Goal: Information Seeking & Learning: Find contact information

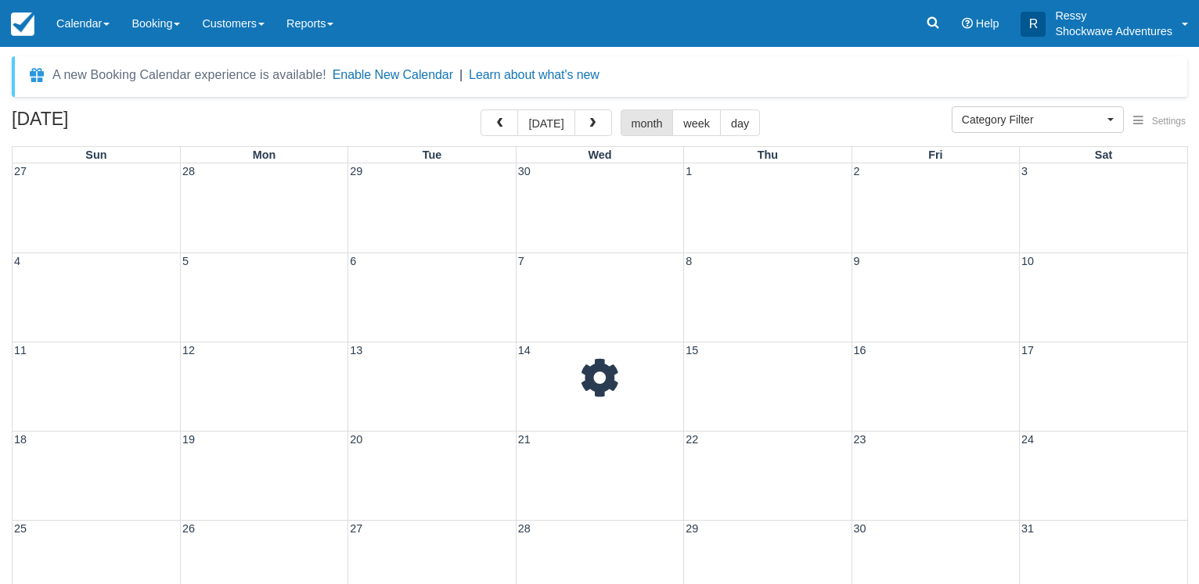
select select
drag, startPoint x: 0, startPoint y: 0, endPoint x: 598, endPoint y: 127, distance: 611.1
click at [598, 127] on span "button" at bounding box center [592, 123] width 11 height 11
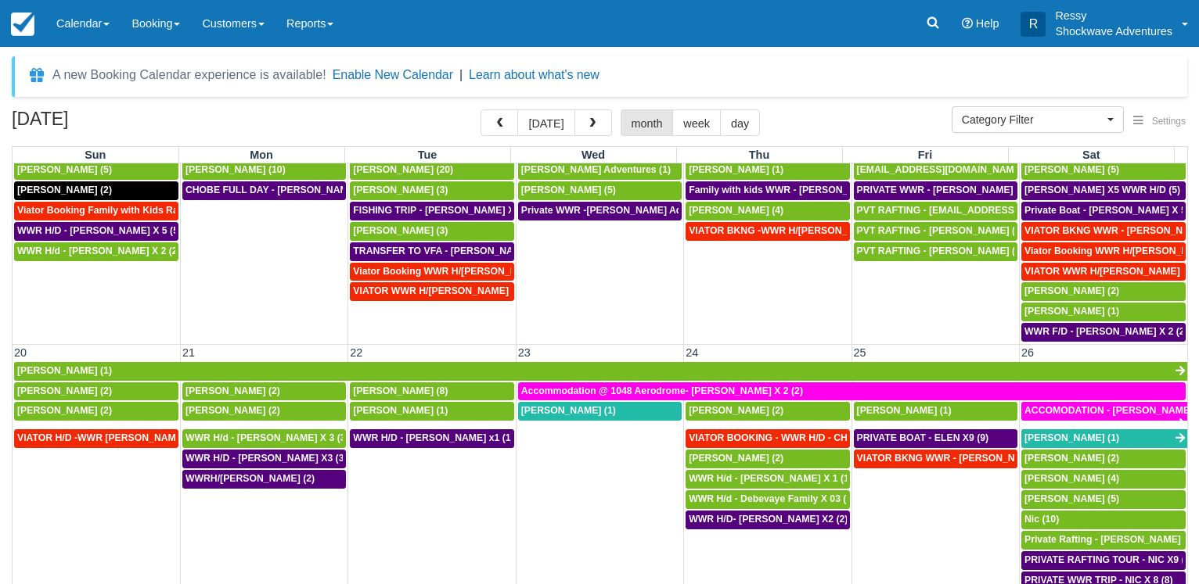
scroll to position [376, 0]
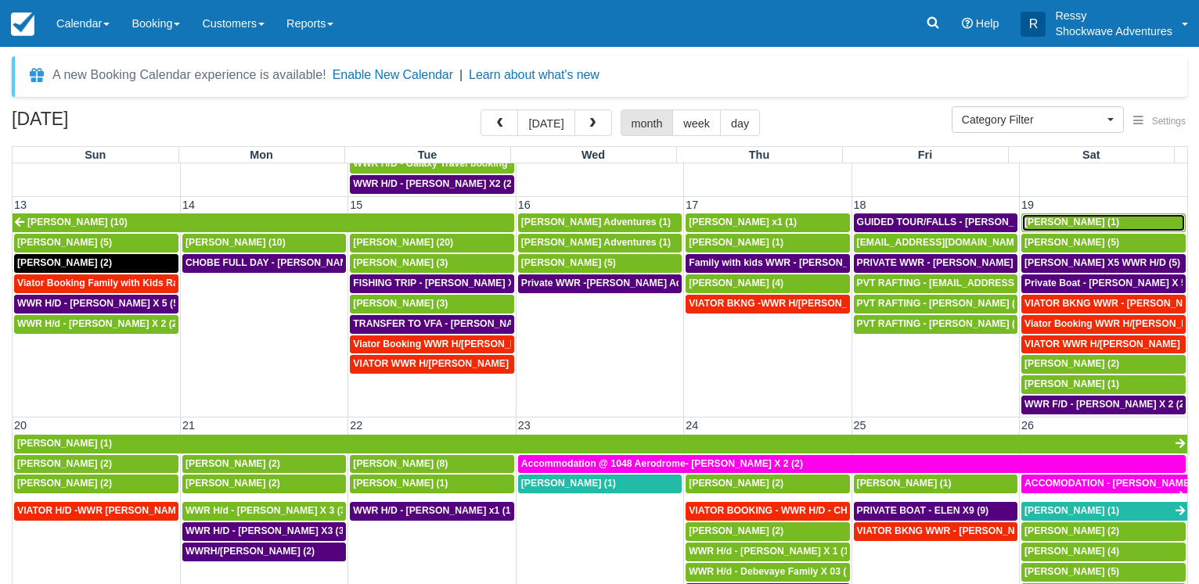
click at [1098, 221] on span "[PERSON_NAME] (1)" at bounding box center [1071, 222] width 95 height 11
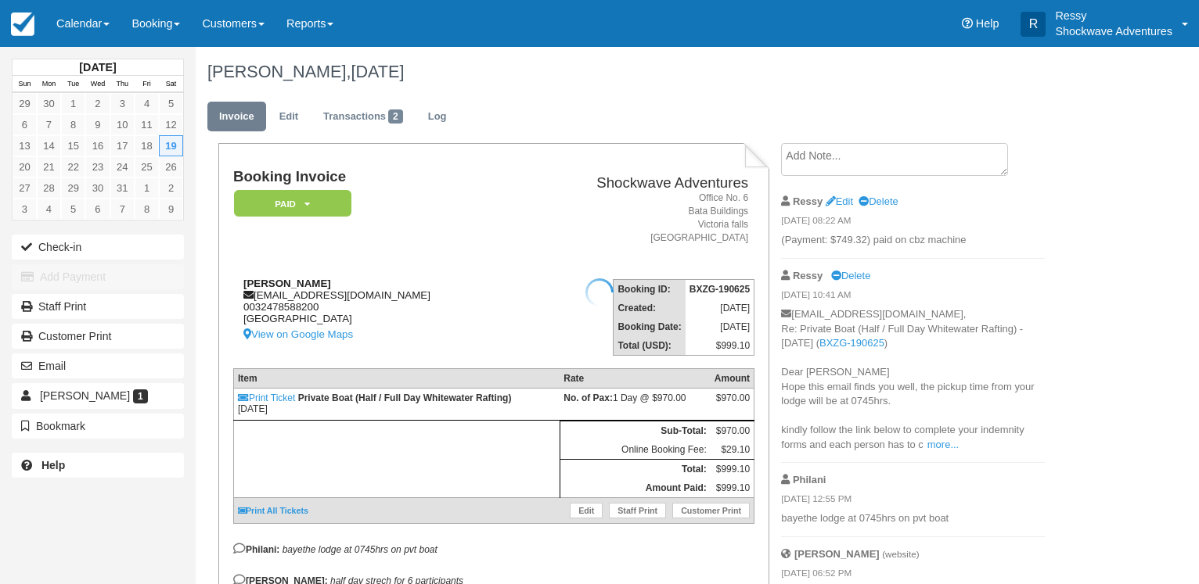
drag, startPoint x: 255, startPoint y: 295, endPoint x: 345, endPoint y: 297, distance: 90.0
click at [375, 302] on div "FRANCOIS-XAVIER Lefevre fx75lefevre@gmail.com 0032478588200 Belgium View on Goo…" at bounding box center [375, 311] width 284 height 67
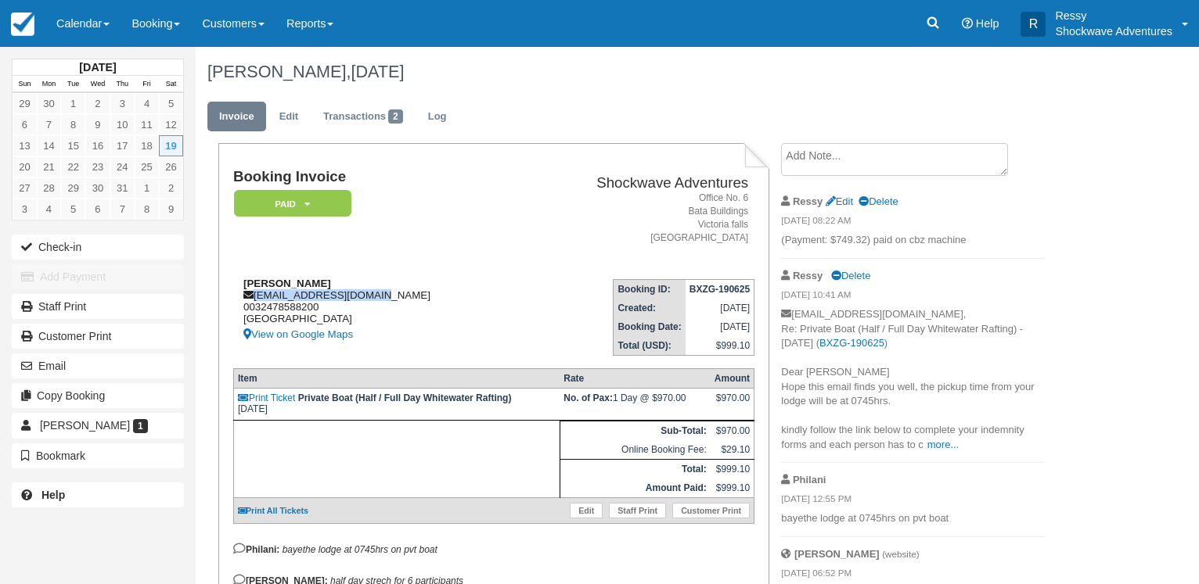
drag, startPoint x: 367, startPoint y: 299, endPoint x: 254, endPoint y: 298, distance: 112.7
click at [254, 298] on div "FRANCOIS-XAVIER Lefevre fx75lefevre@gmail.com 0032478588200 Belgium View on Goo…" at bounding box center [375, 311] width 284 height 67
copy div "fx75lefevre@gmail.com"
click at [396, 332] on link "View on Google Maps" at bounding box center [380, 335] width 274 height 20
click at [367, 333] on link "View on Google Maps" at bounding box center [380, 335] width 274 height 20
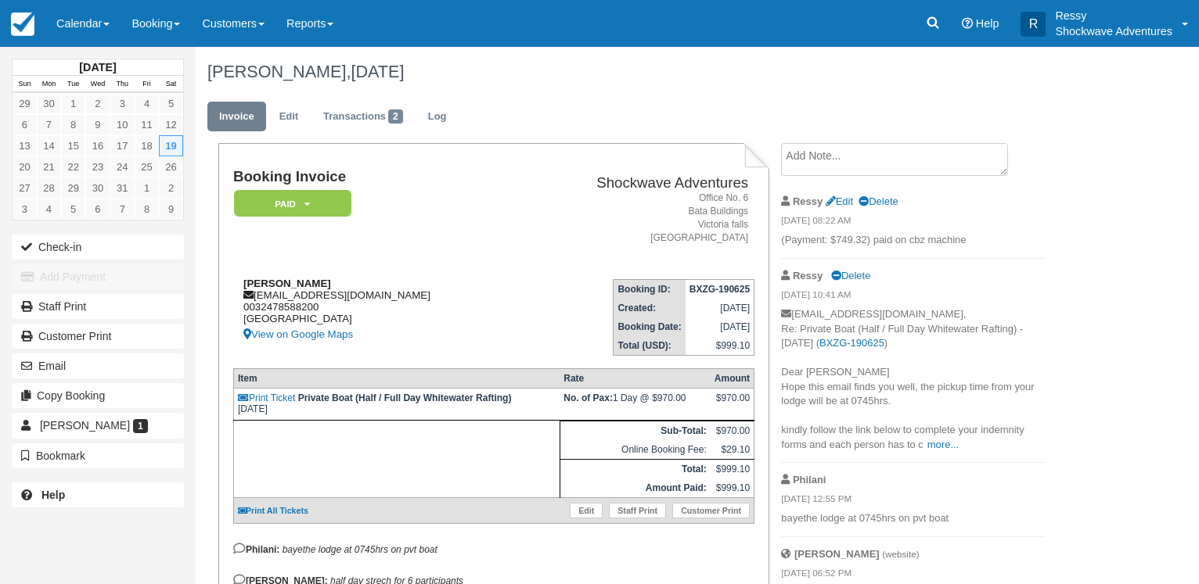
click at [326, 317] on div "FRANCOIS-XAVIER Lefevre fx75lefevre@gmail.com 0032478588200 Belgium View on Goo…" at bounding box center [375, 311] width 284 height 67
drag, startPoint x: 326, startPoint y: 306, endPoint x: 240, endPoint y: 311, distance: 86.2
click at [240, 311] on div "FRANCOIS-XAVIER Lefevre fx75lefevre@gmail.com 0032478588200 Belgium View on Goo…" at bounding box center [375, 311] width 284 height 67
copy div "0032478588200"
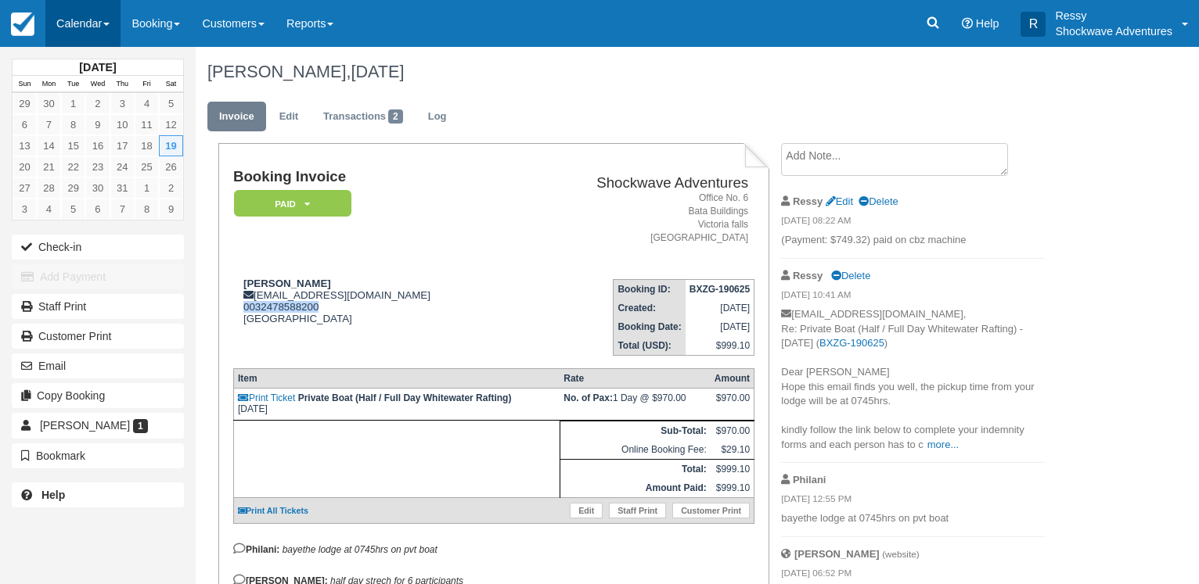
click at [85, 27] on link "Calendar" at bounding box center [82, 23] width 75 height 47
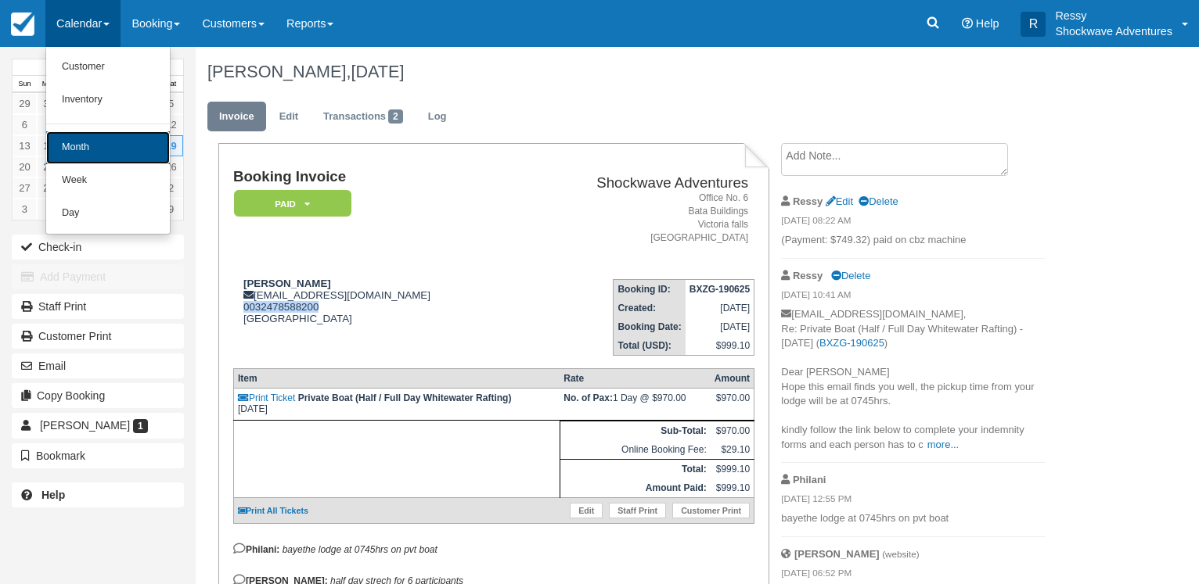
click at [82, 152] on link "Month" at bounding box center [108, 147] width 124 height 33
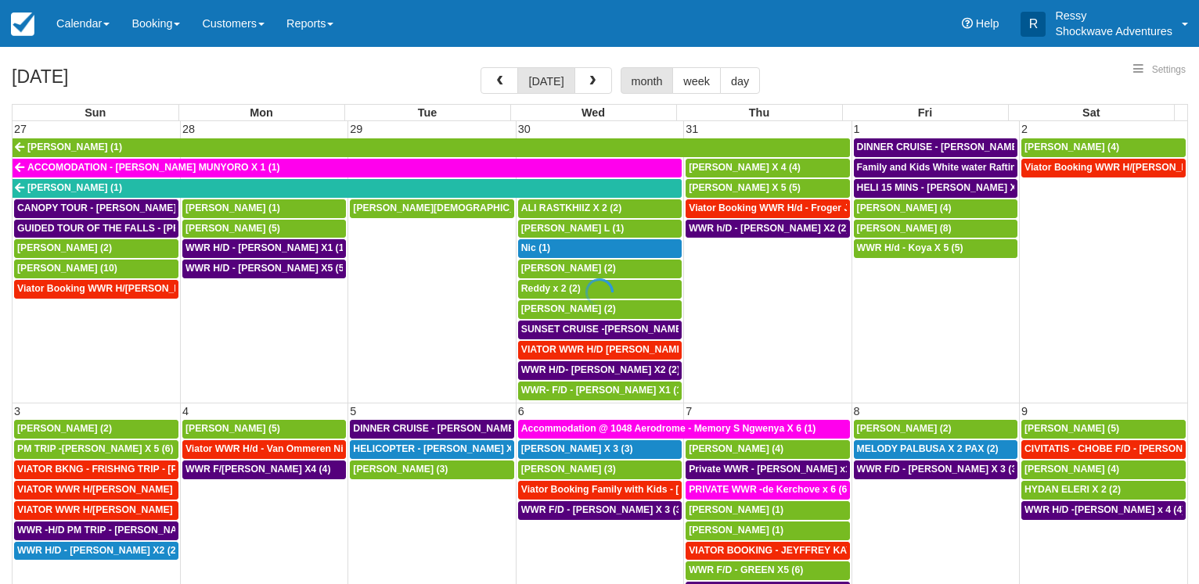
select select
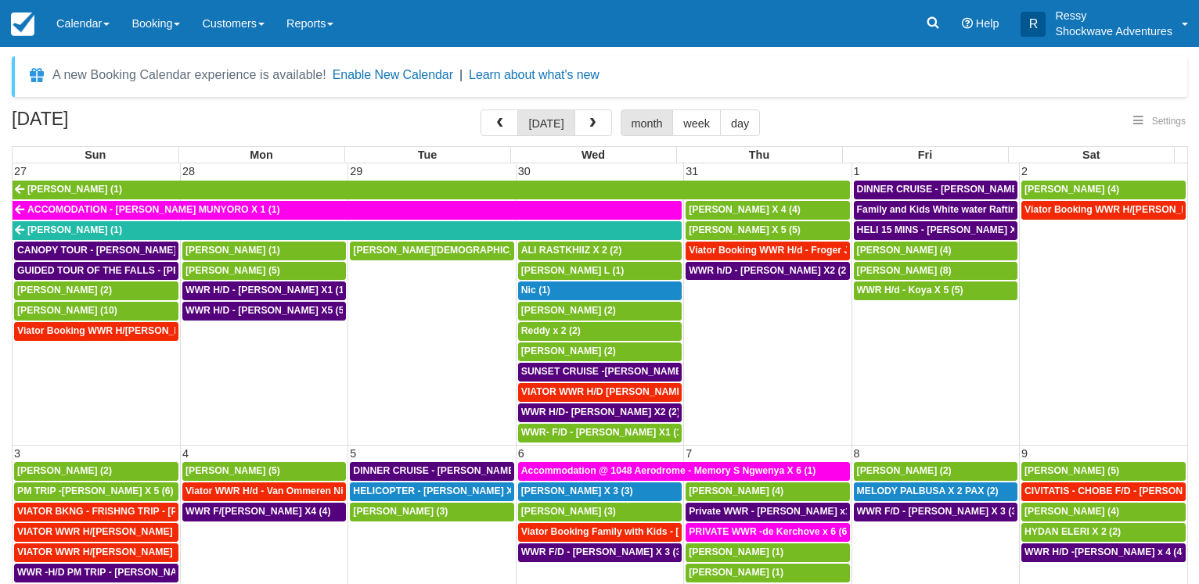
select select
click at [515, 124] on button "button" at bounding box center [499, 123] width 38 height 27
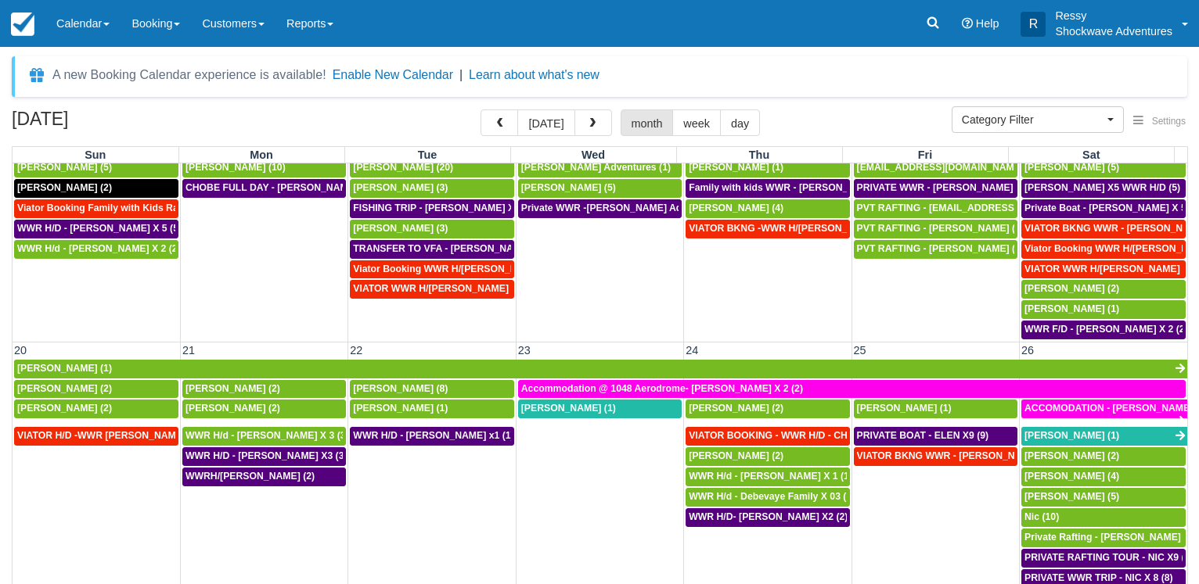
scroll to position [376, 0]
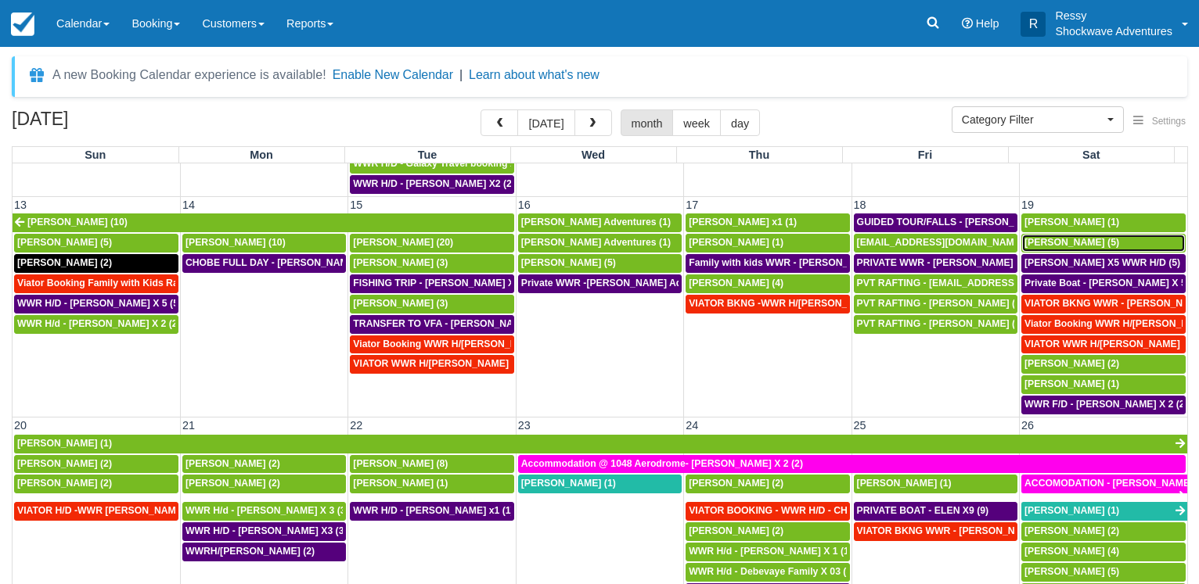
click at [1045, 243] on span "Nicole Brown (5)" at bounding box center [1071, 242] width 95 height 11
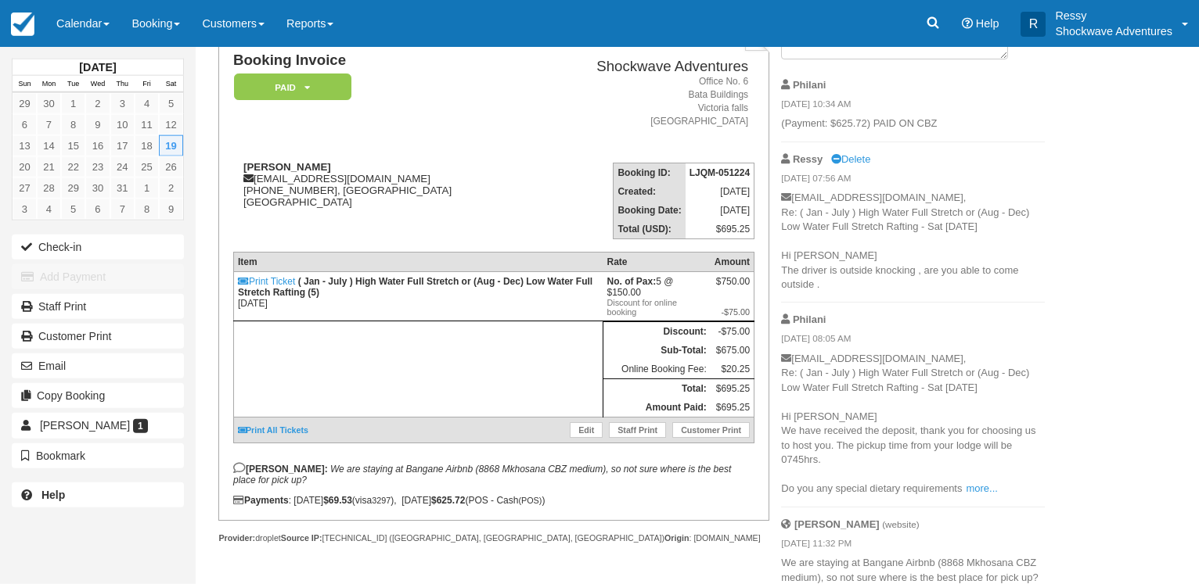
scroll to position [126, 0]
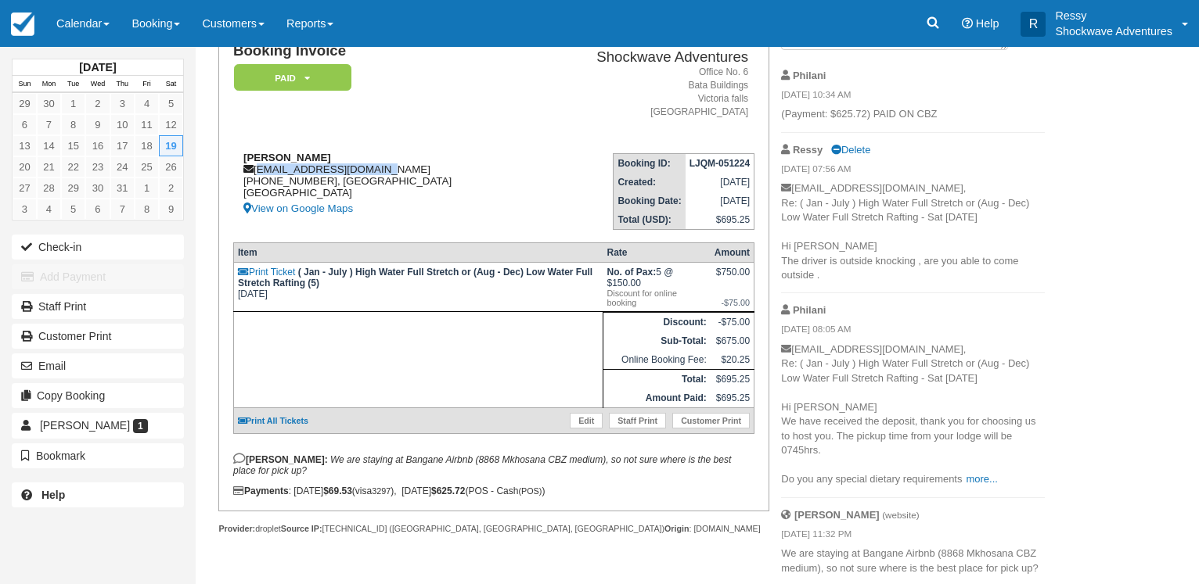
drag, startPoint x: 258, startPoint y: 172, endPoint x: 372, endPoint y: 175, distance: 113.5
click at [372, 175] on div "Nicole Brown nicolesb2011@gmail.com +61 417 860 333, Victoria Australia View on…" at bounding box center [381, 185] width 297 height 67
copy div "nicolesb2011@gmail.com"
click at [65, 15] on link "Calendar" at bounding box center [82, 23] width 75 height 47
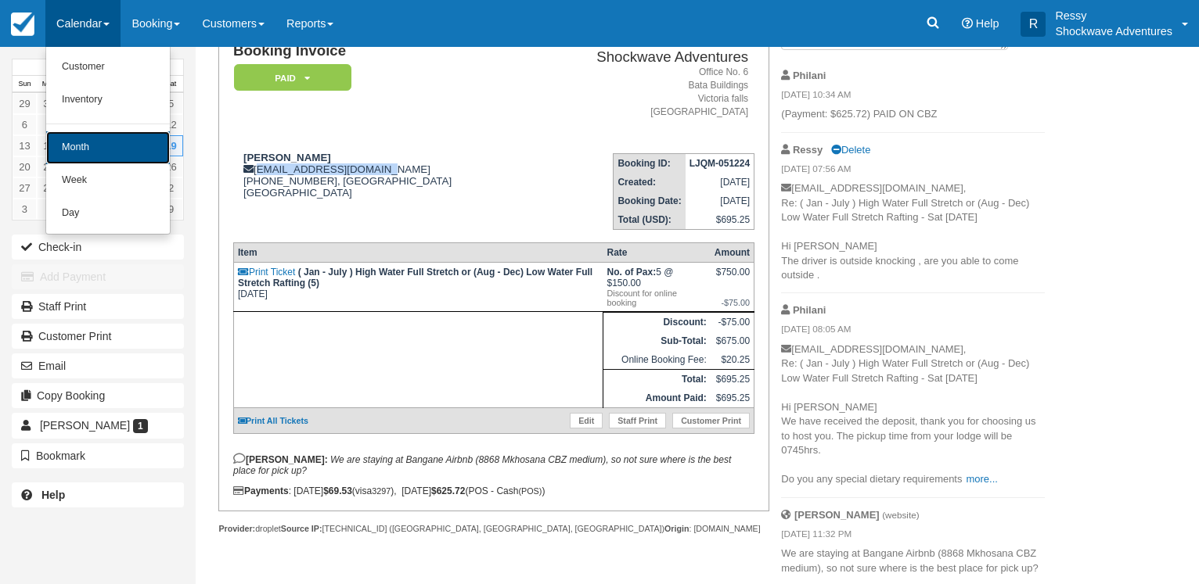
click at [106, 142] on link "Month" at bounding box center [108, 147] width 124 height 33
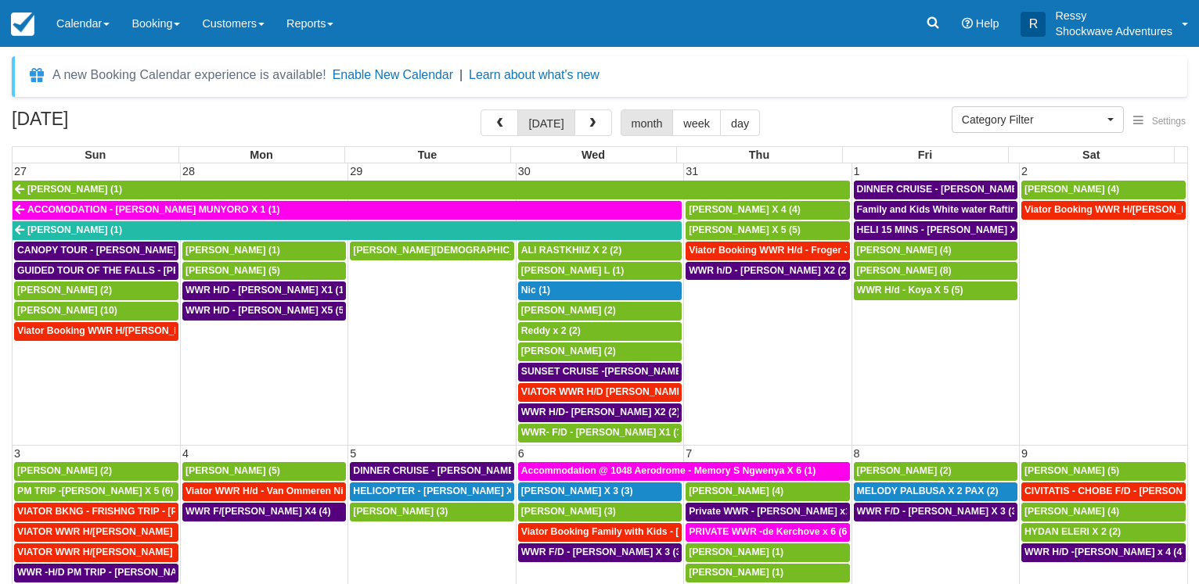
select select
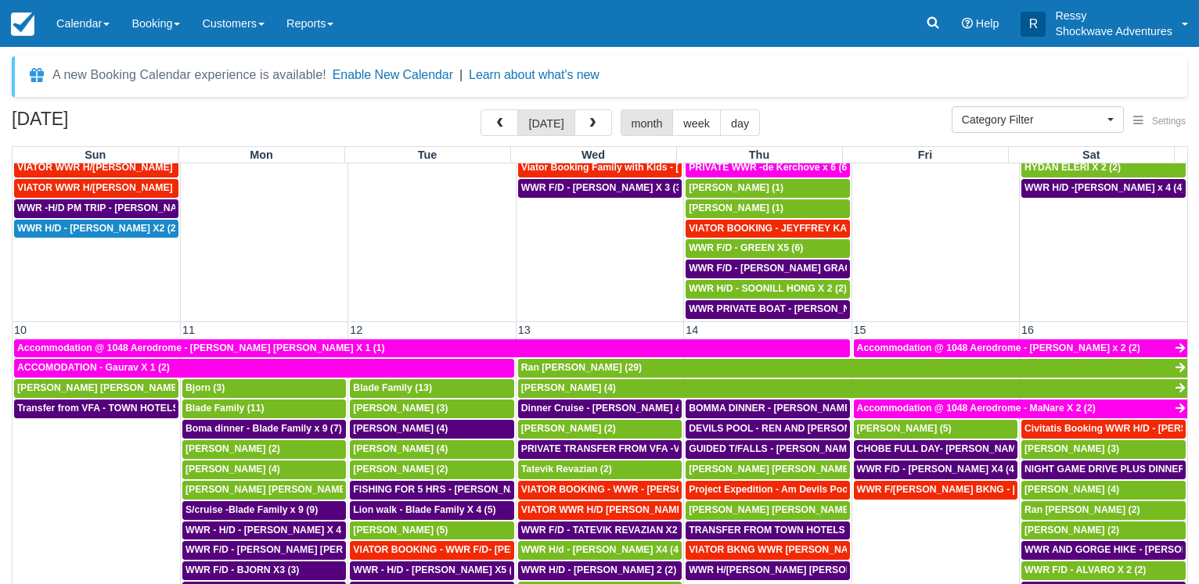
scroll to position [451, 0]
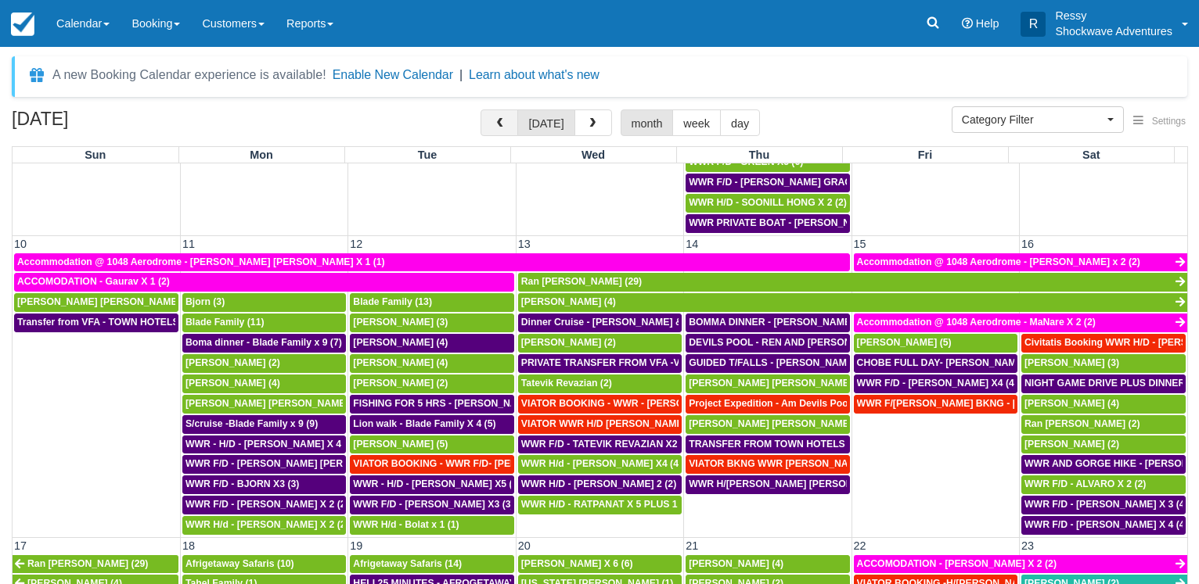
click at [504, 127] on span "button" at bounding box center [499, 123] width 11 height 11
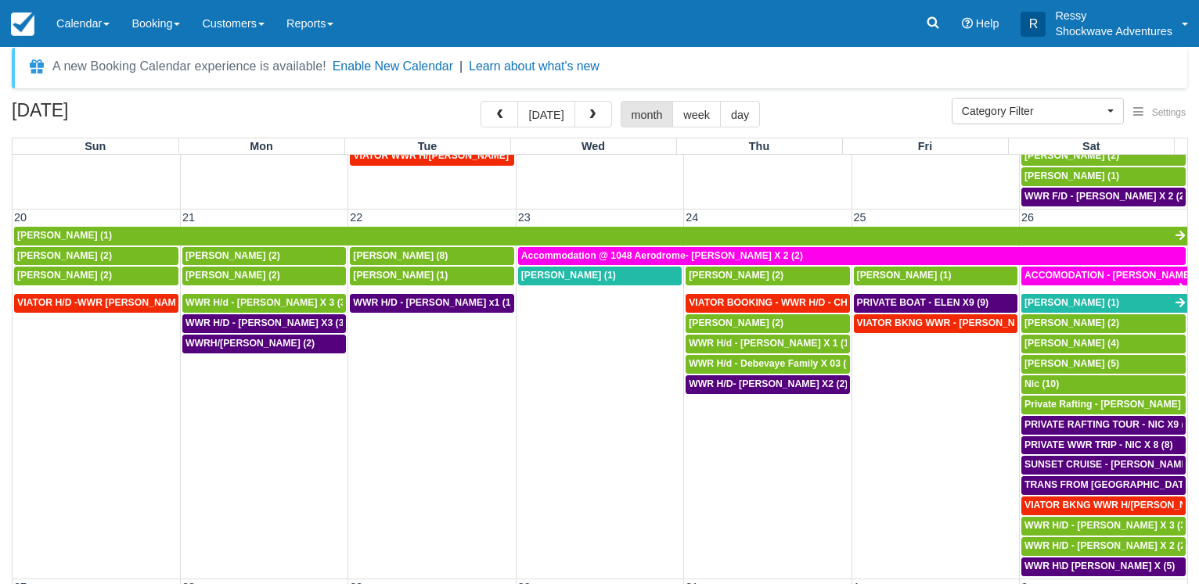
scroll to position [571, 0]
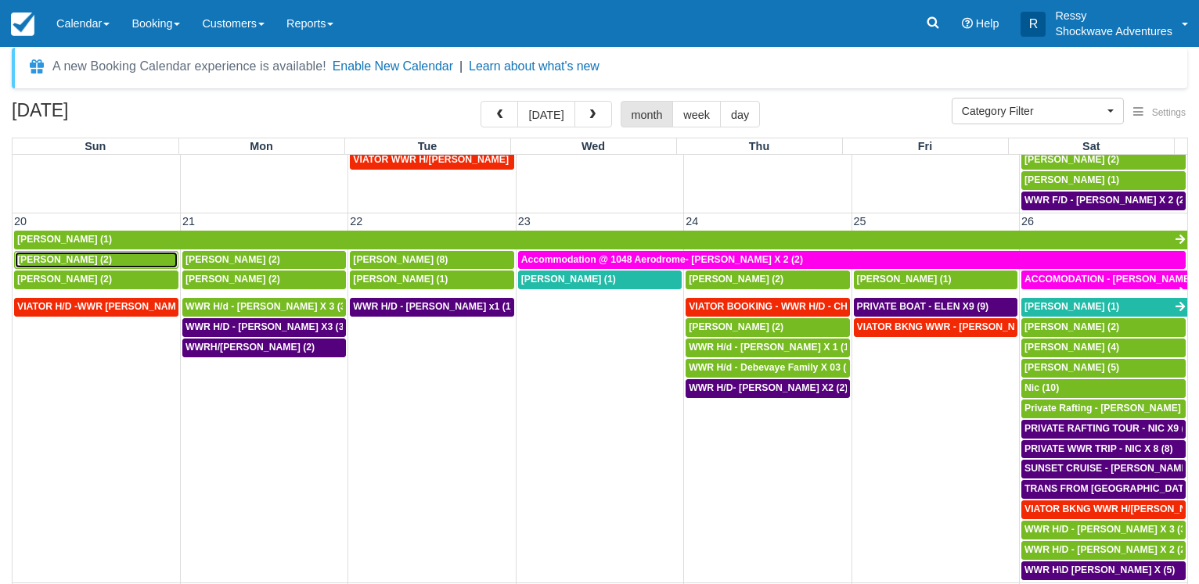
click at [120, 261] on div "Kieran Williams (2)" at bounding box center [96, 260] width 158 height 13
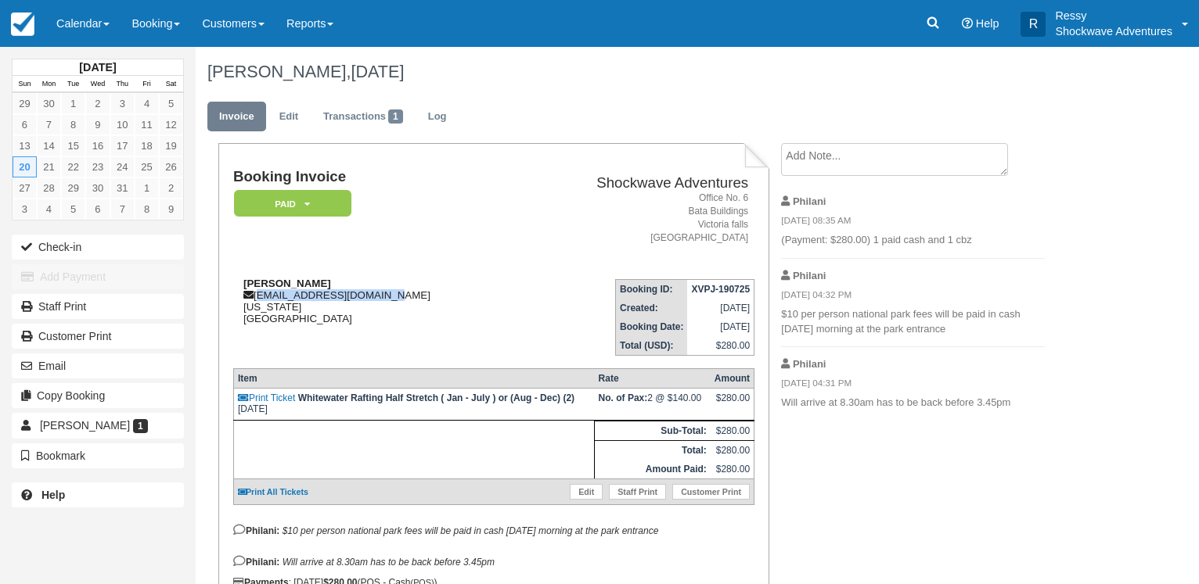
drag, startPoint x: 257, startPoint y: 294, endPoint x: 376, endPoint y: 298, distance: 119.8
click at [376, 298] on div "[PERSON_NAME] [EMAIL_ADDRESS][DOMAIN_NAME] [US_STATE] [GEOGRAPHIC_DATA]" at bounding box center [375, 301] width 284 height 47
copy div "[EMAIL_ADDRESS][DOMAIN_NAME]"
click at [74, 2] on link "Calendar" at bounding box center [82, 23] width 75 height 47
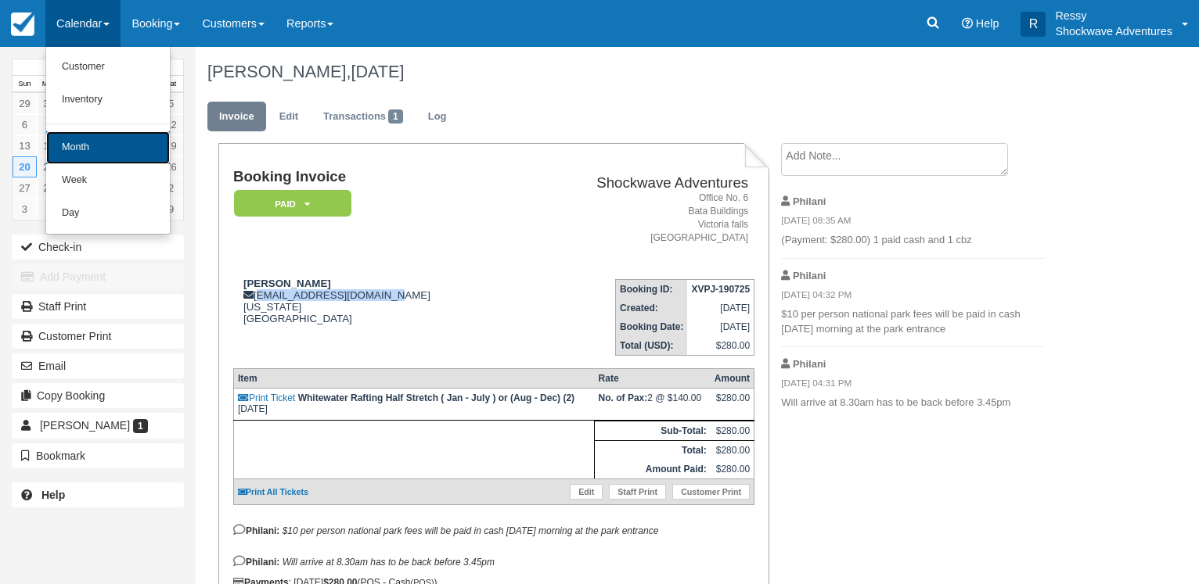
click at [128, 151] on link "Month" at bounding box center [108, 147] width 124 height 33
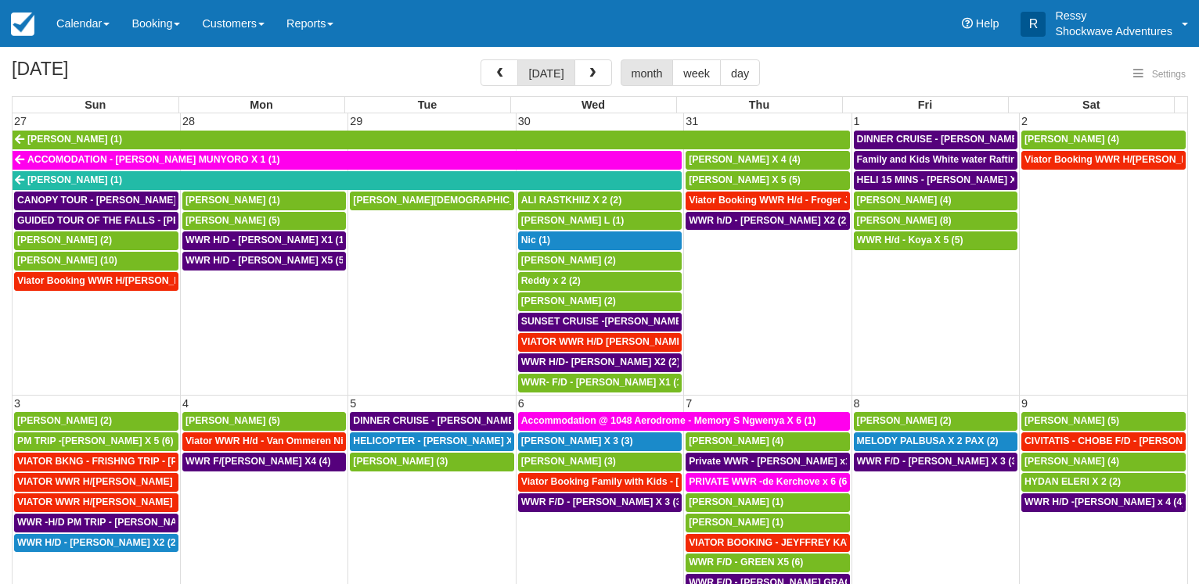
select select
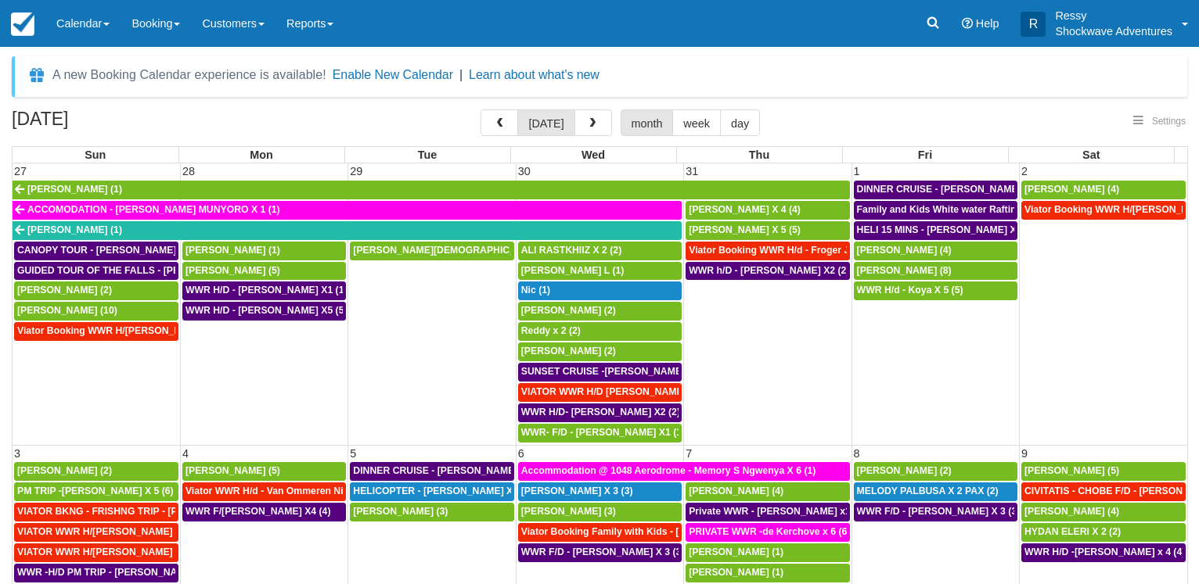
select select
click at [505, 124] on span "button" at bounding box center [499, 123] width 11 height 11
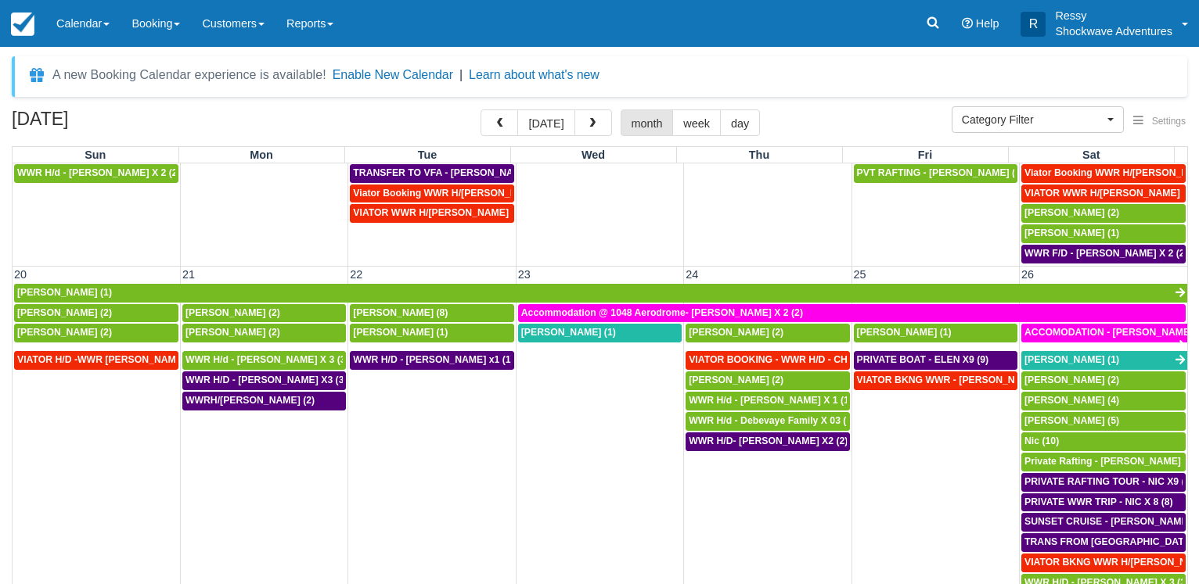
scroll to position [601, 0]
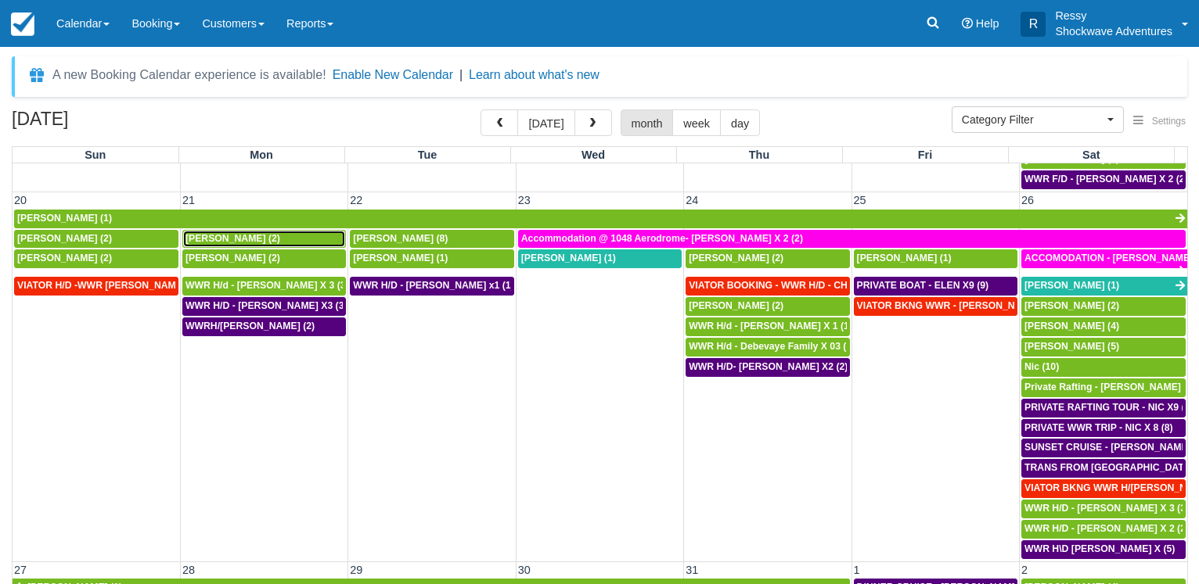
click at [251, 238] on span "Clarabelle Watson (2)" at bounding box center [232, 238] width 95 height 11
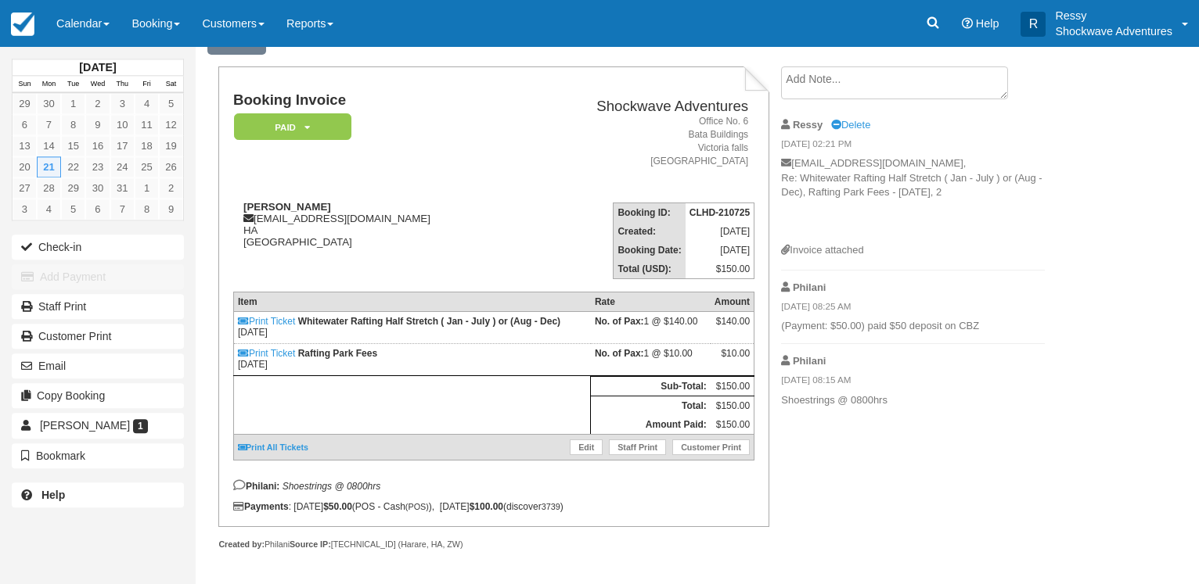
scroll to position [87, 0]
drag, startPoint x: 258, startPoint y: 210, endPoint x: 376, endPoint y: 210, distance: 118.1
click at [376, 210] on div "Clarabelle Watson clarabellew@icloud.com HA Zimbabwe" at bounding box center [375, 224] width 284 height 47
copy div "clarabellew@icloud.com"
click at [59, 33] on link "Calendar" at bounding box center [82, 23] width 75 height 47
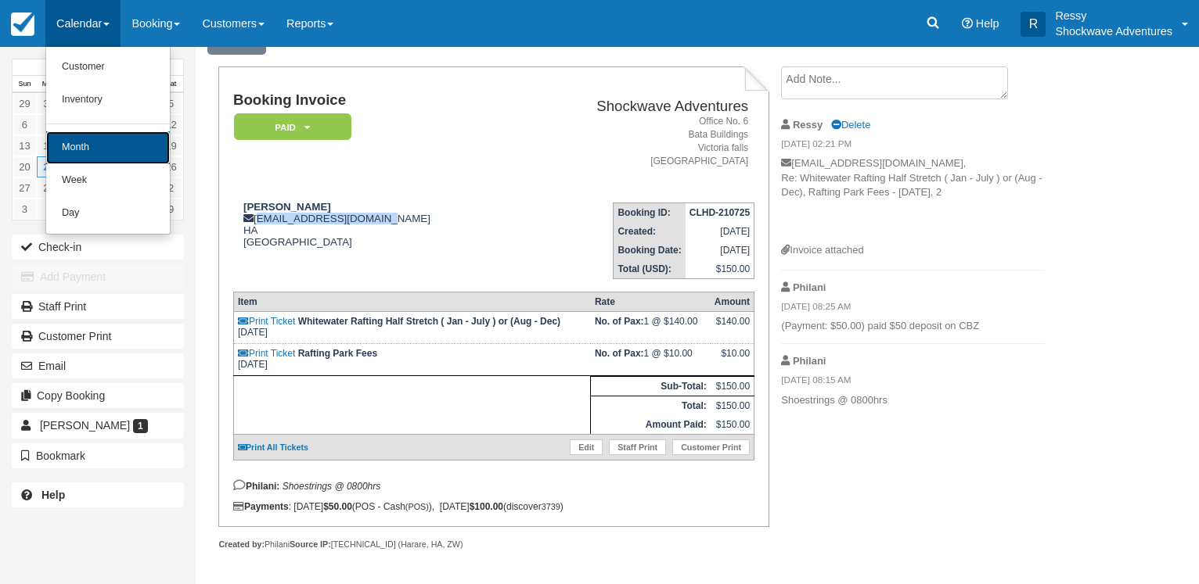
click at [81, 153] on link "Month" at bounding box center [108, 147] width 124 height 33
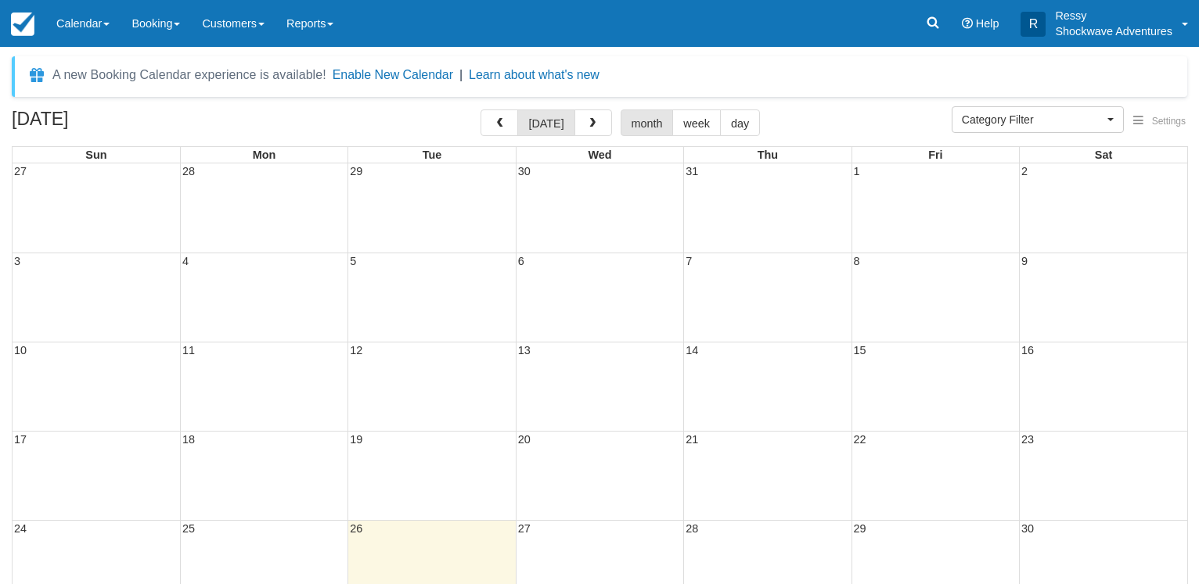
select select
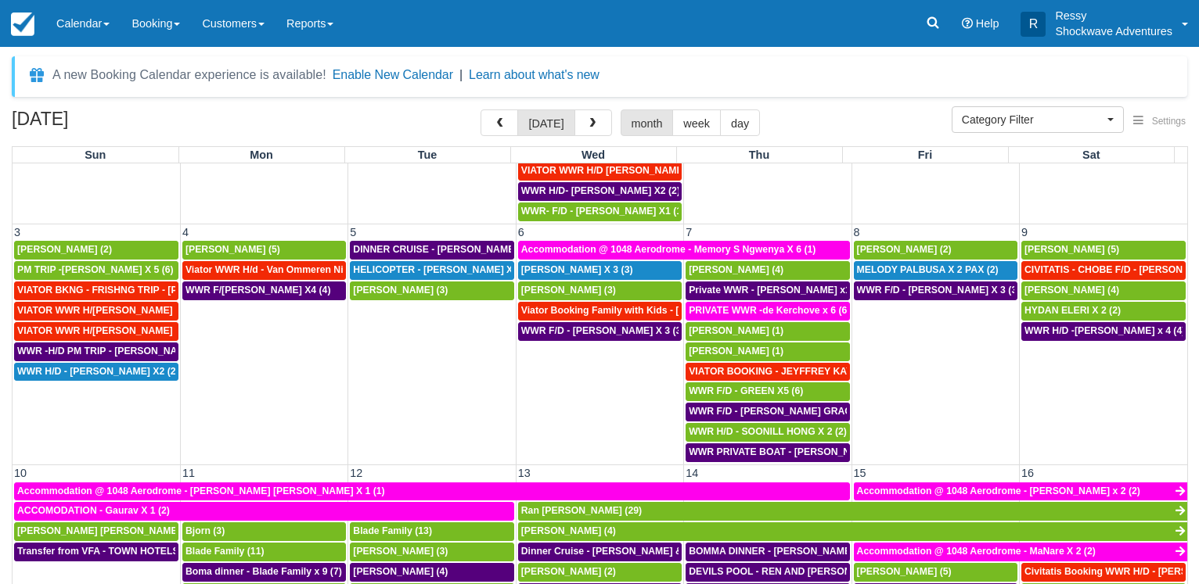
scroll to position [225, 0]
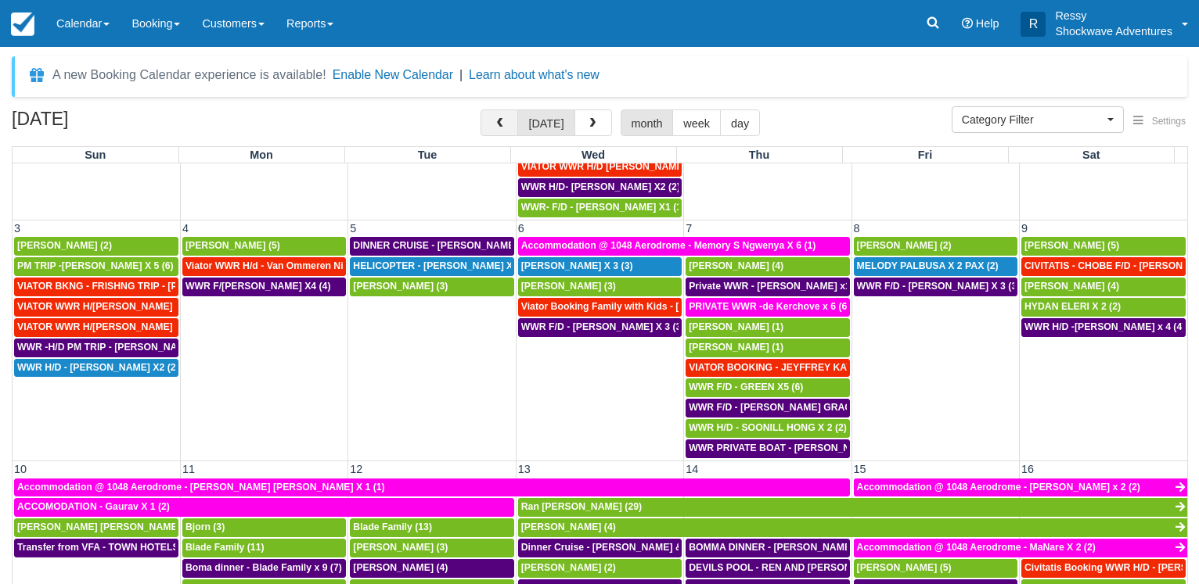
click at [492, 124] on button "button" at bounding box center [499, 123] width 38 height 27
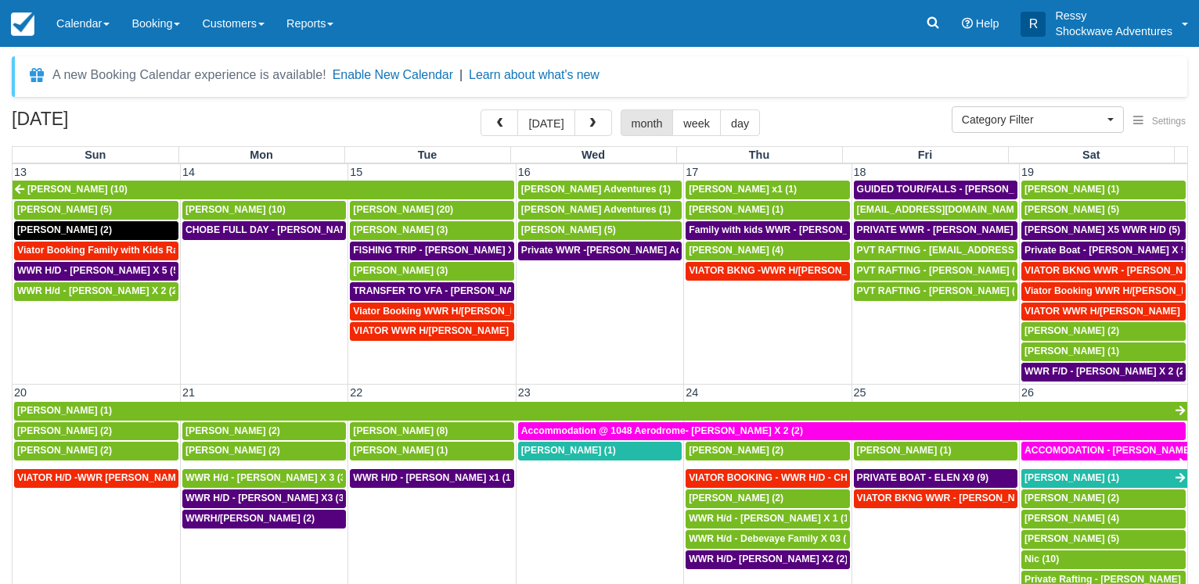
scroll to position [526, 0]
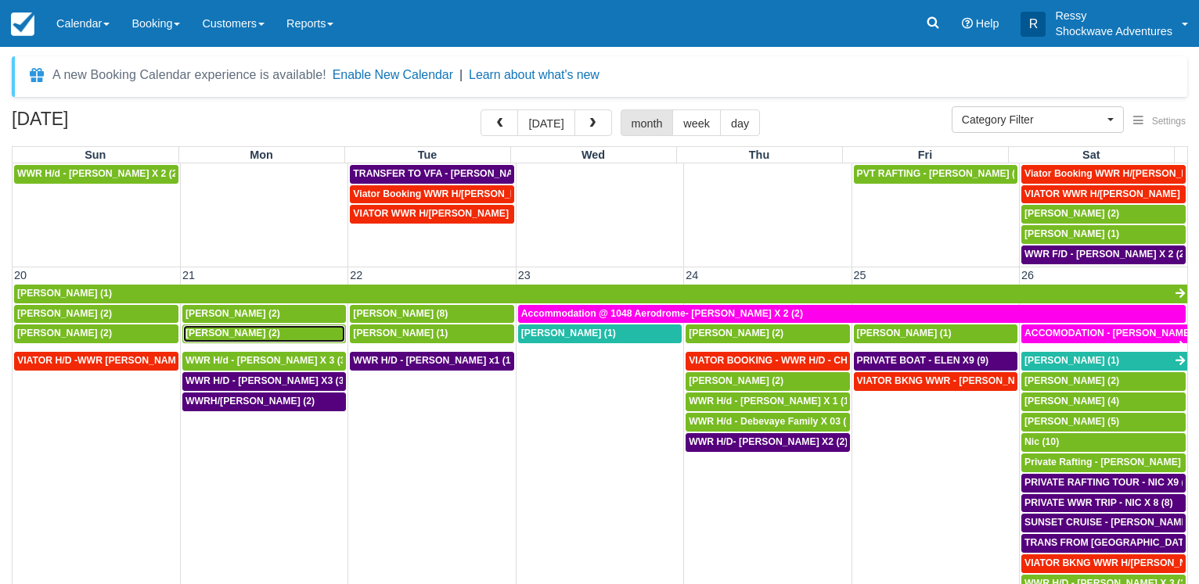
click at [257, 336] on span "Simon J Gordon (2)" at bounding box center [232, 333] width 95 height 11
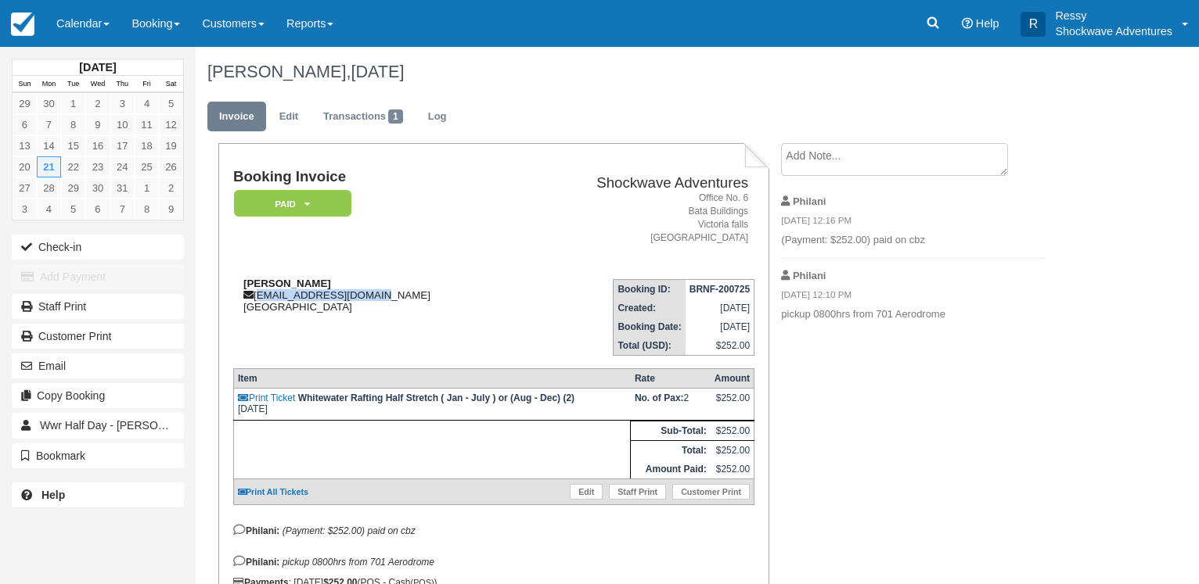
drag, startPoint x: 257, startPoint y: 295, endPoint x: 376, endPoint y: 296, distance: 118.1
click at [376, 296] on div "Simon J Gordon gordonsofoz@gmail.com Australia" at bounding box center [375, 295] width 284 height 35
copy div "gordonsofoz@gmail.com"
click at [868, 462] on div "Booking Invoice Paid   Pending Reserved Deposit Waiting Cancelled Void NO LONGE…" at bounding box center [626, 401] width 861 height 517
click at [51, 29] on link "Calendar" at bounding box center [82, 23] width 75 height 47
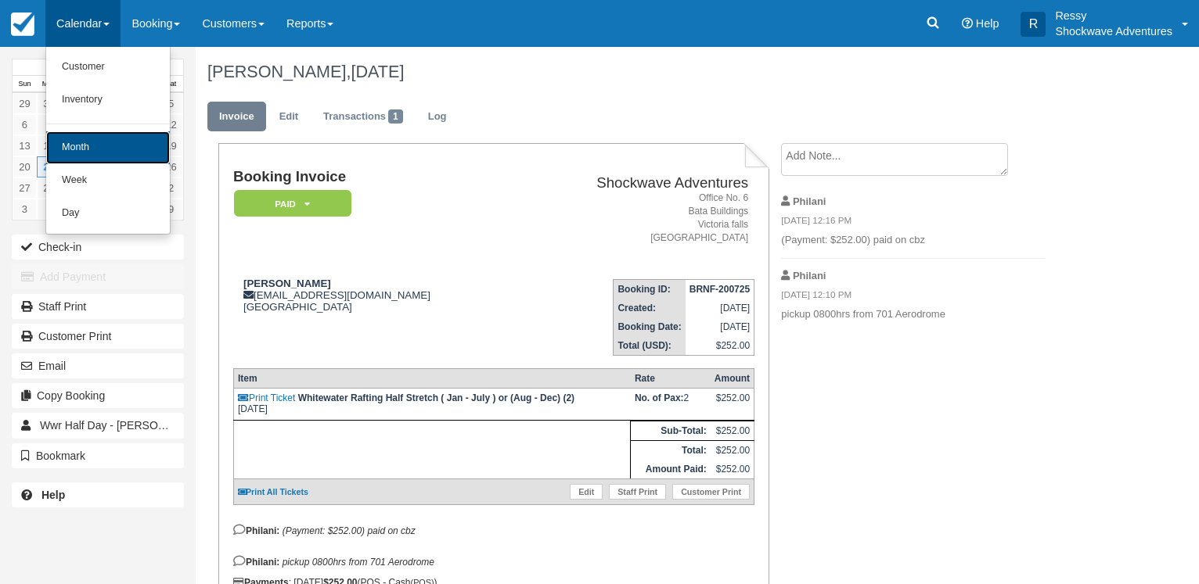
click at [91, 139] on link "Month" at bounding box center [108, 147] width 124 height 33
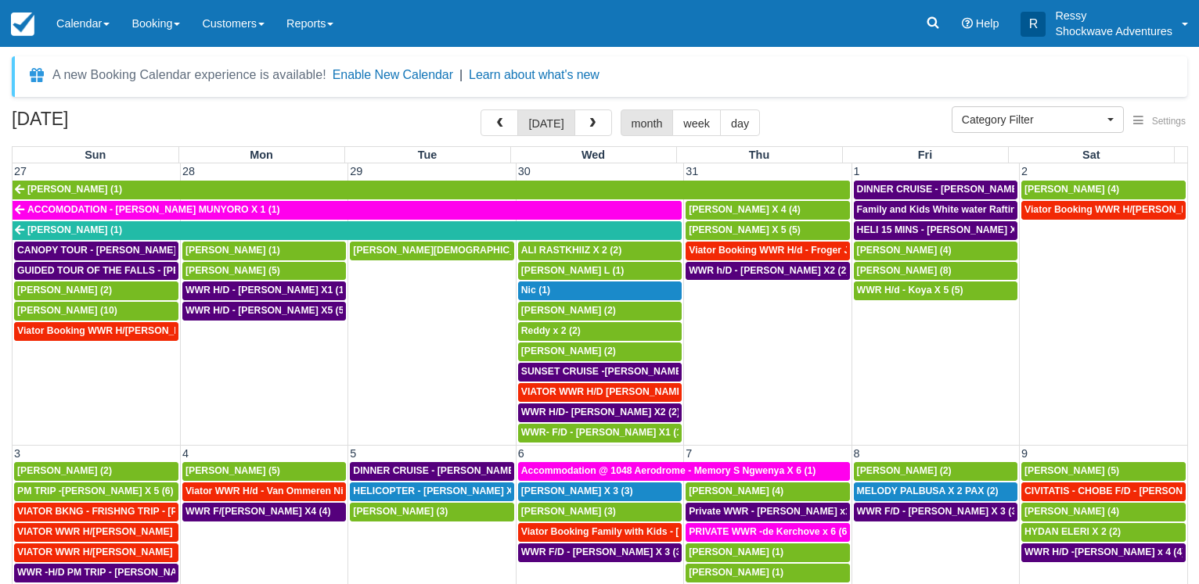
select select
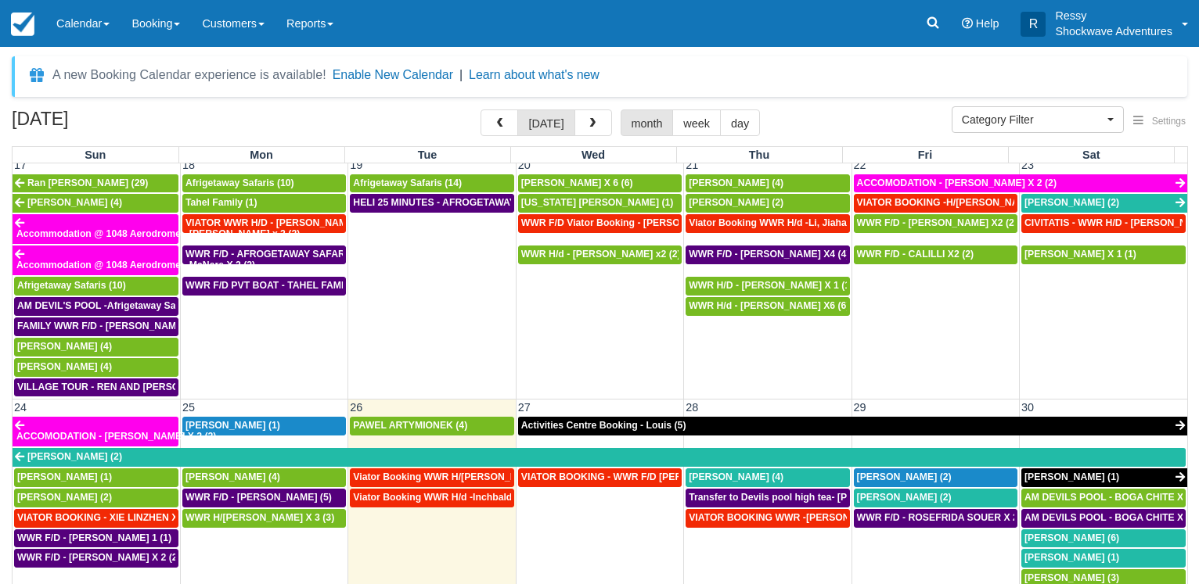
scroll to position [901, 0]
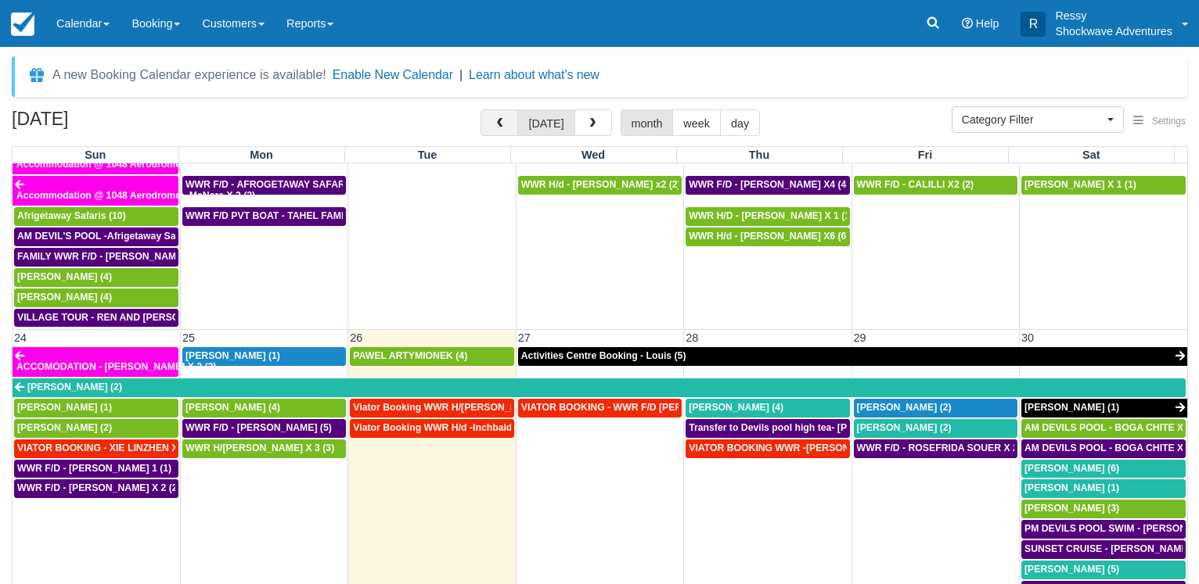
click at [500, 116] on button "button" at bounding box center [499, 123] width 38 height 27
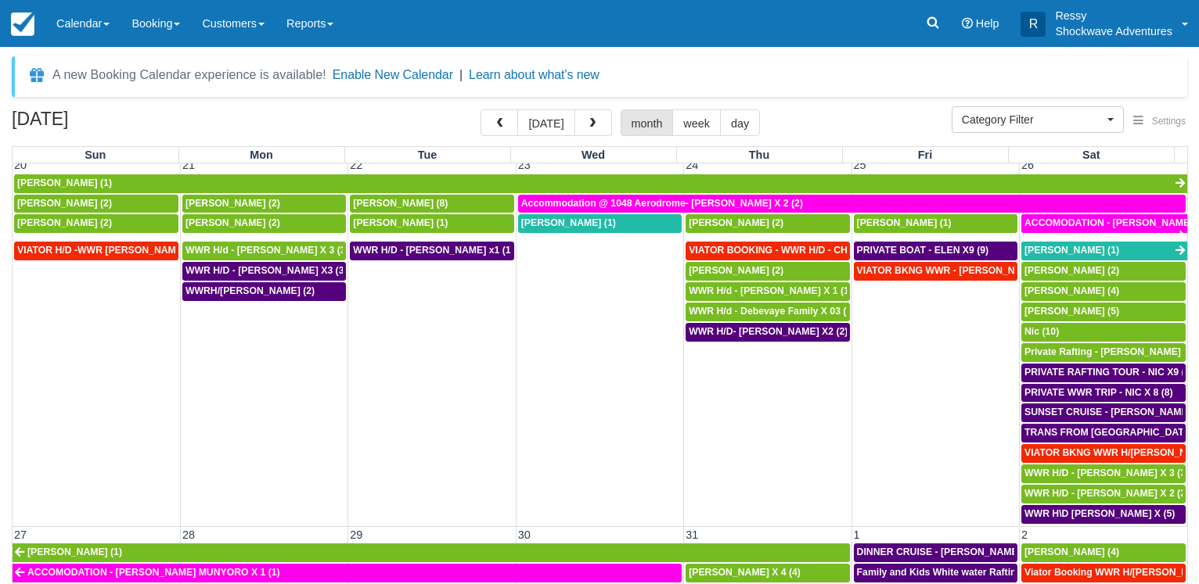
scroll to position [601, 0]
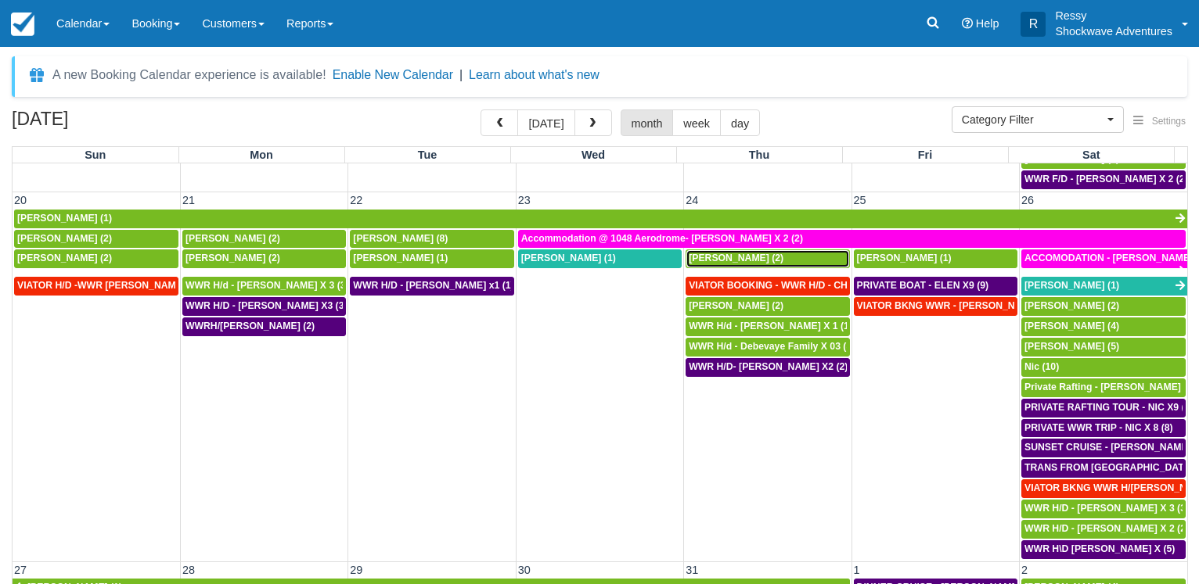
click at [746, 256] on span "Krystal King (2)" at bounding box center [736, 258] width 95 height 11
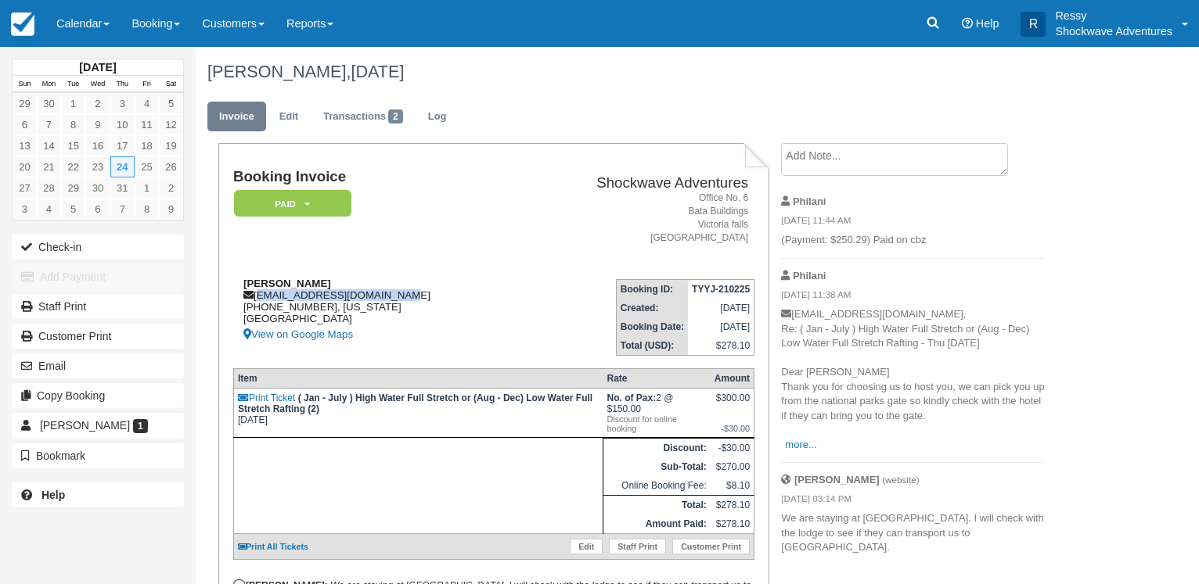
drag, startPoint x: 257, startPoint y: 293, endPoint x: 386, endPoint y: 291, distance: 128.3
click at [386, 291] on div "[PERSON_NAME] [EMAIL_ADDRESS][DOMAIN_NAME] [PHONE_NUMBER], [US_STATE] [GEOGRAPH…" at bounding box center [375, 311] width 284 height 67
copy div "krystalking1982@gmail.com"
click at [108, 26] on span at bounding box center [106, 24] width 6 height 3
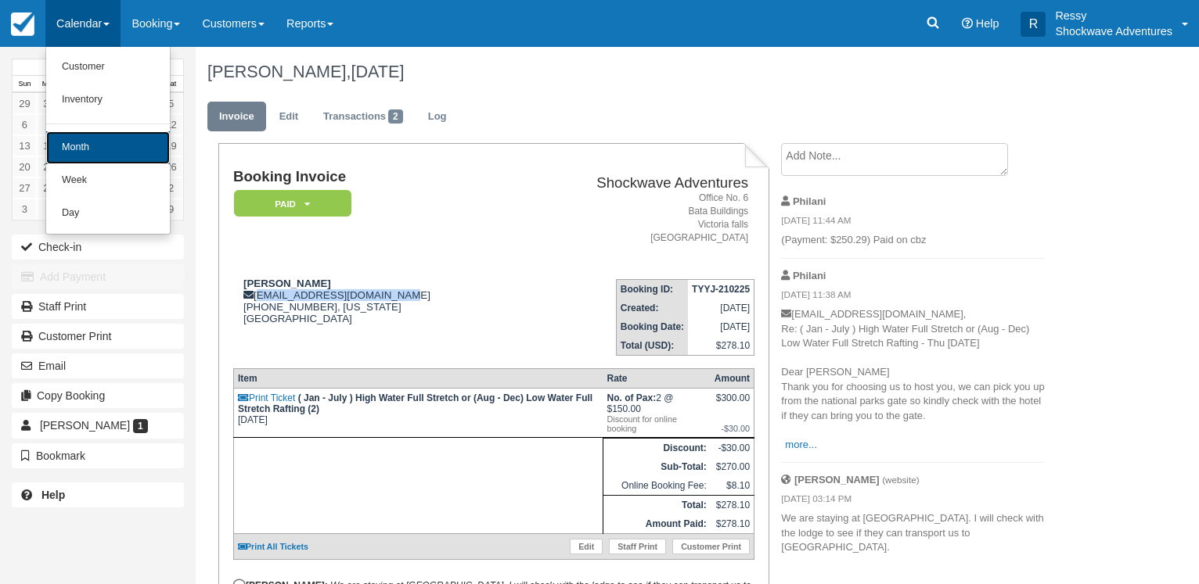
click at [114, 142] on link "Month" at bounding box center [108, 147] width 124 height 33
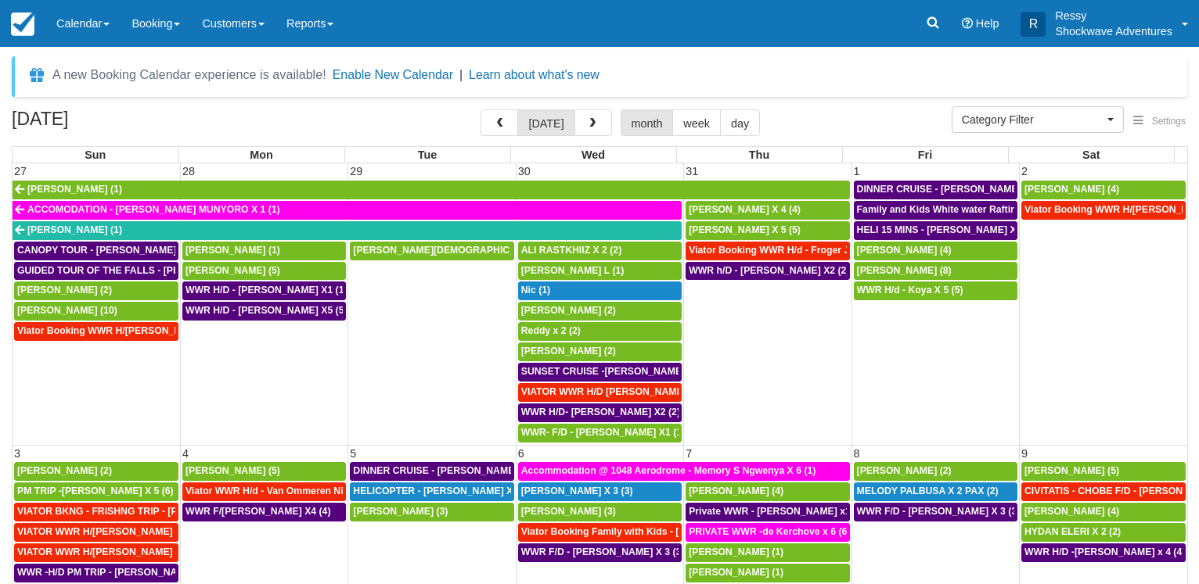
select select
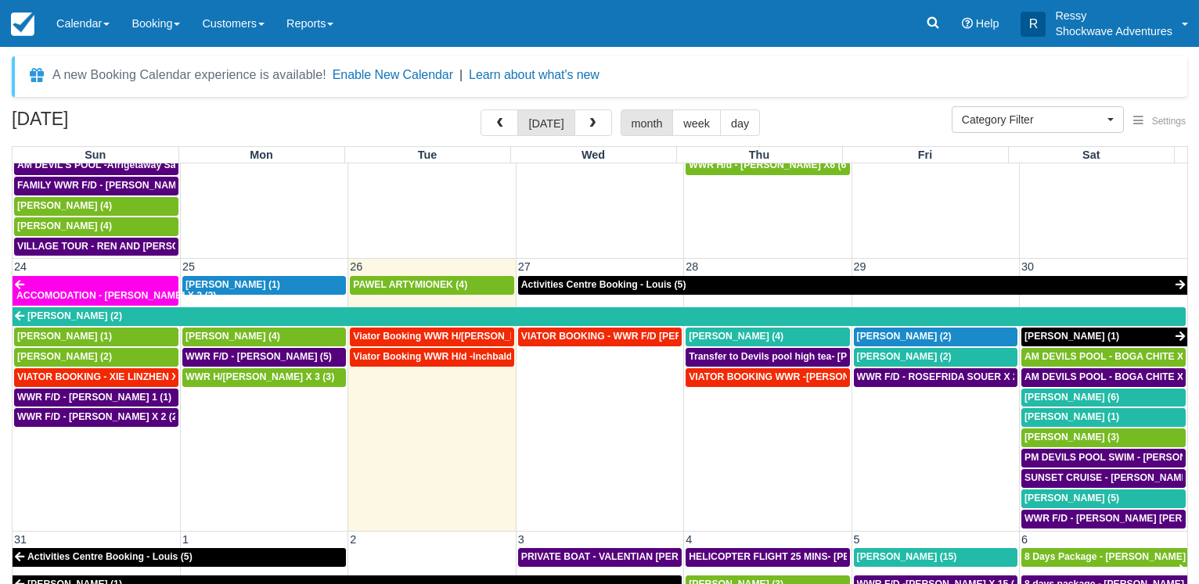
scroll to position [951, 0]
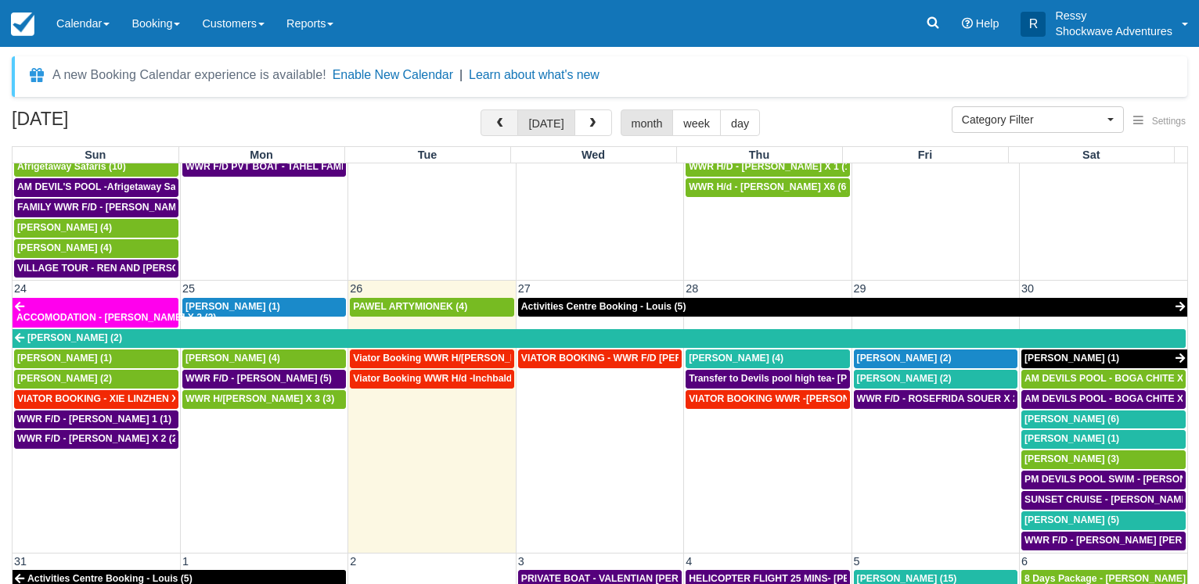
click at [516, 123] on button "button" at bounding box center [499, 123] width 38 height 27
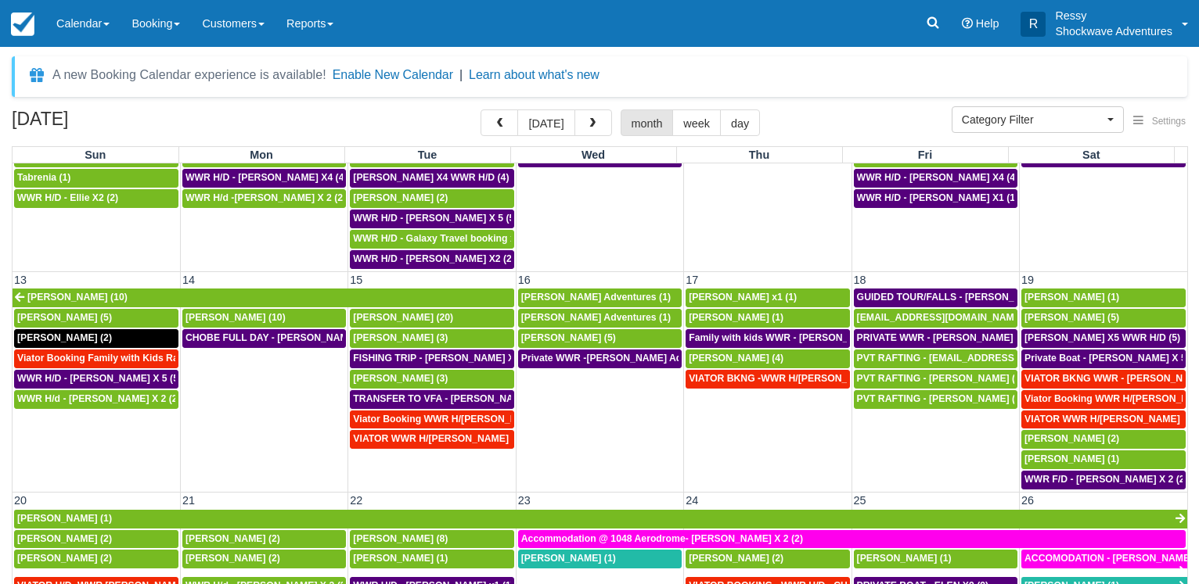
scroll to position [601, 0]
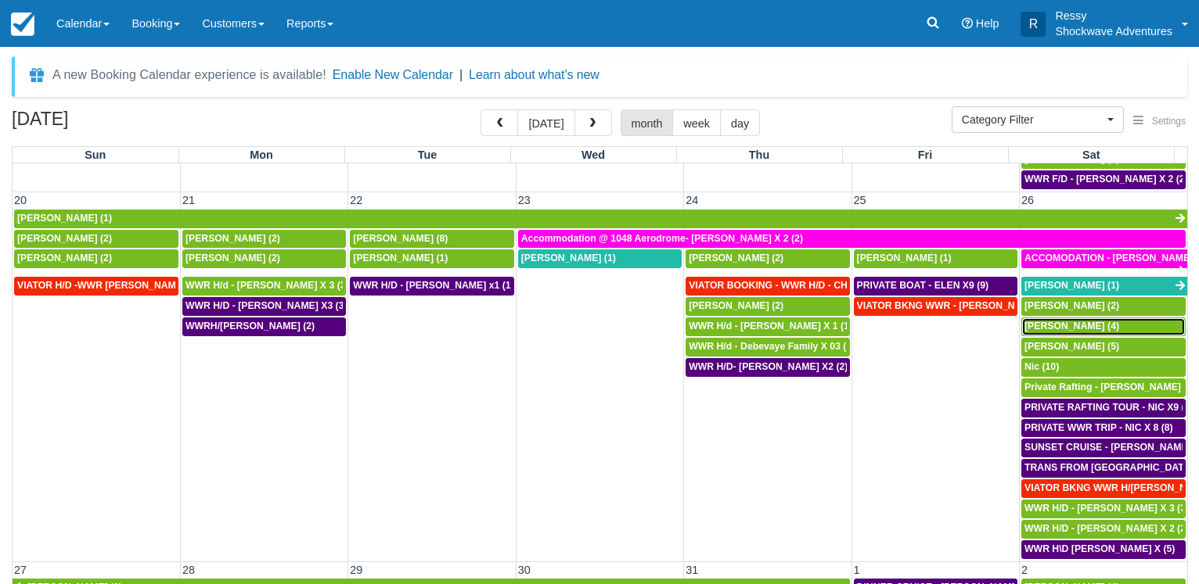
click at [1062, 322] on span "[PERSON_NAME] (4)" at bounding box center [1071, 326] width 95 height 11
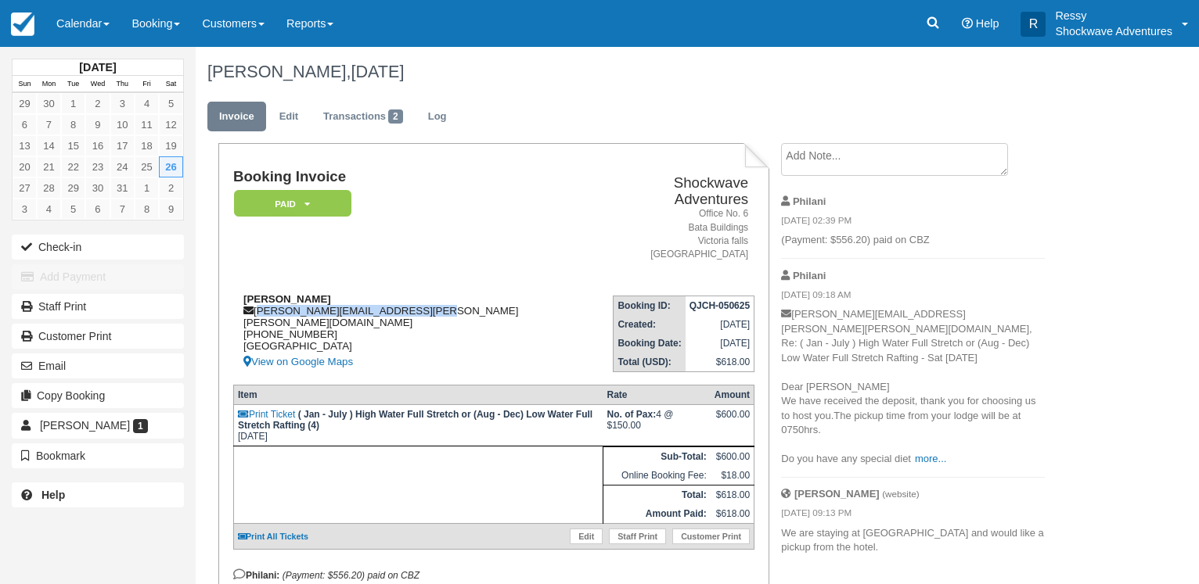
drag, startPoint x: 257, startPoint y: 295, endPoint x: 430, endPoint y: 293, distance: 172.9
click at [430, 293] on div "Martin Preuss Nielsen martin.preuss.nielsen@gmail.com +4530751252 Denmark View …" at bounding box center [417, 332] width 369 height 78
copy div "martin.preuss.nielsen@gmail.com"
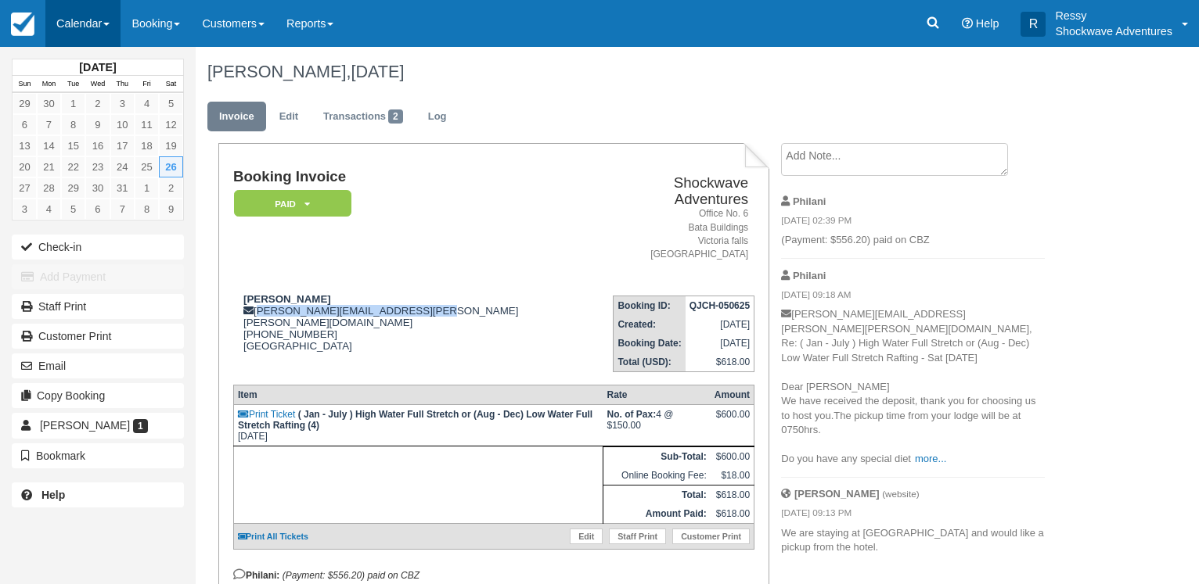
click at [67, 19] on link "Calendar" at bounding box center [82, 23] width 75 height 47
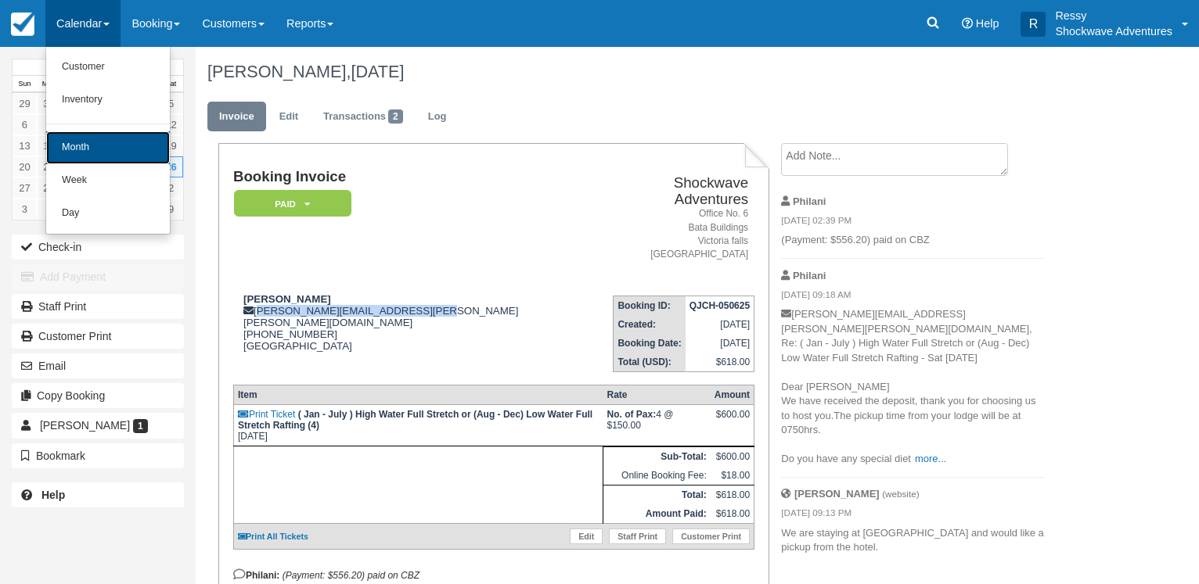
click at [74, 146] on link "Month" at bounding box center [108, 147] width 124 height 33
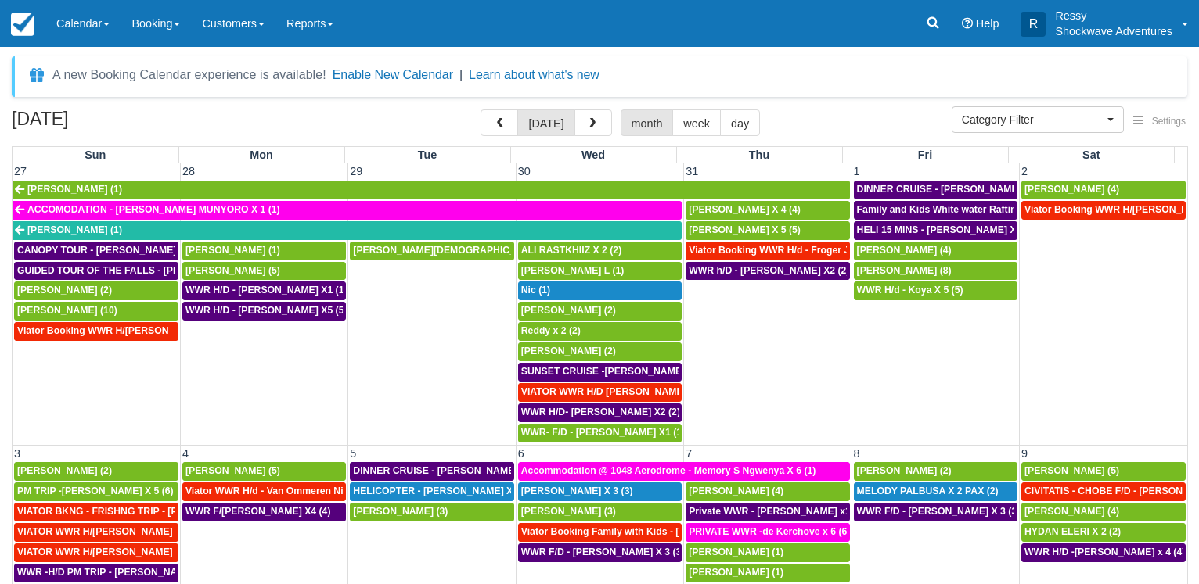
select select
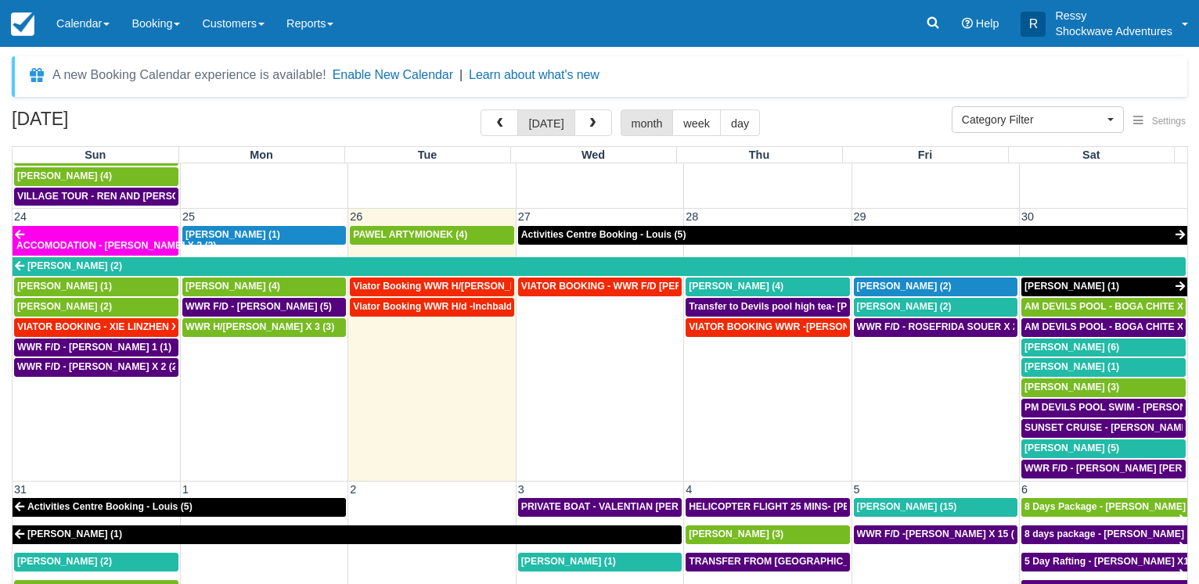
scroll to position [1026, 0]
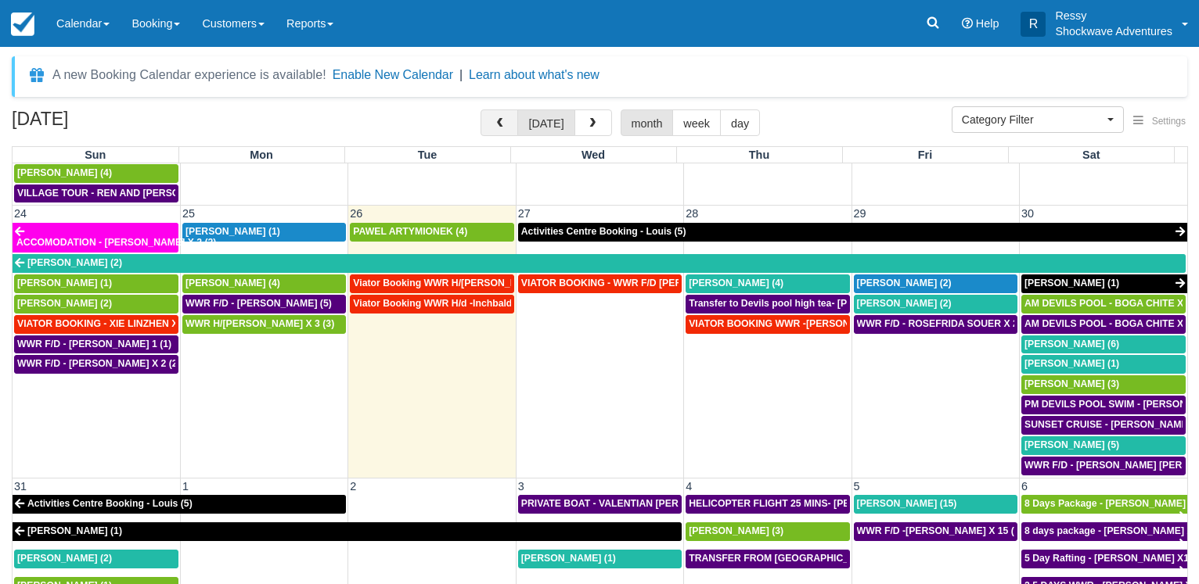
click at [511, 115] on button "button" at bounding box center [499, 123] width 38 height 27
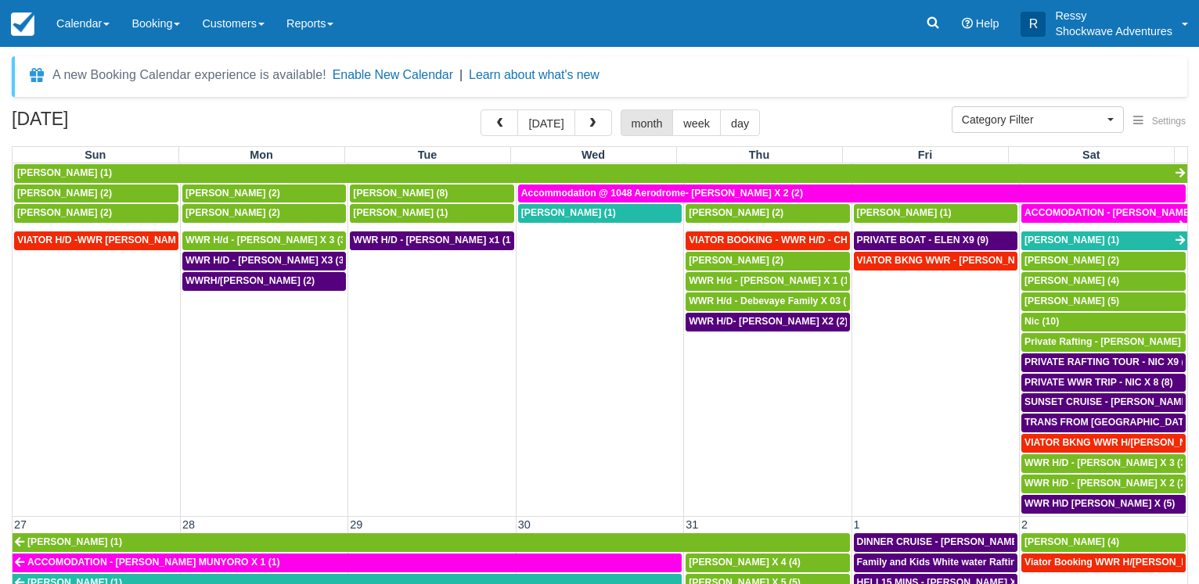
scroll to position [676, 0]
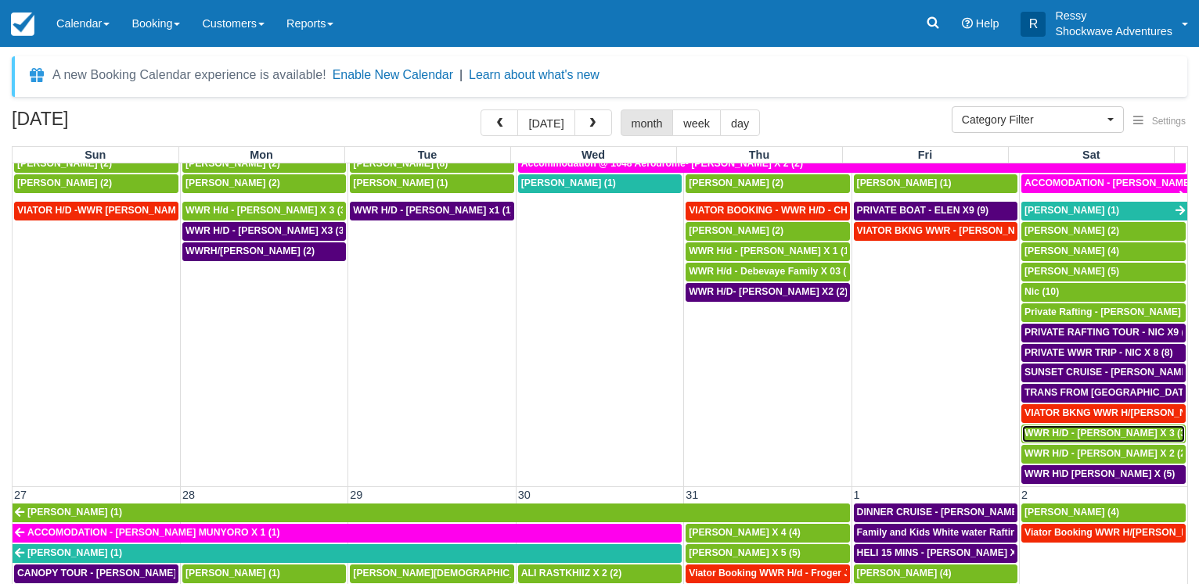
click at [1106, 432] on span "WWR H/D - [PERSON_NAME] X 3 (3)" at bounding box center [1106, 433] width 164 height 11
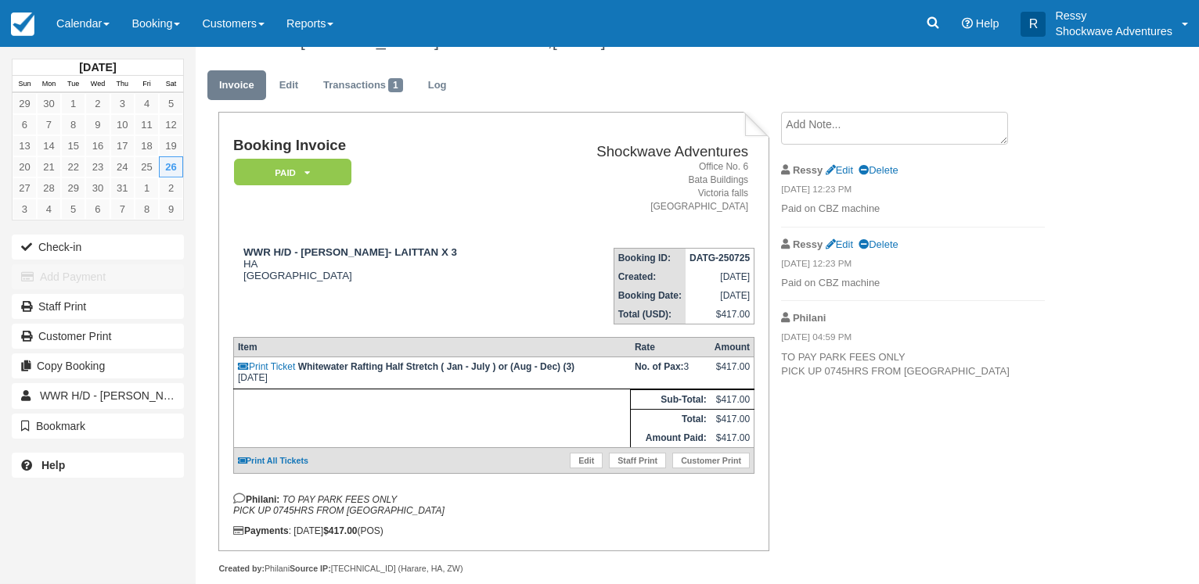
scroll to position [67, 0]
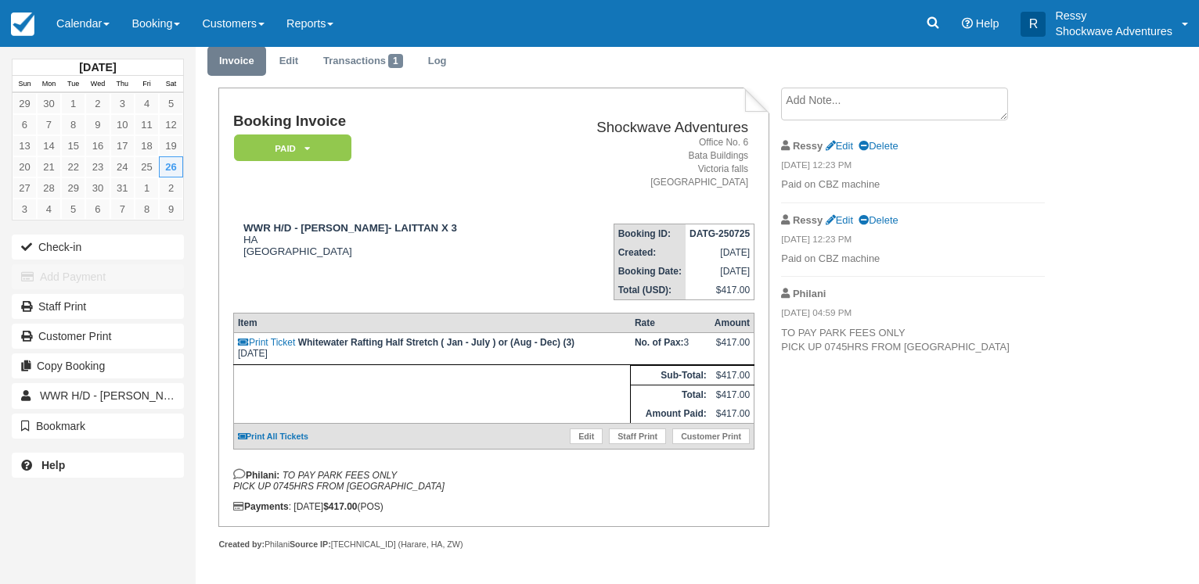
click at [1181, 404] on div "[DATE] Sun Mon Tue Wed Thu Fri Sat 29 30 1 2 3 4 5 6 7 8 9 10 11 12 13 14 15 16…" at bounding box center [599, 260] width 1199 height 538
click at [79, 19] on link "Calendar" at bounding box center [82, 23] width 75 height 47
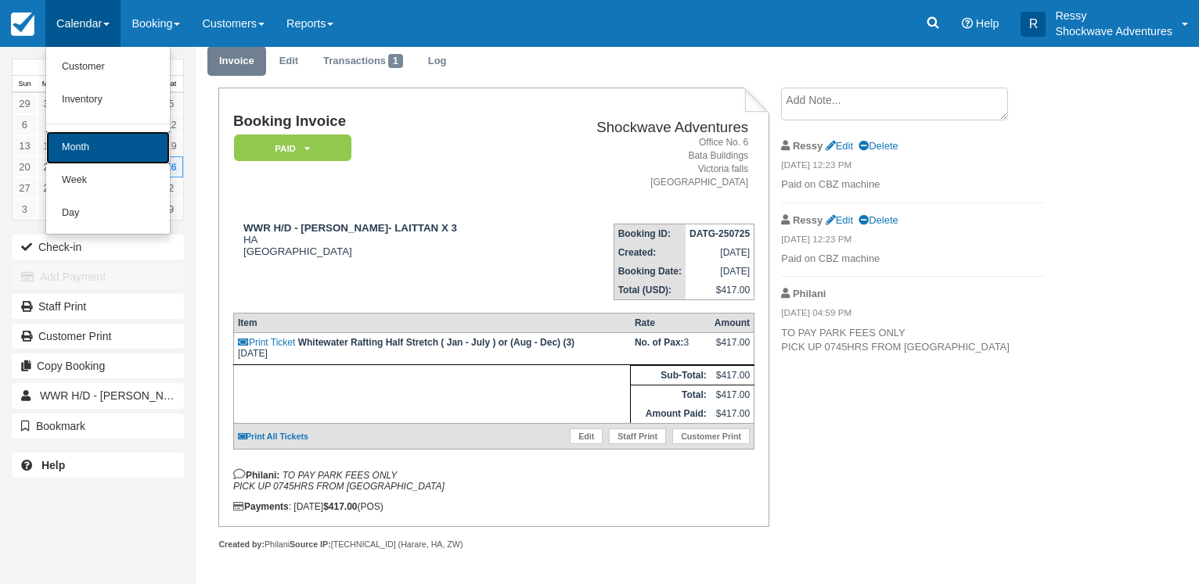
click at [68, 149] on link "Month" at bounding box center [108, 147] width 124 height 33
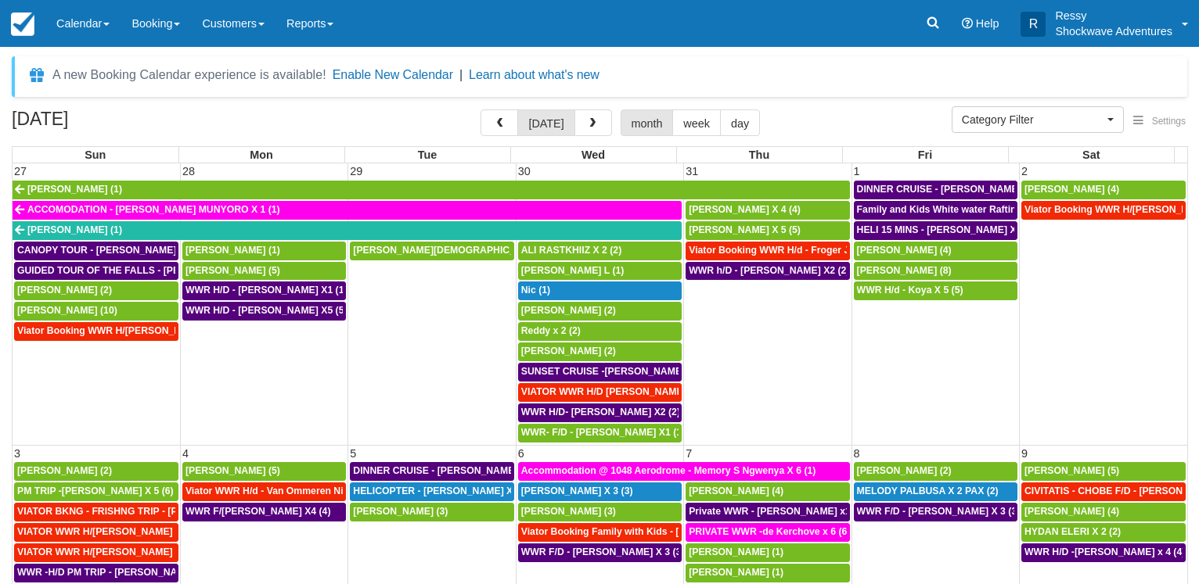
select select
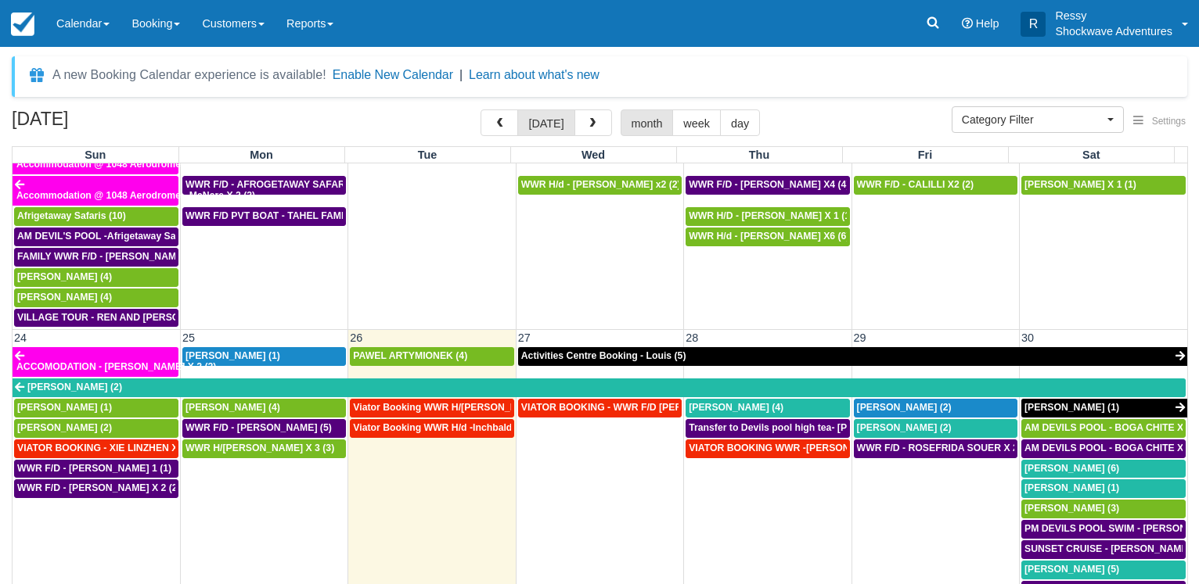
scroll to position [976, 0]
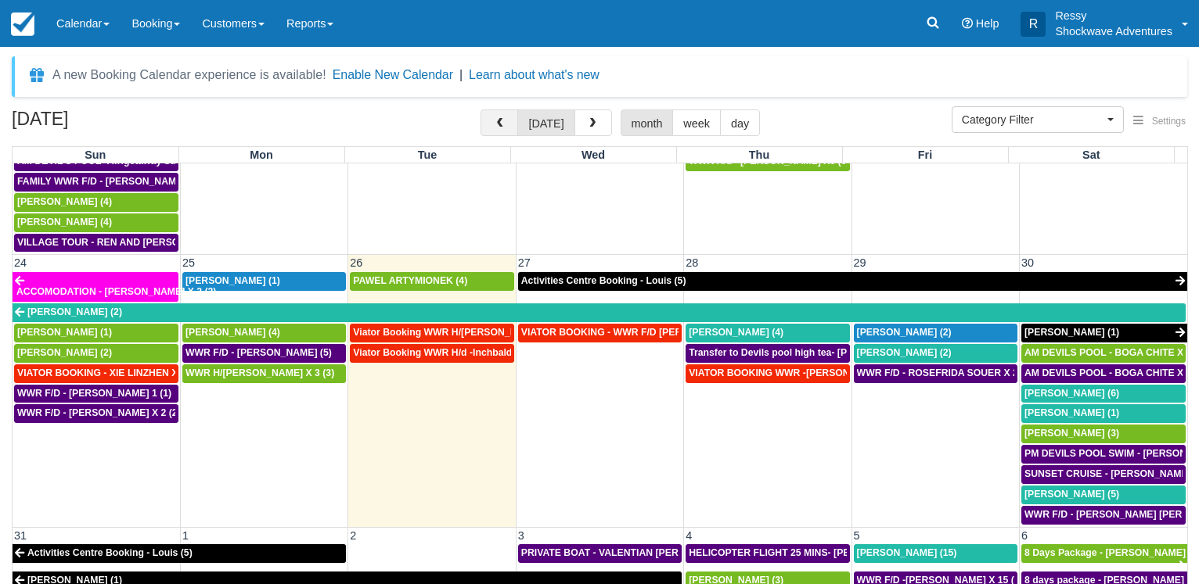
click at [505, 124] on span "button" at bounding box center [499, 123] width 11 height 11
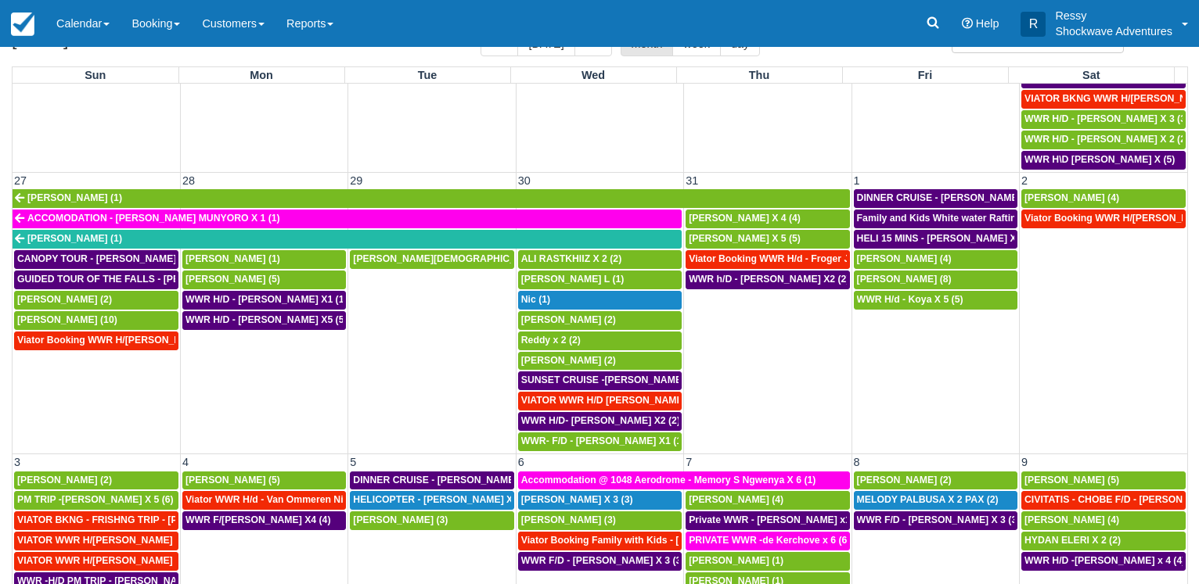
scroll to position [836, 0]
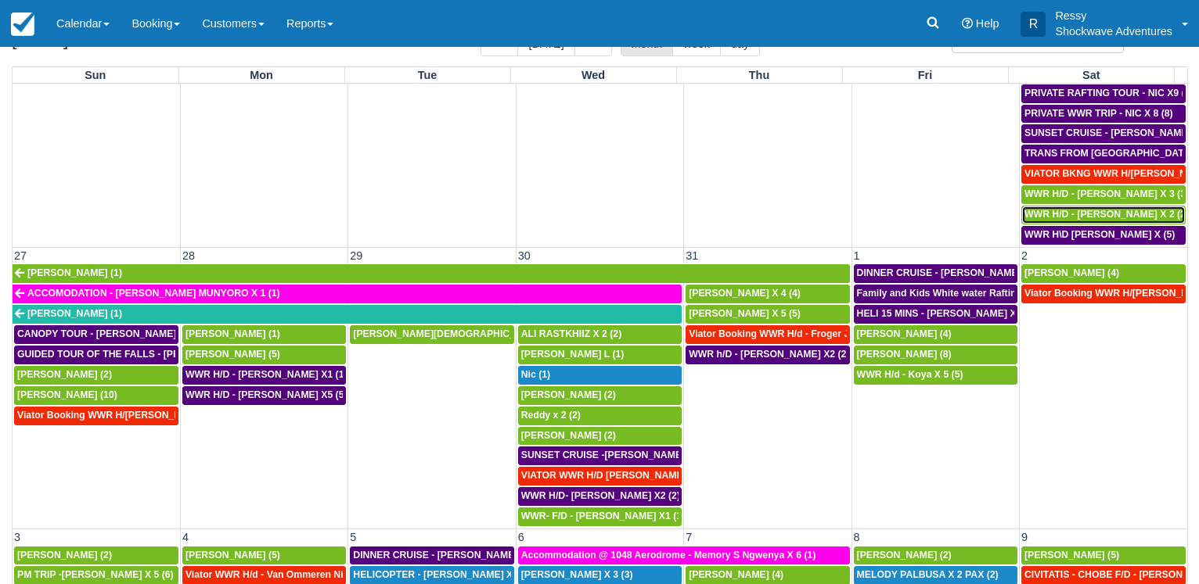
click at [1109, 212] on span "WWR H/D - [PERSON_NAME] X 2 (2)" at bounding box center [1106, 214] width 164 height 11
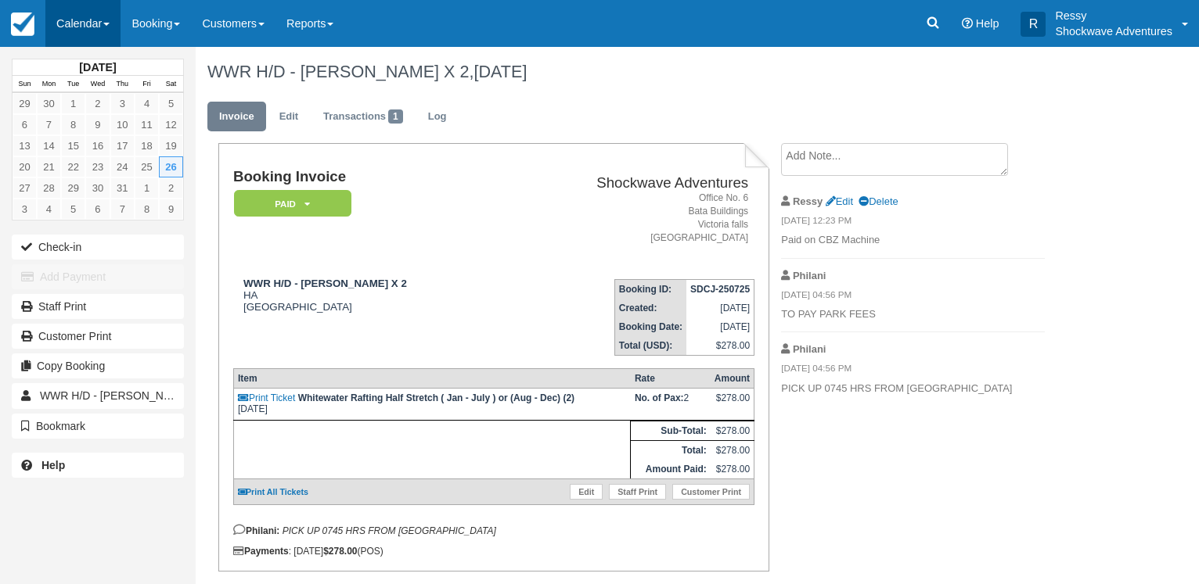
click at [88, 27] on link "Calendar" at bounding box center [82, 23] width 75 height 47
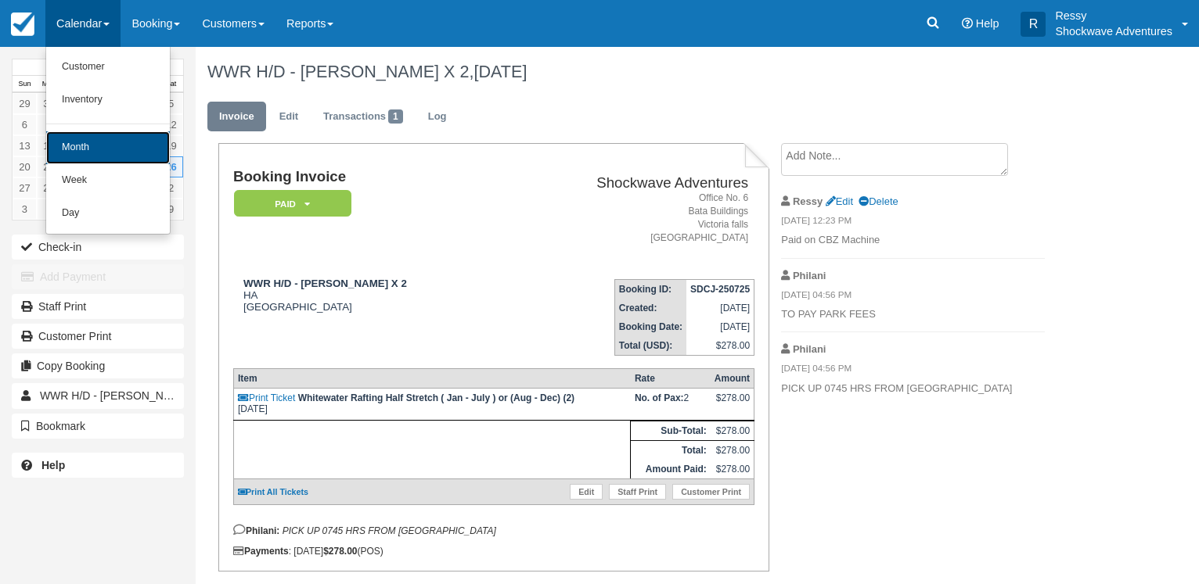
click at [84, 138] on link "Month" at bounding box center [108, 147] width 124 height 33
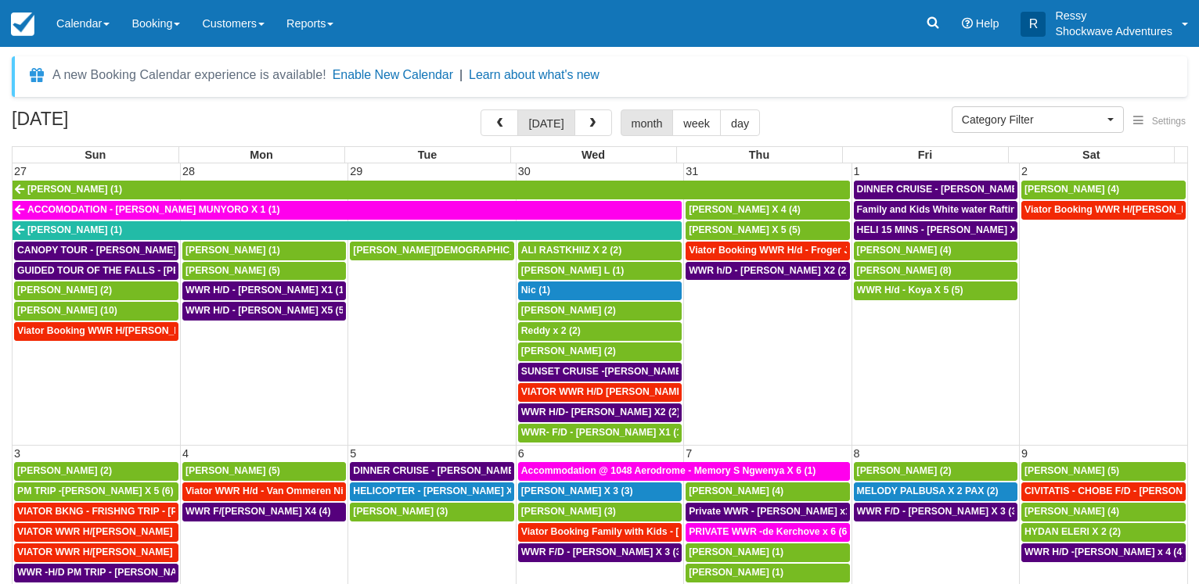
select select
click at [499, 118] on button "button" at bounding box center [499, 123] width 38 height 27
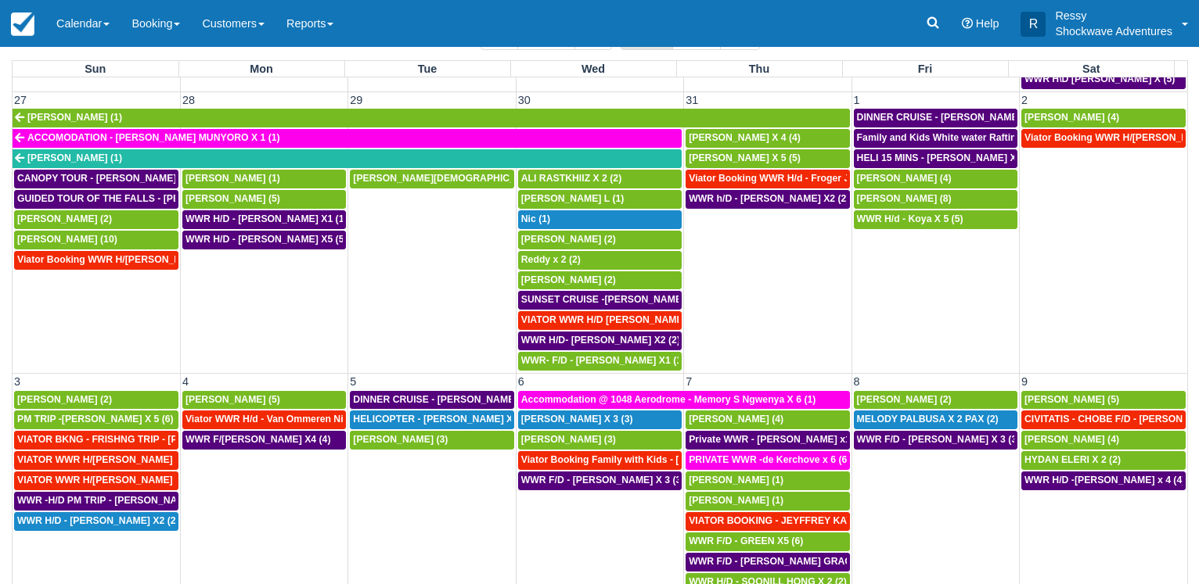
scroll to position [121, 0]
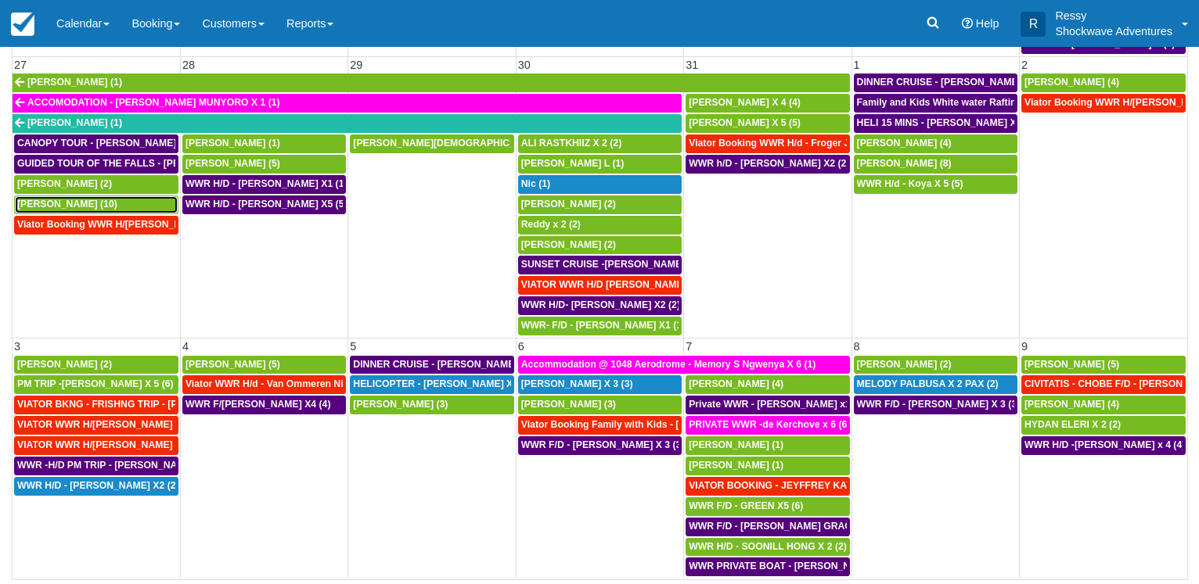
click at [70, 200] on span "[PERSON_NAME] (10)" at bounding box center [67, 204] width 100 height 11
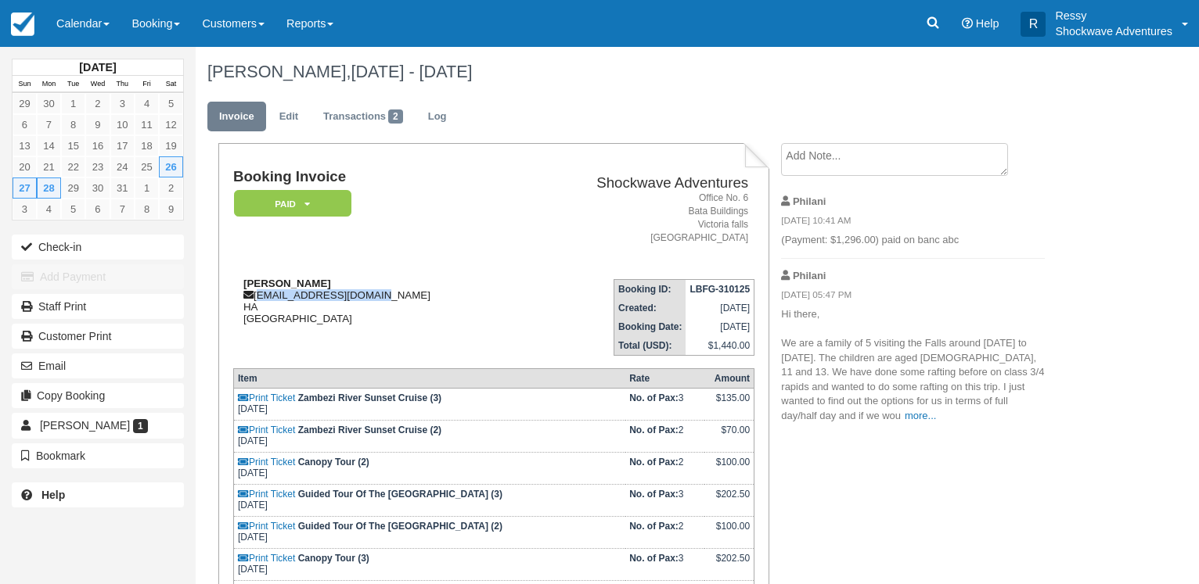
drag, startPoint x: 256, startPoint y: 295, endPoint x: 371, endPoint y: 296, distance: 115.0
click at [371, 296] on div "Neel Basudev neelbasudev@gmail.com HA Zimbabwe" at bounding box center [375, 301] width 284 height 47
copy div "neelbasudev@gmail.com"
click at [111, 16] on link "Calendar" at bounding box center [82, 23] width 75 height 47
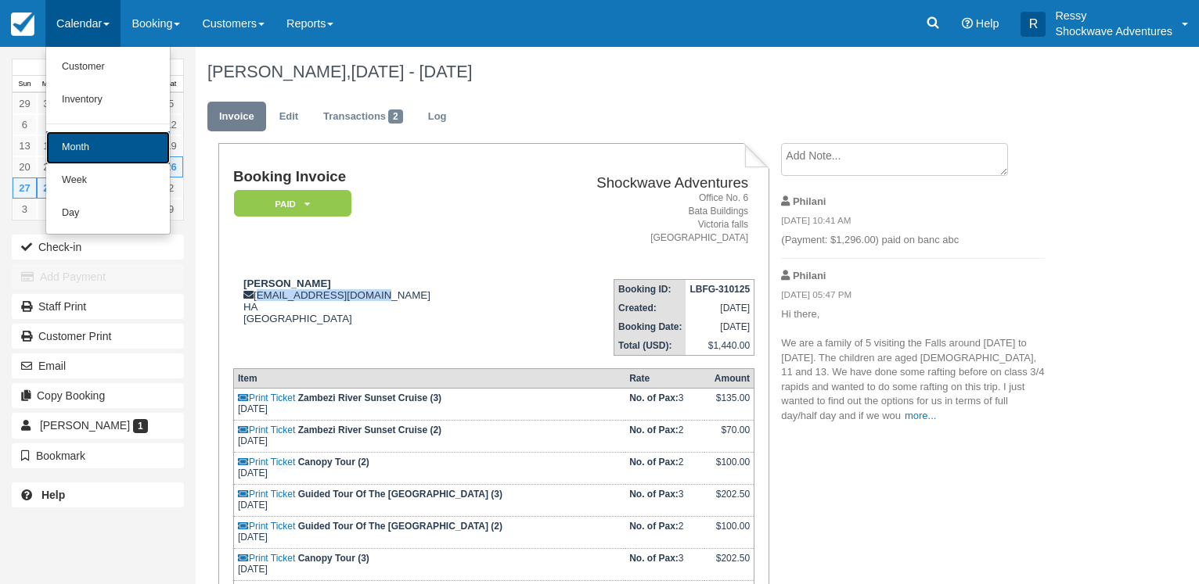
click at [120, 144] on link "Month" at bounding box center [108, 147] width 124 height 33
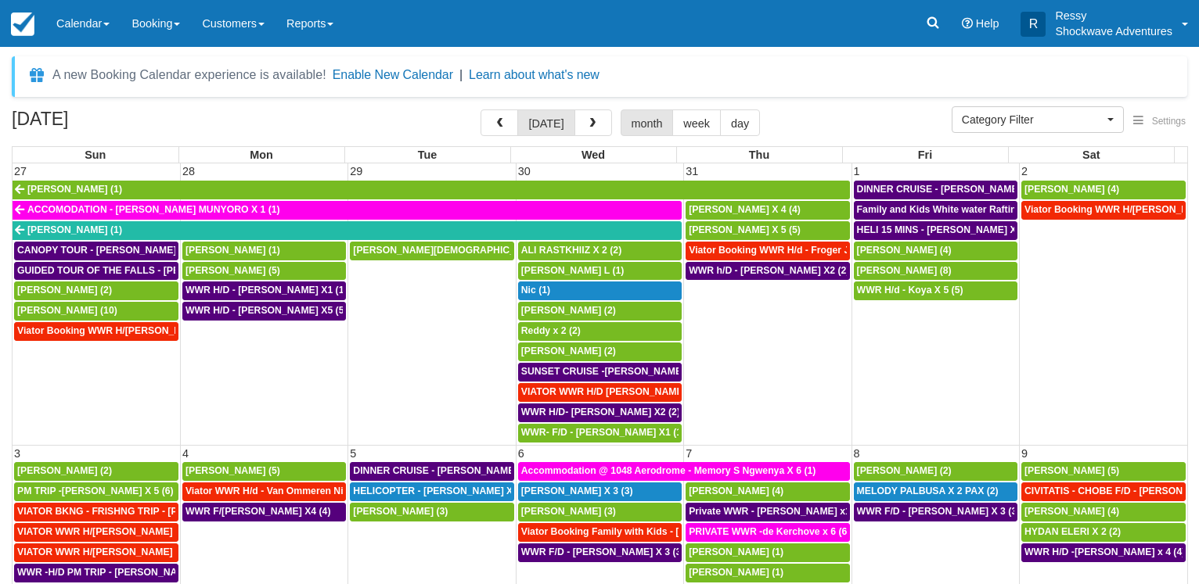
select select
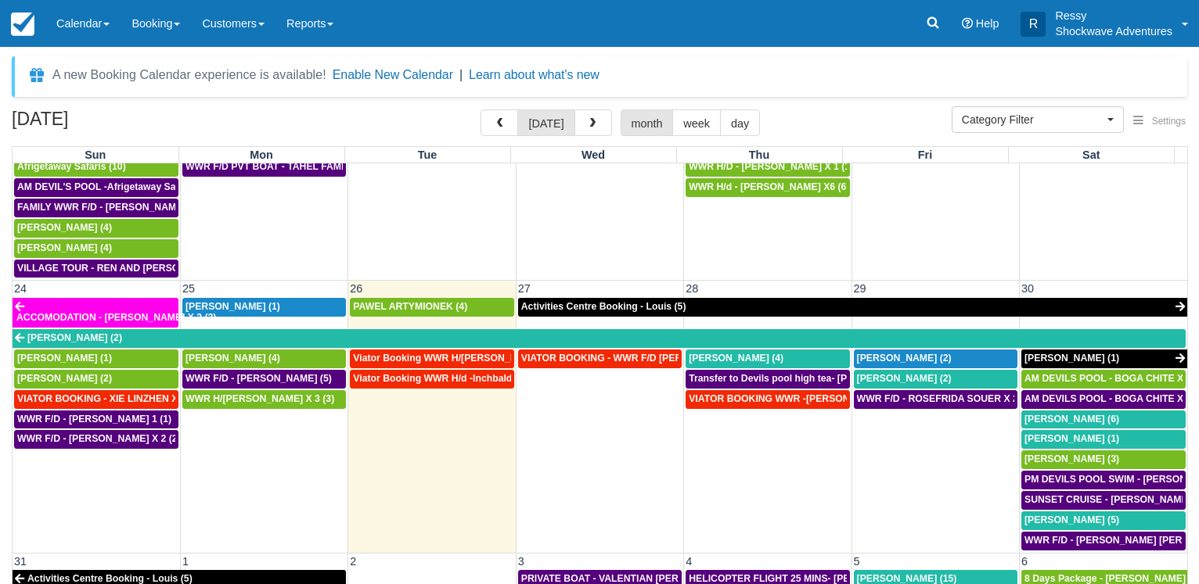
scroll to position [1026, 0]
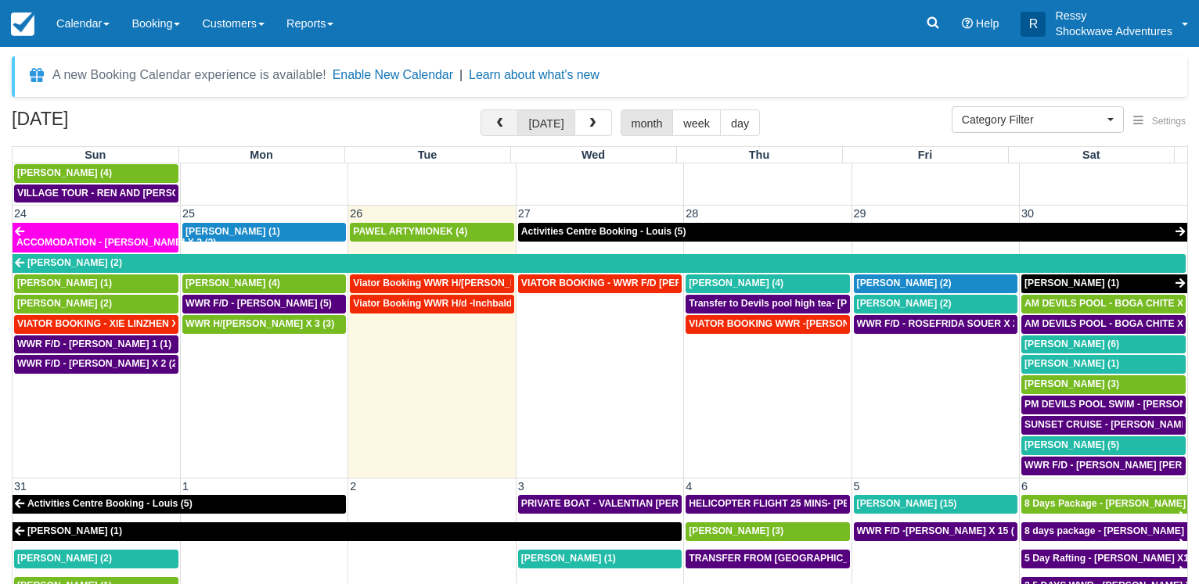
click at [505, 128] on span "button" at bounding box center [499, 123] width 11 height 11
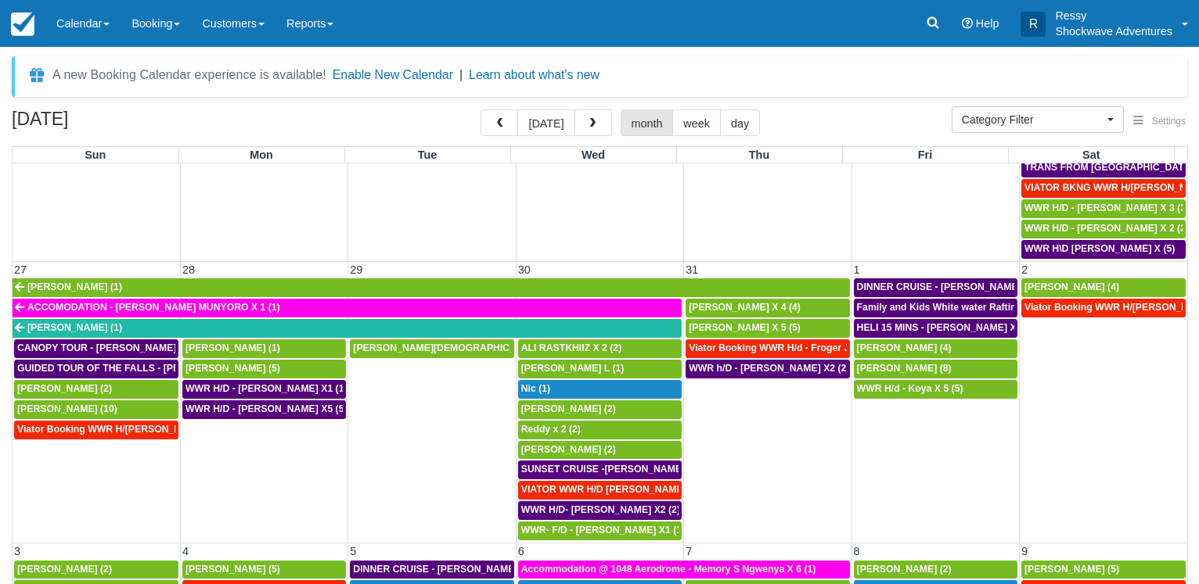
scroll to position [976, 0]
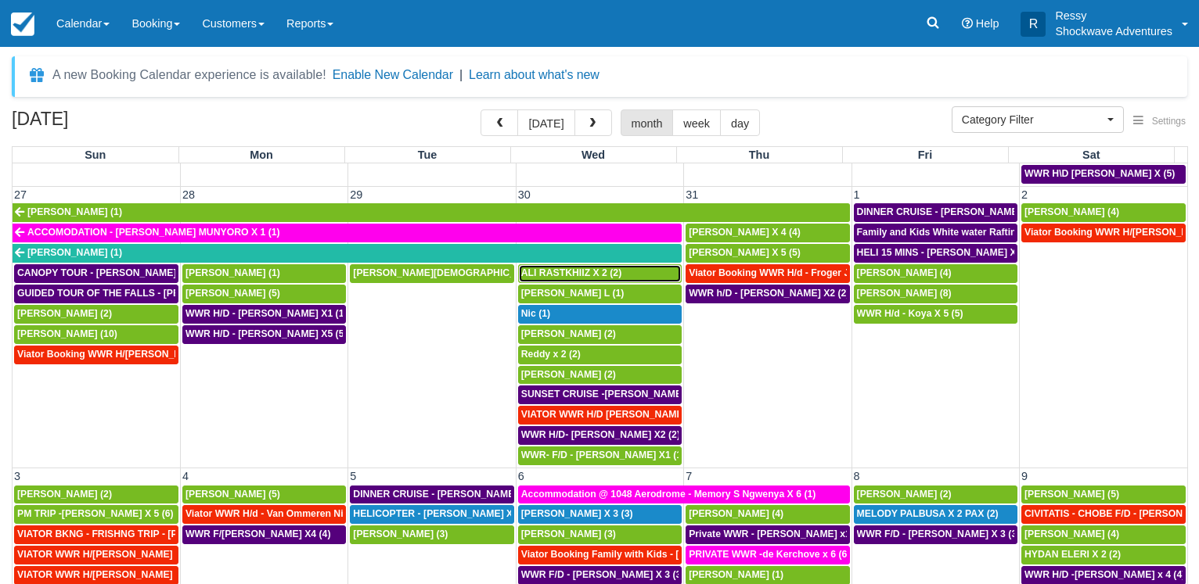
click at [554, 275] on span "ALI RASTKHIIZ X 2 (2)" at bounding box center [571, 273] width 100 height 11
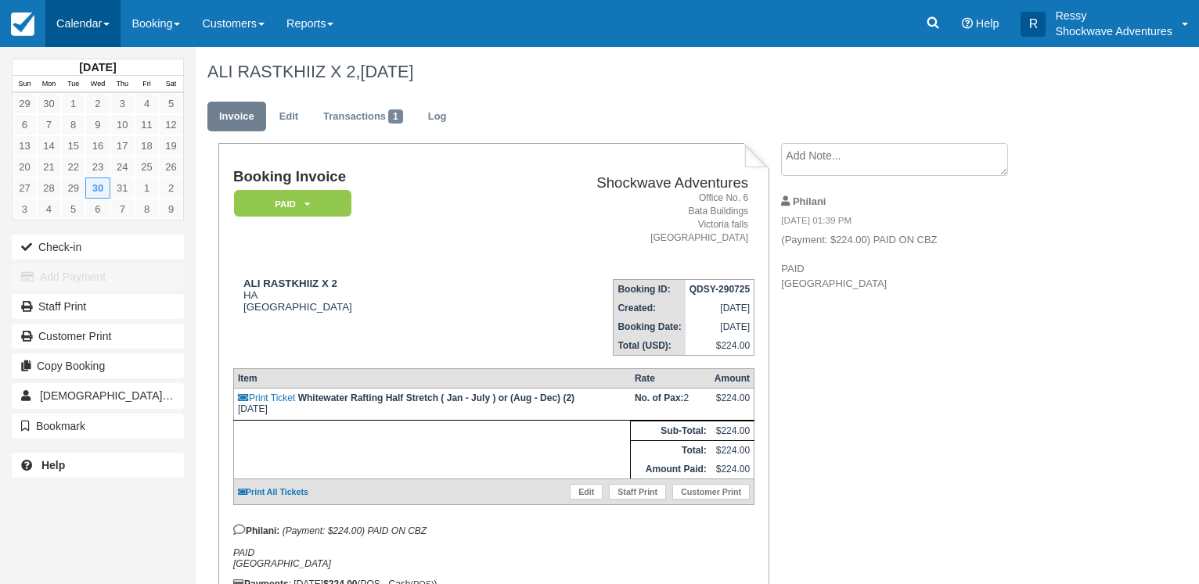
click at [67, 8] on link "Calendar" at bounding box center [82, 23] width 75 height 47
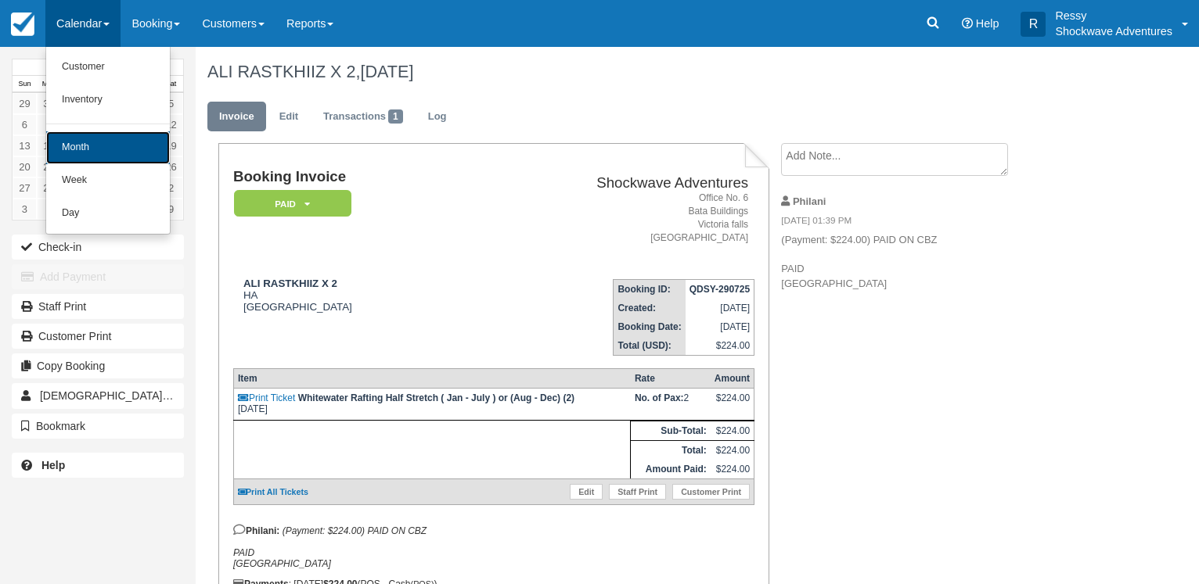
click at [113, 141] on link "Month" at bounding box center [108, 147] width 124 height 33
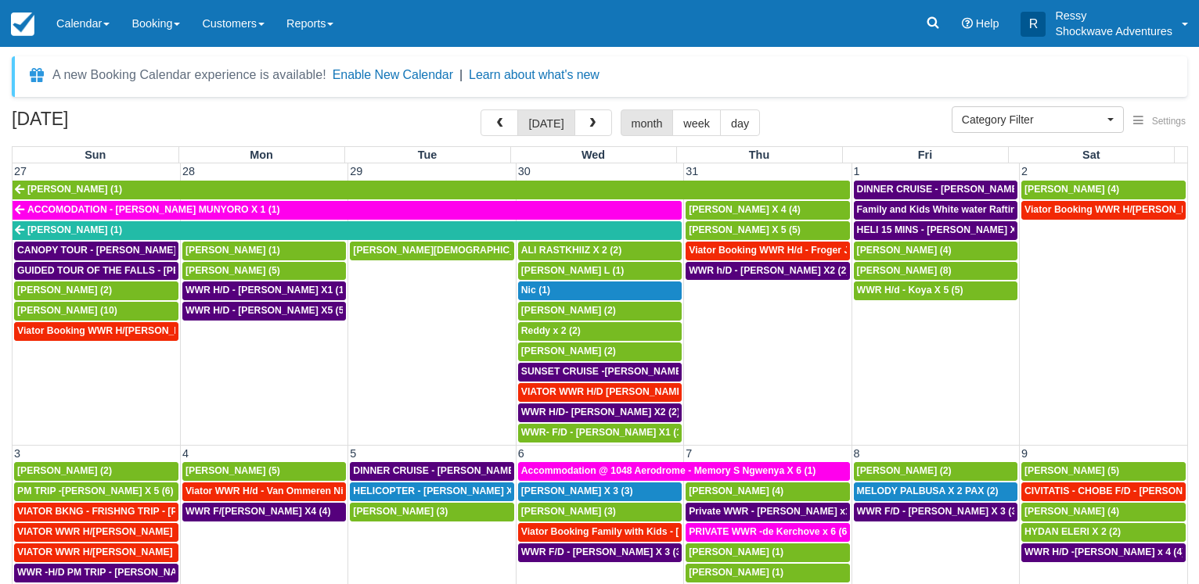
select select
click at [563, 329] on span "Reddy x 2 (2)" at bounding box center [550, 330] width 59 height 11
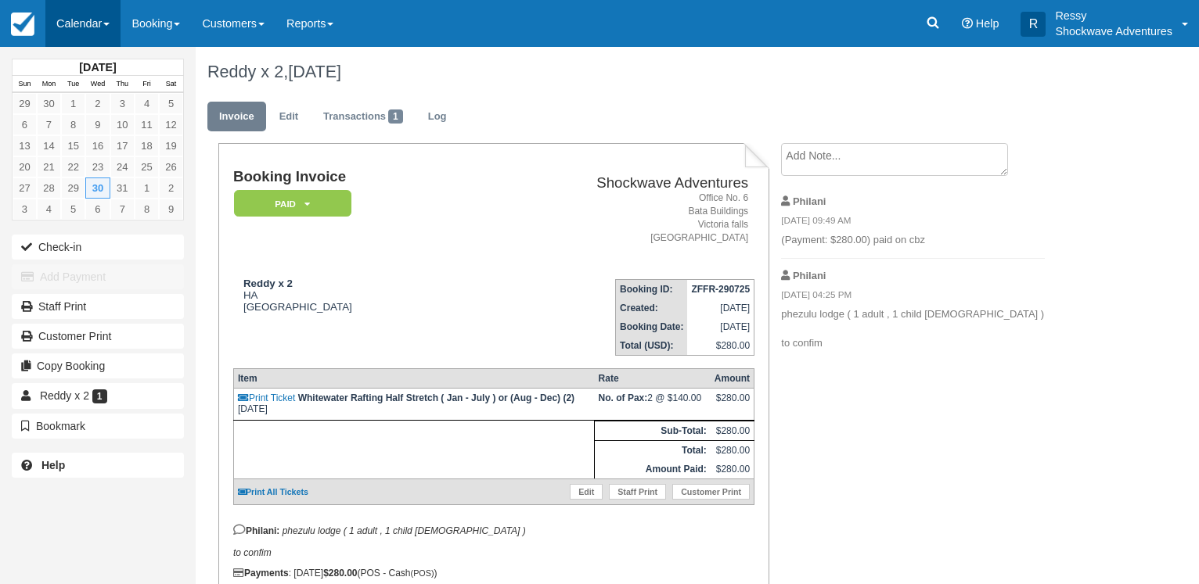
click at [74, 26] on link "Calendar" at bounding box center [82, 23] width 75 height 47
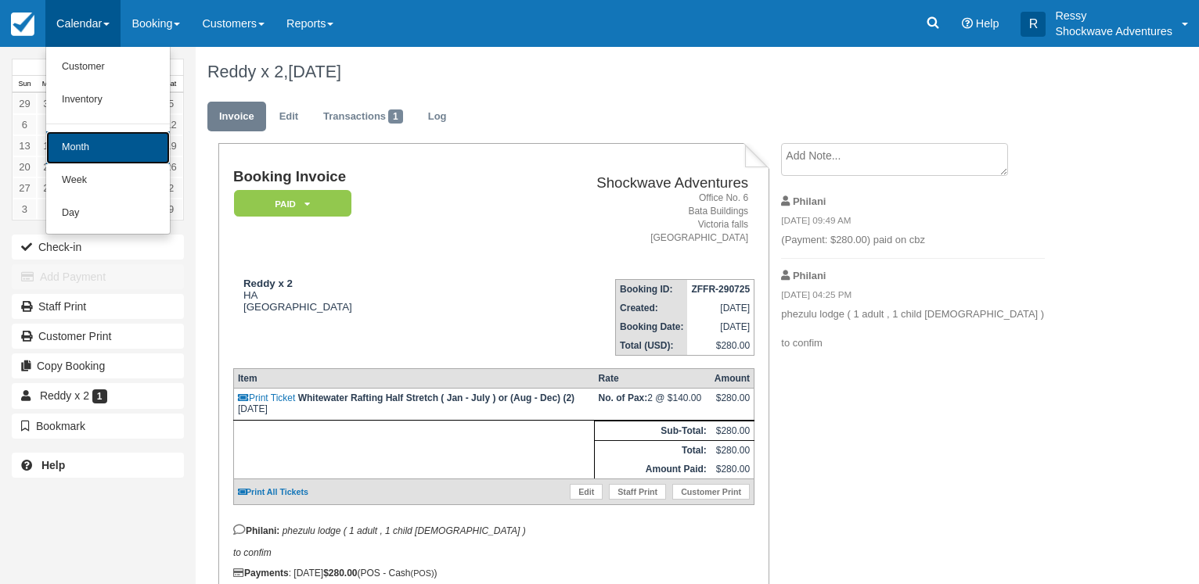
click at [85, 139] on link "Month" at bounding box center [108, 147] width 124 height 33
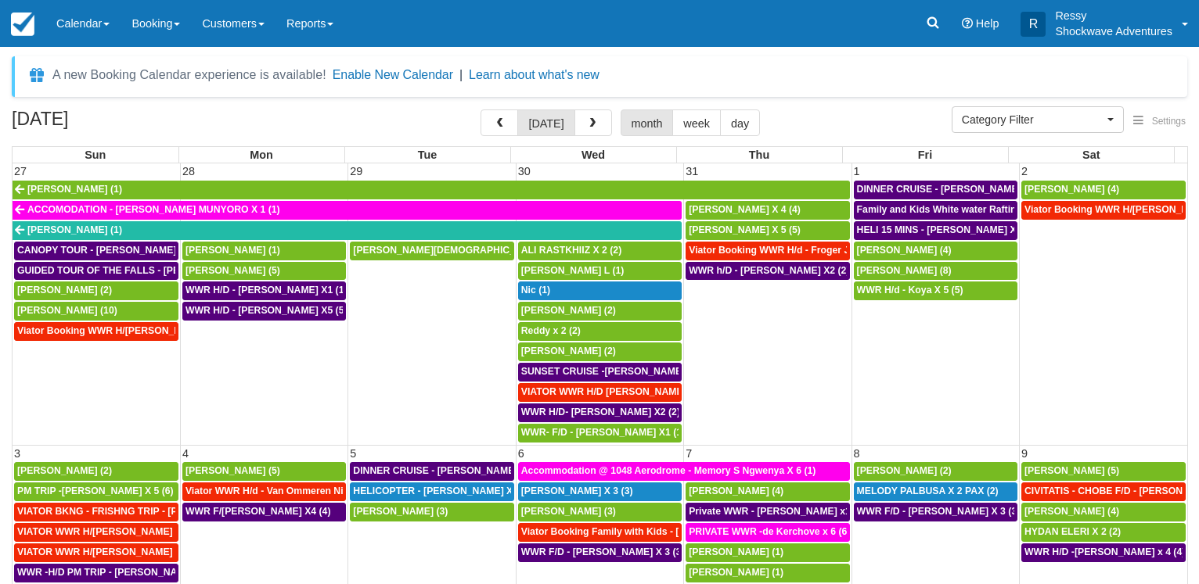
select select
click at [767, 207] on span "ARCHIE WOODHOUSE X 4 (4)" at bounding box center [745, 209] width 112 height 11
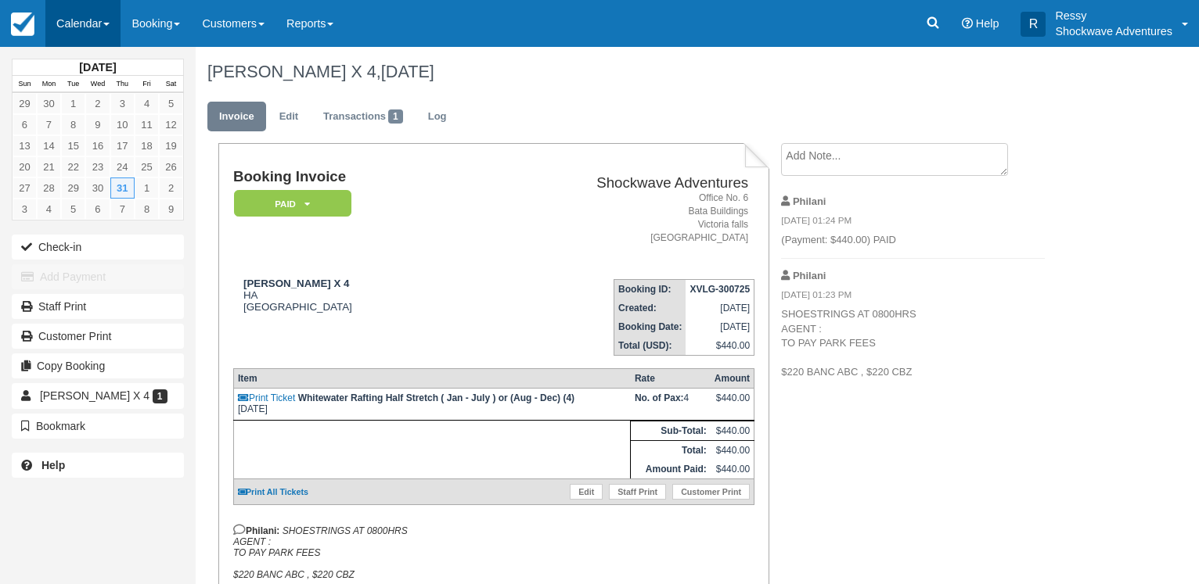
click at [73, 25] on link "Calendar" at bounding box center [82, 23] width 75 height 47
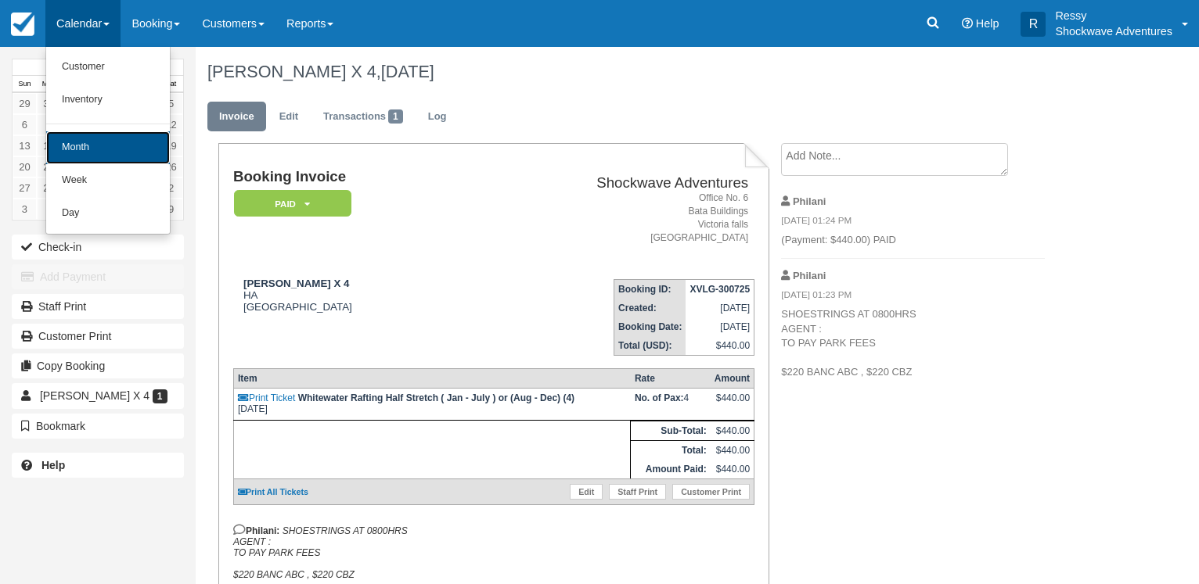
click at [76, 145] on link "Month" at bounding box center [108, 147] width 124 height 33
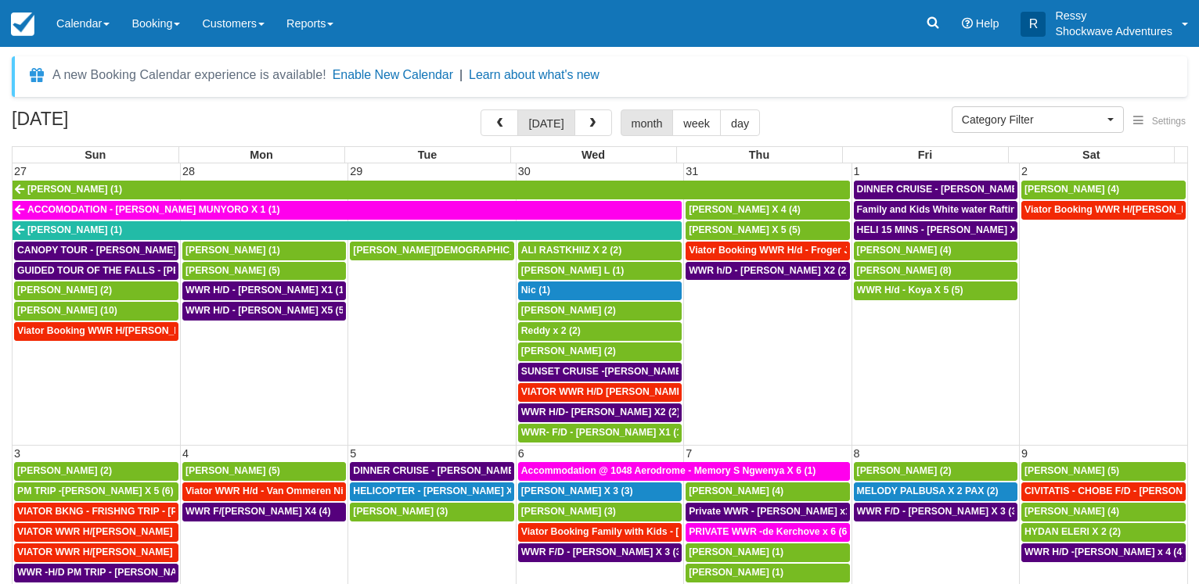
select select
click at [757, 230] on span "SUSAN CHALKER X 5 (5)" at bounding box center [745, 230] width 112 height 11
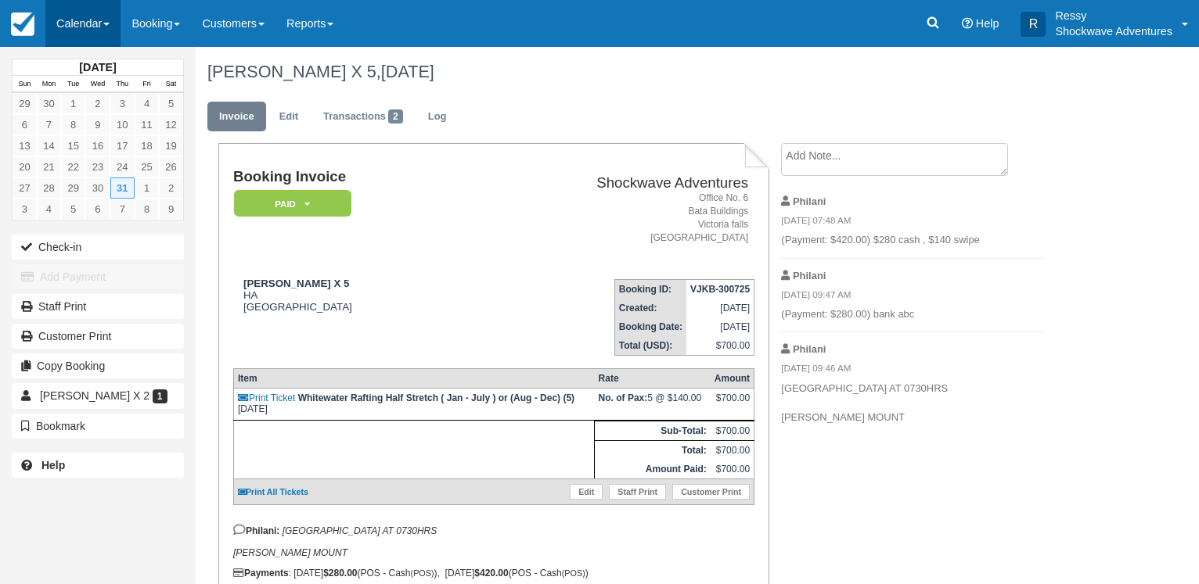
click at [85, 13] on link "Calendar" at bounding box center [82, 23] width 75 height 47
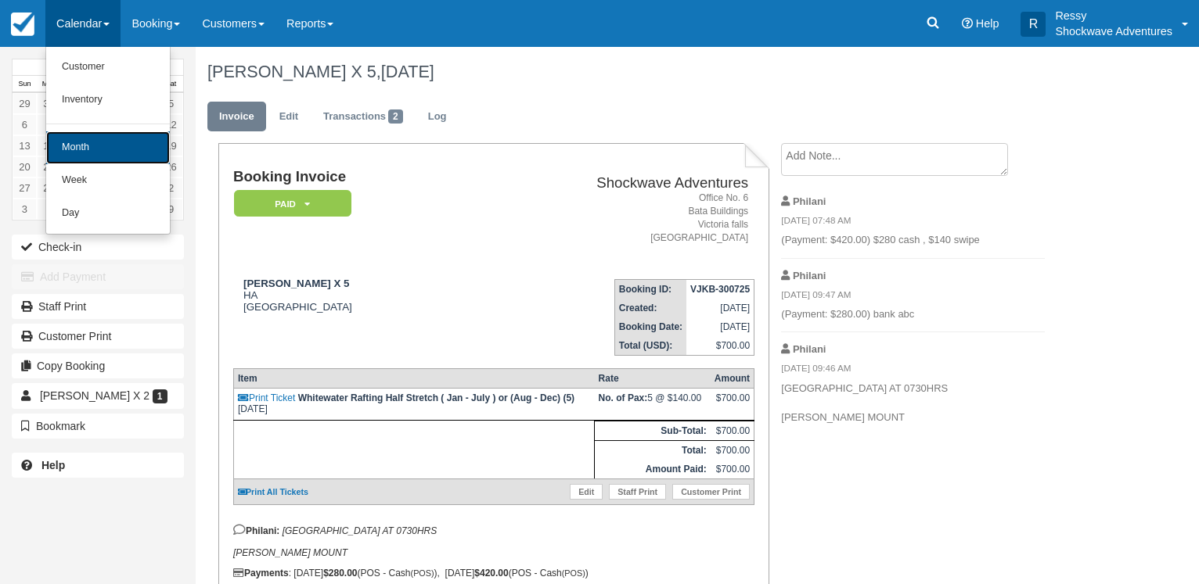
click at [115, 143] on link "Month" at bounding box center [108, 147] width 124 height 33
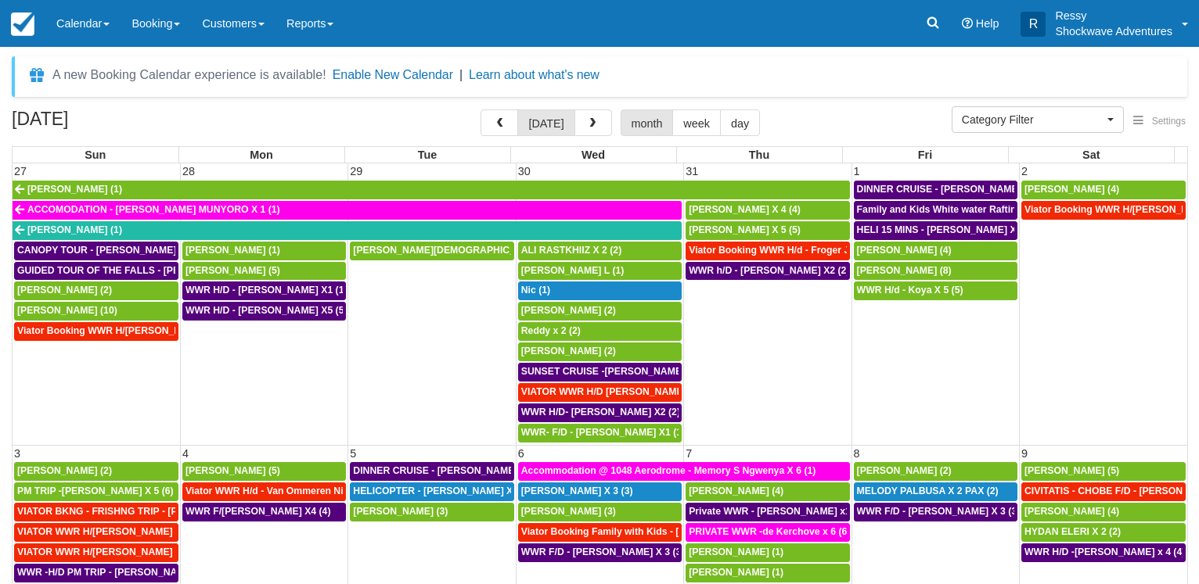
select select
click at [919, 254] on div "Jenna Jamal (4)" at bounding box center [935, 251] width 157 height 13
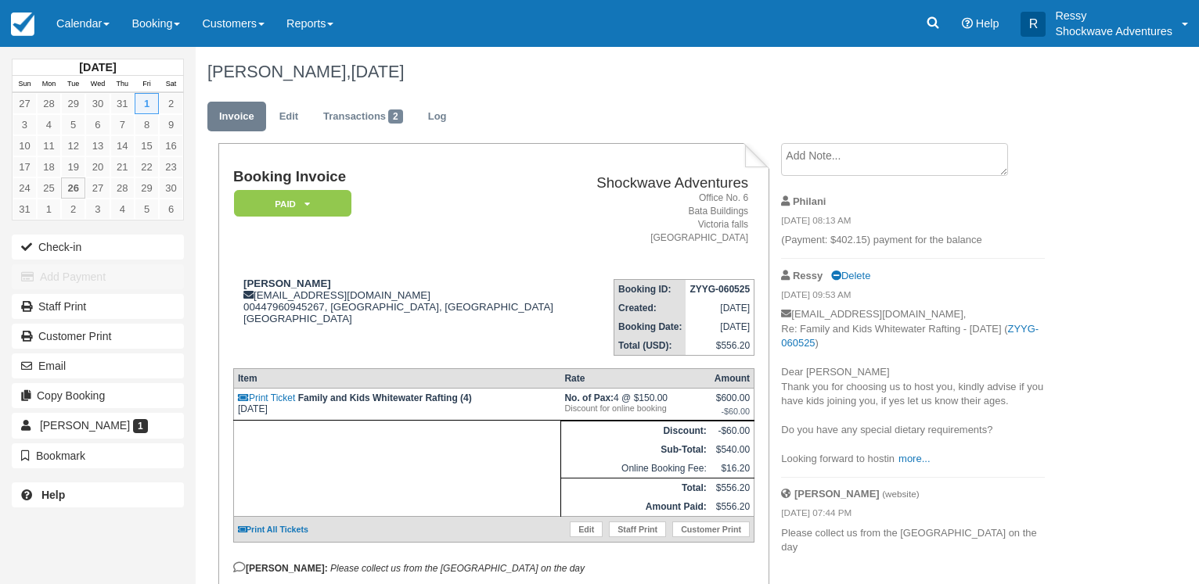
scroll to position [94, 0]
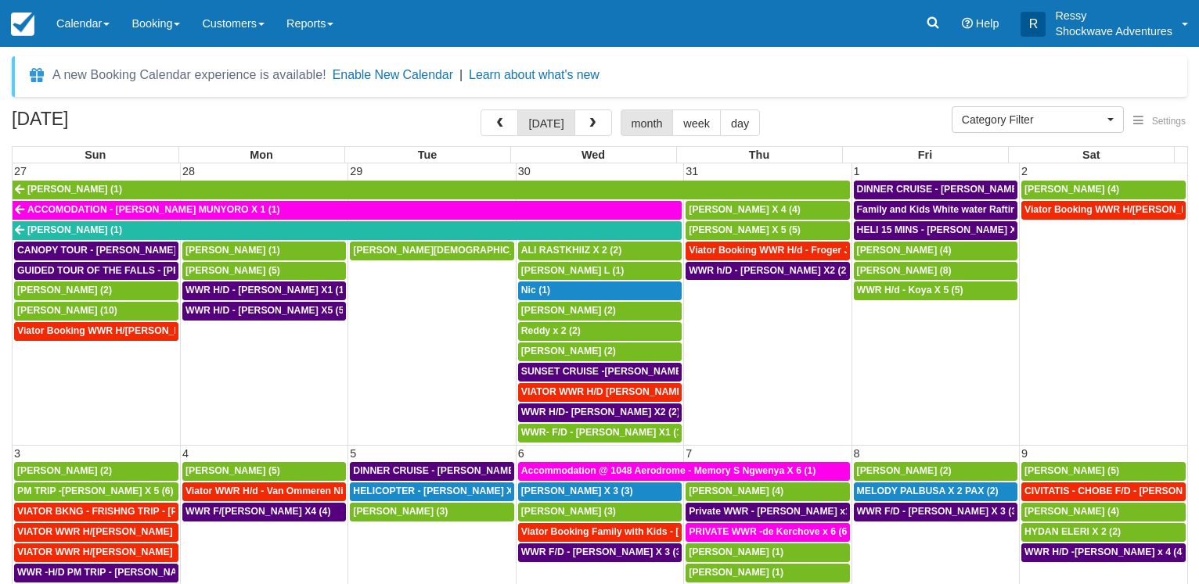
select select
click at [886, 270] on span "Kim Madill (8)" at bounding box center [904, 270] width 95 height 11
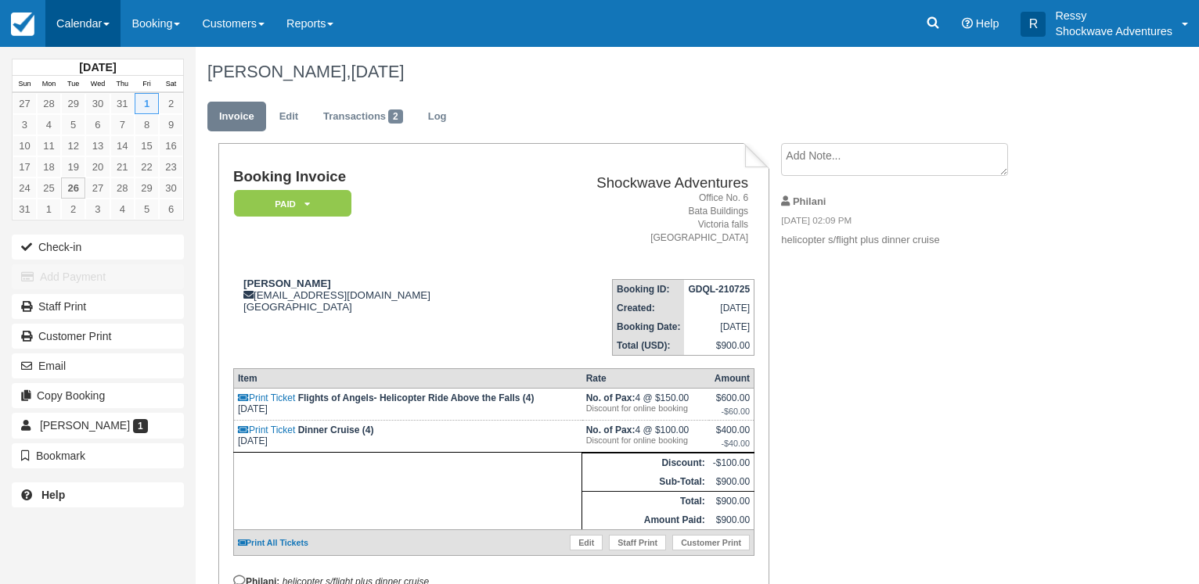
click at [85, 18] on link "Calendar" at bounding box center [82, 23] width 75 height 47
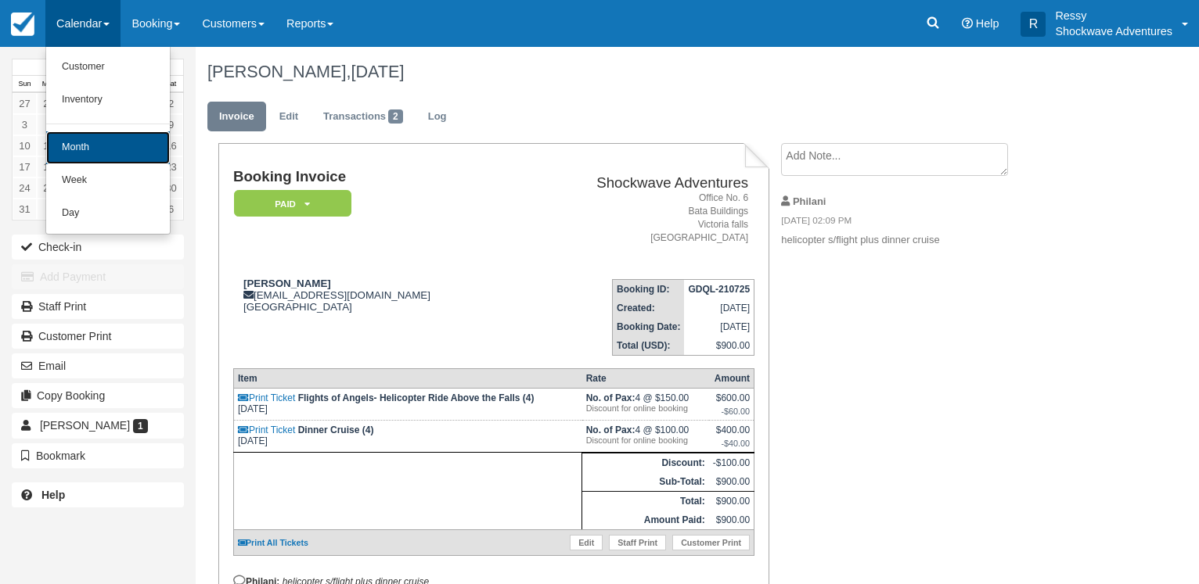
click at [85, 146] on link "Month" at bounding box center [108, 147] width 124 height 33
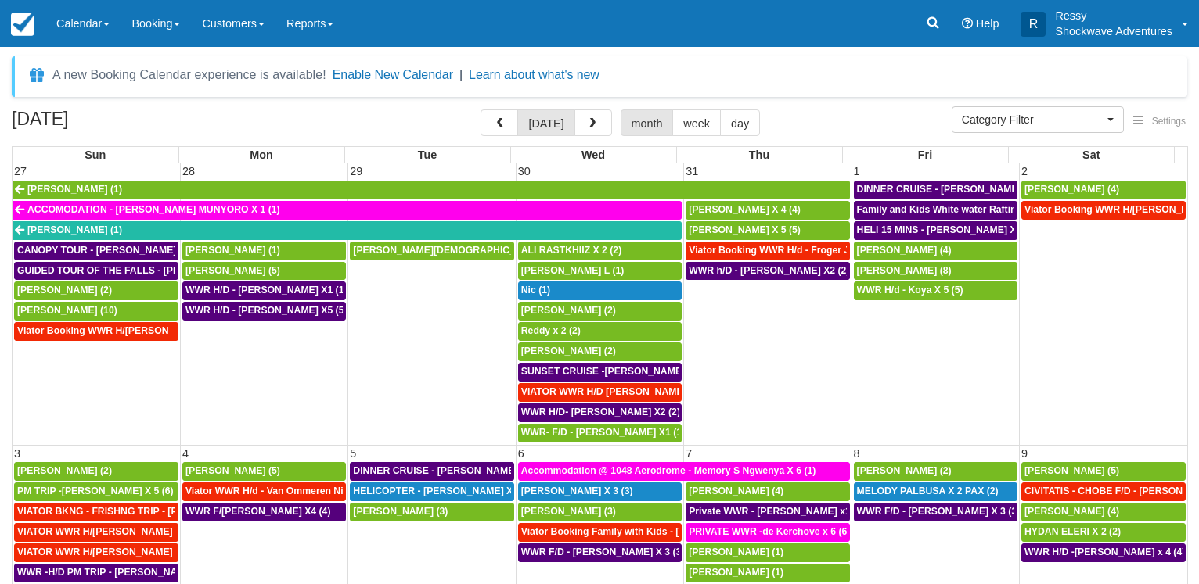
select select
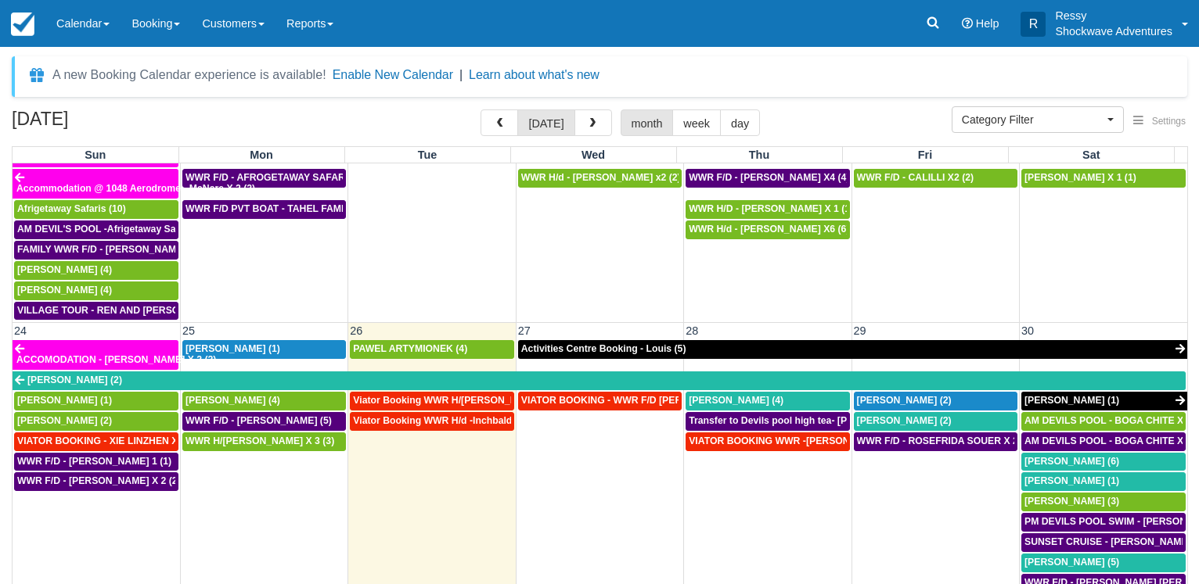
scroll to position [800, 0]
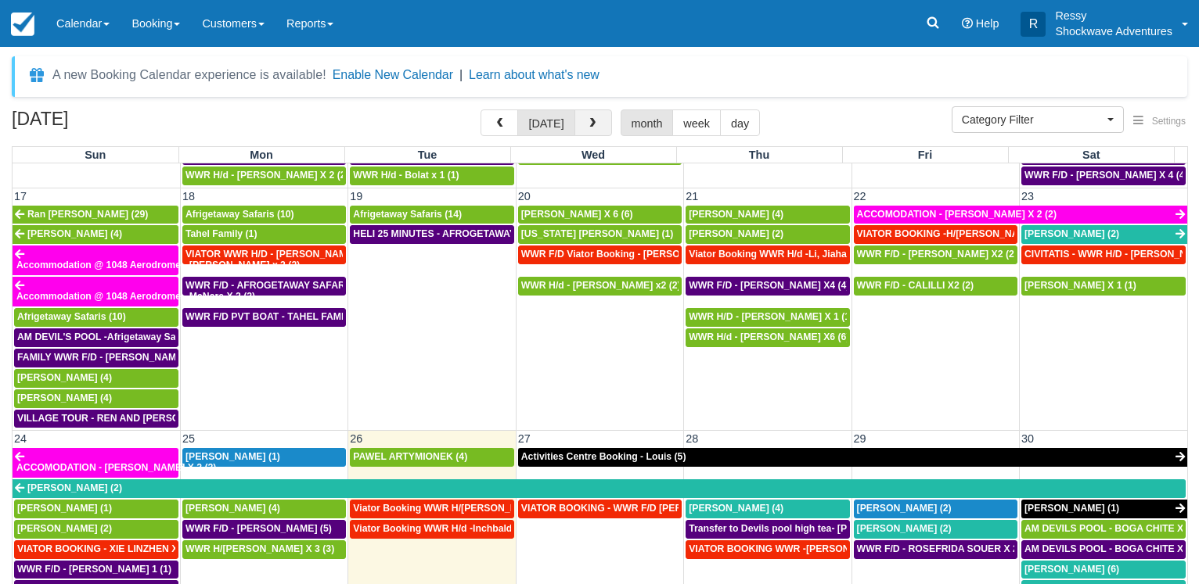
click at [590, 131] on button "button" at bounding box center [593, 123] width 38 height 27
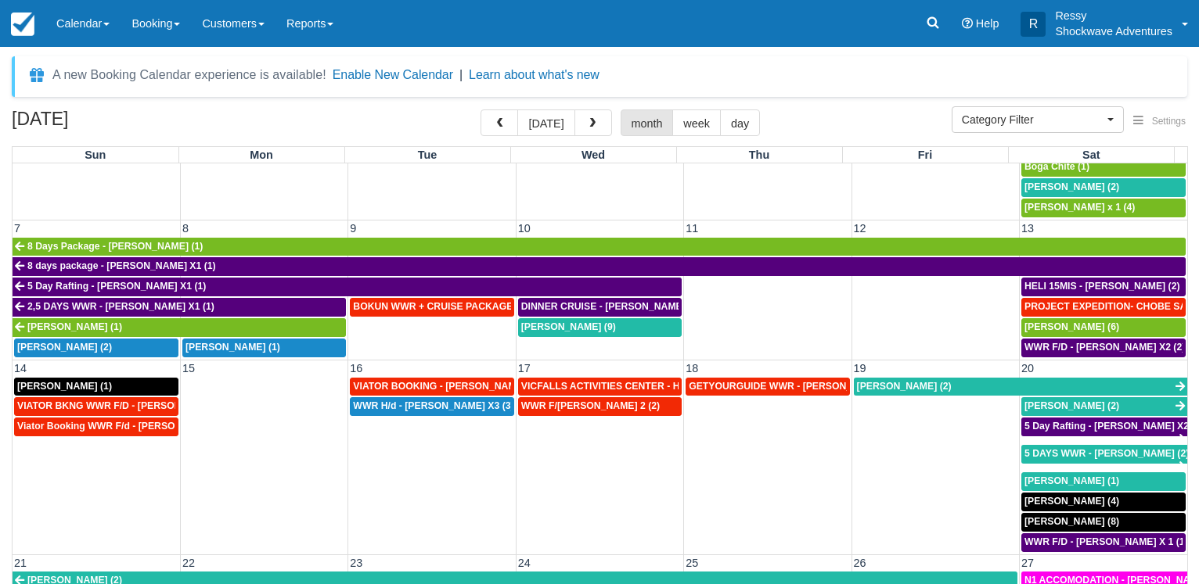
scroll to position [225, 0]
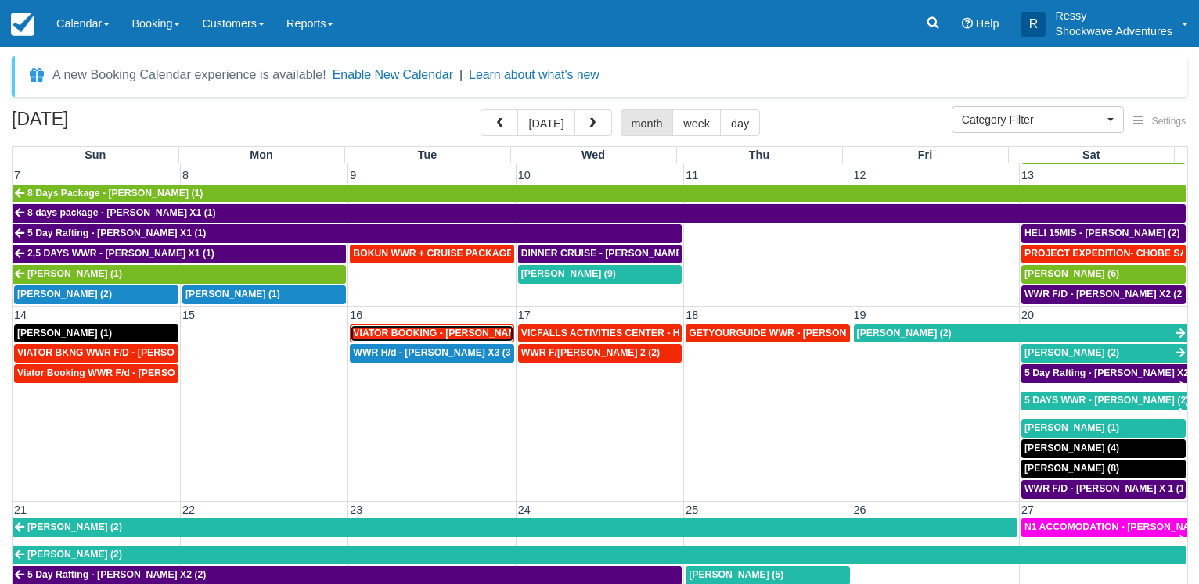
click at [437, 328] on span "VIATOR BOOKING - MILLER RACHEL X 4 (4)" at bounding box center [455, 333] width 204 height 11
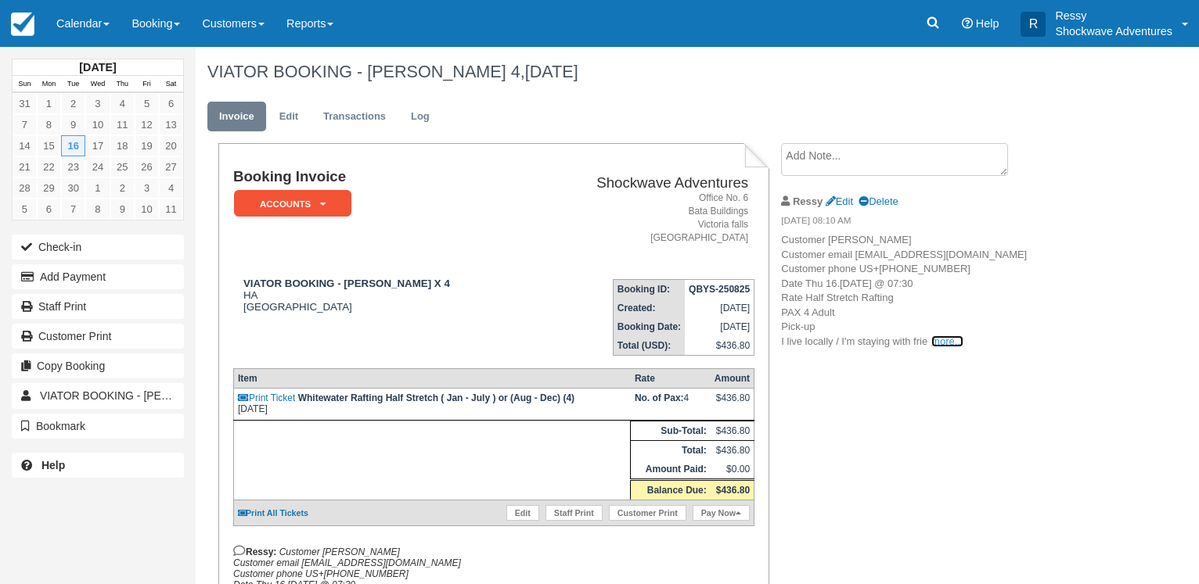
click at [944, 347] on link "more..." at bounding box center [946, 342] width 31 height 12
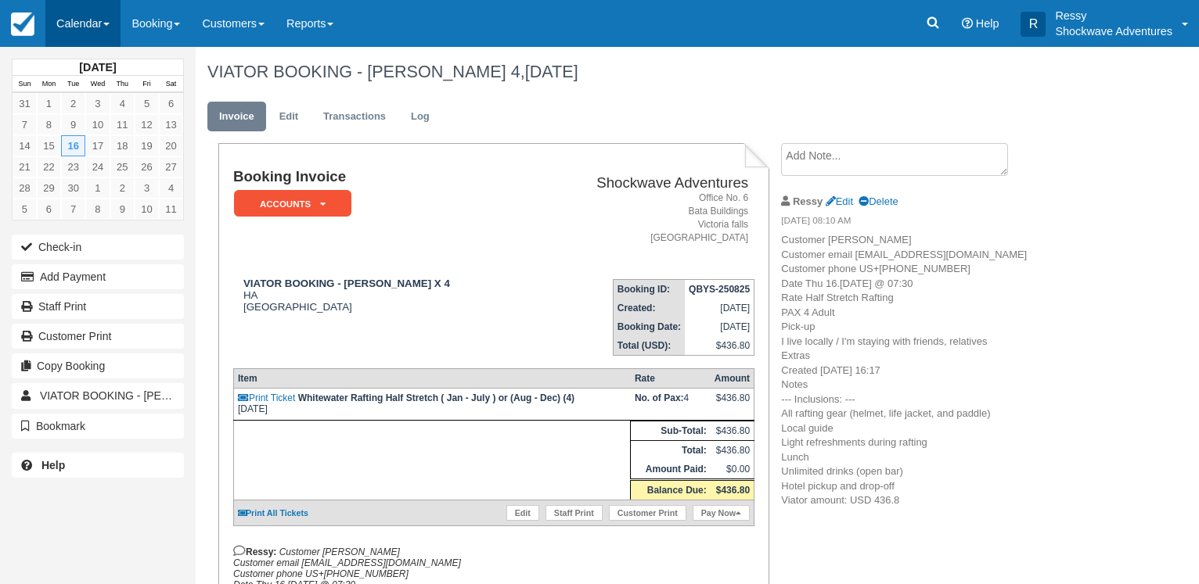
click at [100, 19] on link "Calendar" at bounding box center [82, 23] width 75 height 47
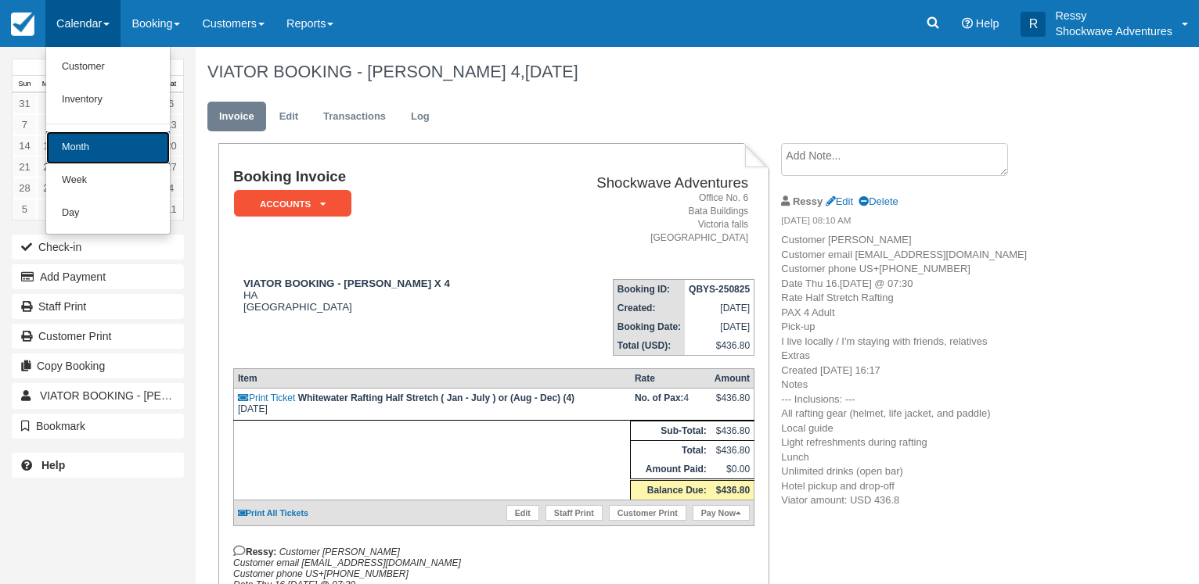
click at [110, 142] on link "Month" at bounding box center [108, 147] width 124 height 33
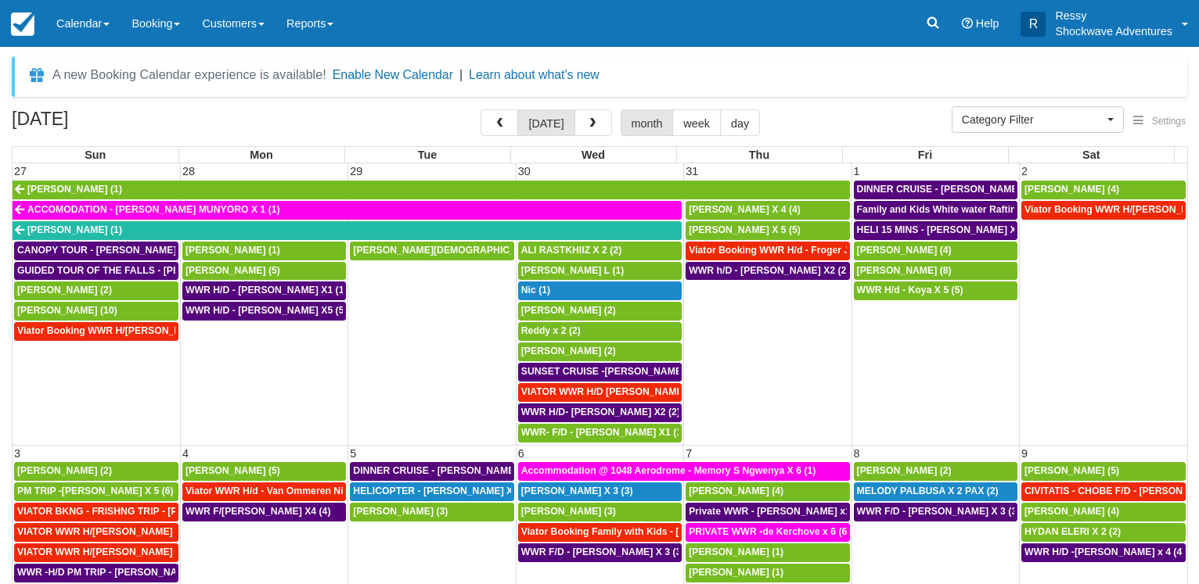
select select
click at [860, 271] on span "Kim Madill (8)" at bounding box center [904, 270] width 95 height 11
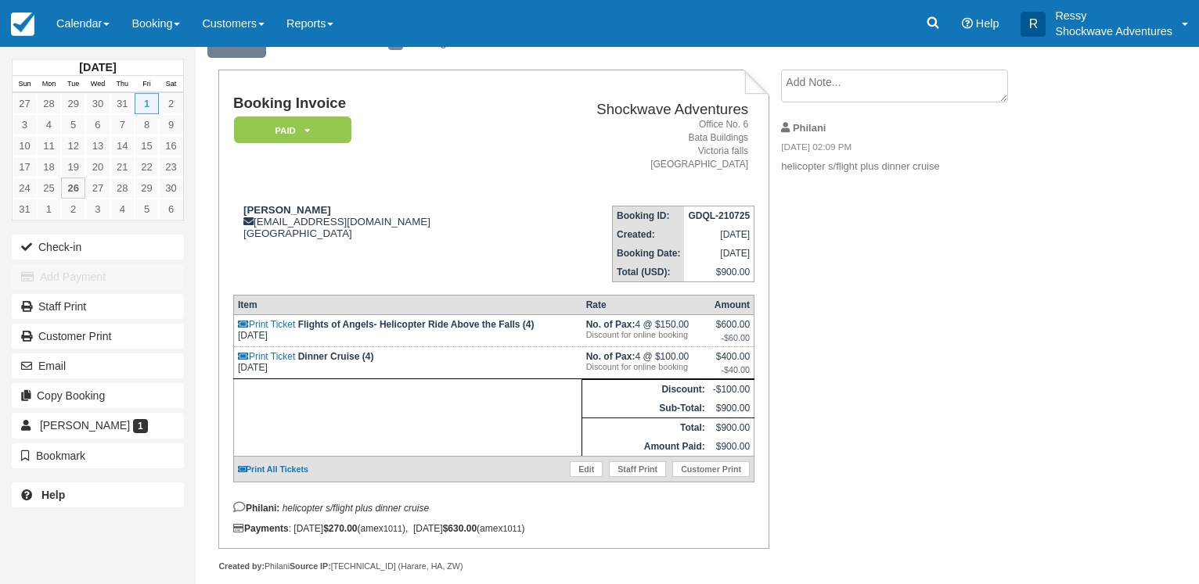
scroll to position [106, 0]
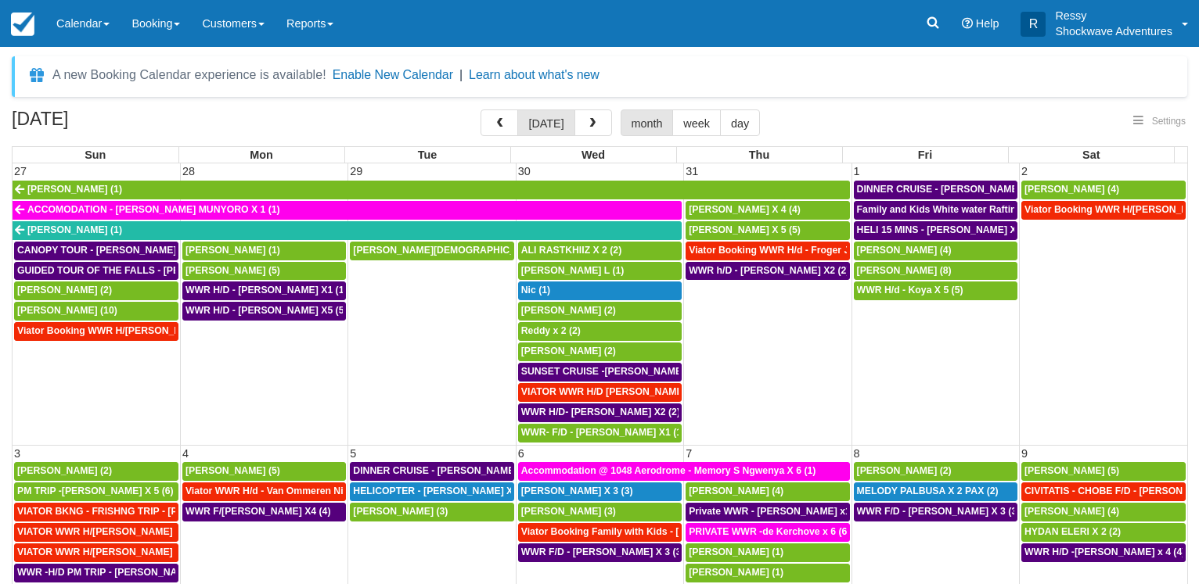
select select
click at [930, 293] on span "WWR H/d - Koya X 5 (5)" at bounding box center [910, 290] width 106 height 11
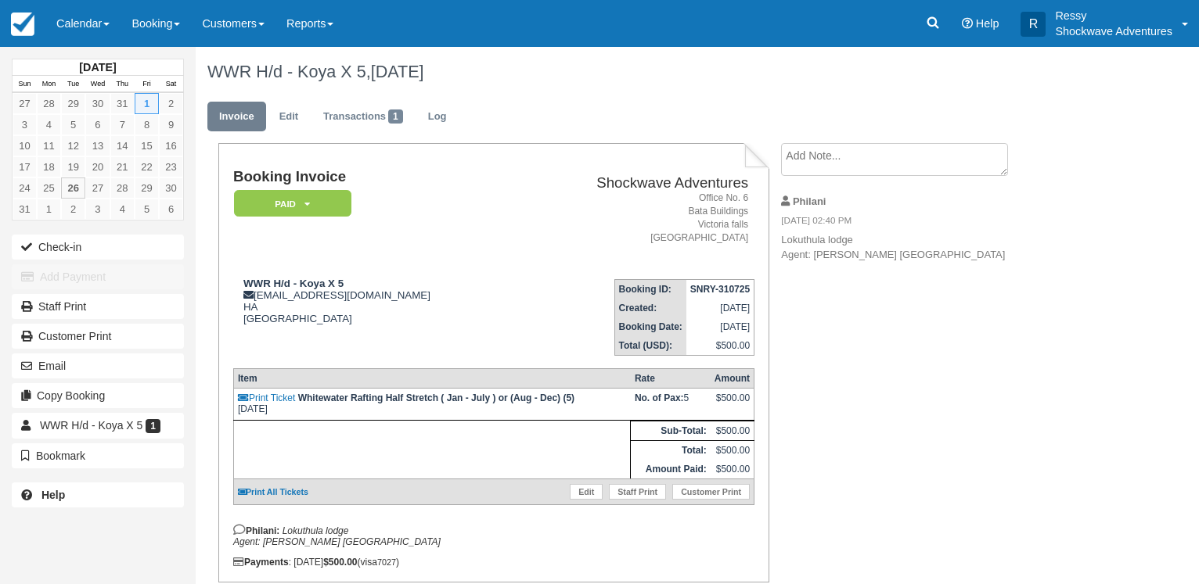
scroll to position [67, 0]
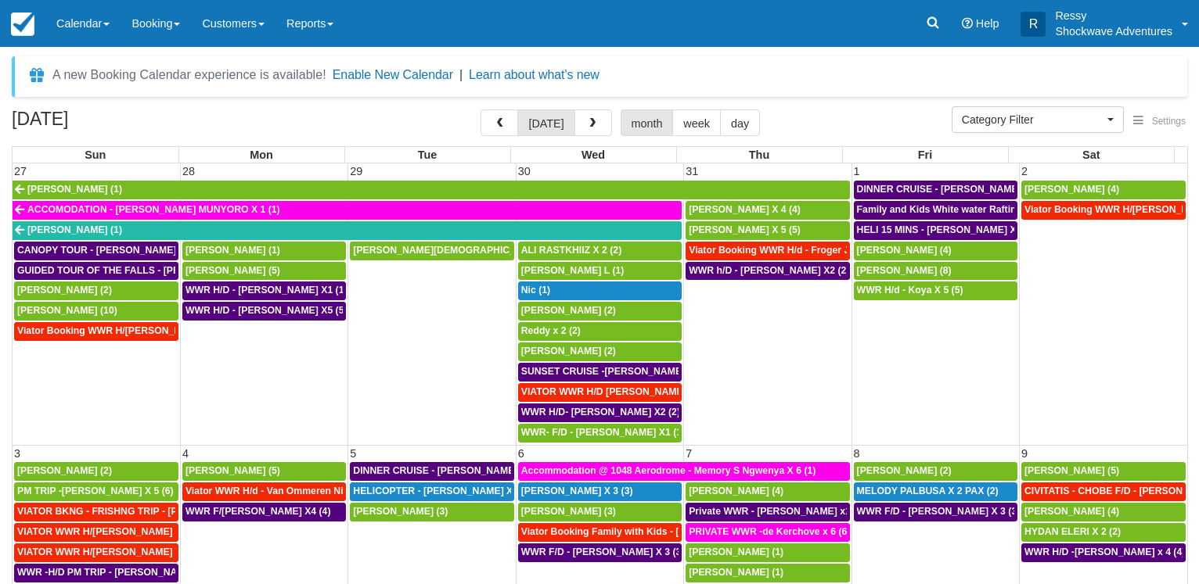
select select
click at [1072, 195] on span "Jacqueline Schmidt (4)" at bounding box center [1071, 189] width 95 height 11
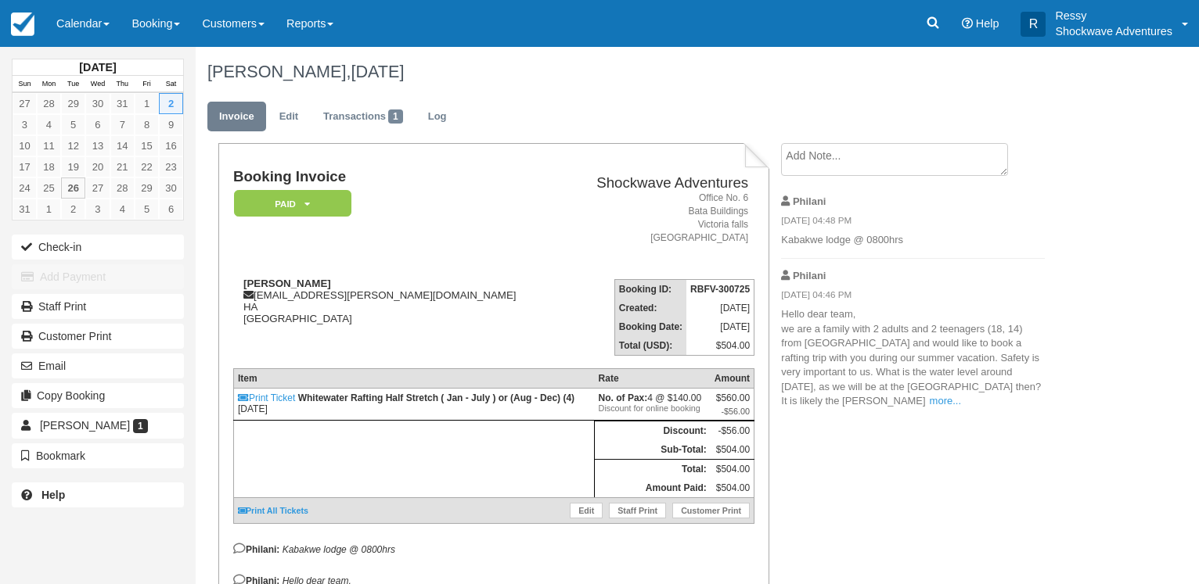
scroll to position [236, 0]
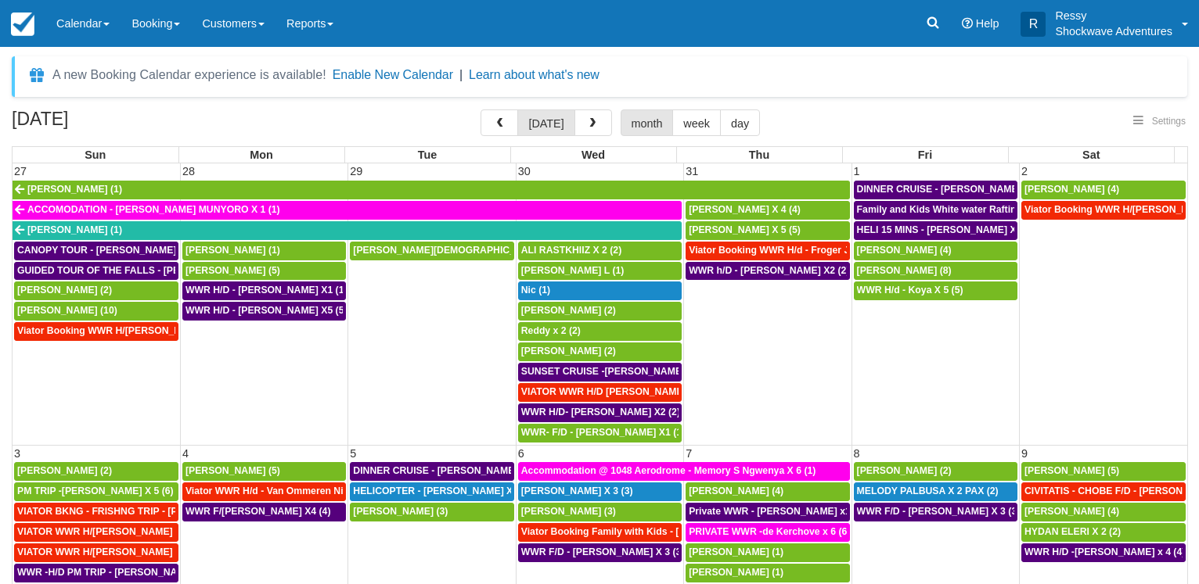
select select
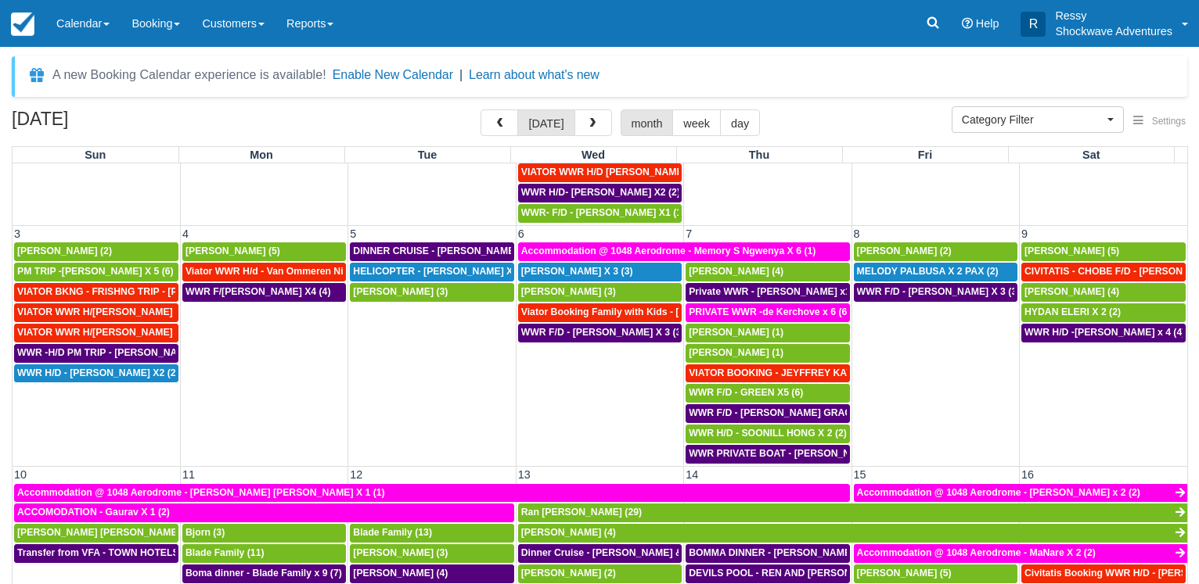
scroll to position [225, 0]
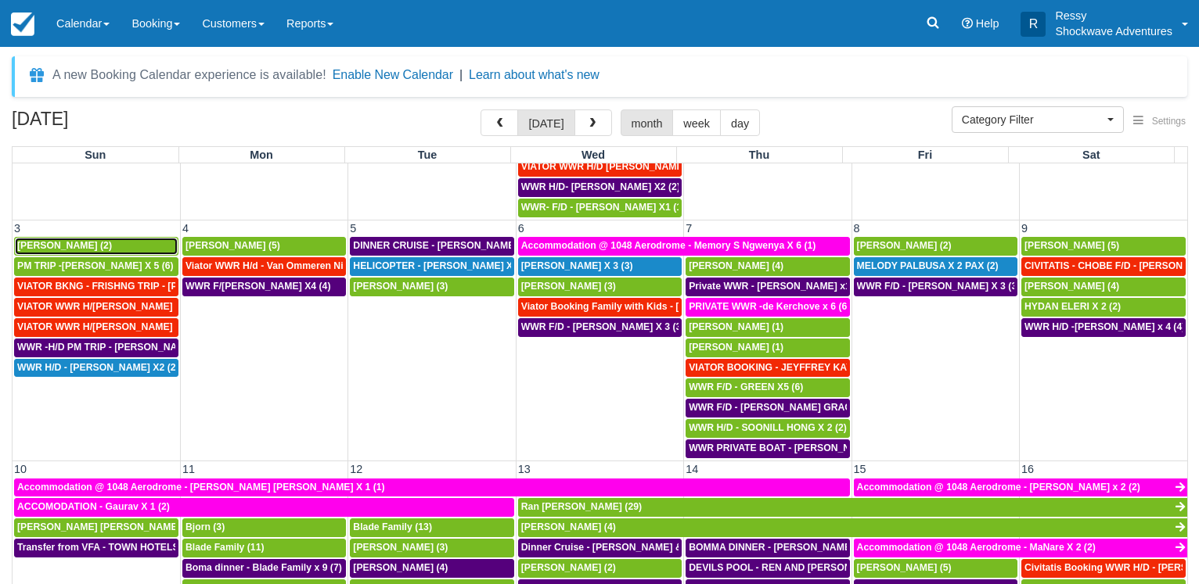
click at [102, 246] on span "[PERSON_NAME] (2)" at bounding box center [64, 245] width 95 height 11
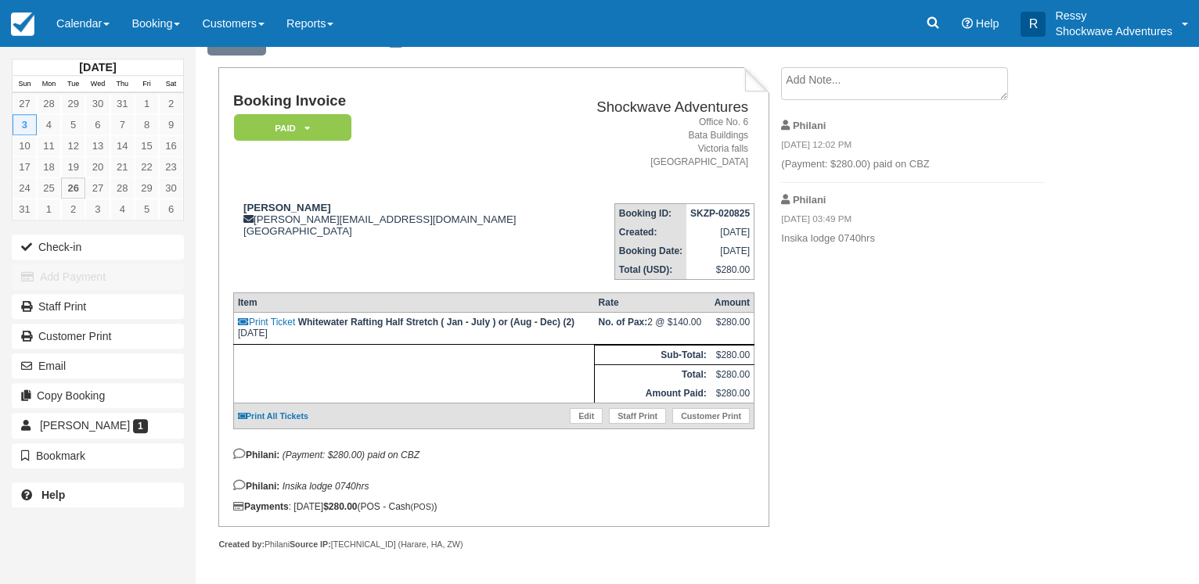
scroll to position [88, 0]
drag, startPoint x: 396, startPoint y: 208, endPoint x: 252, endPoint y: 207, distance: 144.0
click at [252, 207] on div "[PERSON_NAME] [EMAIL_ADDRESS][DOMAIN_NAME] [GEOGRAPHIC_DATA]" at bounding box center [397, 219] width 329 height 35
copy div "[PERSON_NAME][EMAIL_ADDRESS][DOMAIN_NAME]"
click at [96, 21] on link "Calendar" at bounding box center [82, 23] width 75 height 47
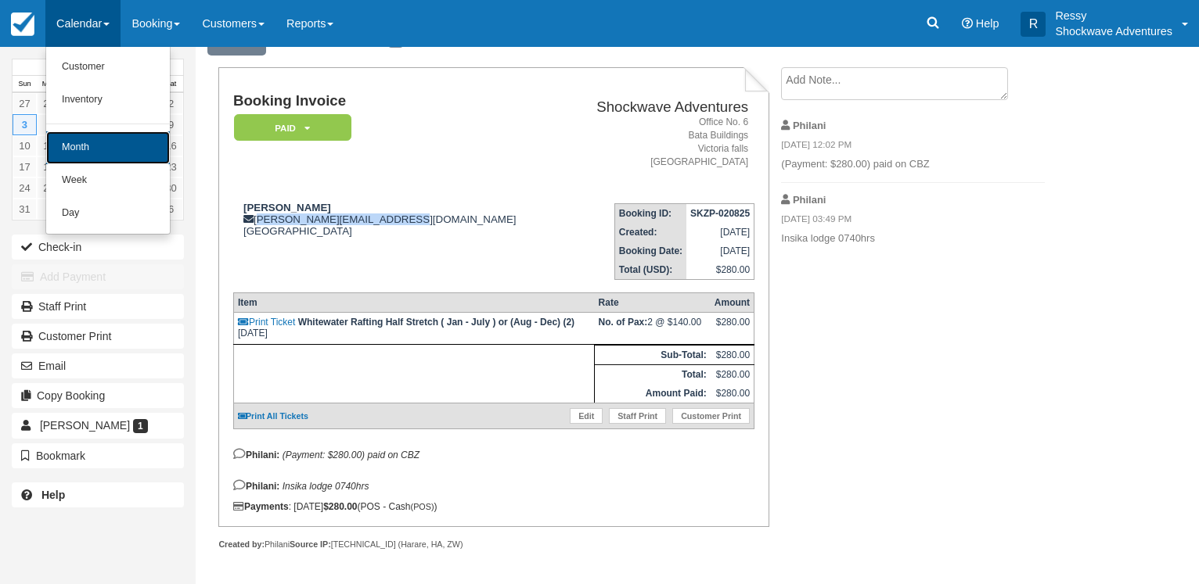
click at [107, 142] on link "Month" at bounding box center [108, 147] width 124 height 33
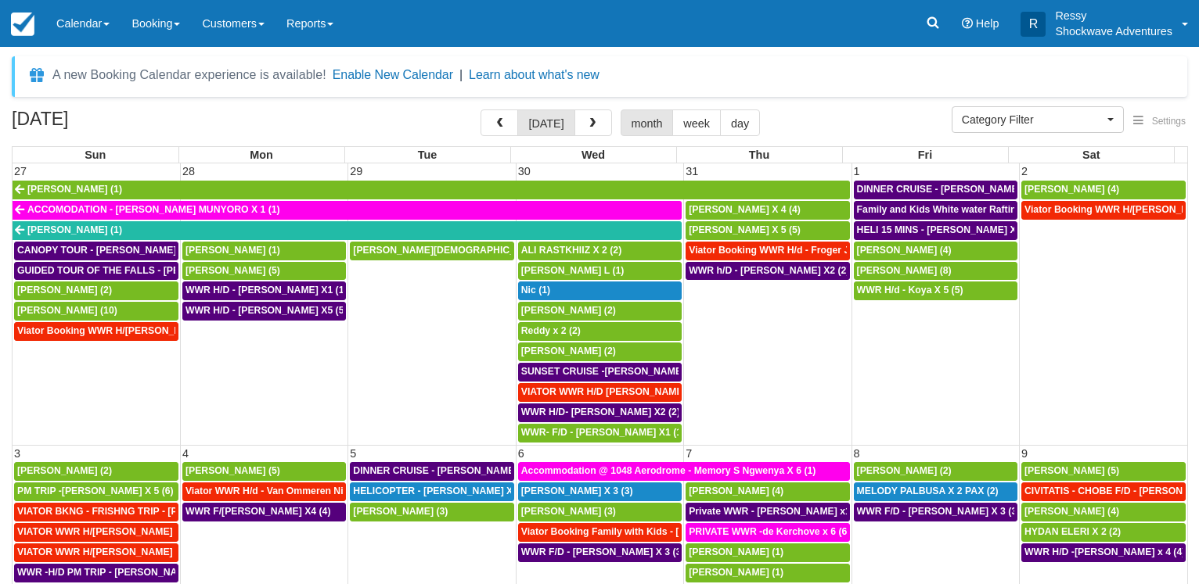
select select
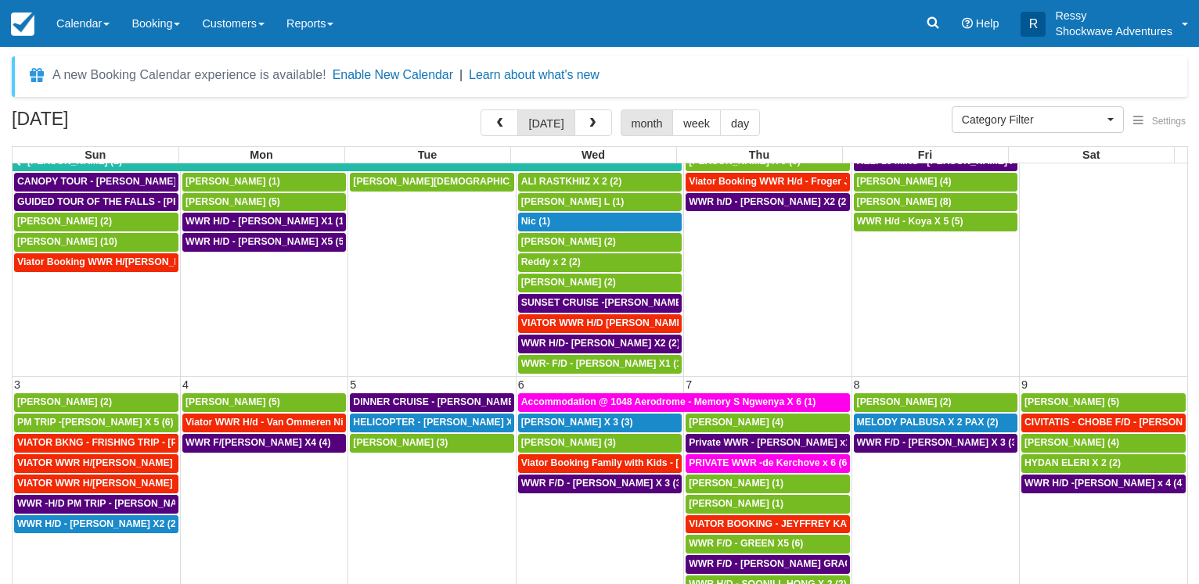
scroll to position [150, 0]
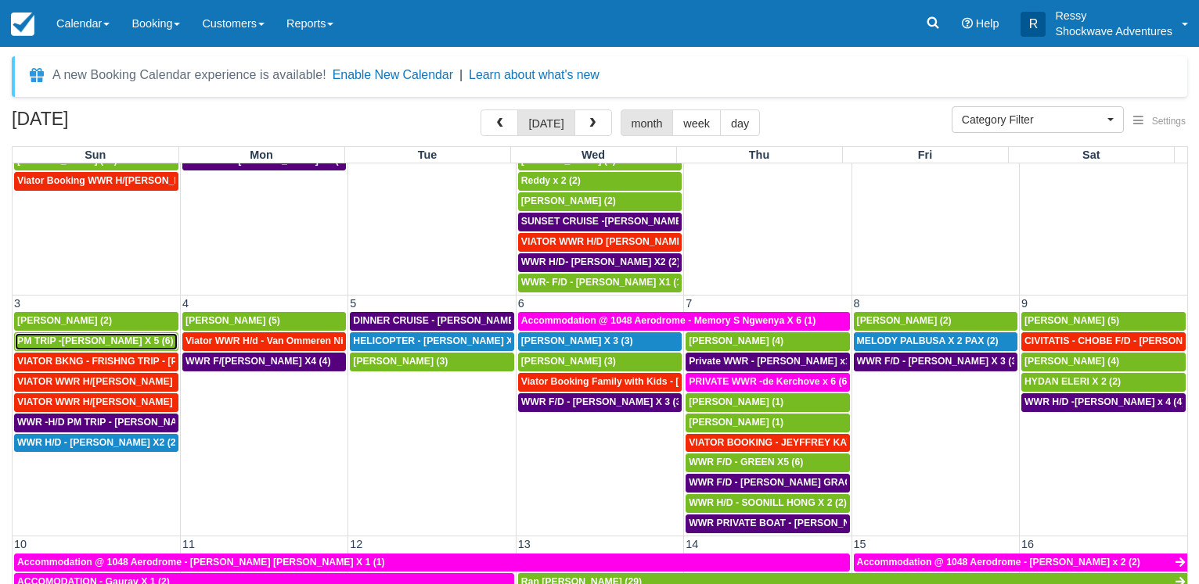
click at [62, 345] on span "PM TRIP -Filippo Viganò X 5 (6)" at bounding box center [95, 341] width 156 height 11
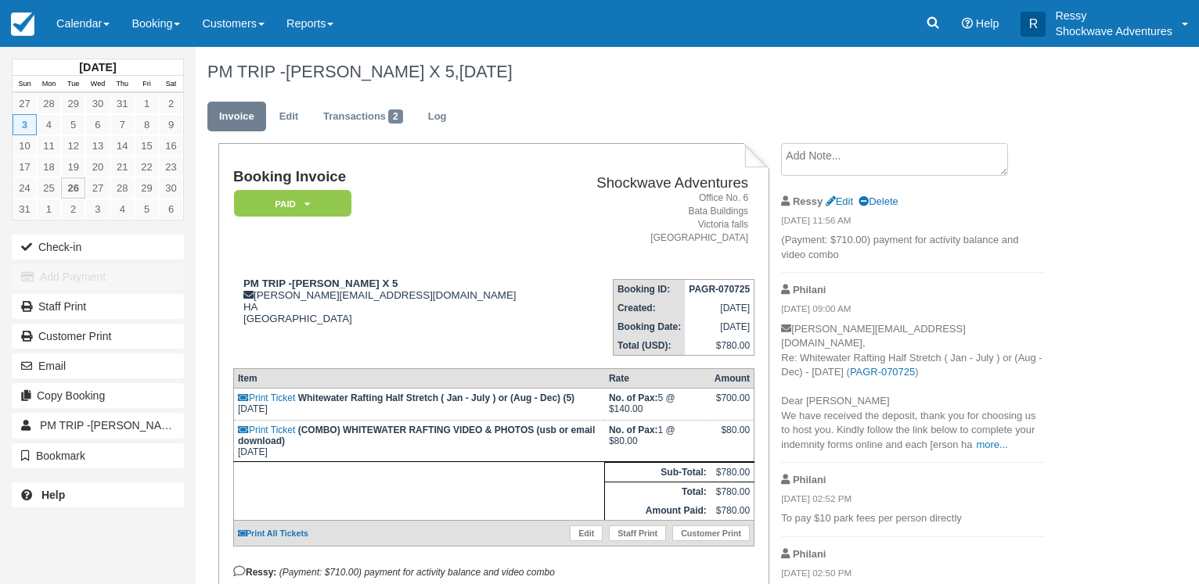
scroll to position [210, 0]
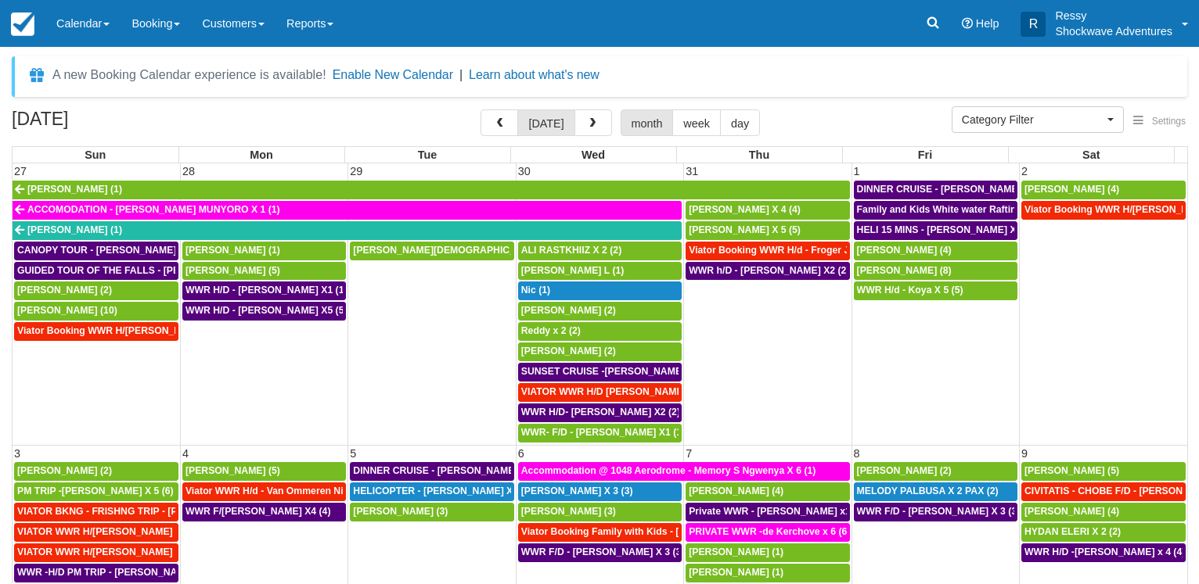
select select
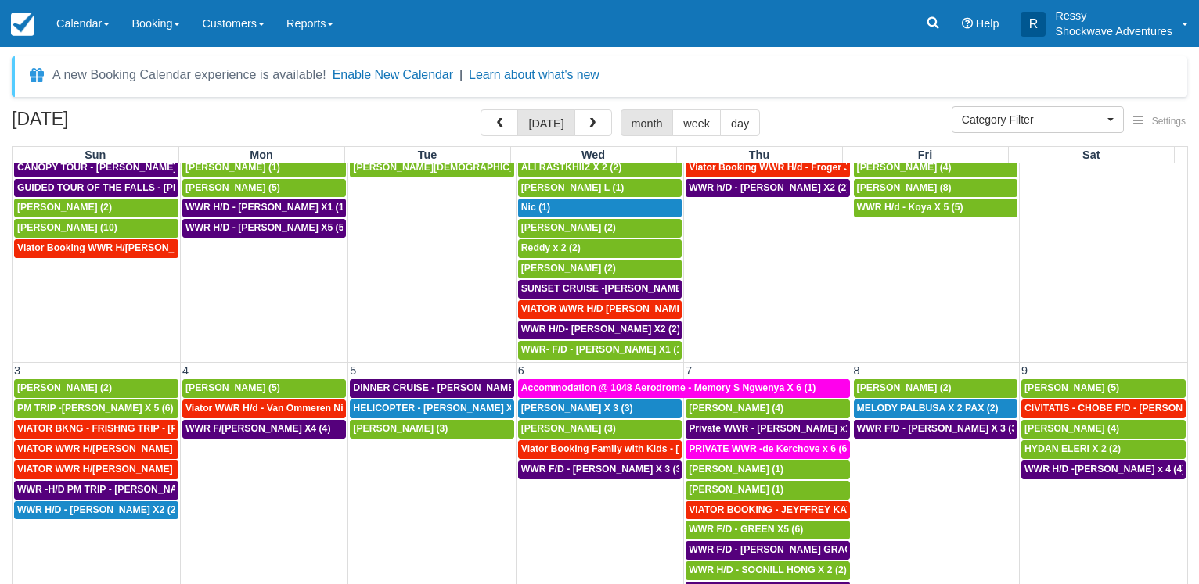
scroll to position [150, 0]
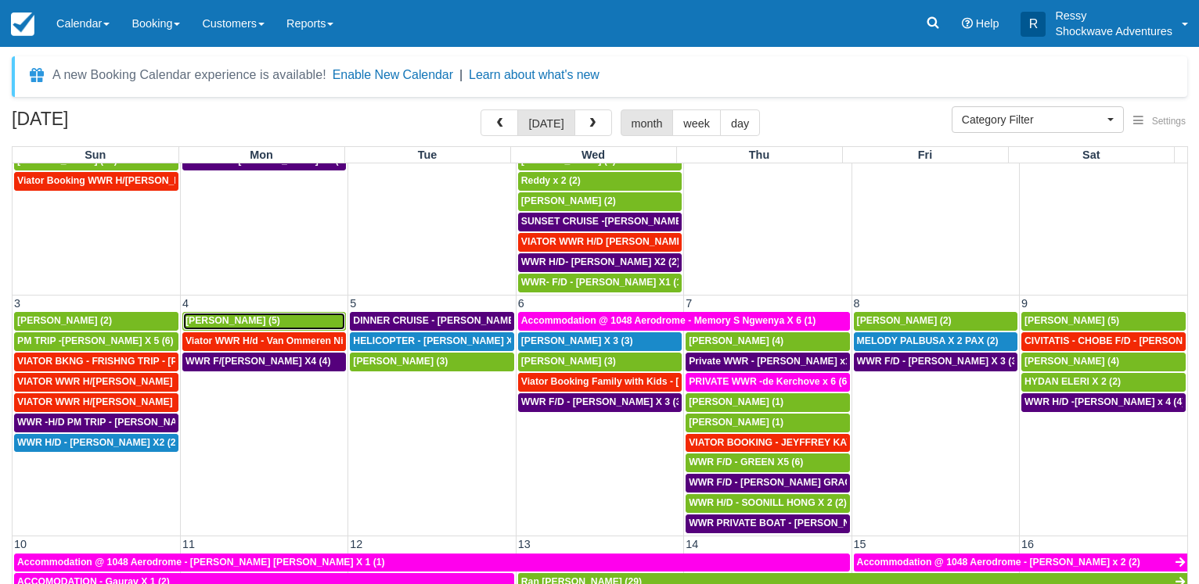
click at [248, 320] on span "[PERSON_NAME] (5)" at bounding box center [232, 320] width 95 height 11
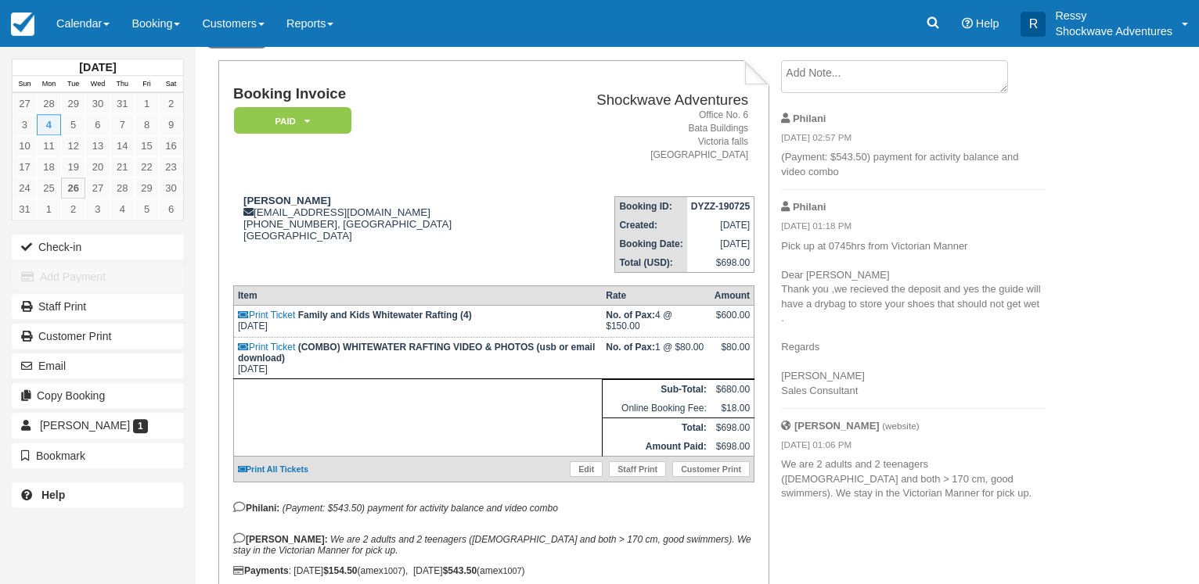
scroll to position [163, 0]
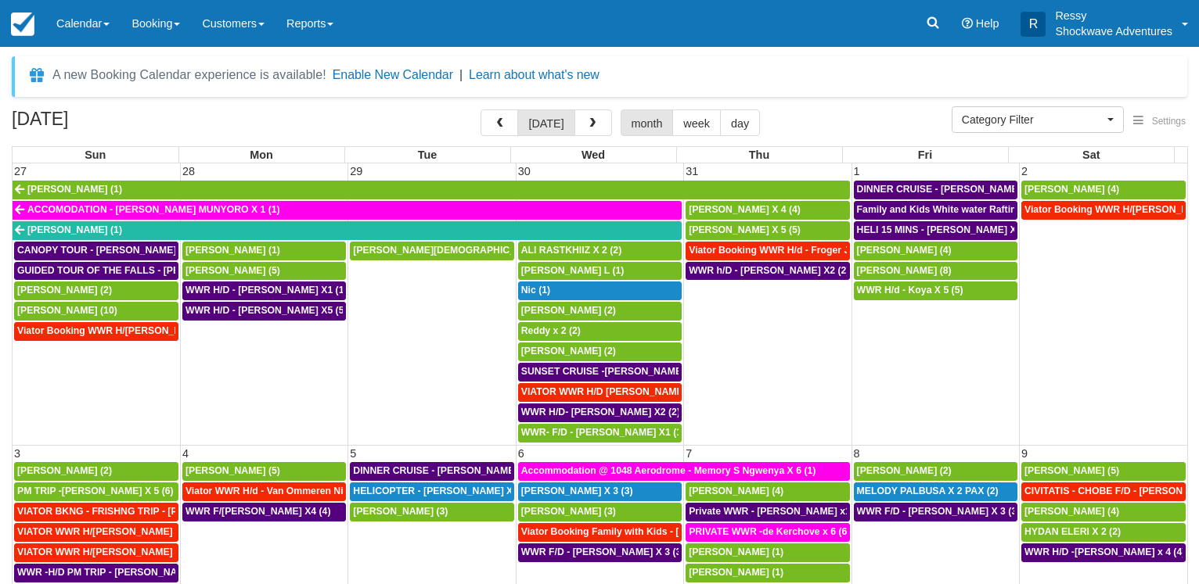
select select
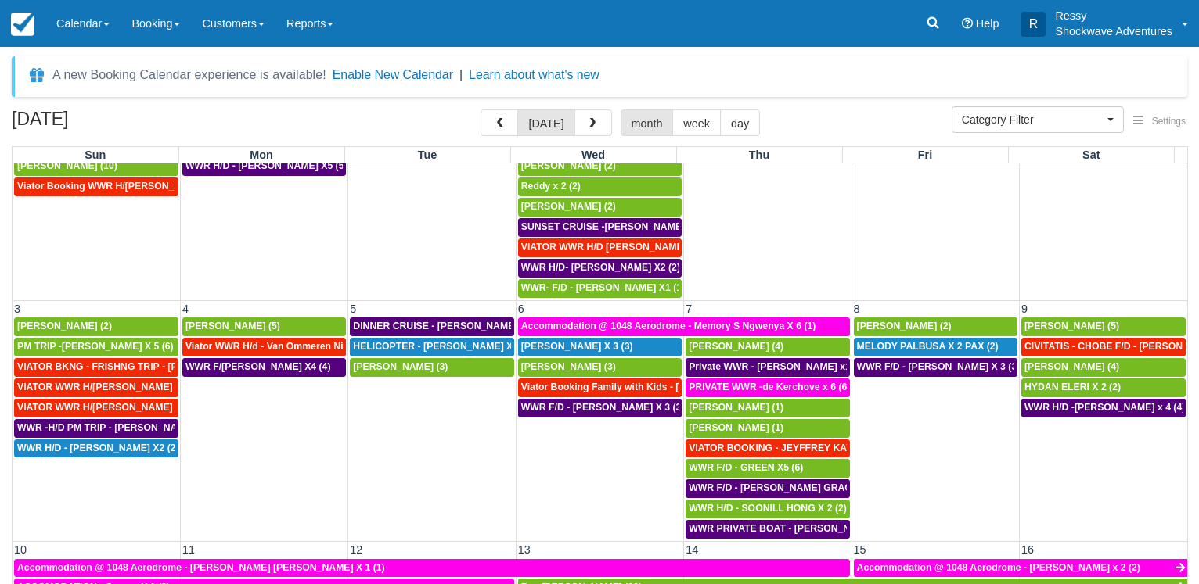
scroll to position [150, 0]
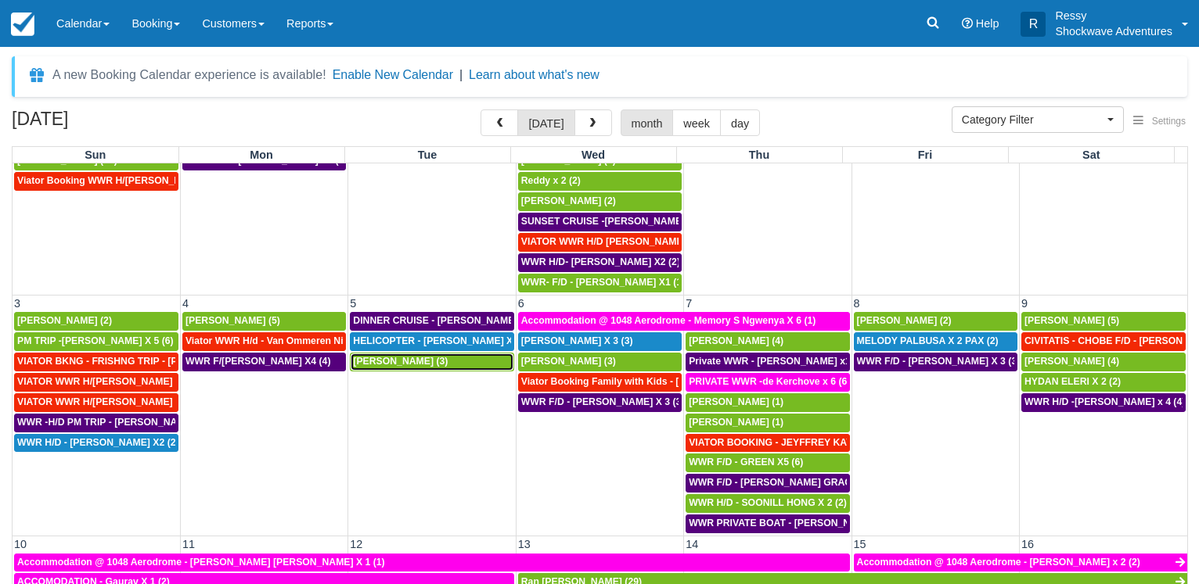
click at [420, 361] on span "[PERSON_NAME] (3)" at bounding box center [400, 361] width 95 height 11
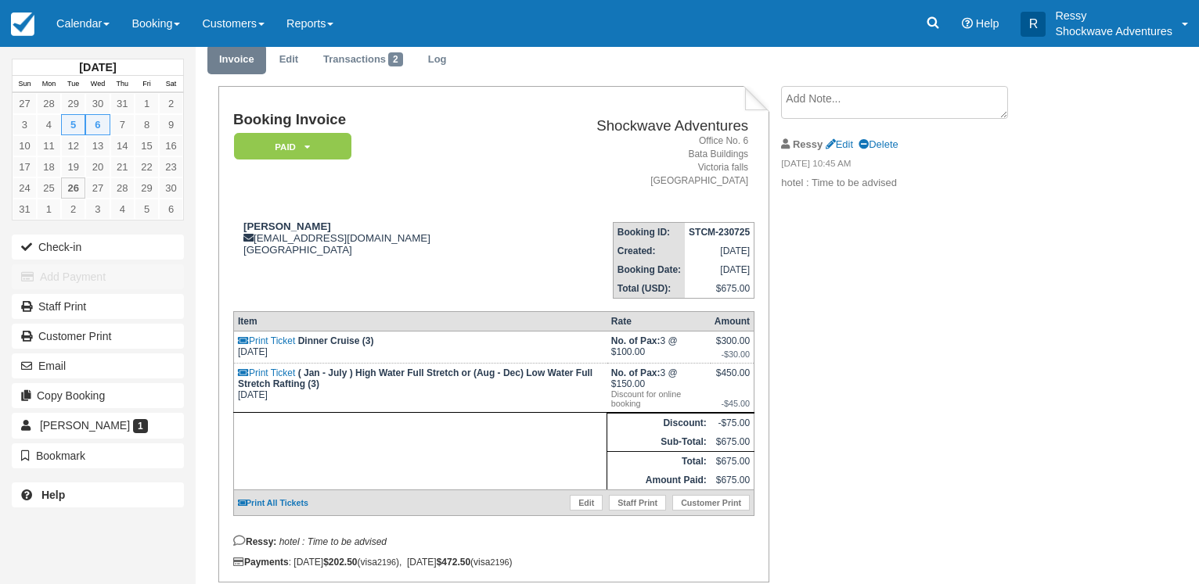
scroll to position [127, 0]
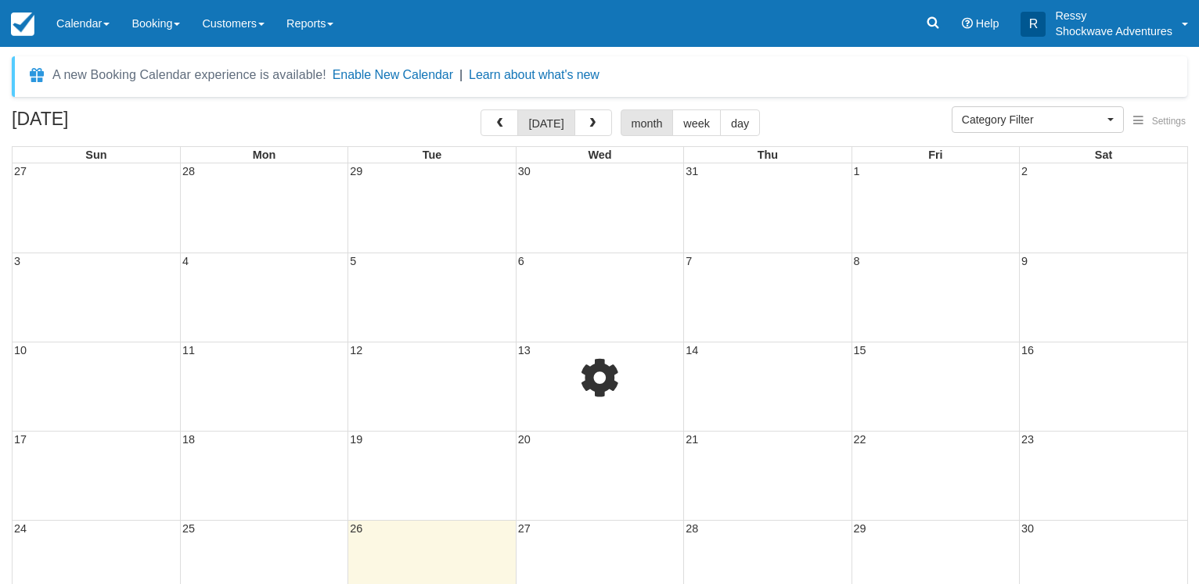
select select
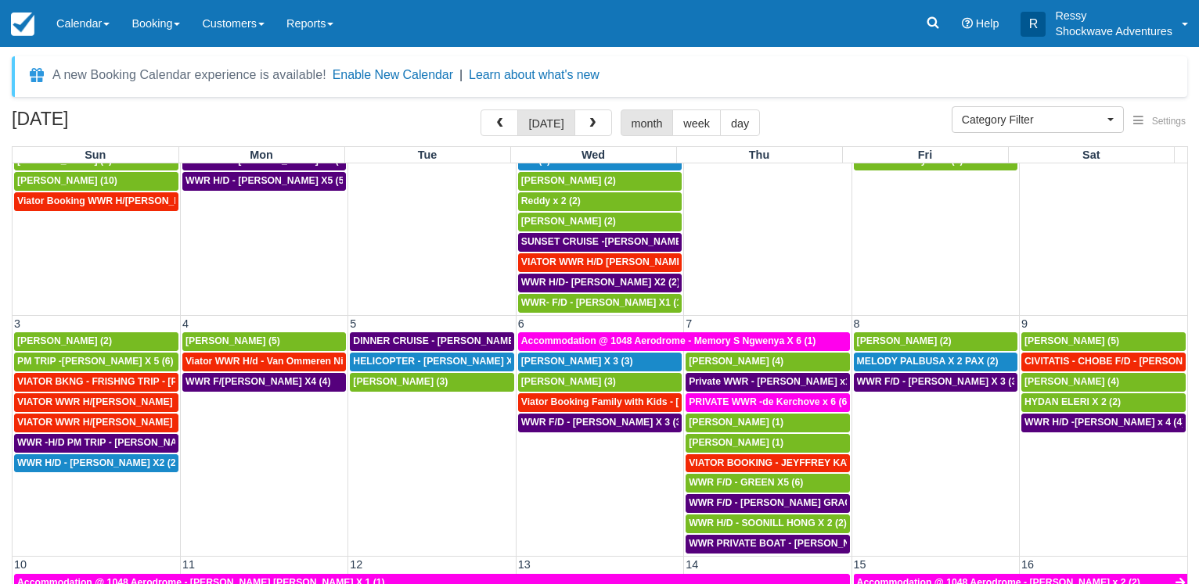
scroll to position [150, 0]
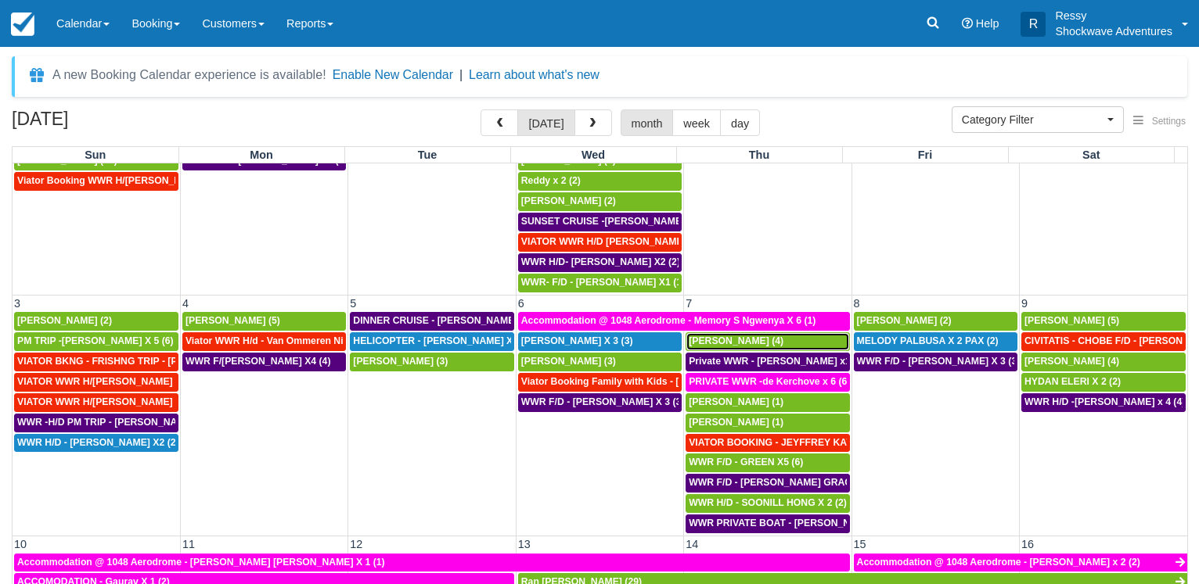
click at [732, 343] on span "[PERSON_NAME] (4)" at bounding box center [736, 341] width 95 height 11
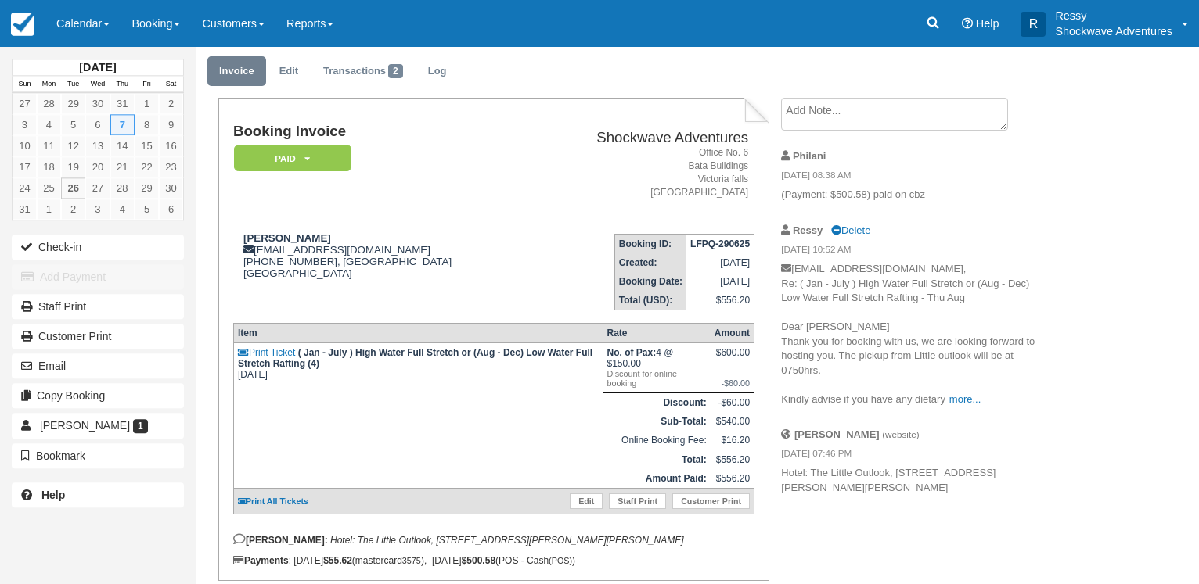
scroll to position [80, 0]
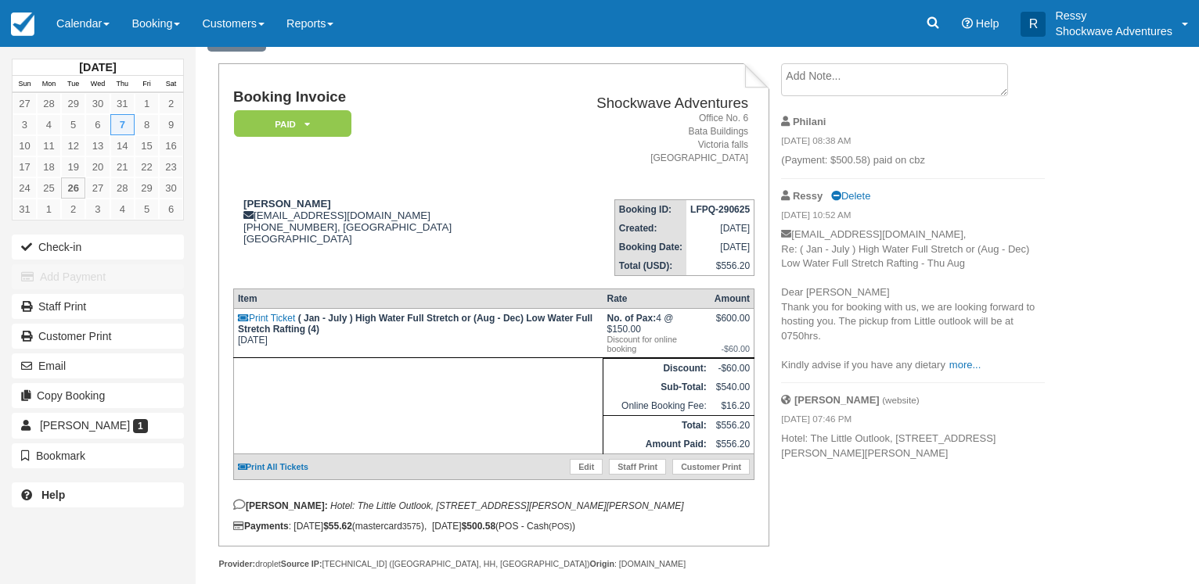
drag, startPoint x: 365, startPoint y: 200, endPoint x: 237, endPoint y: 197, distance: 128.4
click at [237, 197] on td "[PERSON_NAME] [EMAIL_ADDRESS][DOMAIN_NAME] [PHONE_NUMBER], [GEOGRAPHIC_DATA] [G…" at bounding box center [381, 231] width 297 height 89
copy strong "[PERSON_NAME]"
click at [418, 206] on div "Joachim Buck-Gramcko jochenbg@posteo.de +491711984477, Hamburg Germany View on …" at bounding box center [381, 231] width 297 height 67
drag, startPoint x: 256, startPoint y: 214, endPoint x: 354, endPoint y: 214, distance: 98.6
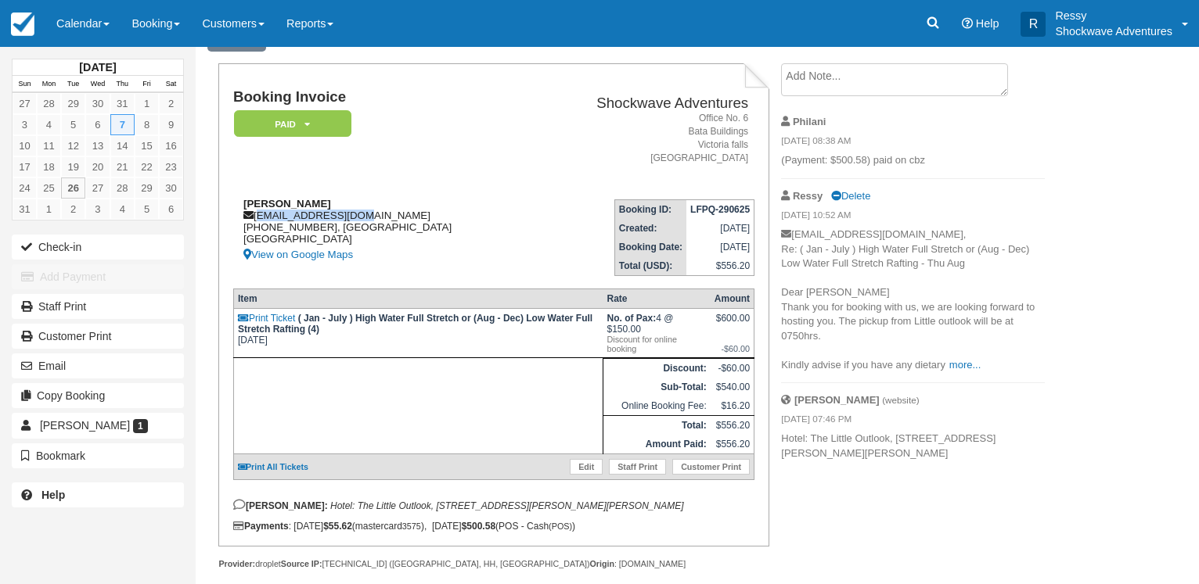
click at [354, 214] on div "Joachim Buck-Gramcko jochenbg@posteo.de +491711984477, Hamburg Germany View on …" at bounding box center [381, 231] width 297 height 67
copy div "jochenbg@posteo.de"
click at [397, 246] on div "Joachim Buck-Gramcko jochenbg@posteo.de +491711984477, Hamburg Germany View on …" at bounding box center [381, 231] width 297 height 67
drag, startPoint x: 239, startPoint y: 228, endPoint x: 316, endPoint y: 229, distance: 76.7
click at [316, 229] on div "Joachim Buck-Gramcko jochenbg@posteo.de +491711984477, Hamburg Germany View on …" at bounding box center [381, 231] width 297 height 67
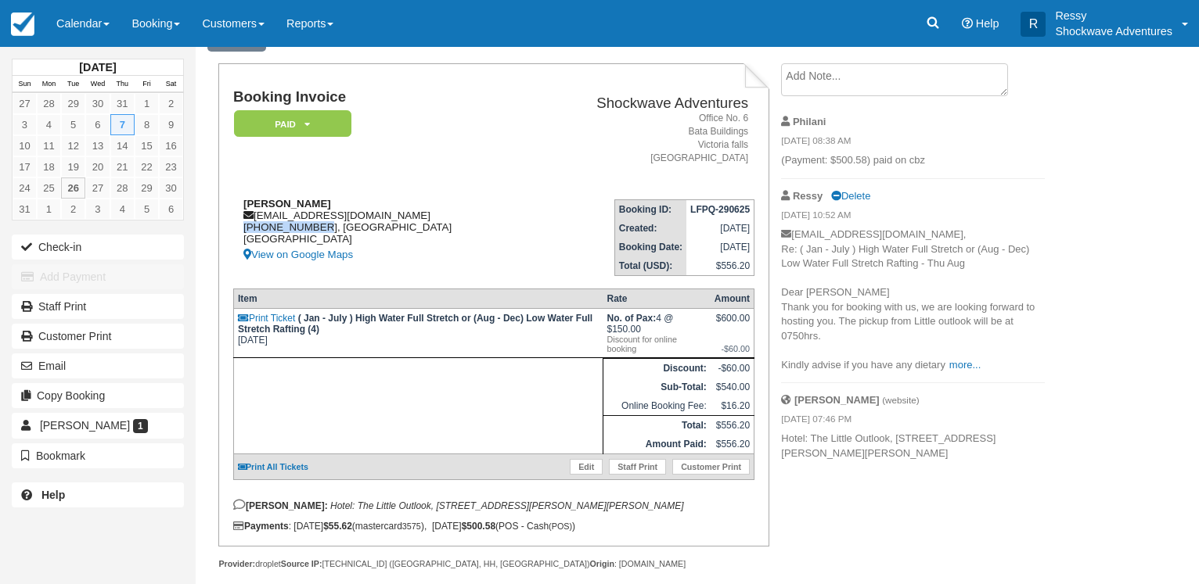
copy div "+491711984477"
click at [81, 16] on link "Calendar" at bounding box center [82, 23] width 75 height 47
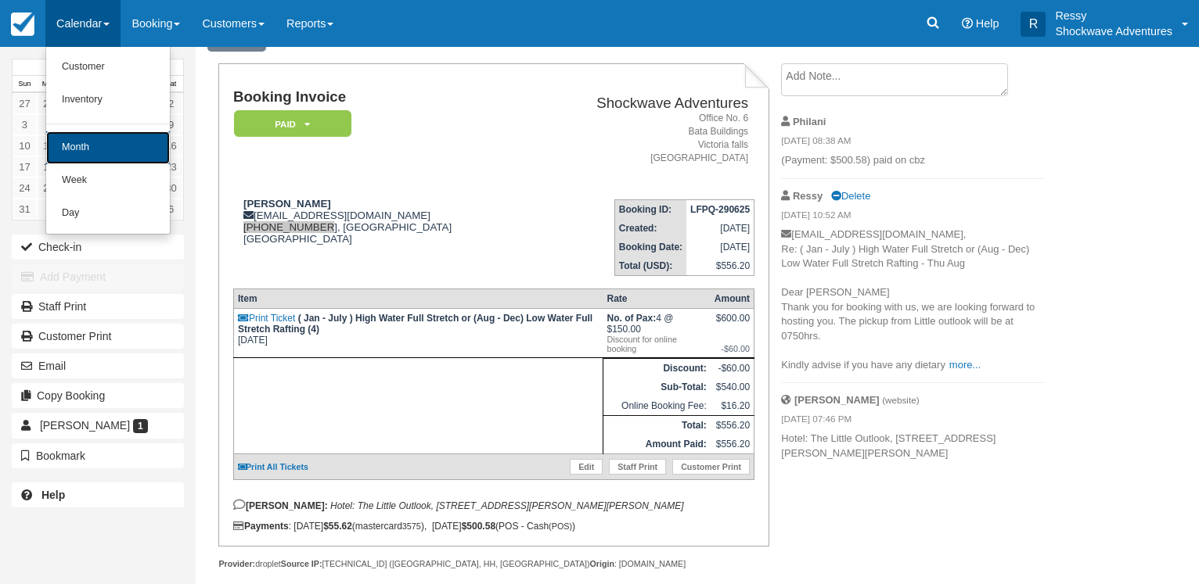
click at [83, 134] on link "Month" at bounding box center [108, 147] width 124 height 33
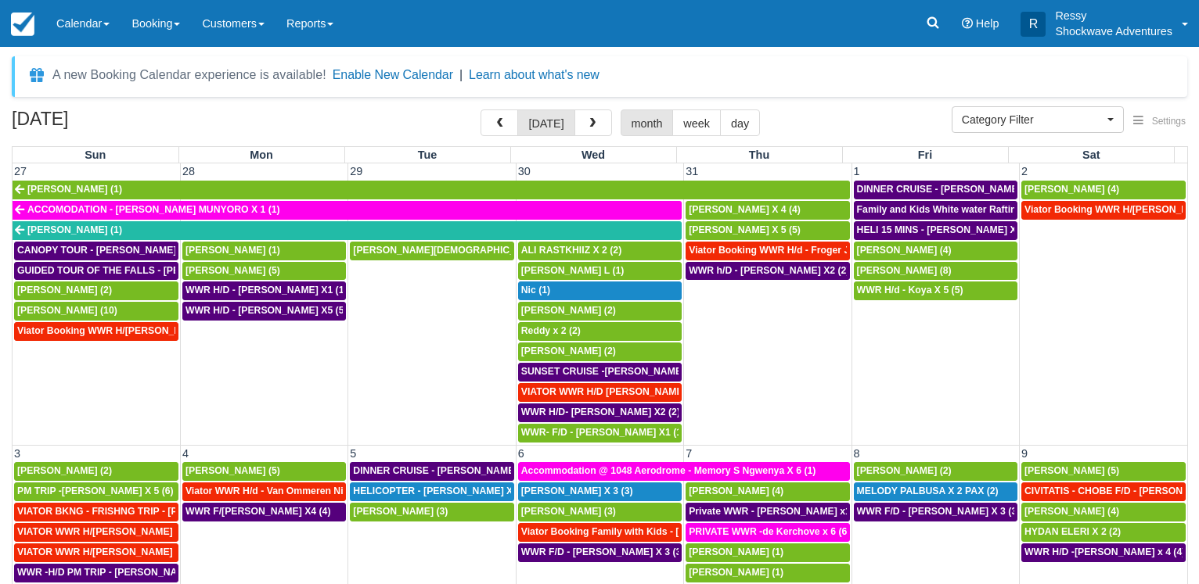
select select
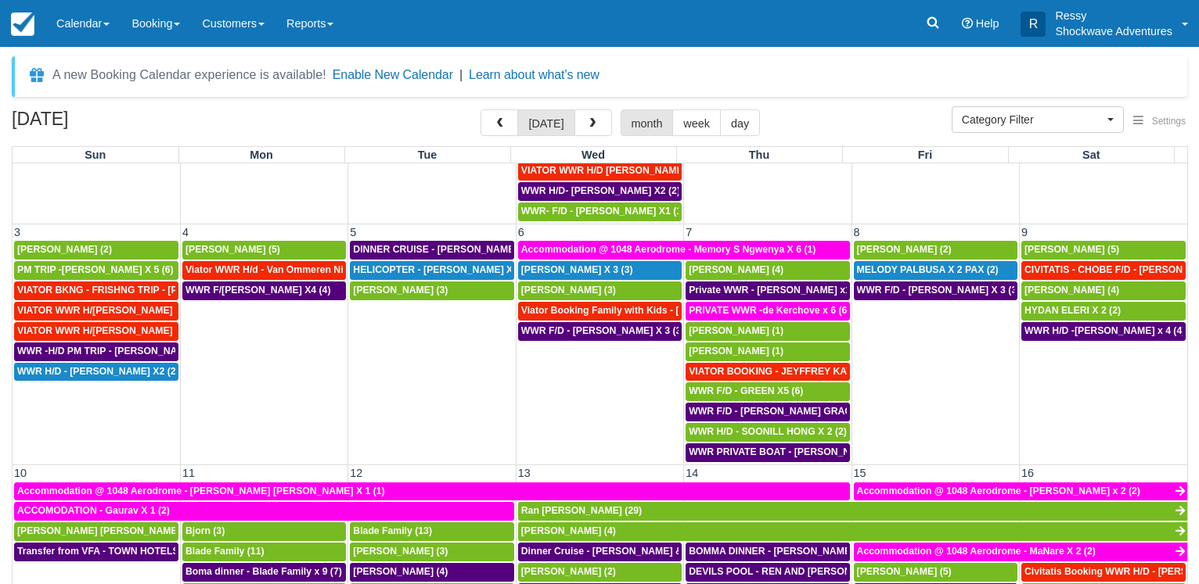
scroll to position [225, 0]
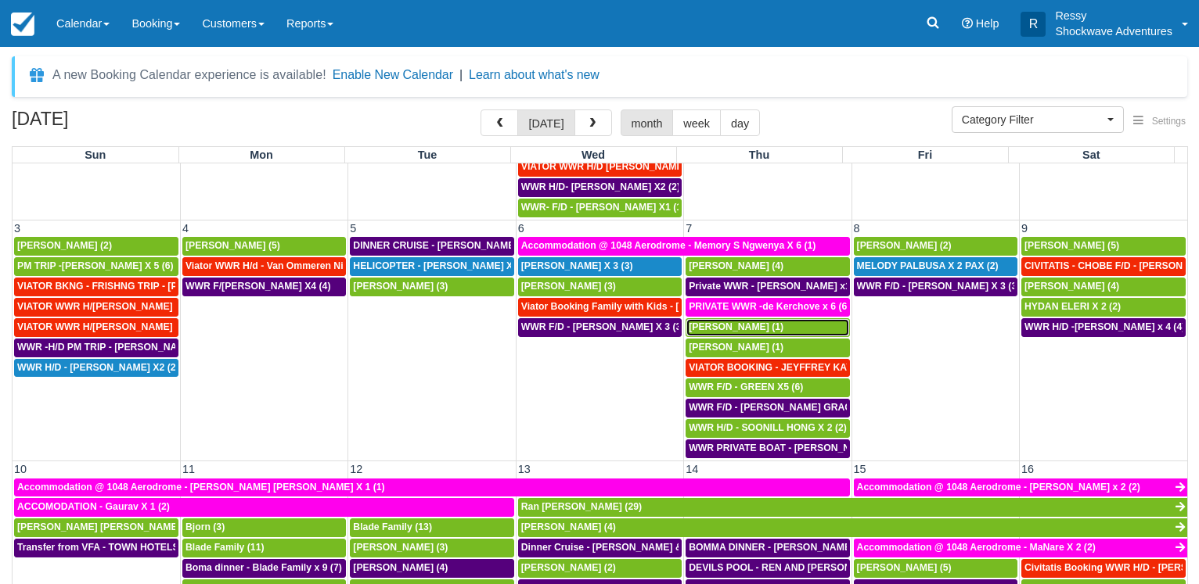
click at [731, 333] on span "[PERSON_NAME] (1)" at bounding box center [736, 327] width 95 height 11
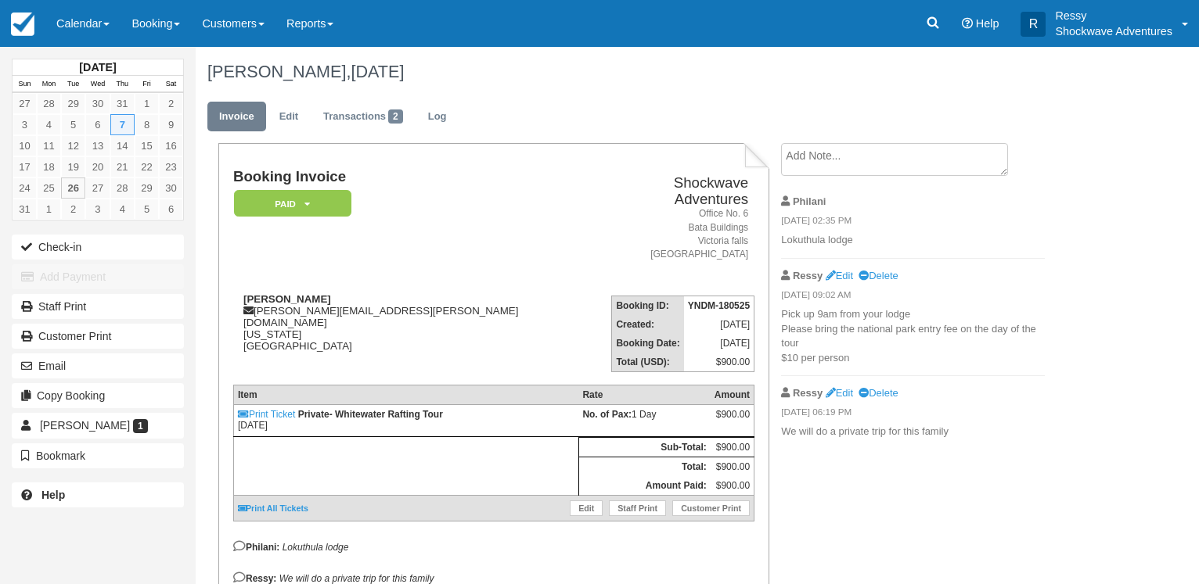
scroll to position [88, 0]
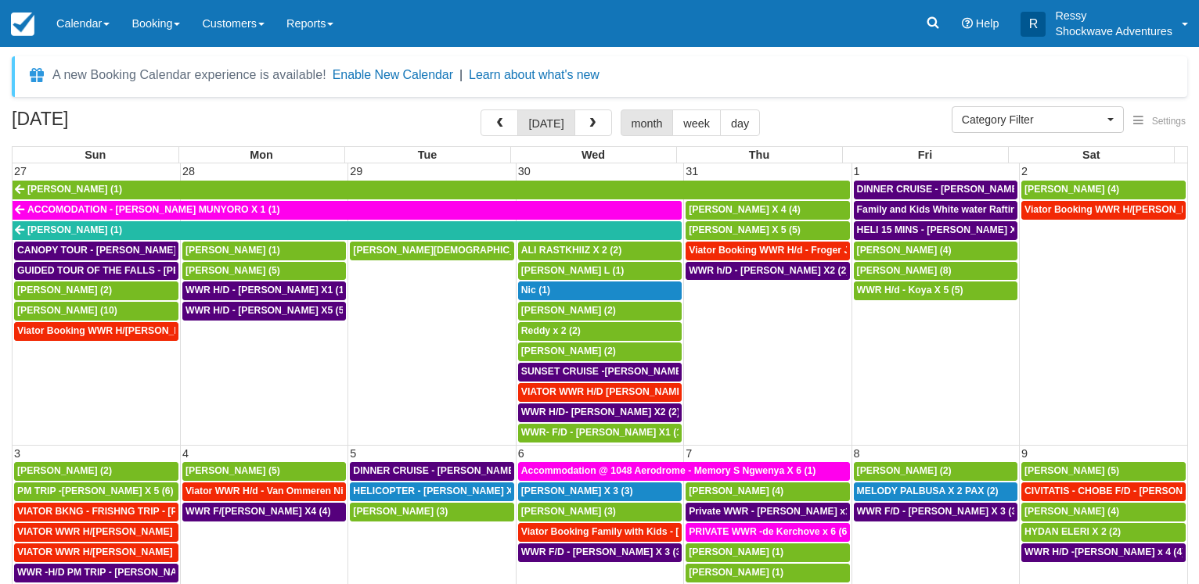
select select
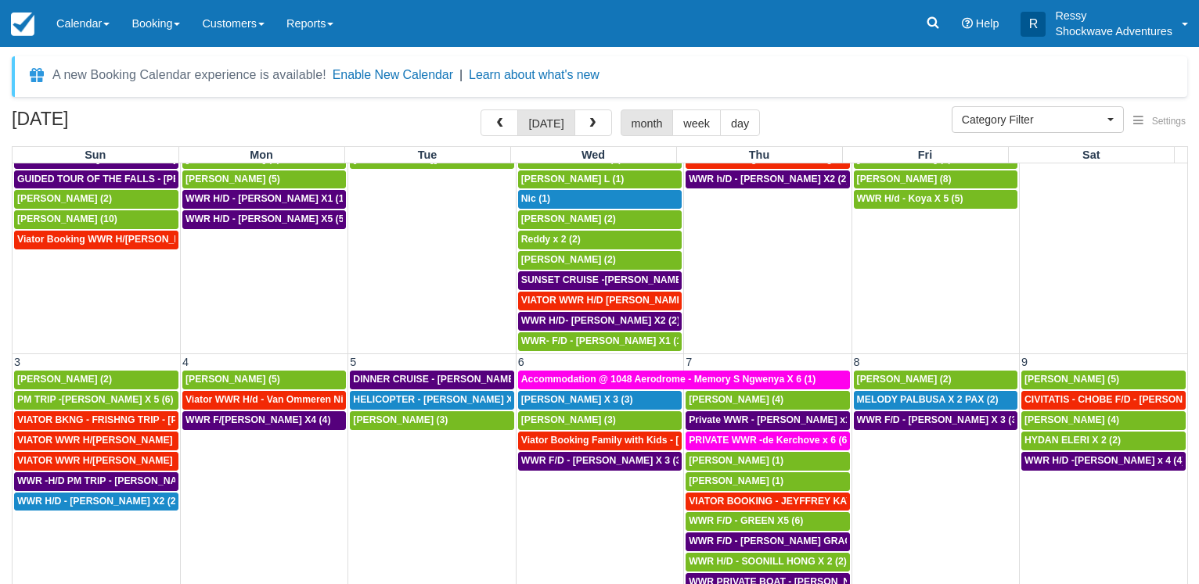
scroll to position [150, 0]
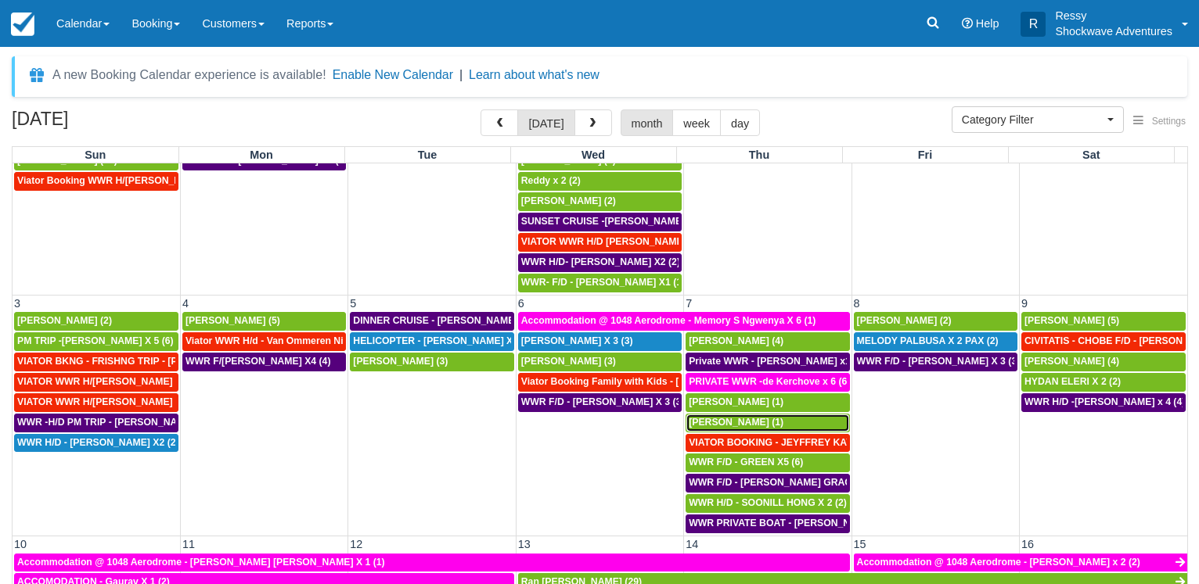
click at [745, 425] on span "Tanya Wright (1)" at bounding box center [736, 422] width 95 height 11
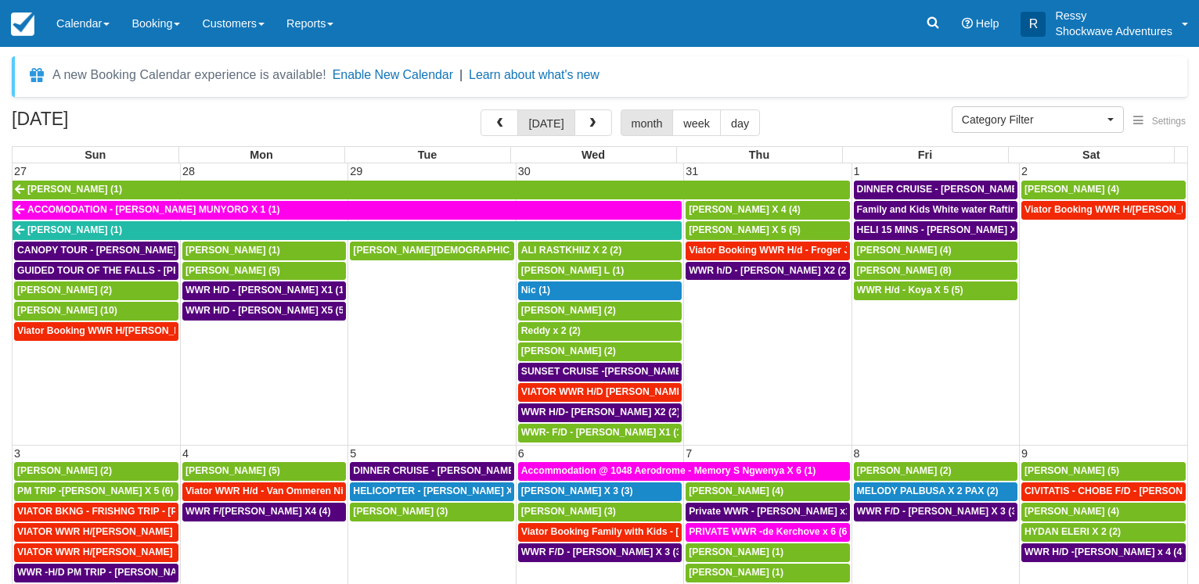
select select
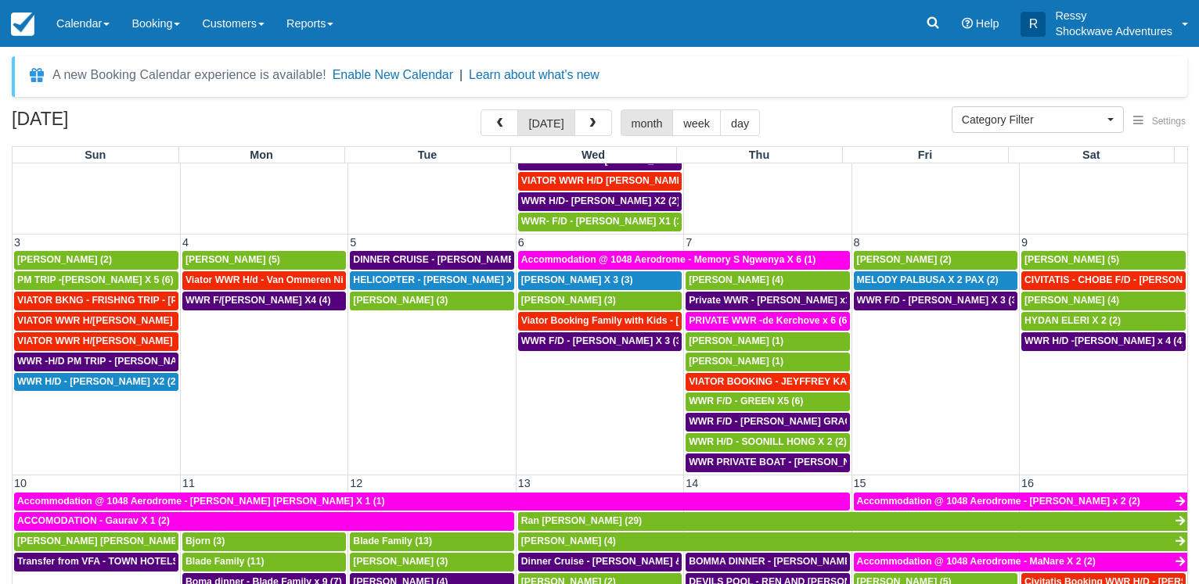
scroll to position [225, 0]
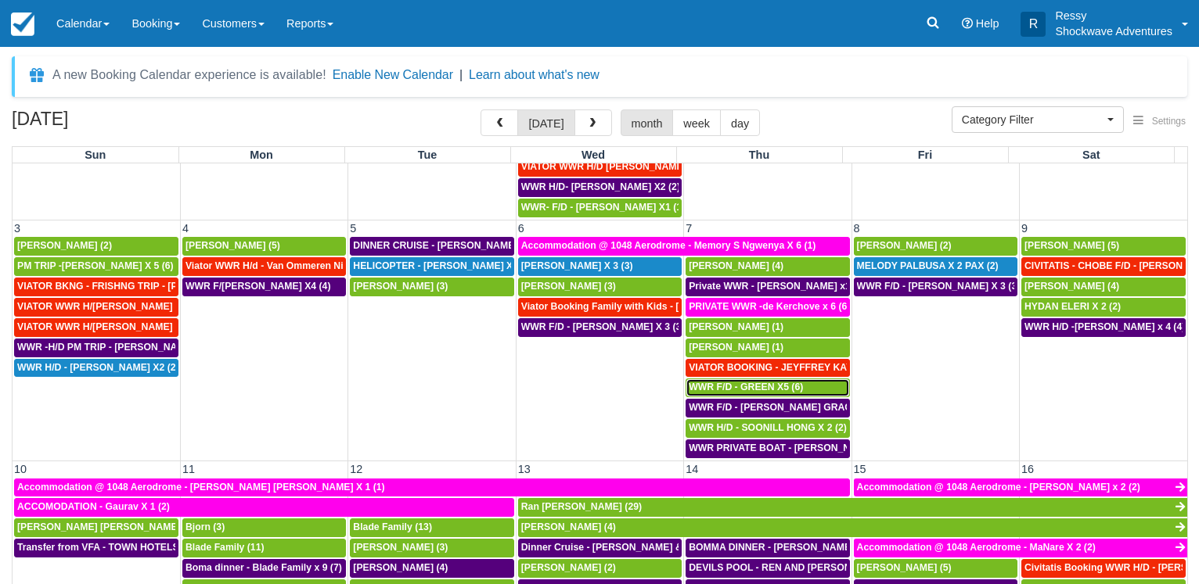
click at [750, 383] on div "WWR F/D - GREEN X5 (6)" at bounding box center [767, 388] width 157 height 13
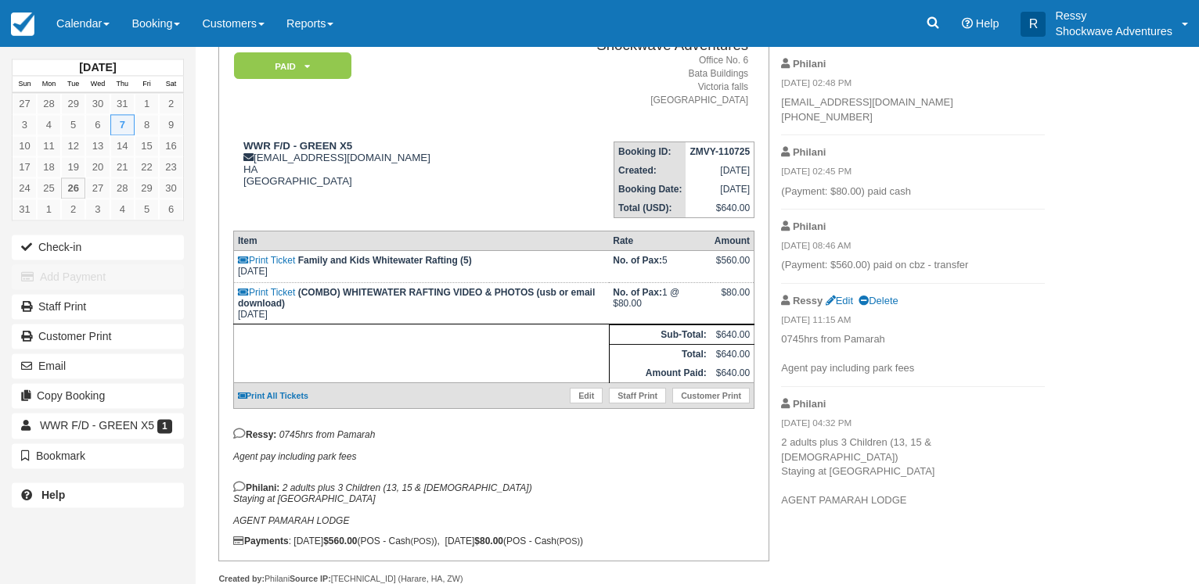
scroll to position [160, 0]
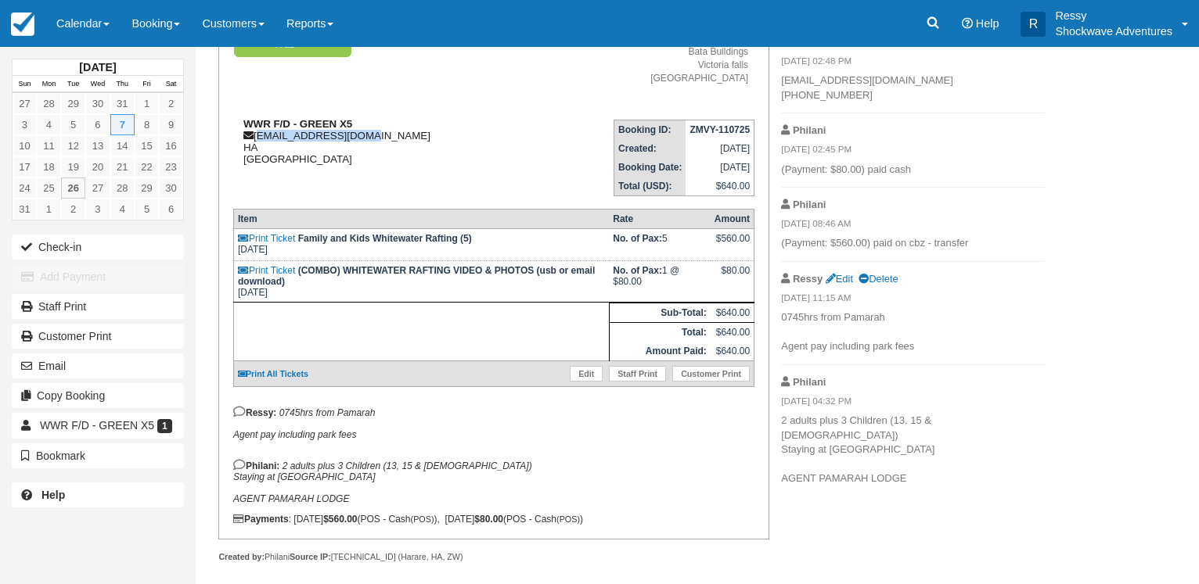
drag, startPoint x: 257, startPoint y: 133, endPoint x: 366, endPoint y: 135, distance: 108.8
click at [366, 135] on div "WWR F/D - GREEN X5 [EMAIL_ADDRESS][DOMAIN_NAME] HA [GEOGRAPHIC_DATA]" at bounding box center [375, 141] width 284 height 47
copy div "[EMAIL_ADDRESS][DOMAIN_NAME]"
click at [523, 427] on p "Ressy: 0745hrs from Pamarah Agent pay including park fees" at bounding box center [493, 423] width 521 height 34
click at [91, 27] on link "Calendar" at bounding box center [82, 23] width 75 height 47
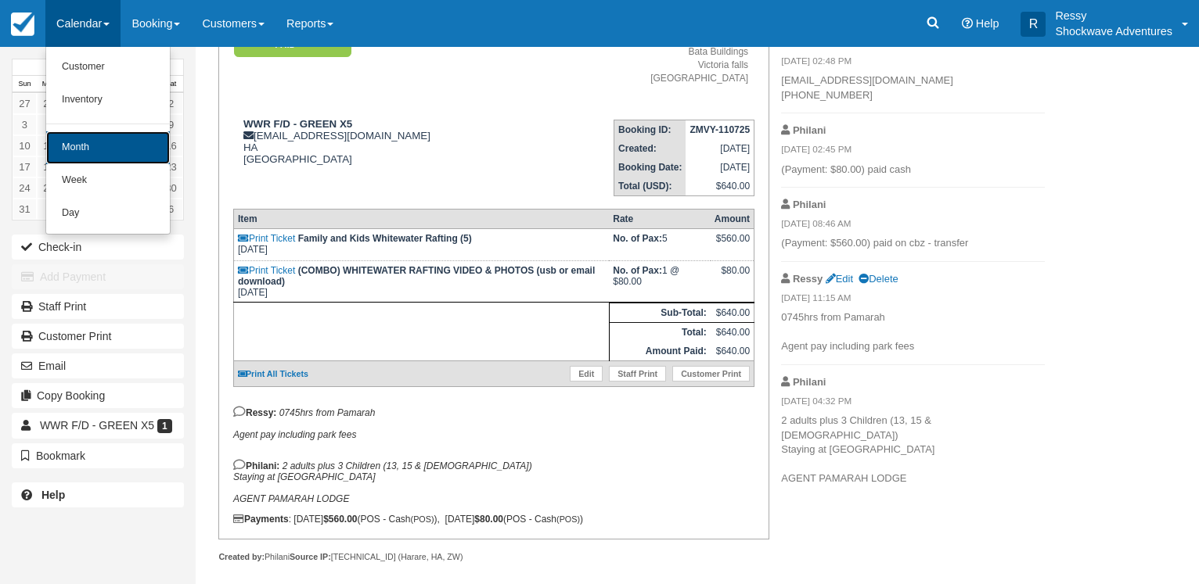
click at [92, 145] on link "Month" at bounding box center [108, 147] width 124 height 33
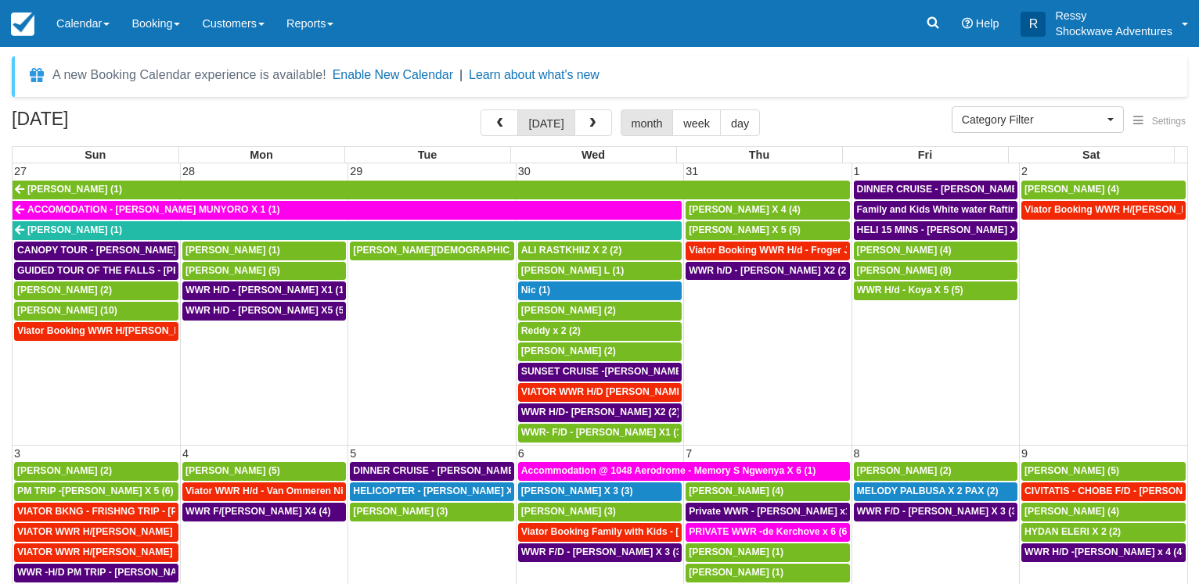
select select
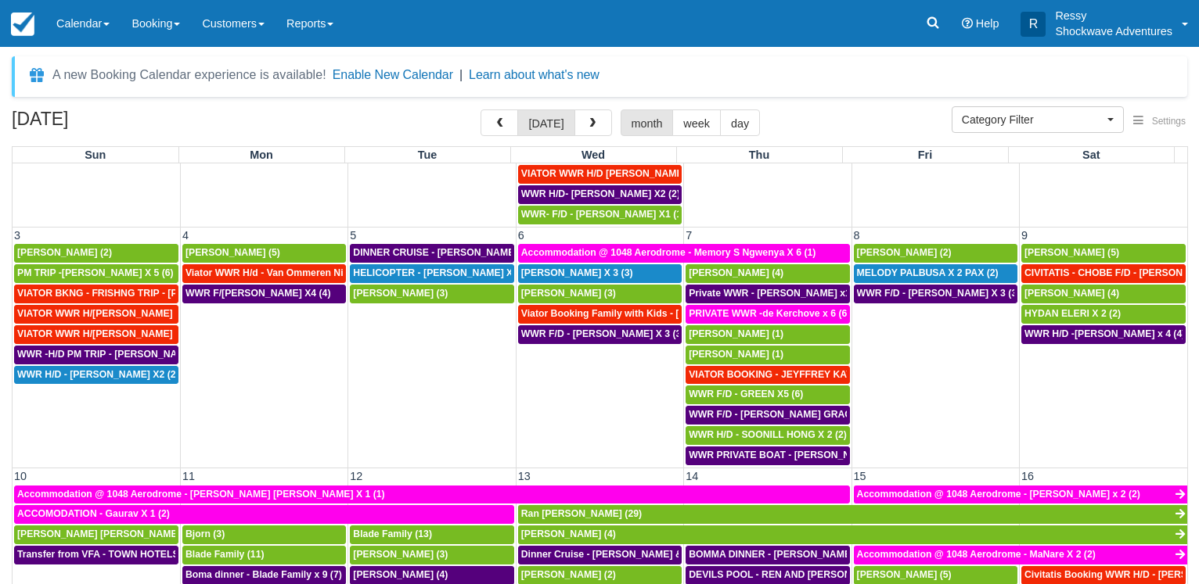
scroll to position [225, 0]
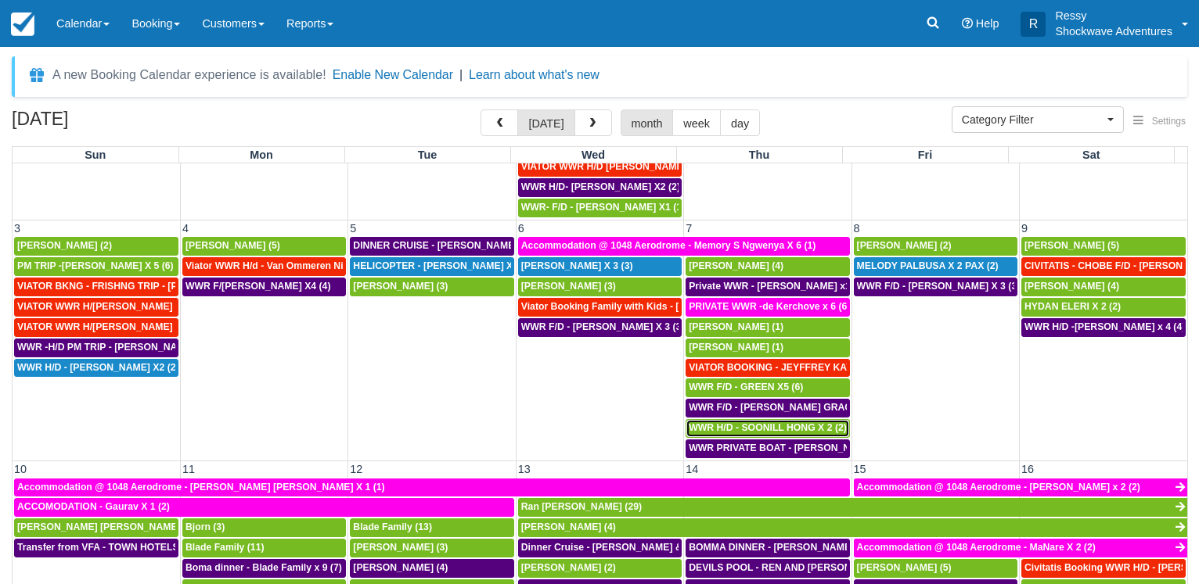
click at [746, 426] on span "WWR H/D - SOONILL HONG X 2 (2)" at bounding box center [768, 428] width 158 height 11
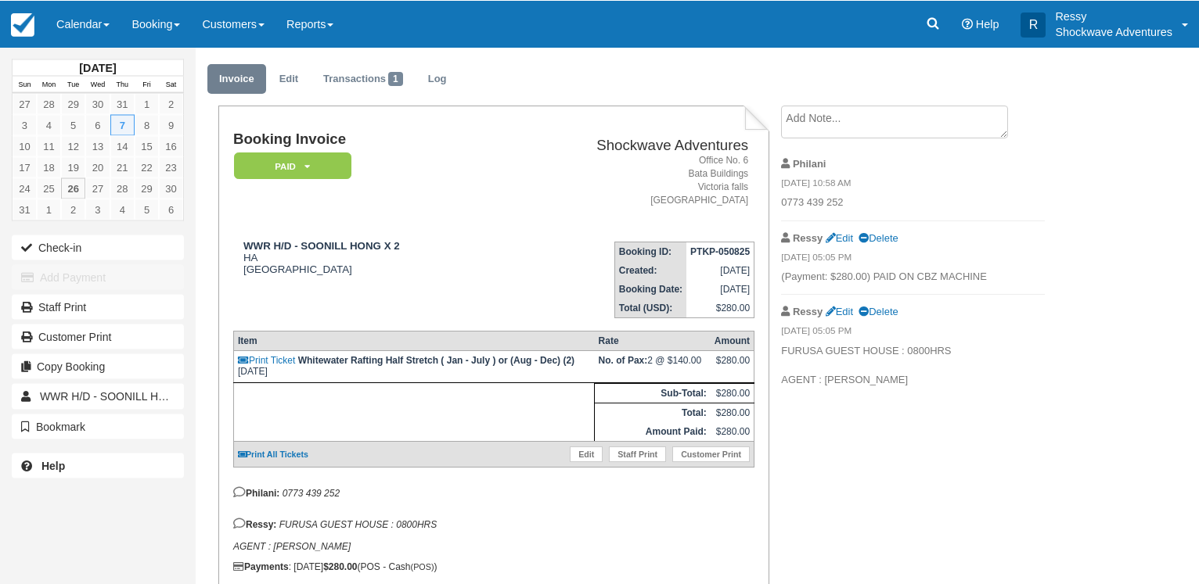
scroll to position [80, 0]
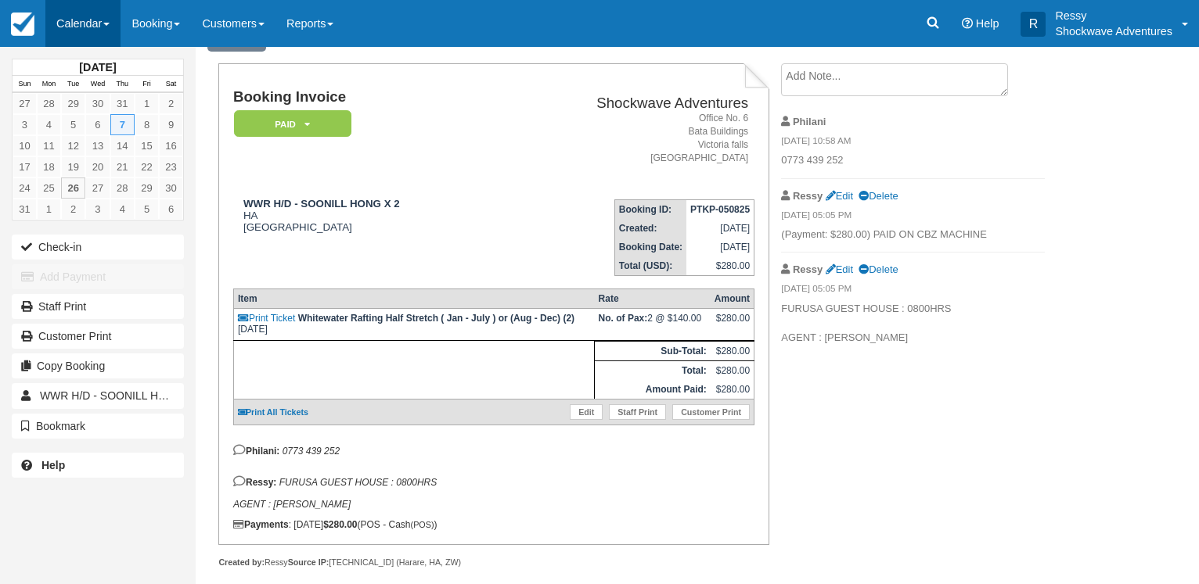
click at [78, 24] on link "Calendar" at bounding box center [82, 23] width 75 height 47
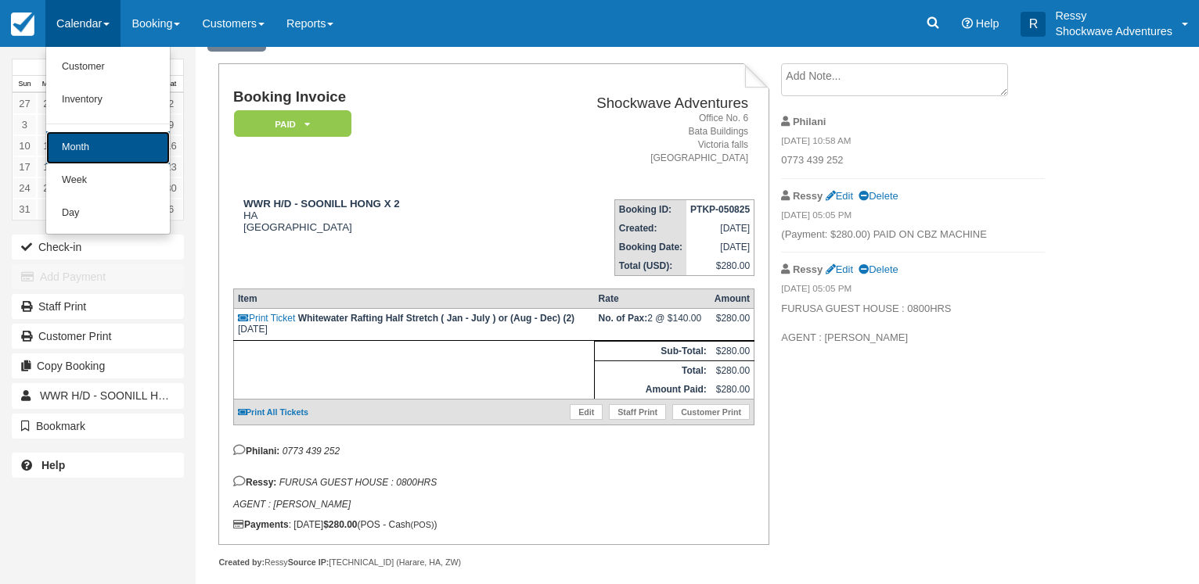
click at [96, 140] on link "Month" at bounding box center [108, 147] width 124 height 33
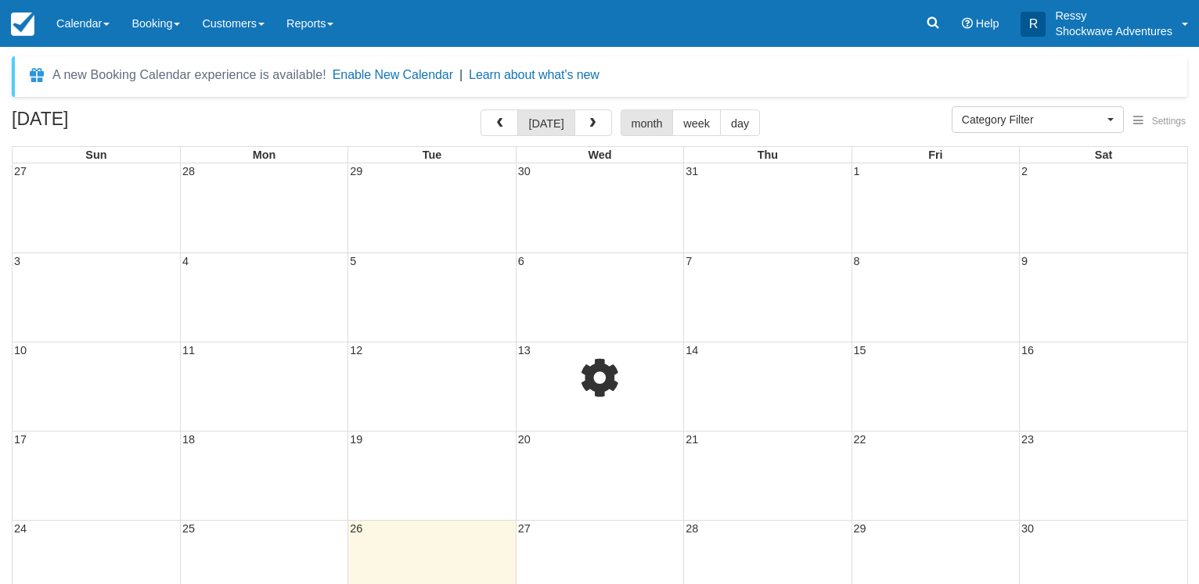
select select
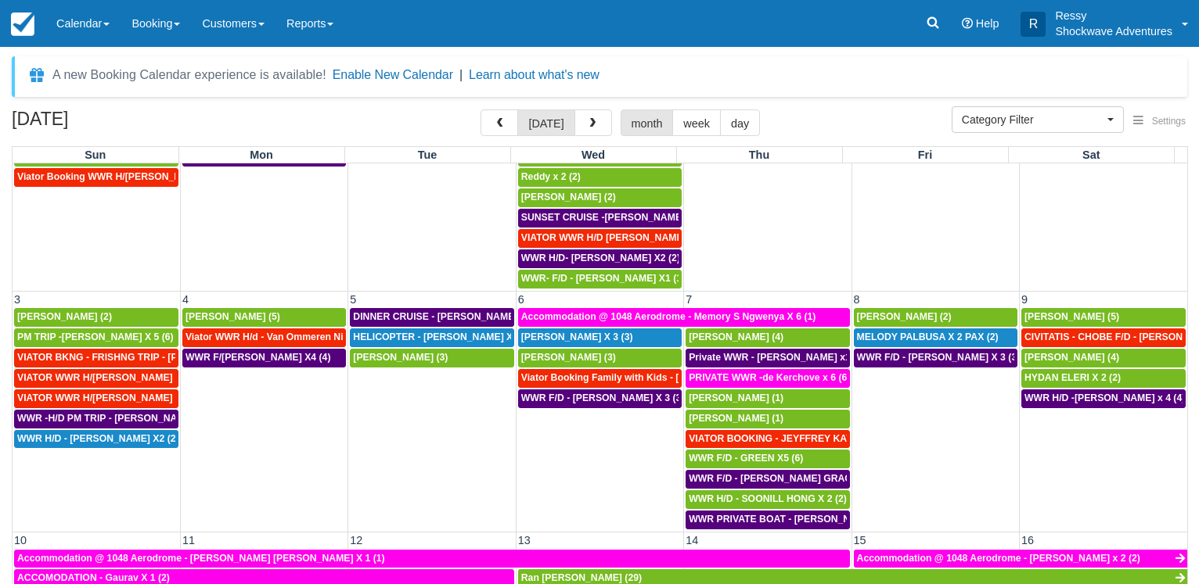
scroll to position [150, 0]
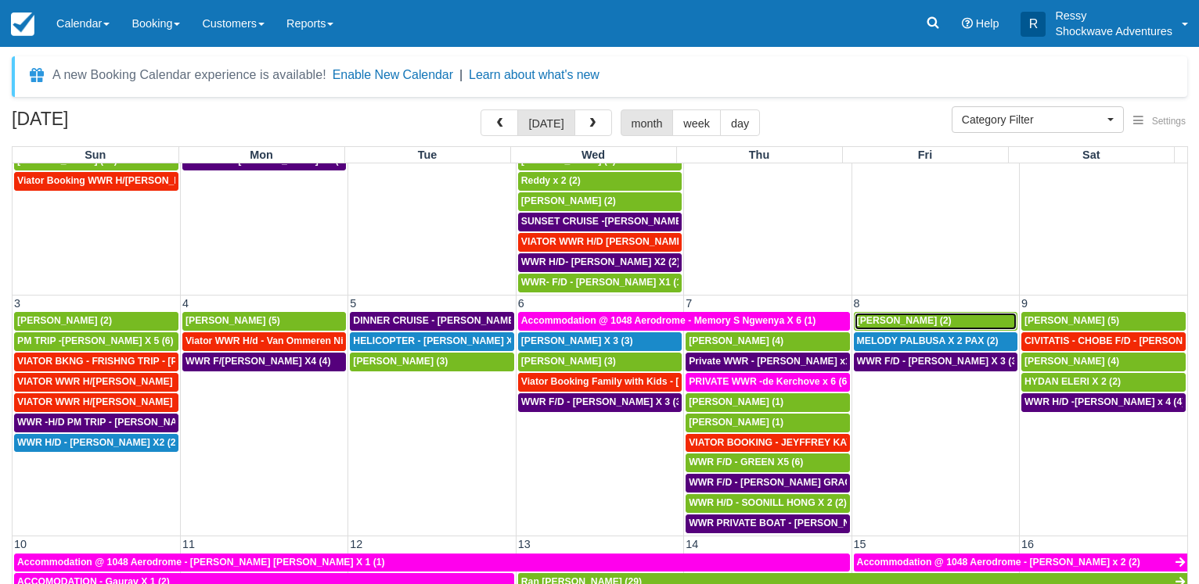
click at [925, 320] on span "Charlotle Nolan (2)" at bounding box center [904, 320] width 95 height 11
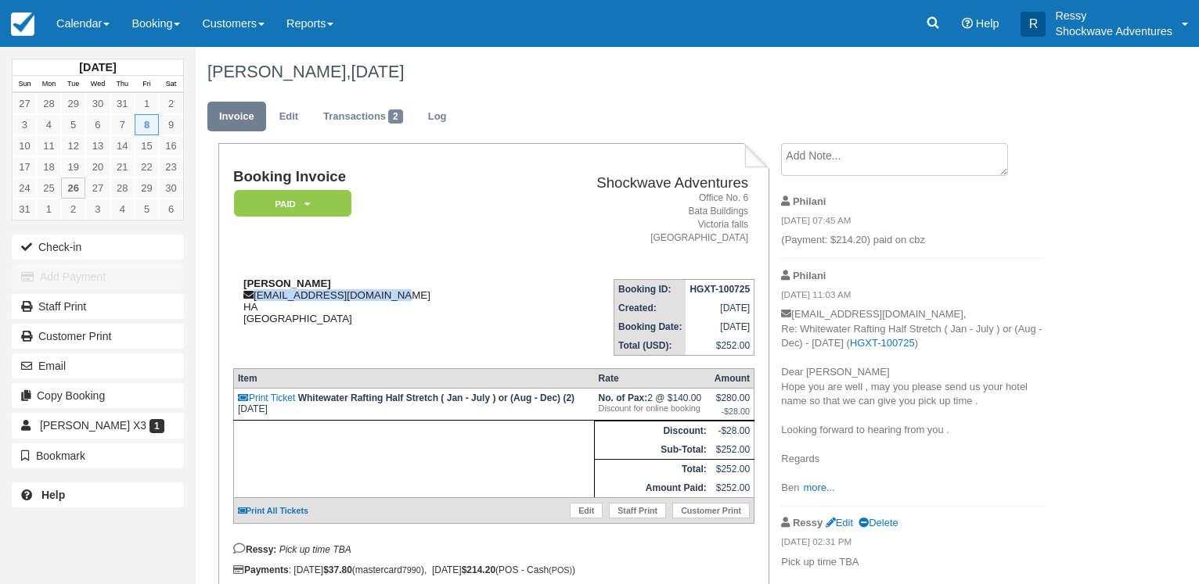
drag, startPoint x: 255, startPoint y: 297, endPoint x: 393, endPoint y: 293, distance: 137.8
click at [393, 293] on div "[PERSON_NAME] [PERSON_NAME][EMAIL_ADDRESS][DOMAIN_NAME] HA [GEOGRAPHIC_DATA]" at bounding box center [375, 301] width 284 height 47
copy div "[EMAIL_ADDRESS][DOMAIN_NAME]"
copy div "alexanderpfoss@gmail.com"
click at [451, 333] on td "Charlotle Nolan alexanderpfoss@gmail.com HA Zimbabwe" at bounding box center [375, 311] width 284 height 89
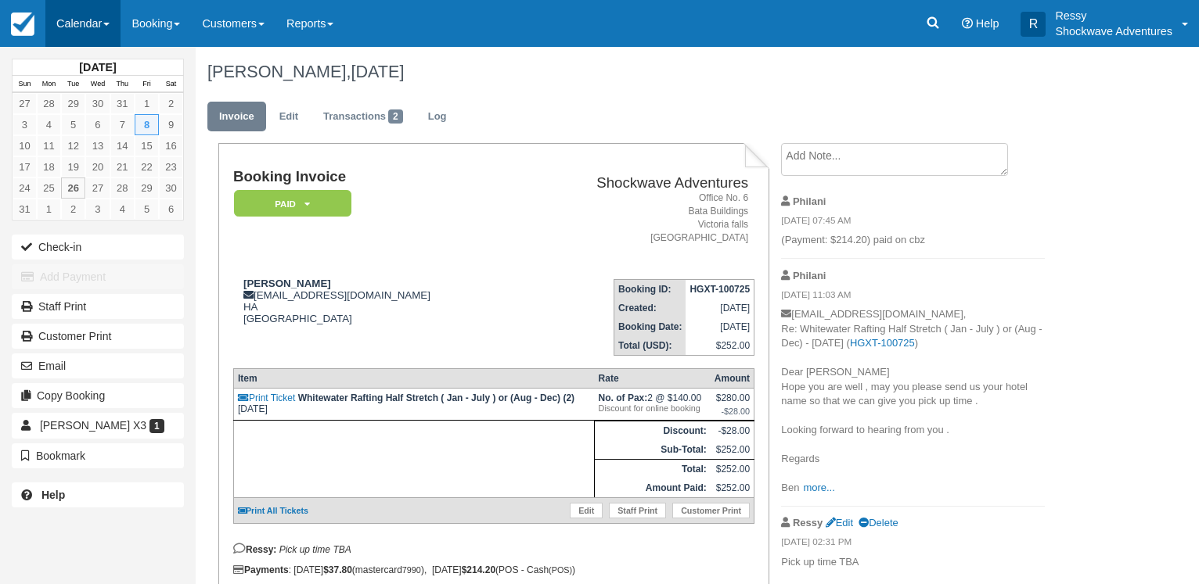
click at [89, 8] on link "Calendar" at bounding box center [82, 23] width 75 height 47
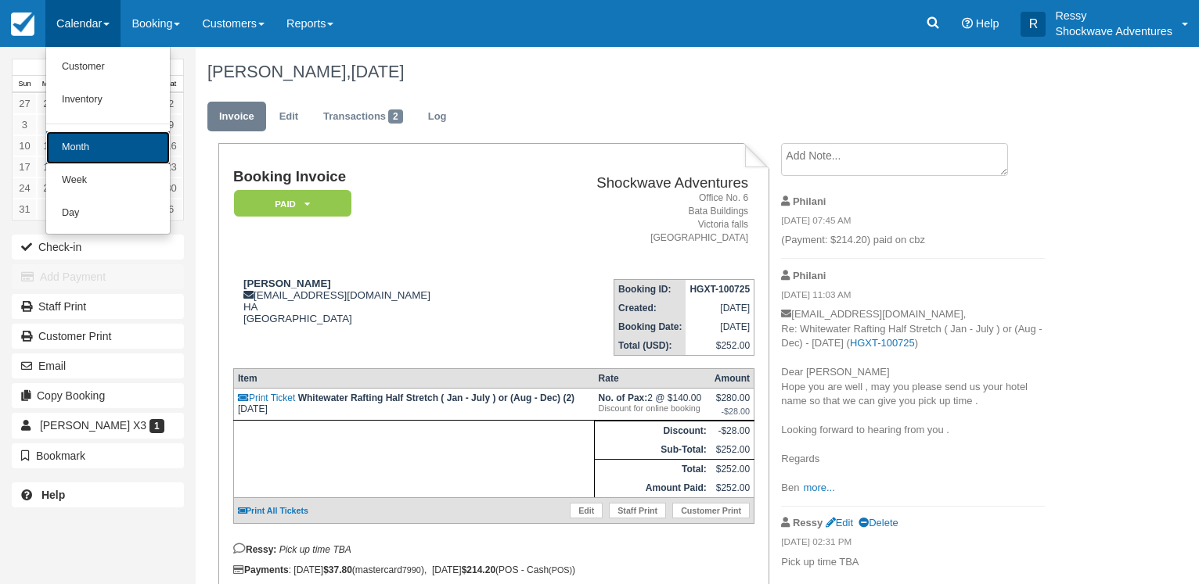
click at [59, 143] on link "Month" at bounding box center [108, 147] width 124 height 33
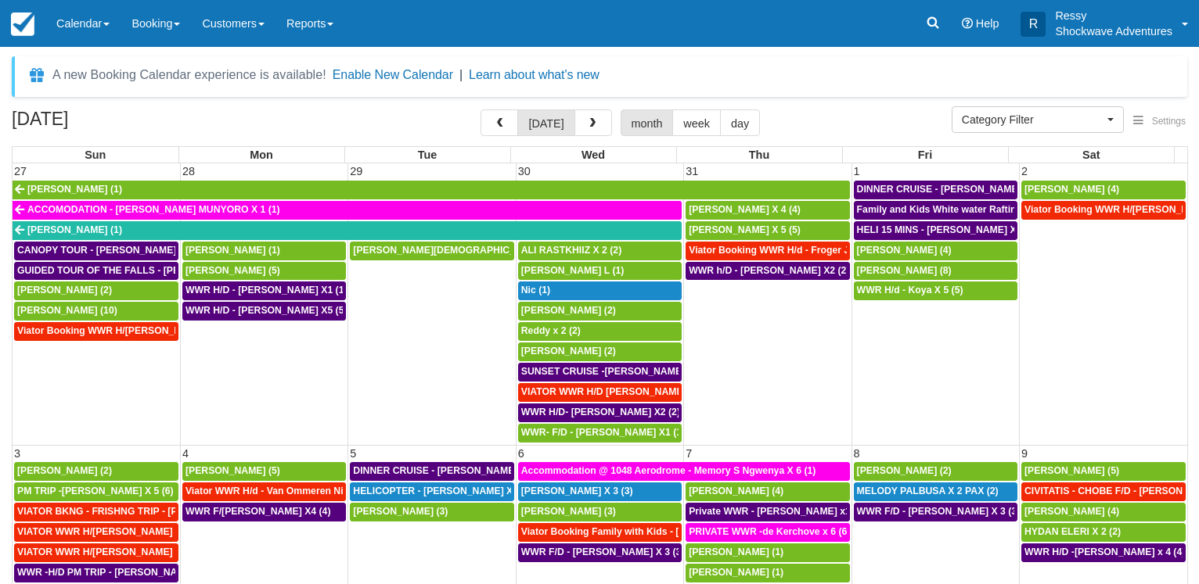
select select
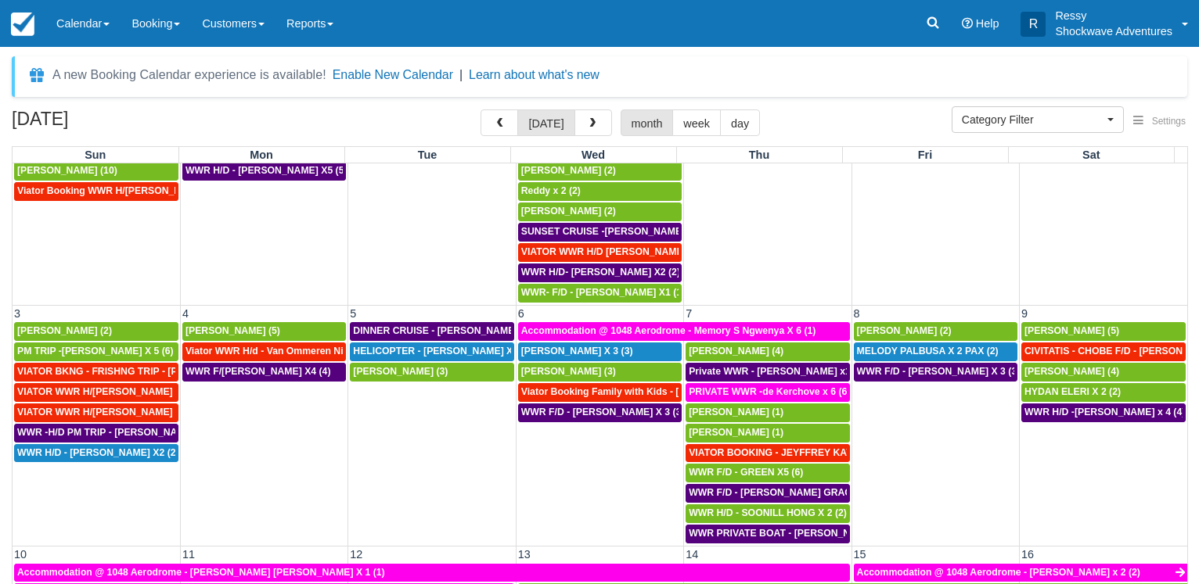
scroll to position [150, 0]
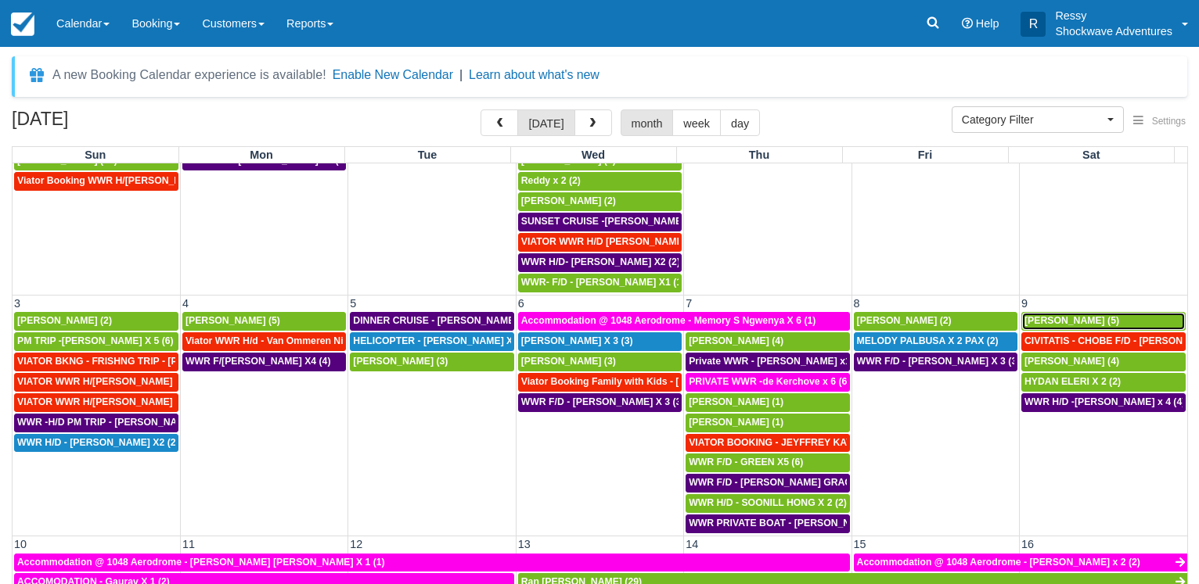
click at [1042, 317] on span "[PERSON_NAME] (5)" at bounding box center [1071, 320] width 95 height 11
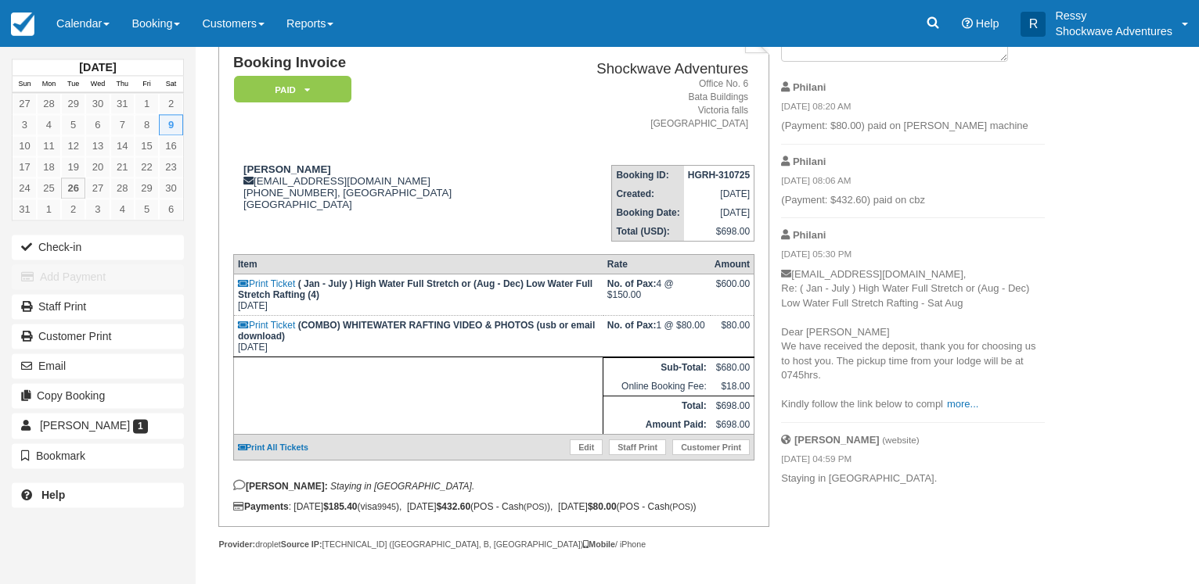
scroll to position [130, 0]
drag, startPoint x: 253, startPoint y: 163, endPoint x: 366, endPoint y: 164, distance: 113.5
click at [366, 164] on div "Alastair Johnson alij2037@gmail.com +34603861938, Barcelona Spain View on Googl…" at bounding box center [381, 197] width 297 height 67
drag, startPoint x: 256, startPoint y: 164, endPoint x: 354, endPoint y: 167, distance: 98.6
click at [354, 167] on div "Alastair Johnson alij2037@gmail.com +34603861938, Barcelona Spain View on Googl…" at bounding box center [381, 197] width 297 height 67
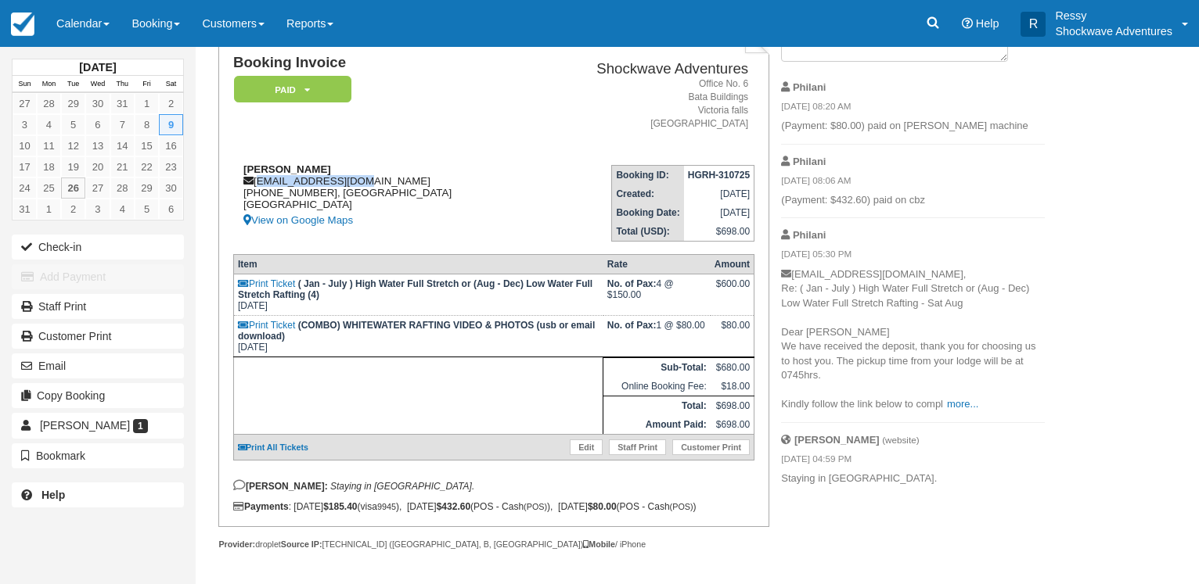
copy div "alij2037@gmail.com"
click at [430, 176] on div "Alastair Johnson alij2037@gmail.com +34603861938, Barcelona Spain View on Googl…" at bounding box center [381, 197] width 297 height 67
drag, startPoint x: 330, startPoint y: 151, endPoint x: 228, endPoint y: 147, distance: 102.6
click at [228, 147] on div "Booking Invoice Paid   Pending Reserved Deposit Waiting Cancelled NO LONGER COM…" at bounding box center [493, 278] width 550 height 498
copy strong "Alastair Johnson"
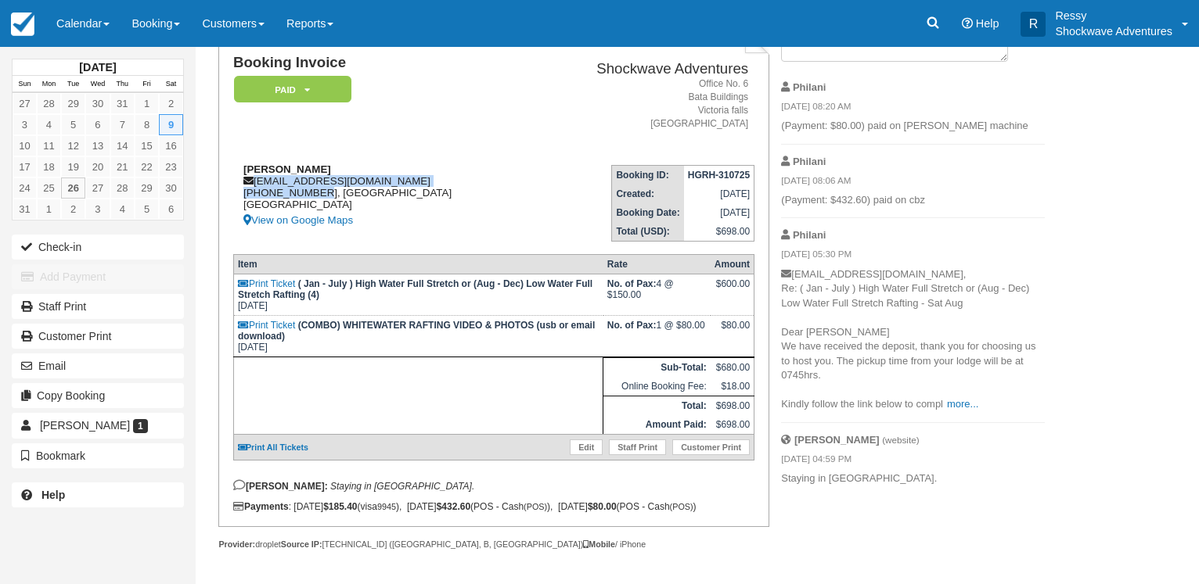
drag, startPoint x: 243, startPoint y: 172, endPoint x: 316, endPoint y: 184, distance: 74.5
click at [316, 184] on div "Alastair Johnson alij2037@gmail.com +34603861938, Barcelona Spain View on Googl…" at bounding box center [381, 197] width 297 height 67
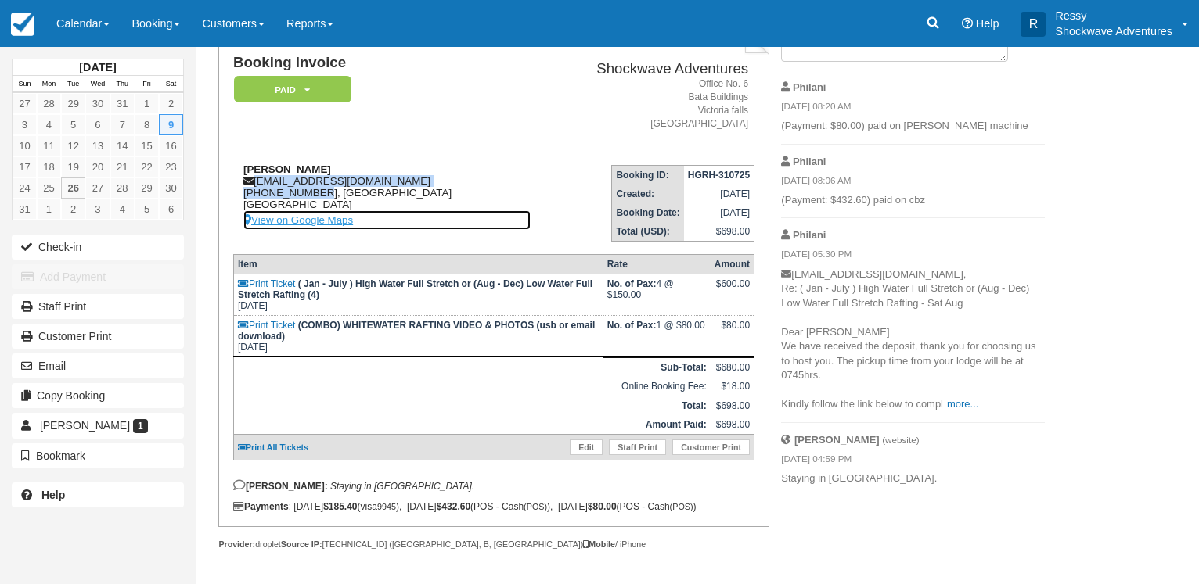
click at [331, 210] on link "View on Google Maps" at bounding box center [386, 220] width 287 height 20
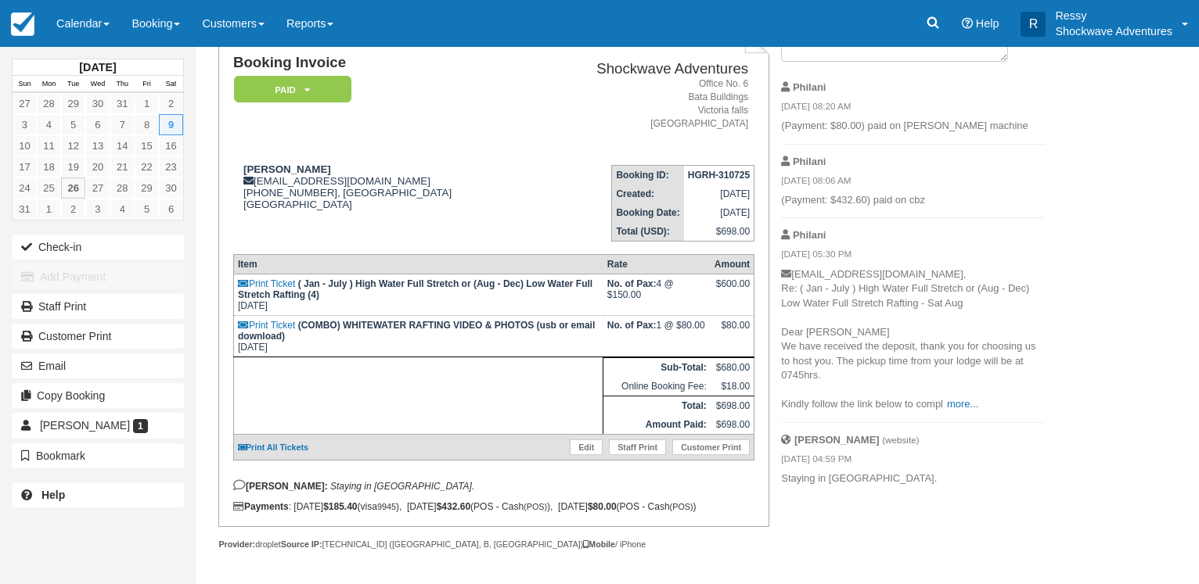
click at [394, 114] on td "Booking Invoice Paid   Pending Reserved Deposit Waiting Cancelled NO LONGER COM…" at bounding box center [381, 104] width 297 height 98
drag, startPoint x: 316, startPoint y: 177, endPoint x: 246, endPoint y: 182, distance: 70.6
click at [246, 182] on div "Alastair Johnson alij2037@gmail.com +34603861938, Barcelona Spain View on Googl…" at bounding box center [381, 197] width 297 height 67
copy div "+34603861938,"
click at [420, 194] on div "Alastair Johnson alij2037@gmail.com +34603861938, Barcelona Spain View on Googl…" at bounding box center [381, 197] width 297 height 67
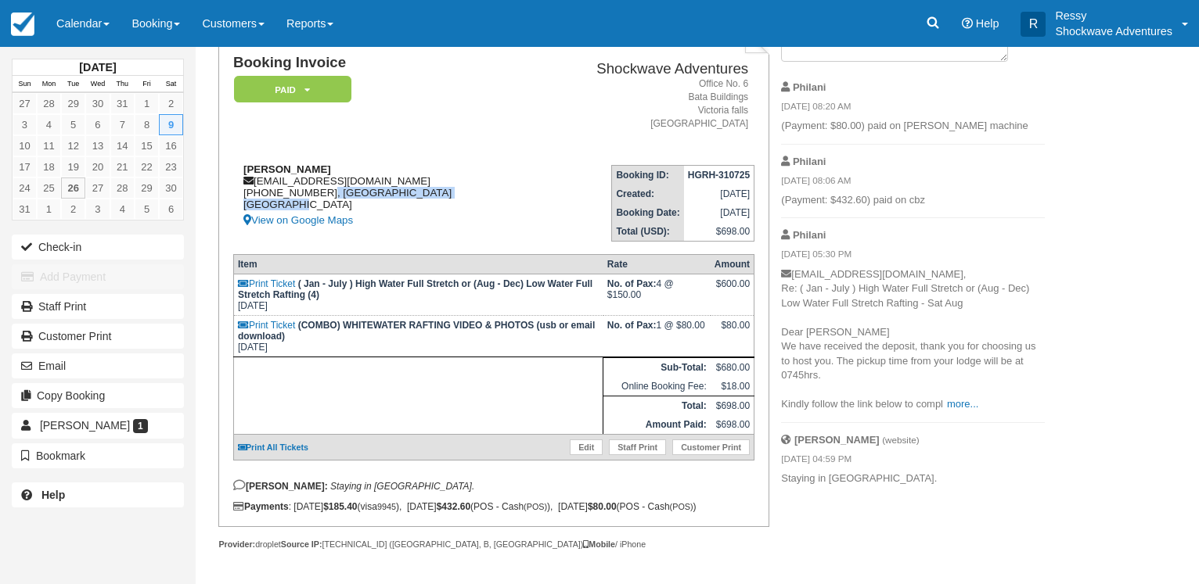
drag, startPoint x: 319, startPoint y: 177, endPoint x: 324, endPoint y: 189, distance: 12.6
click at [324, 189] on div "Alastair Johnson alij2037@gmail.com +34603861938, Barcelona Spain View on Googl…" at bounding box center [381, 197] width 297 height 67
copy div "Barcelona Spain"
click at [840, 516] on div "Booking Invoice Paid   Pending Reserved Deposit Waiting Cancelled NO LONGER COM…" at bounding box center [626, 307] width 861 height 556
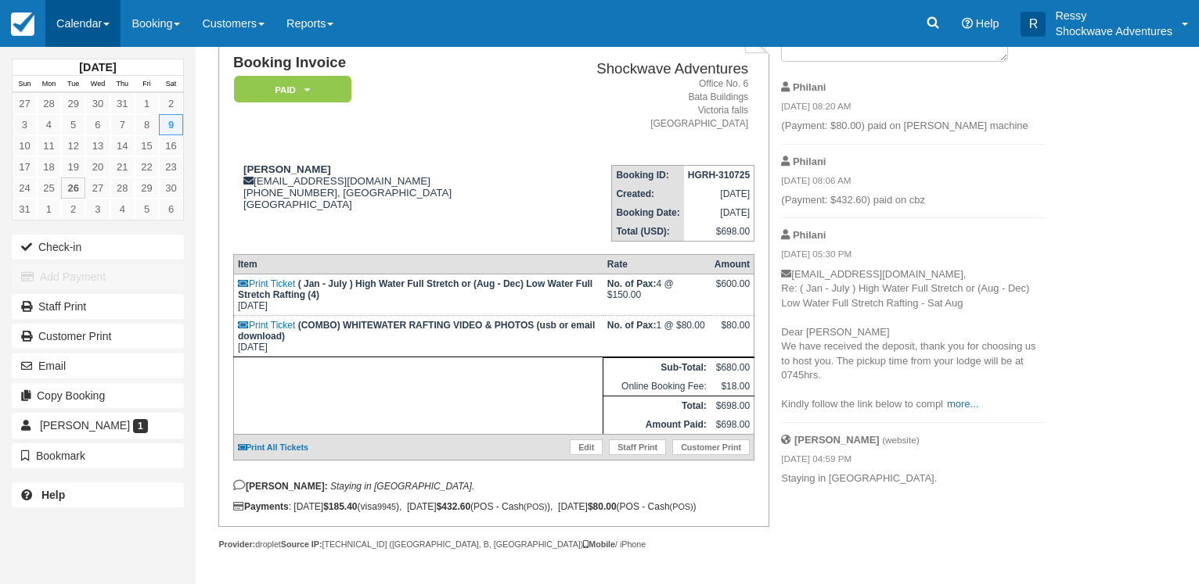
click at [69, 16] on link "Calendar" at bounding box center [82, 23] width 75 height 47
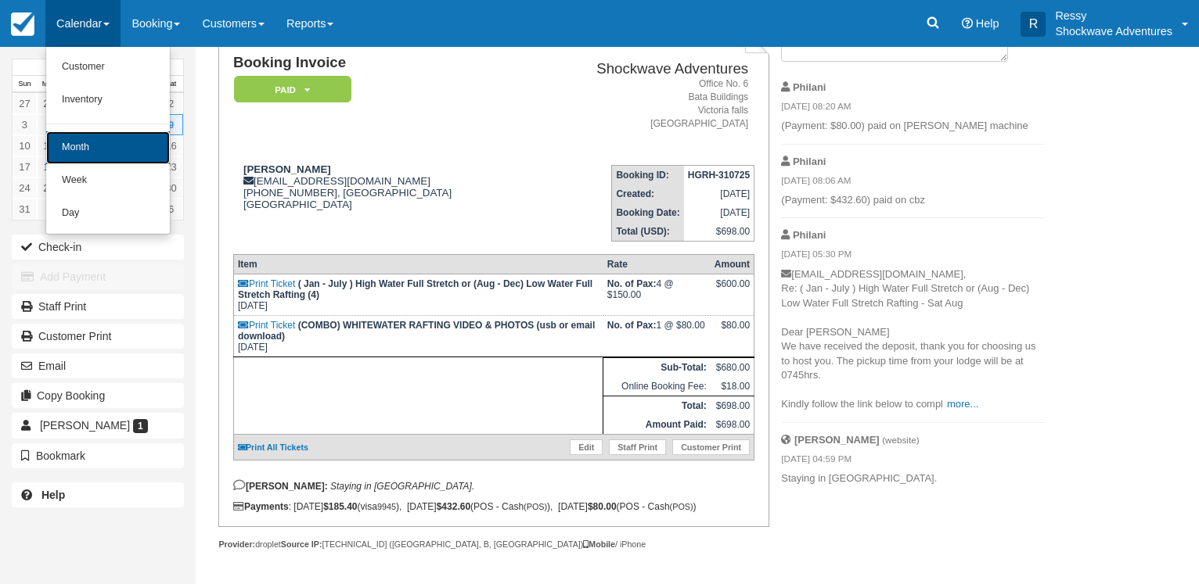
click at [103, 149] on link "Month" at bounding box center [108, 147] width 124 height 33
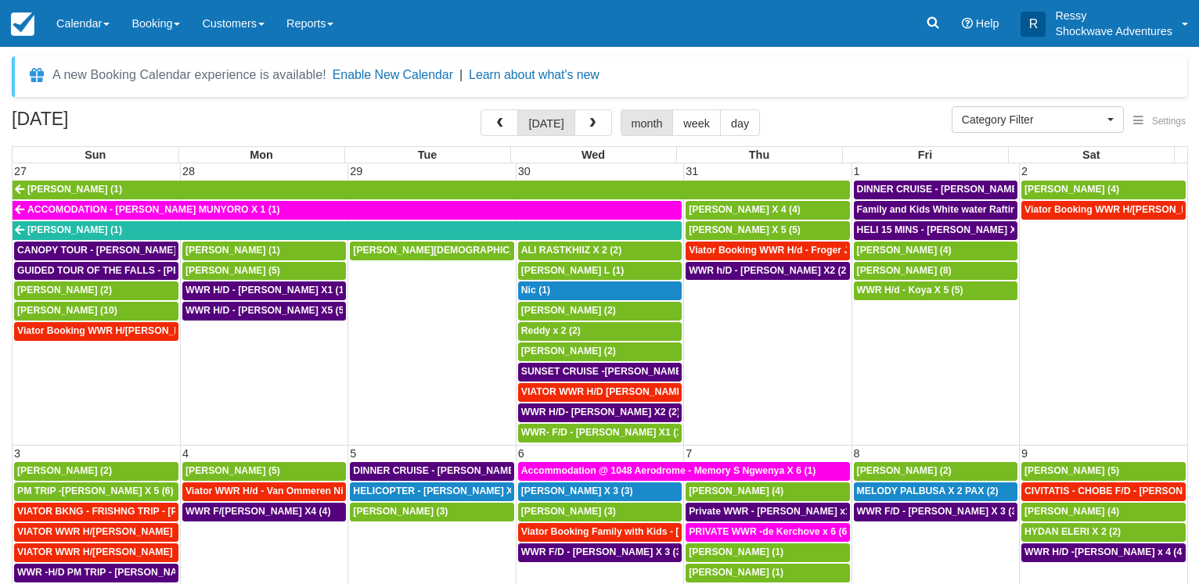
select select
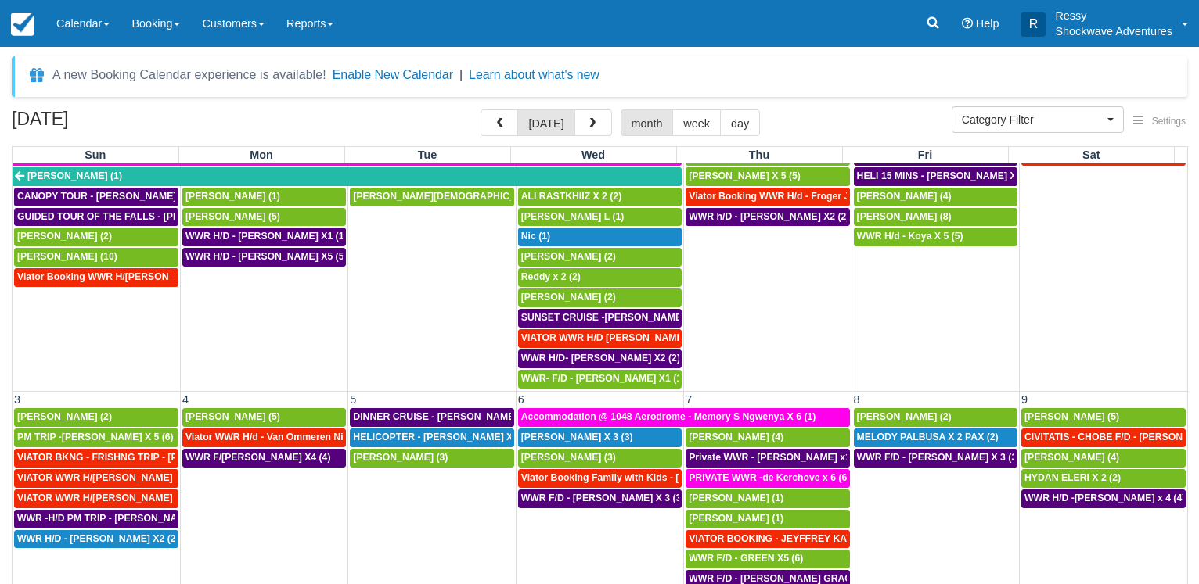
scroll to position [150, 0]
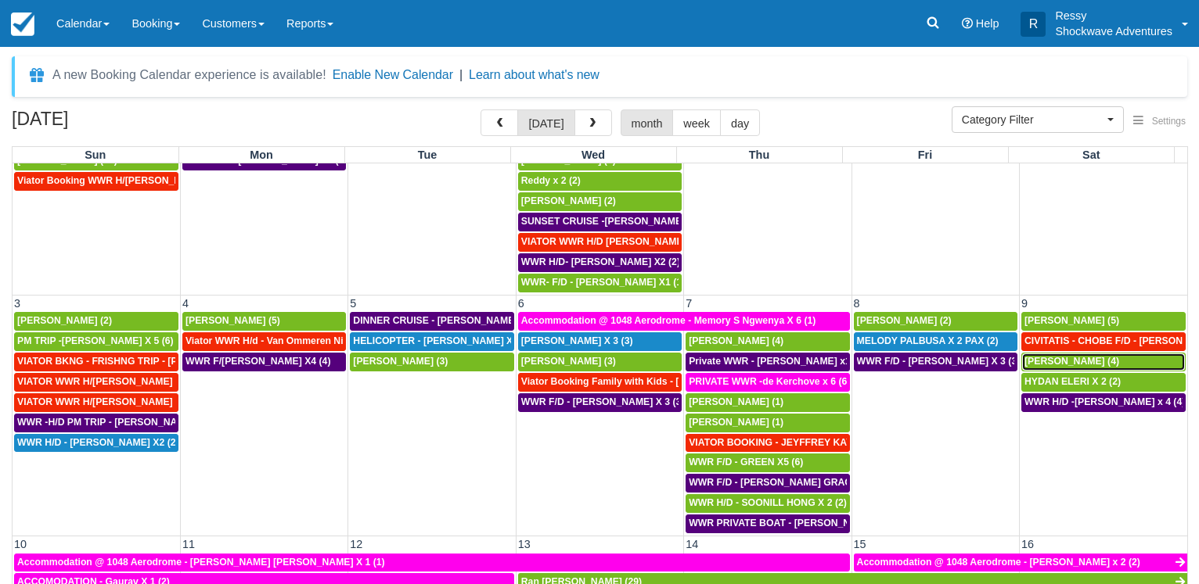
click at [1073, 359] on span "David Stephen (4)" at bounding box center [1071, 361] width 95 height 11
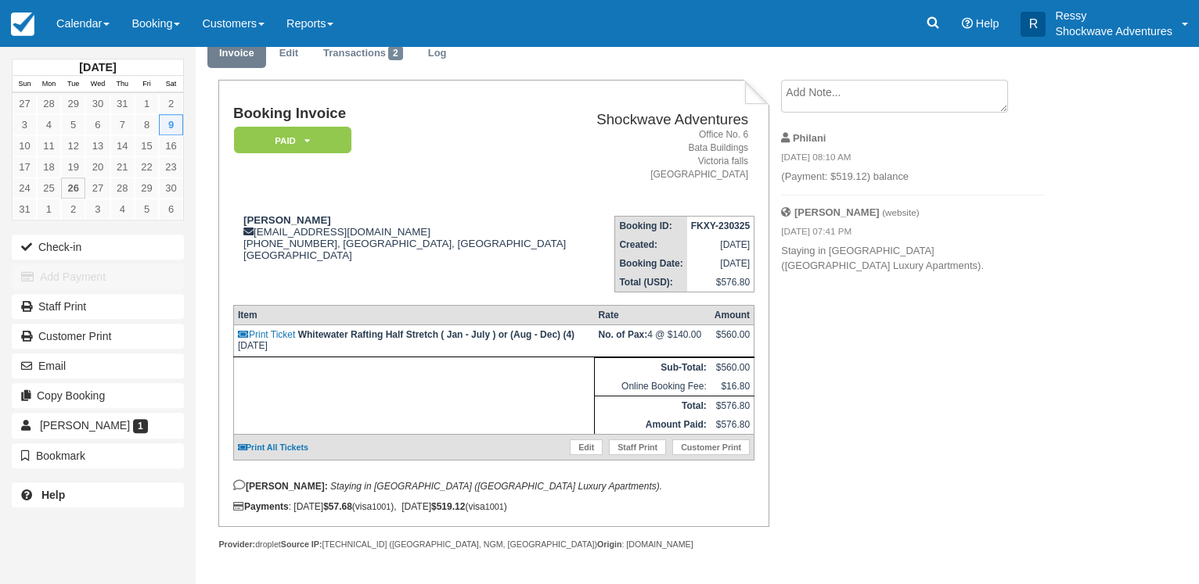
scroll to position [74, 0]
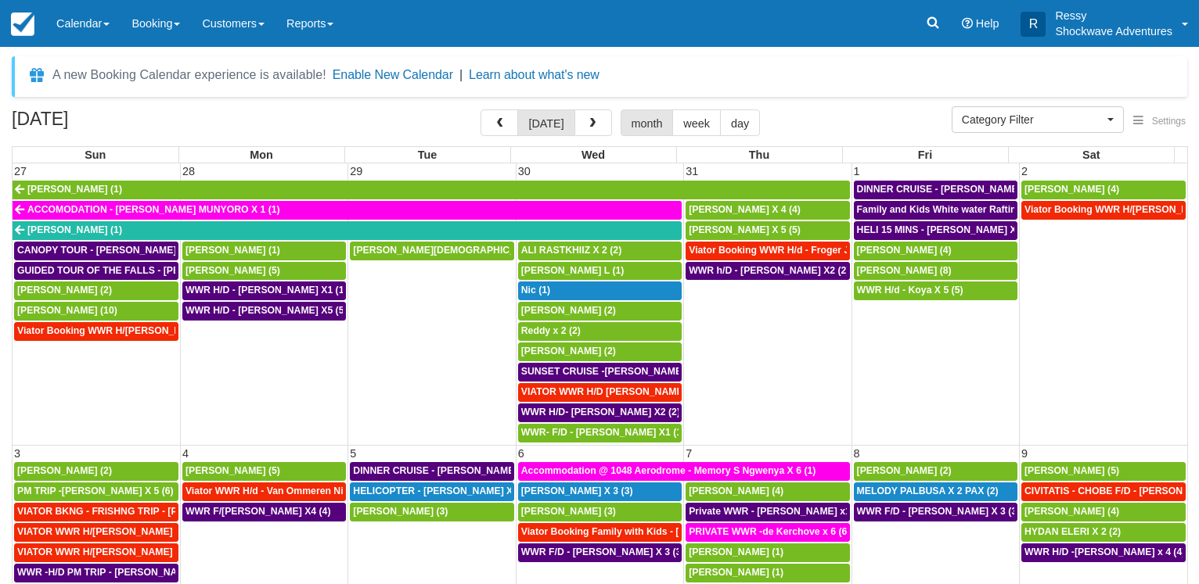
select select
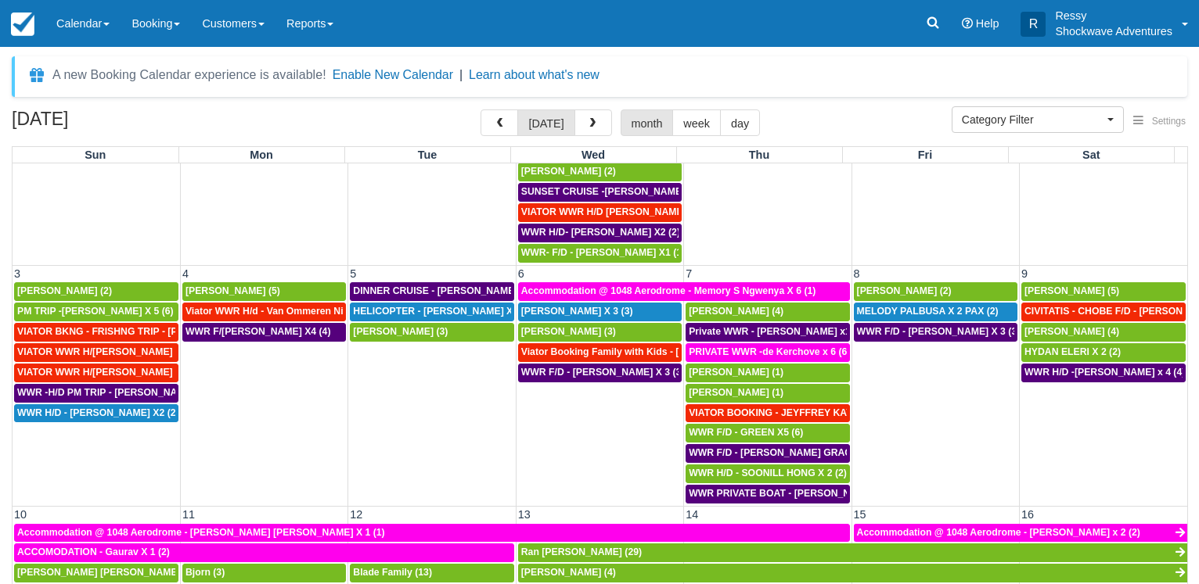
scroll to position [225, 0]
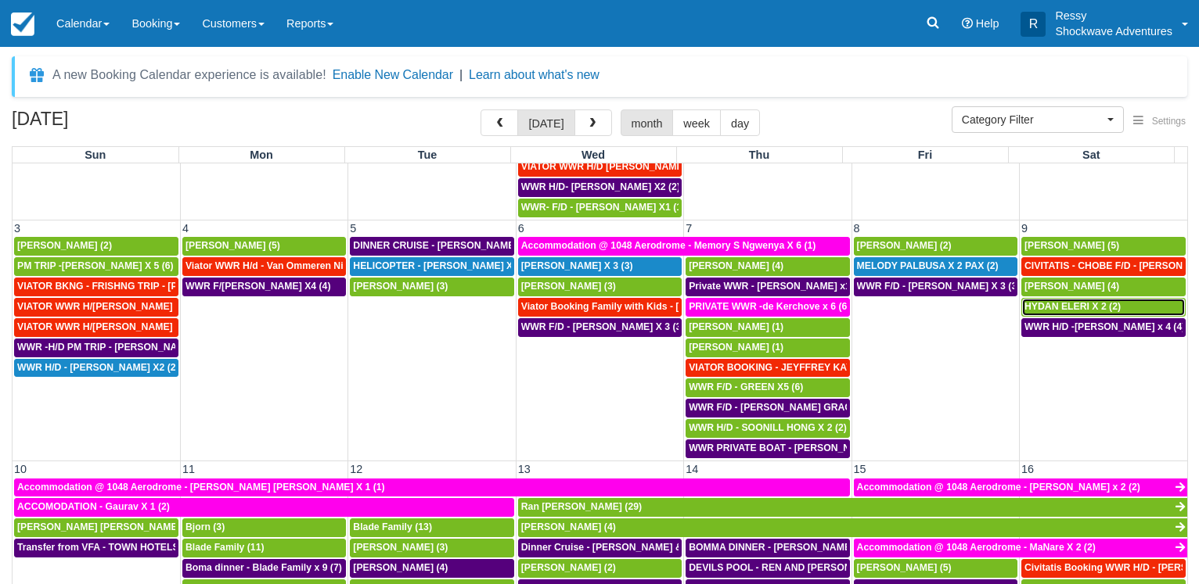
click at [1057, 308] on span "HYDAN ELERI X 2 (2)" at bounding box center [1072, 306] width 96 height 11
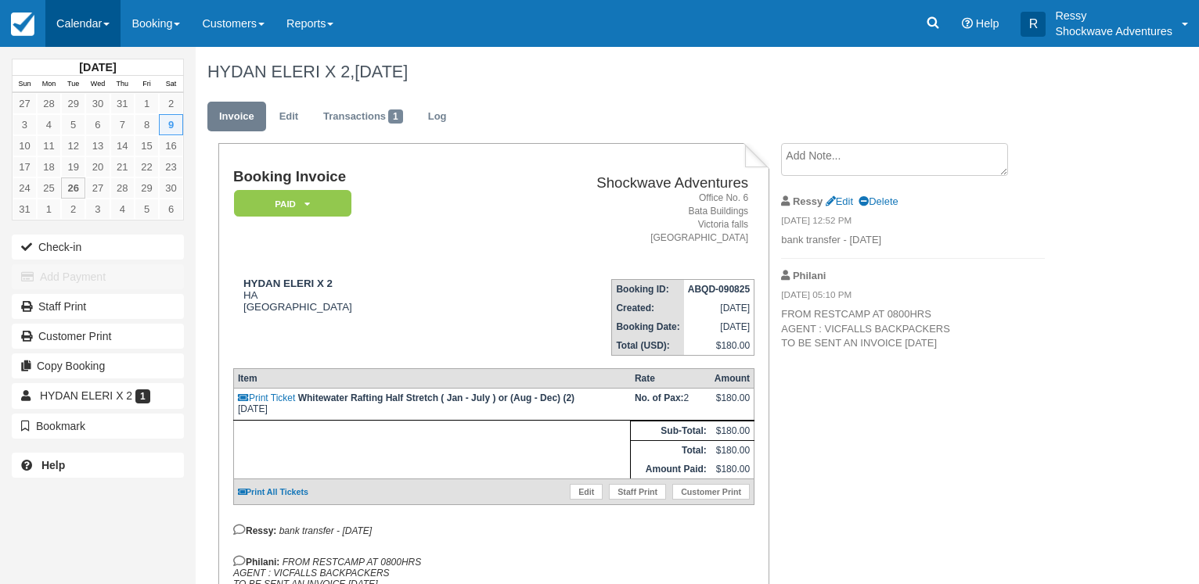
click at [95, 19] on link "Calendar" at bounding box center [82, 23] width 75 height 47
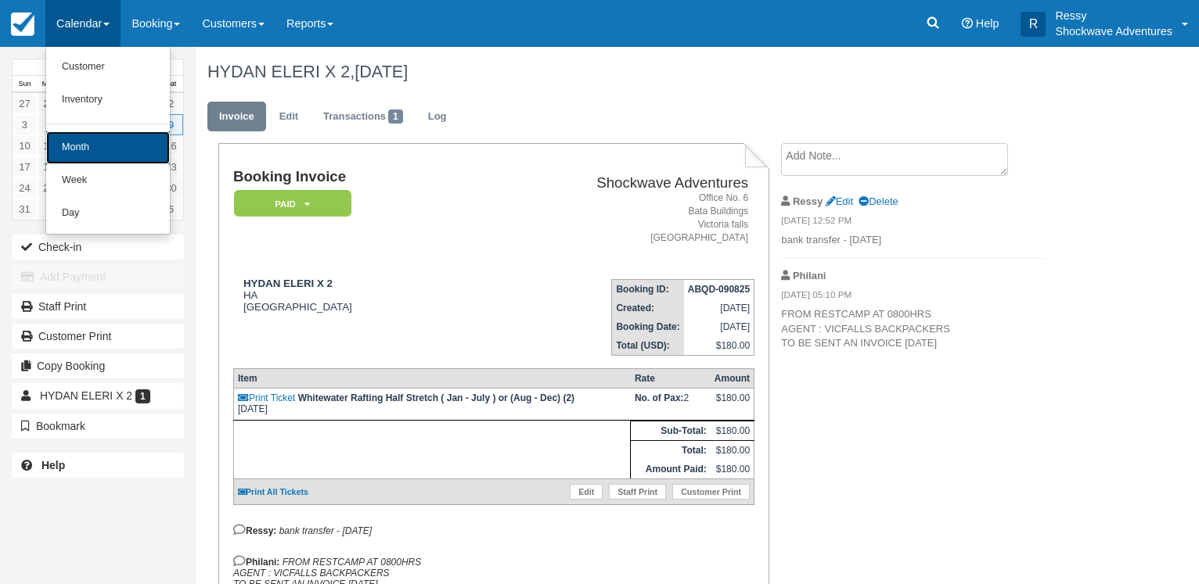
click at [91, 153] on link "Month" at bounding box center [108, 147] width 124 height 33
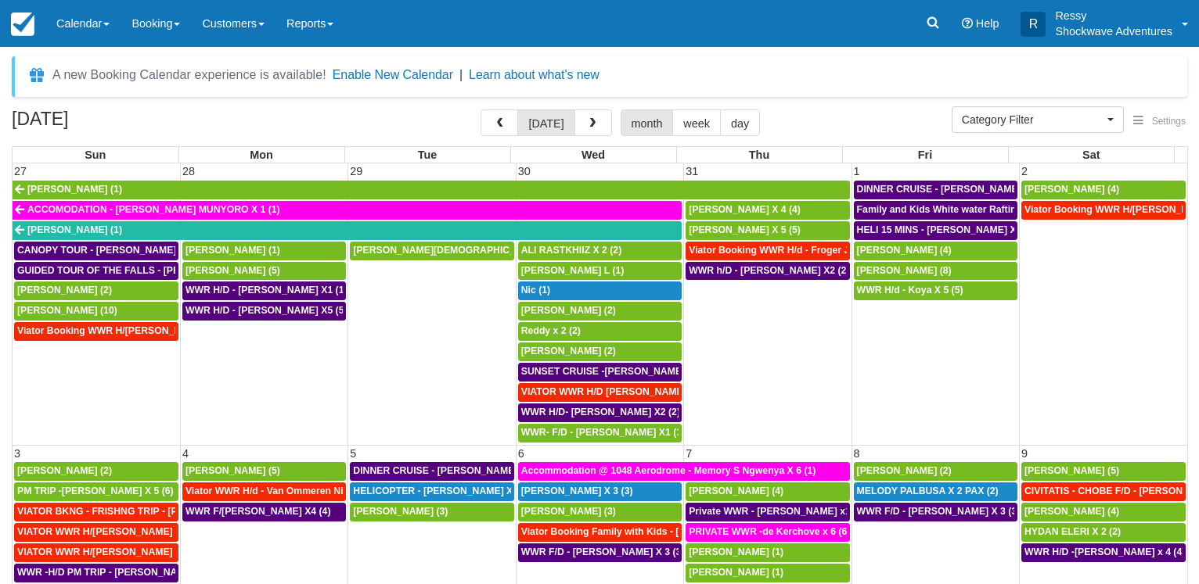
select select
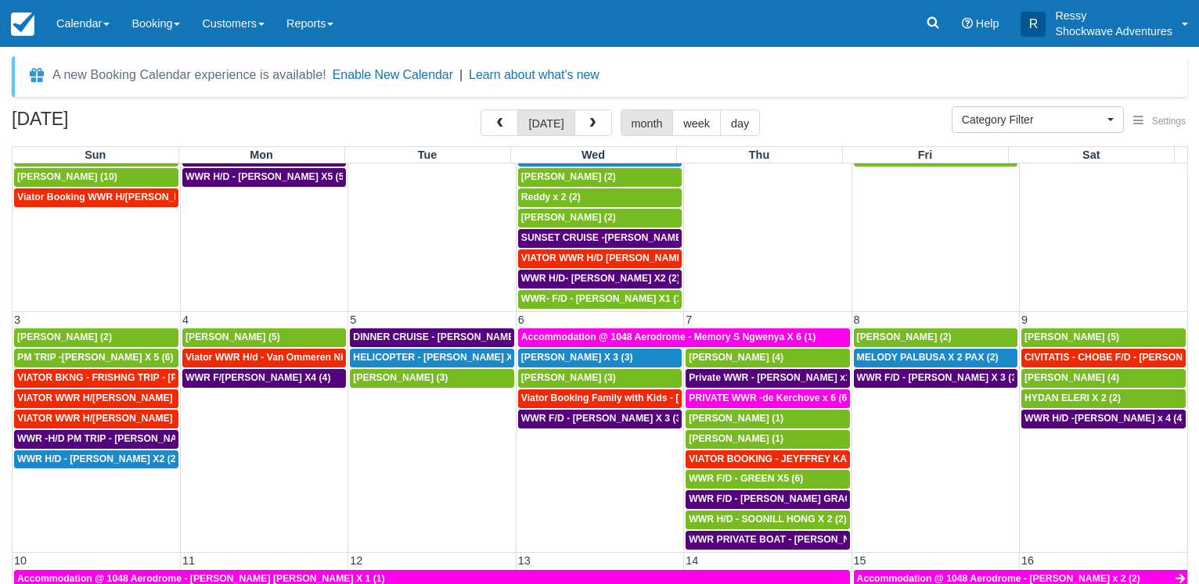
scroll to position [300, 0]
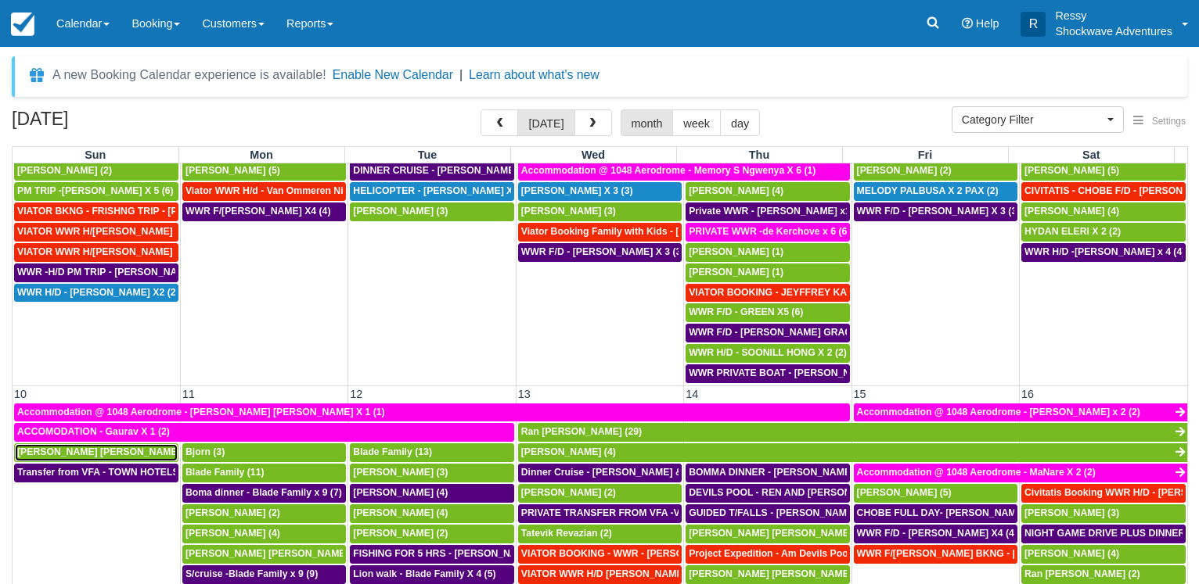
click at [72, 455] on span "Kari Timo Kalervo (2)" at bounding box center [106, 452] width 178 height 11
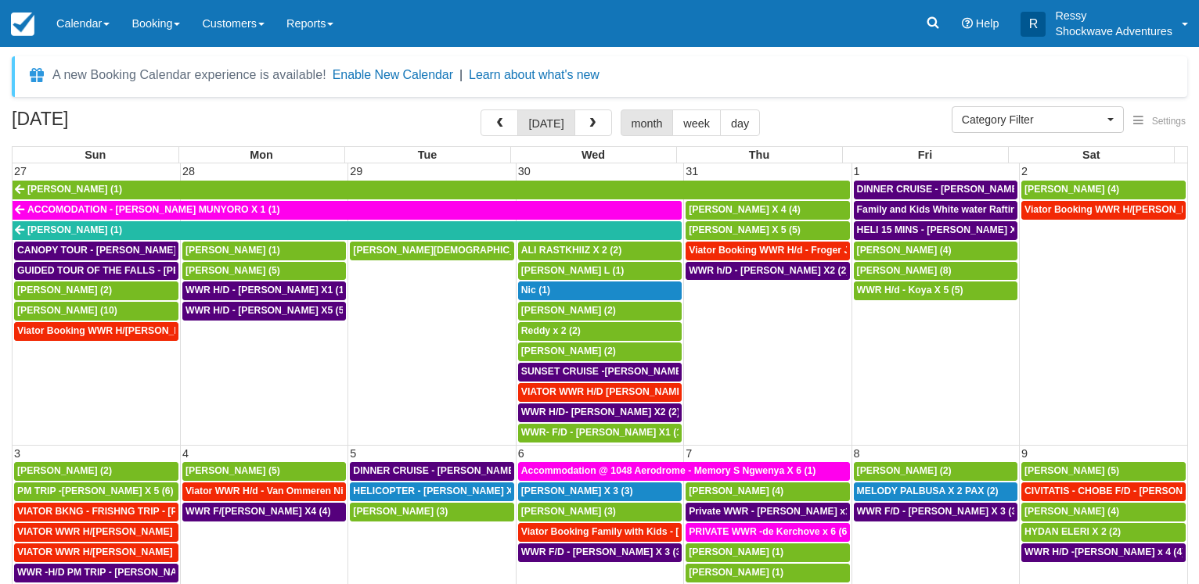
select select
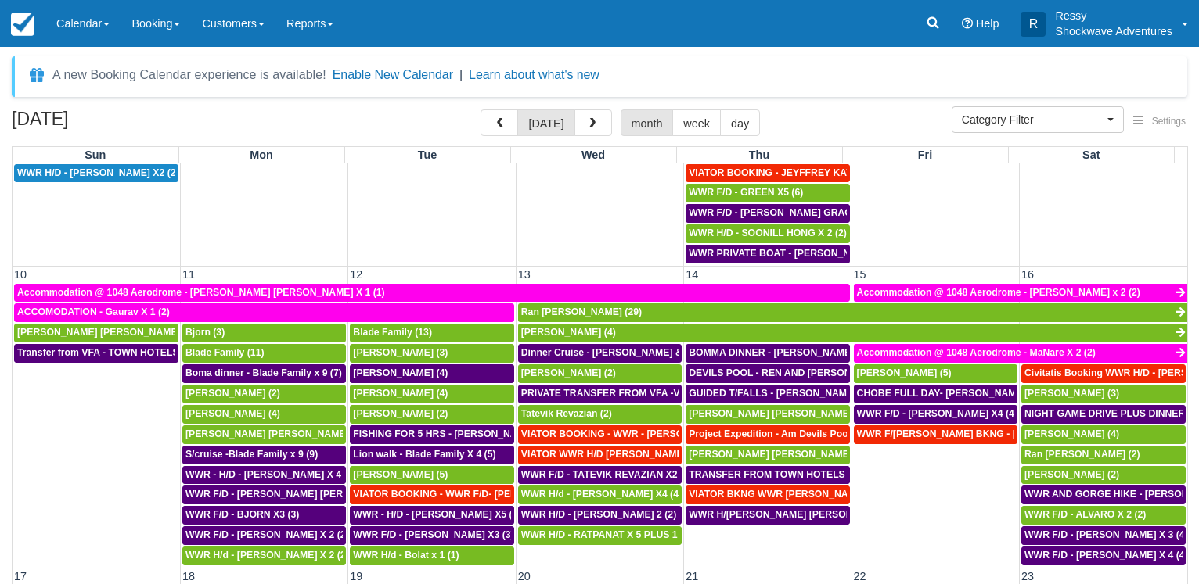
scroll to position [451, 0]
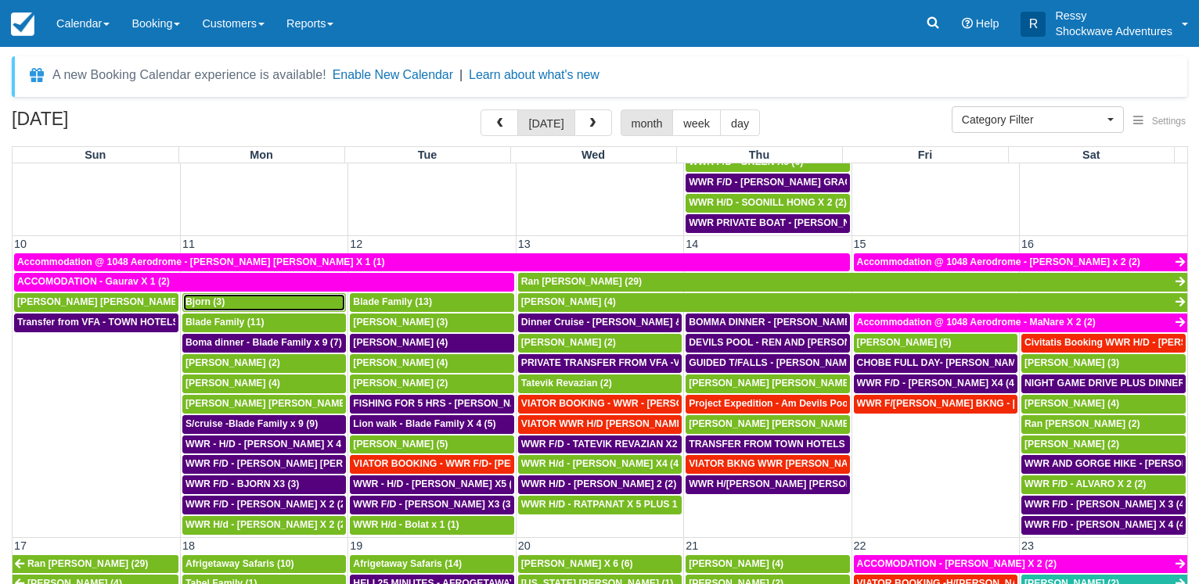
click at [251, 304] on div "Bjorn (3)" at bounding box center [263, 303] width 157 height 13
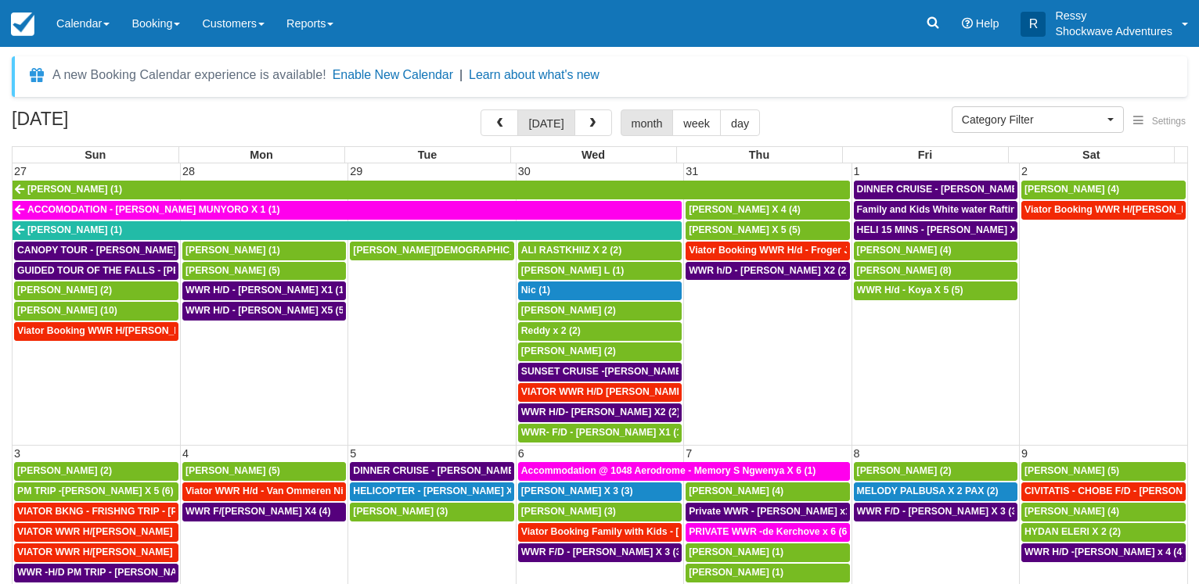
select select
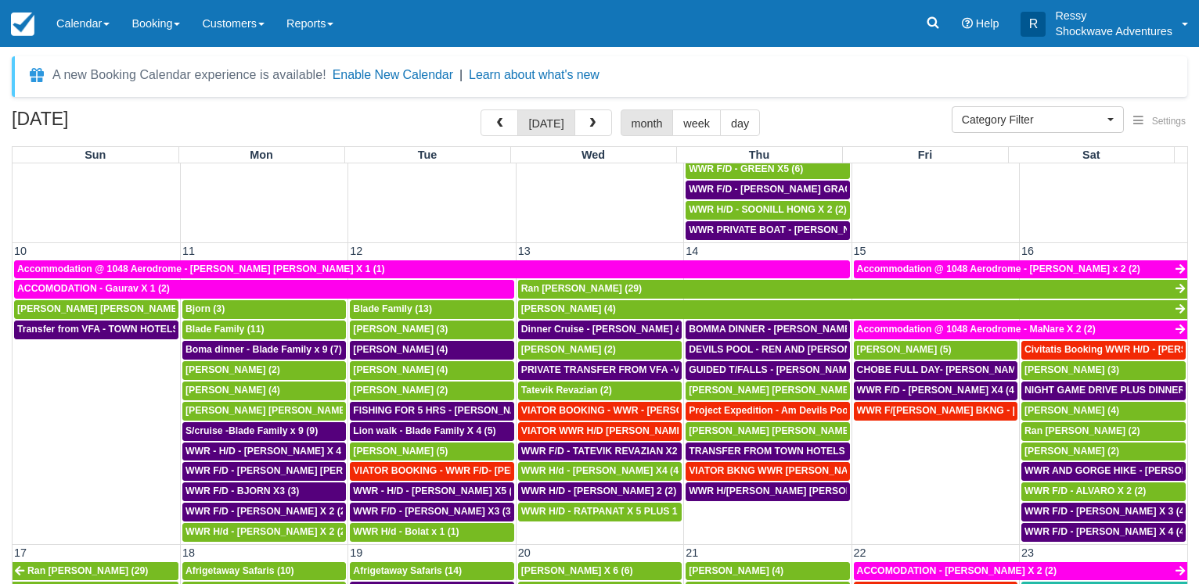
scroll to position [451, 0]
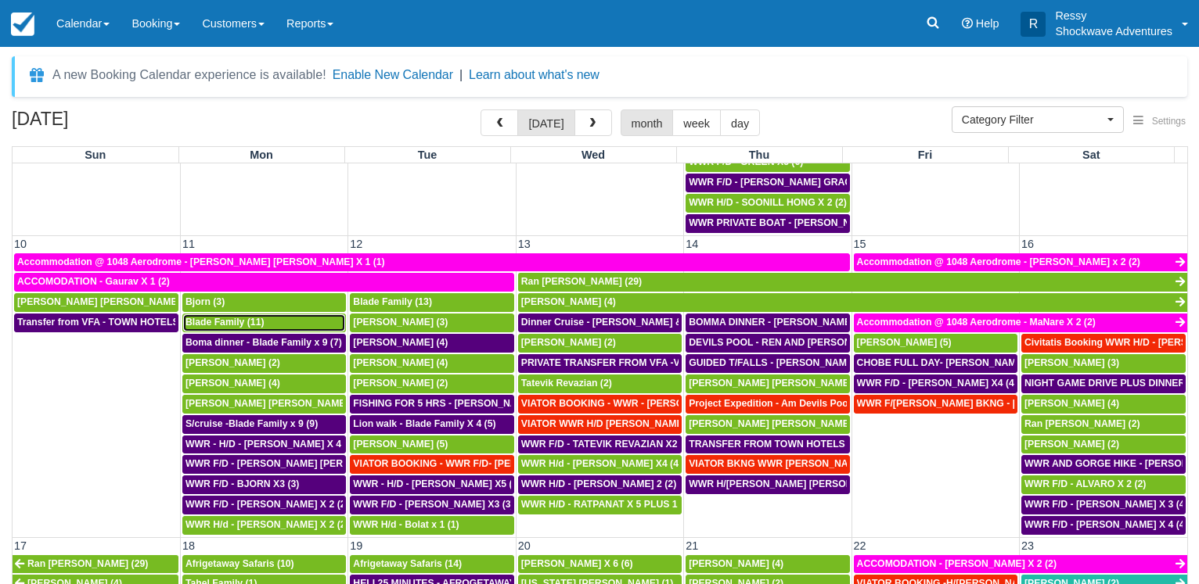
click at [228, 328] on span "Blade Family (11)" at bounding box center [224, 322] width 79 height 11
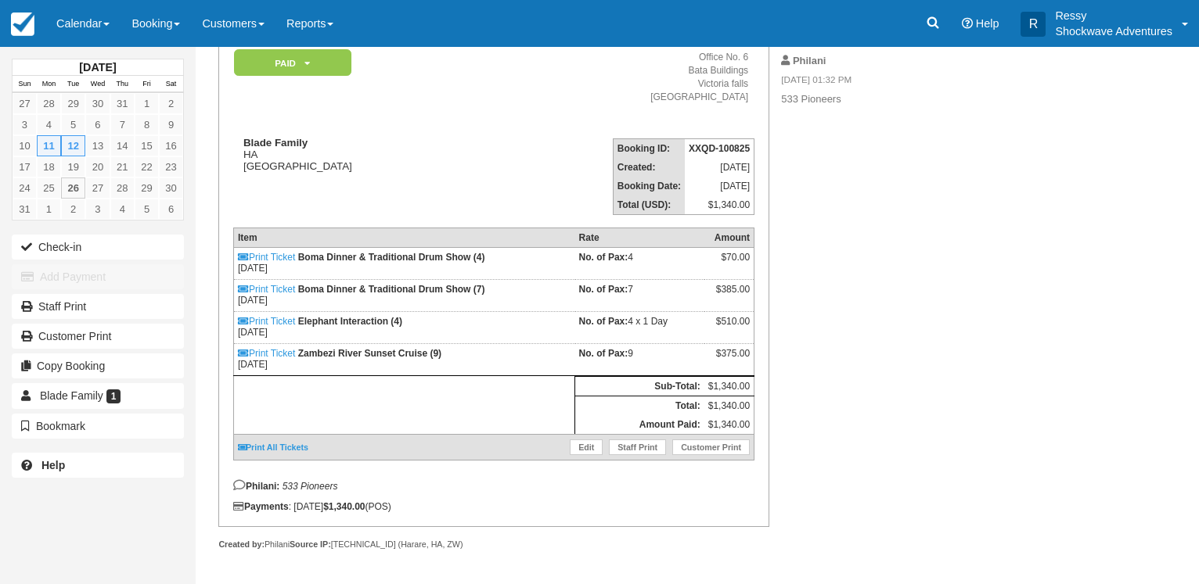
scroll to position [151, 0]
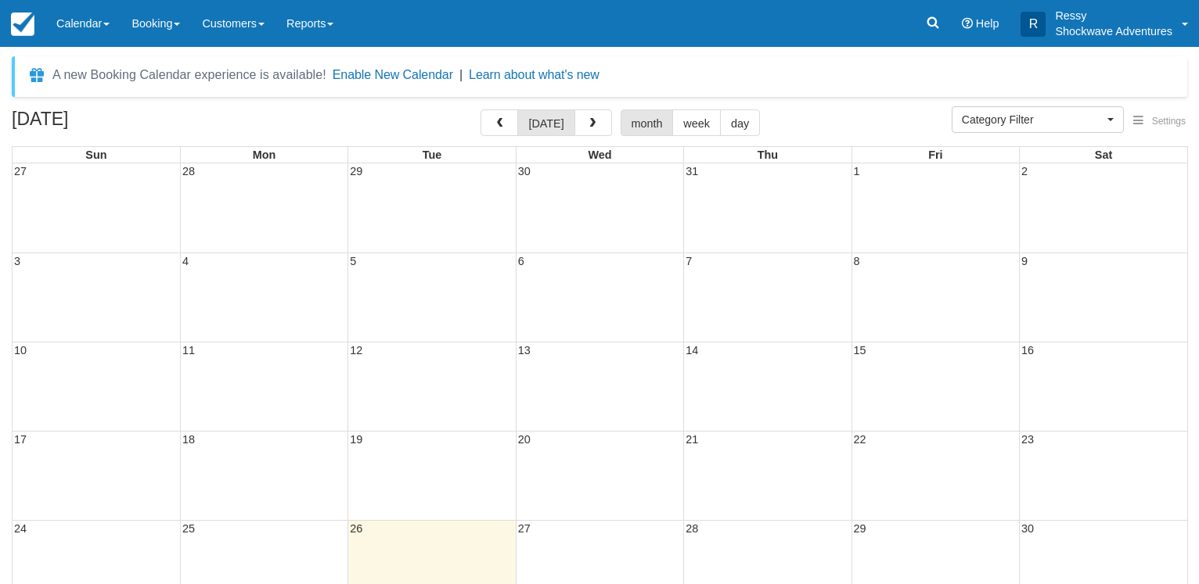
select select
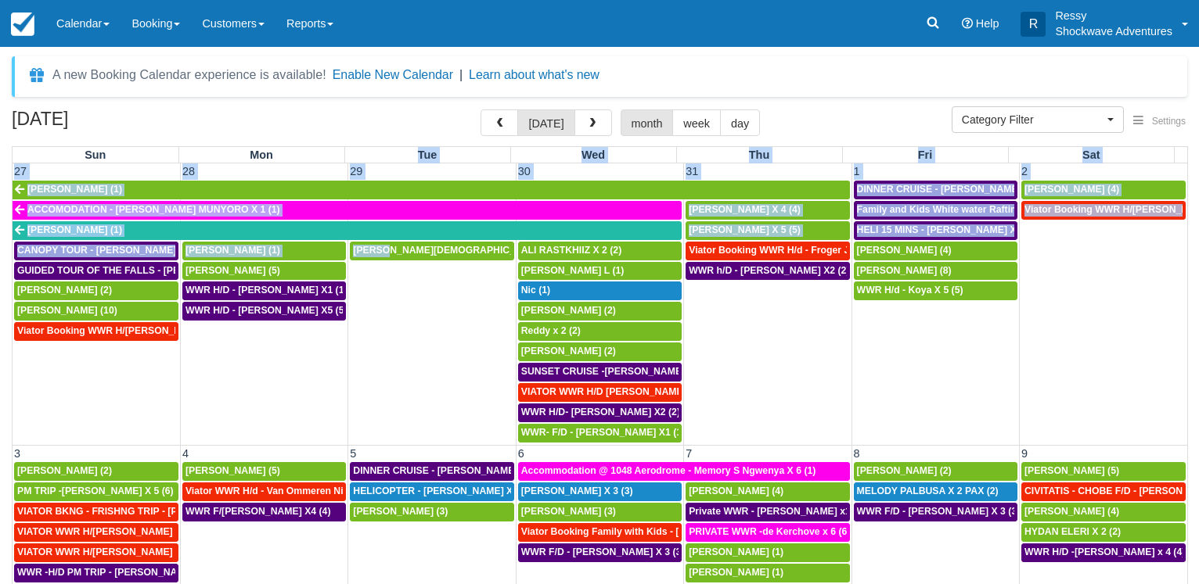
drag, startPoint x: 300, startPoint y: 153, endPoint x: 840, endPoint y: 340, distance: 570.6
click at [530, 272] on table "Sun Mon Tue Wed Thu Fri Sat 27 28 29 30 31 1 2 Miguel Madrigal Hernández (1) DI…" at bounding box center [600, 424] width 1176 height 556
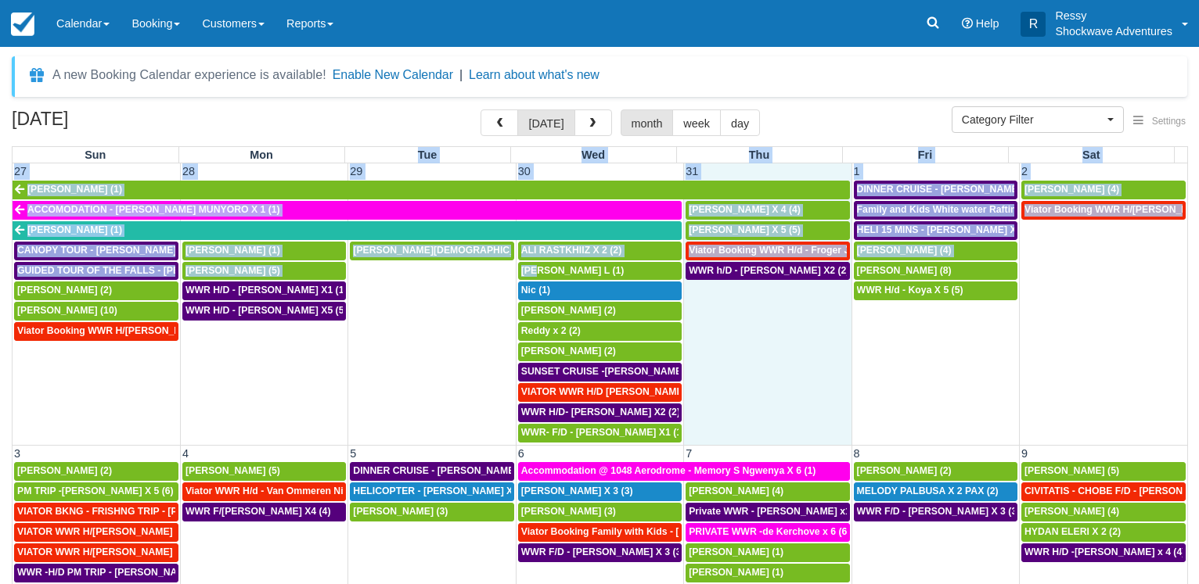
drag, startPoint x: 840, startPoint y: 340, endPoint x: 837, endPoint y: 325, distance: 14.3
click at [838, 329] on td "WWR h/D - [PERSON_NAME] X2 (2)" at bounding box center [767, 352] width 167 height 182
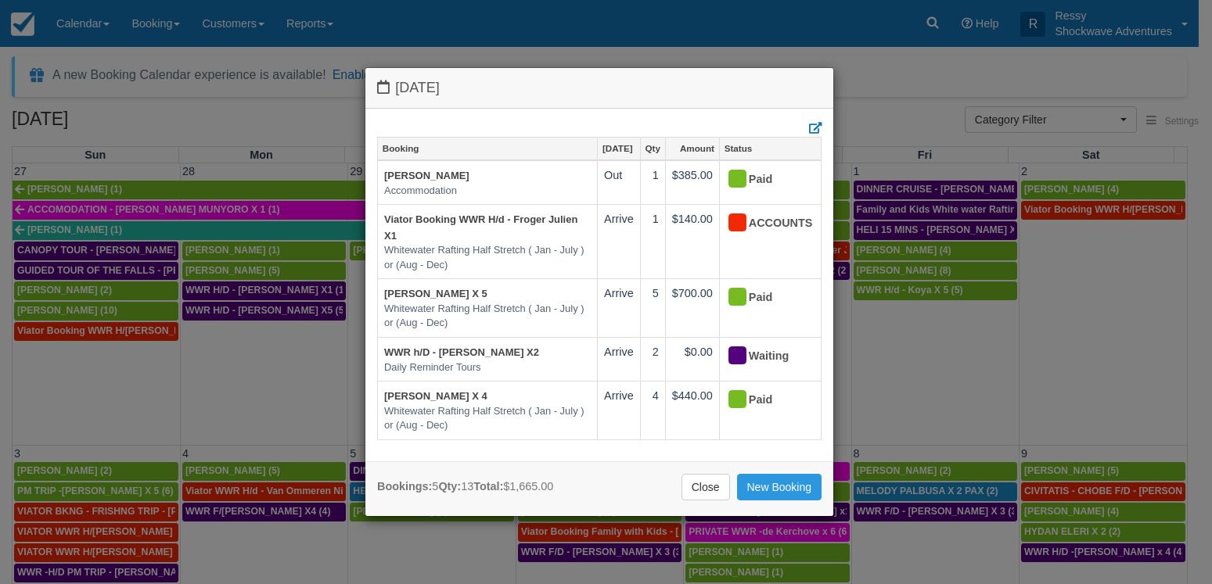
click at [889, 59] on div "Thursday July 31 2025 Booking Jul 31 Qty Amount Status Miguel Madrigal Hernánde…" at bounding box center [606, 292] width 1212 height 584
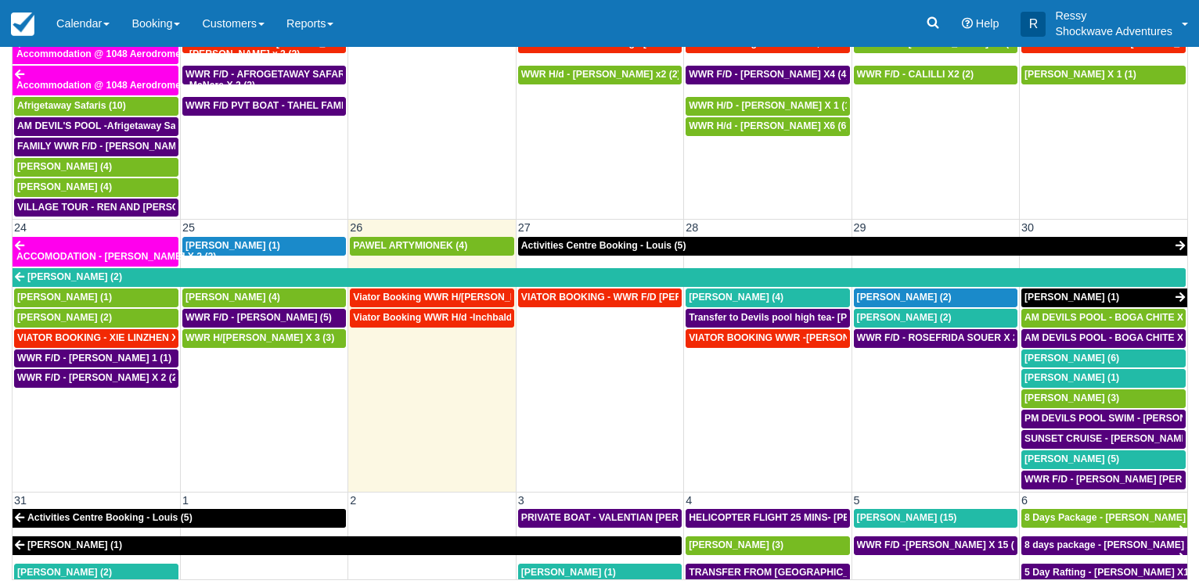
scroll to position [957, 0]
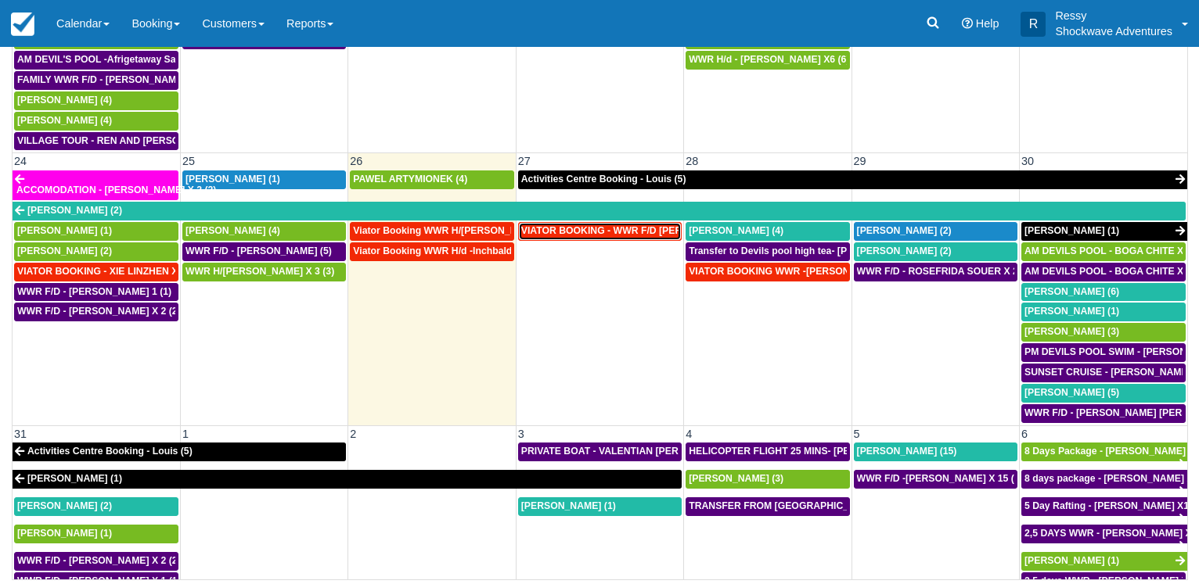
click at [606, 232] on span "VIATOR BOOKING - WWR F/D Dancy, Merrin X 2 (3)" at bounding box center [646, 230] width 250 height 11
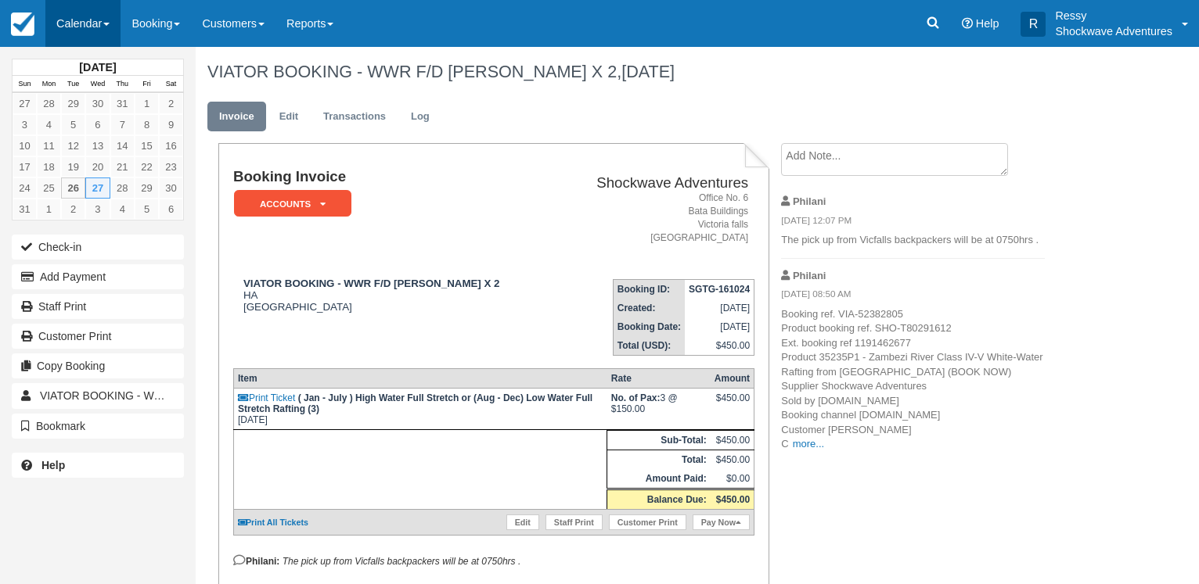
click at [93, 22] on link "Calendar" at bounding box center [82, 23] width 75 height 47
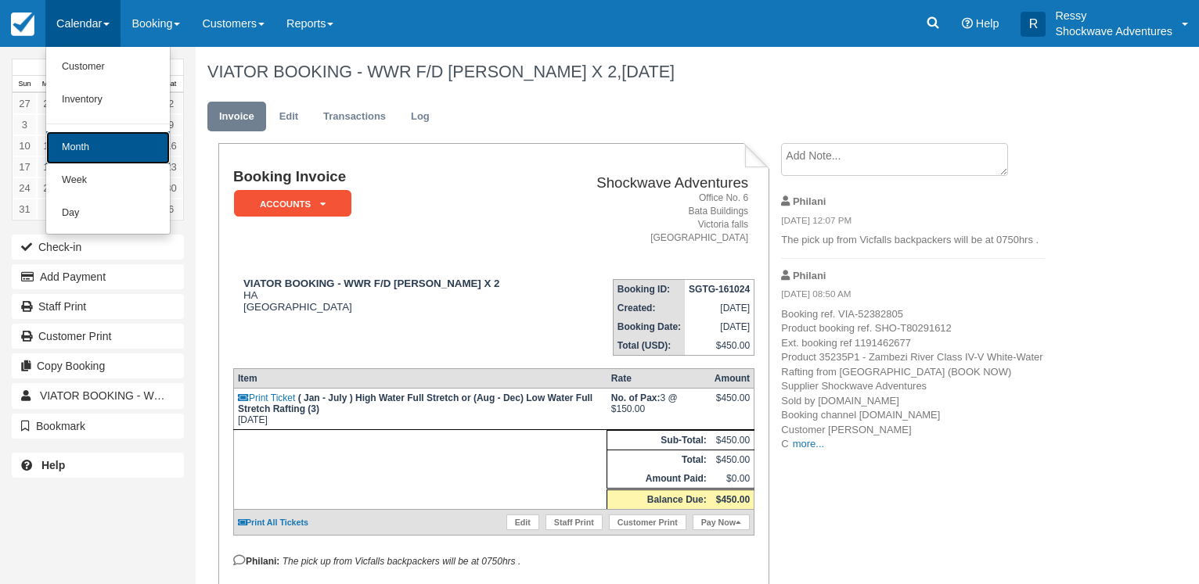
click at [77, 142] on link "Month" at bounding box center [108, 147] width 124 height 33
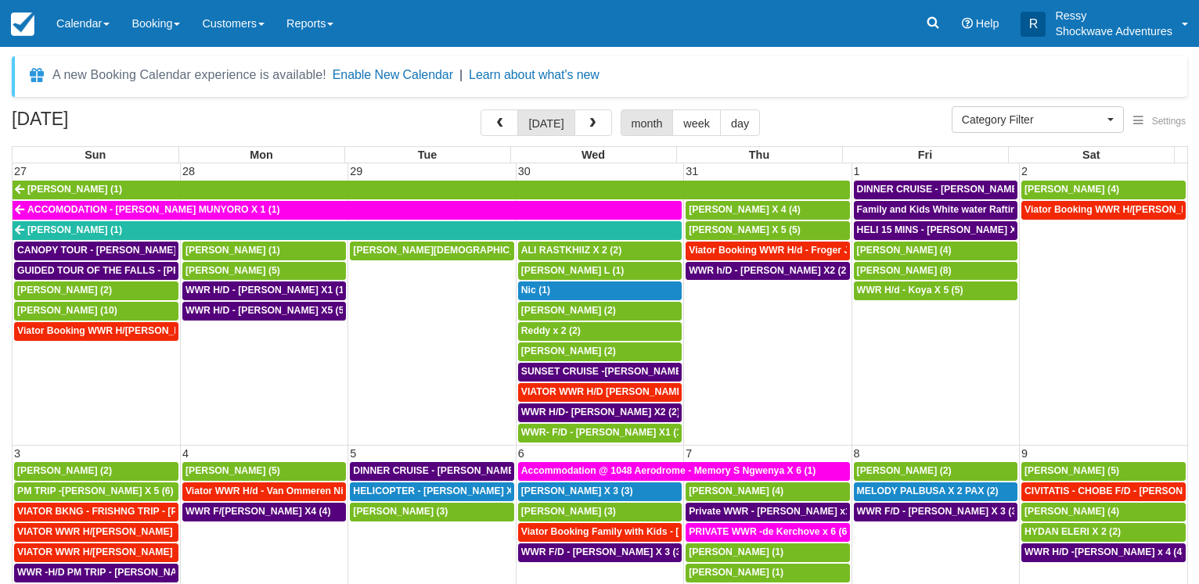
select select
click at [579, 128] on button "button" at bounding box center [593, 123] width 38 height 27
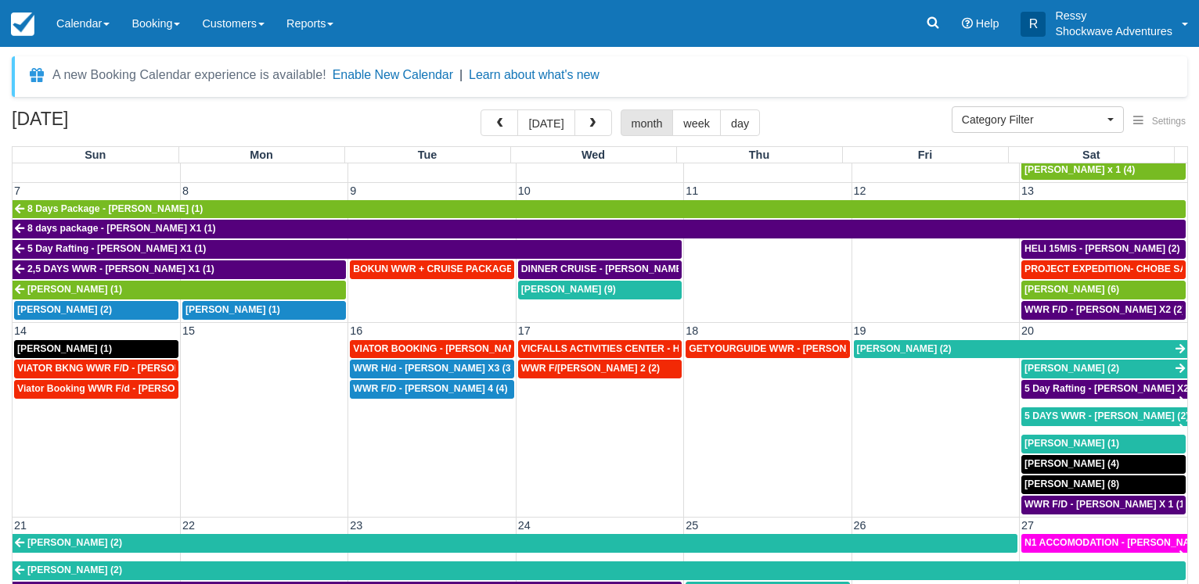
scroll to position [300, 0]
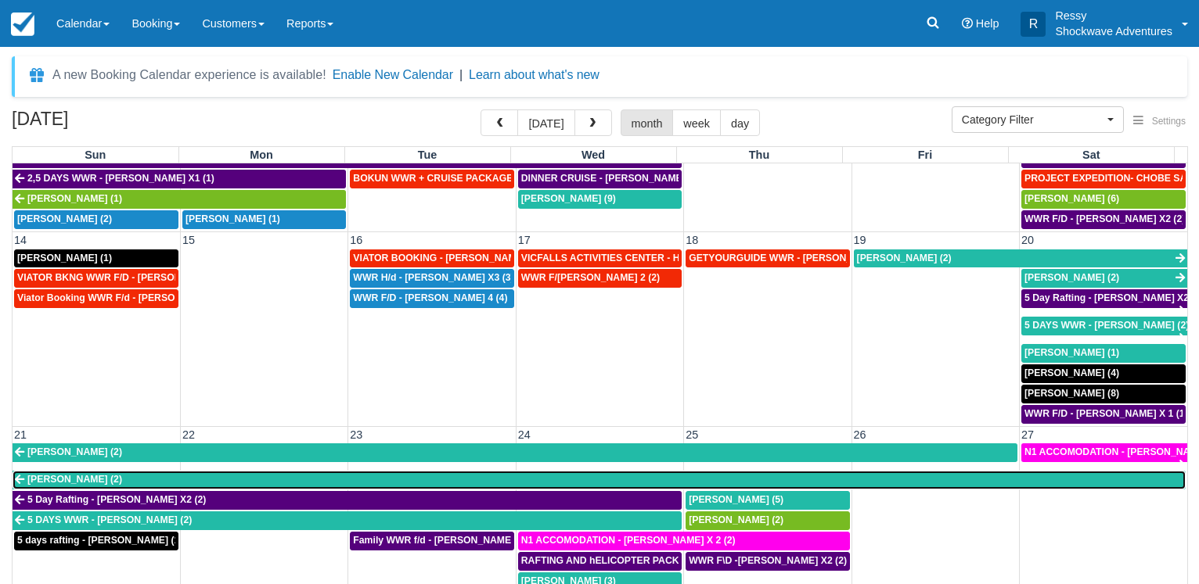
click at [96, 474] on span "[PERSON_NAME] (2)" at bounding box center [74, 479] width 95 height 11
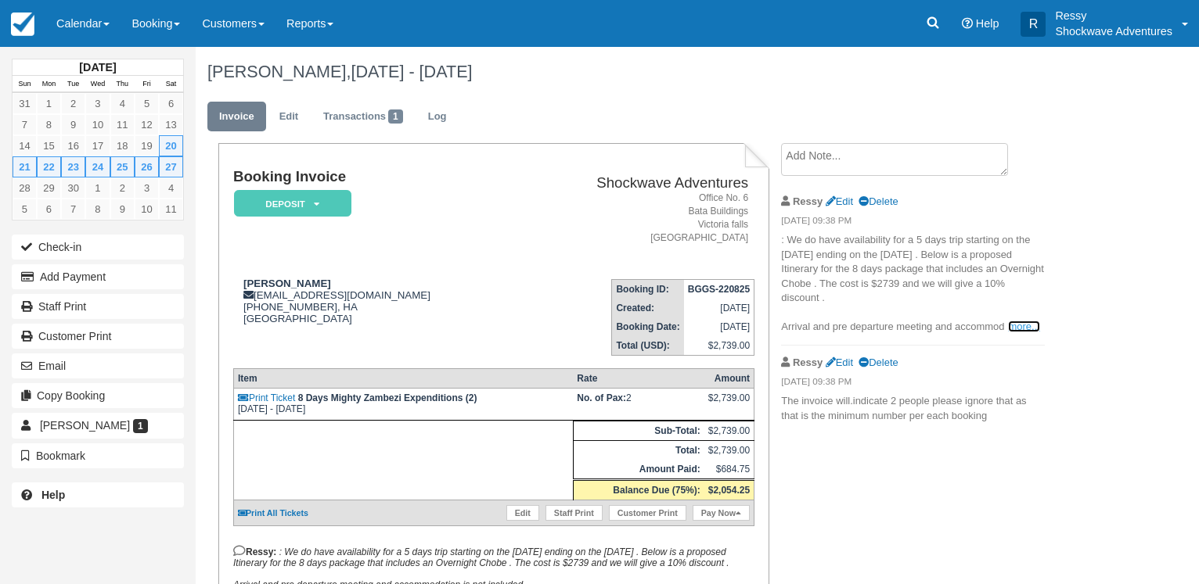
click at [1023, 322] on link "more..." at bounding box center [1023, 327] width 31 height 12
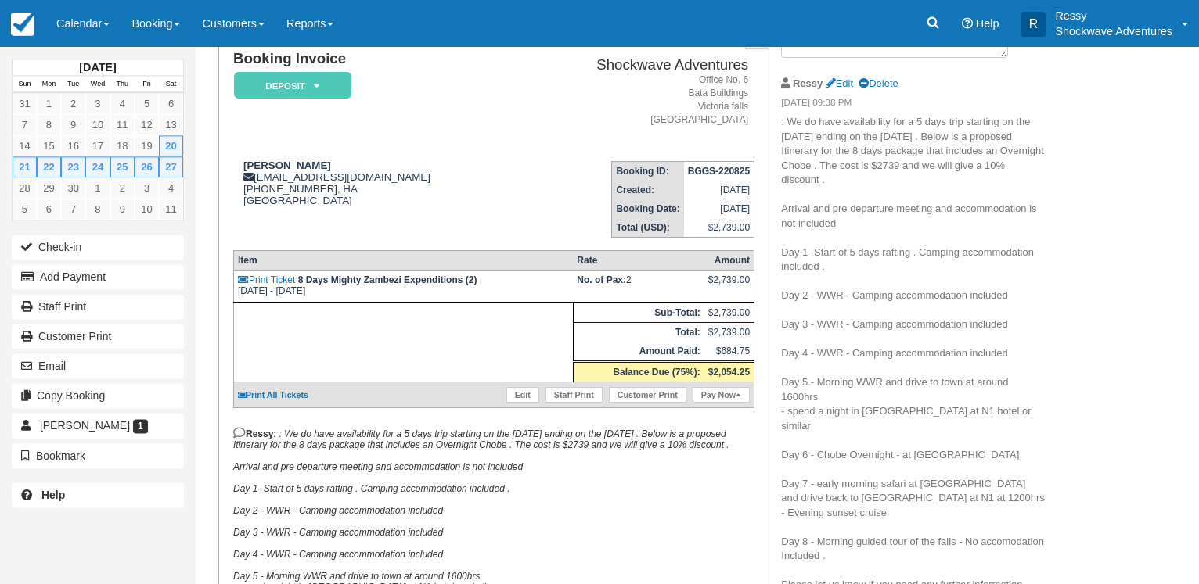
scroll to position [160, 0]
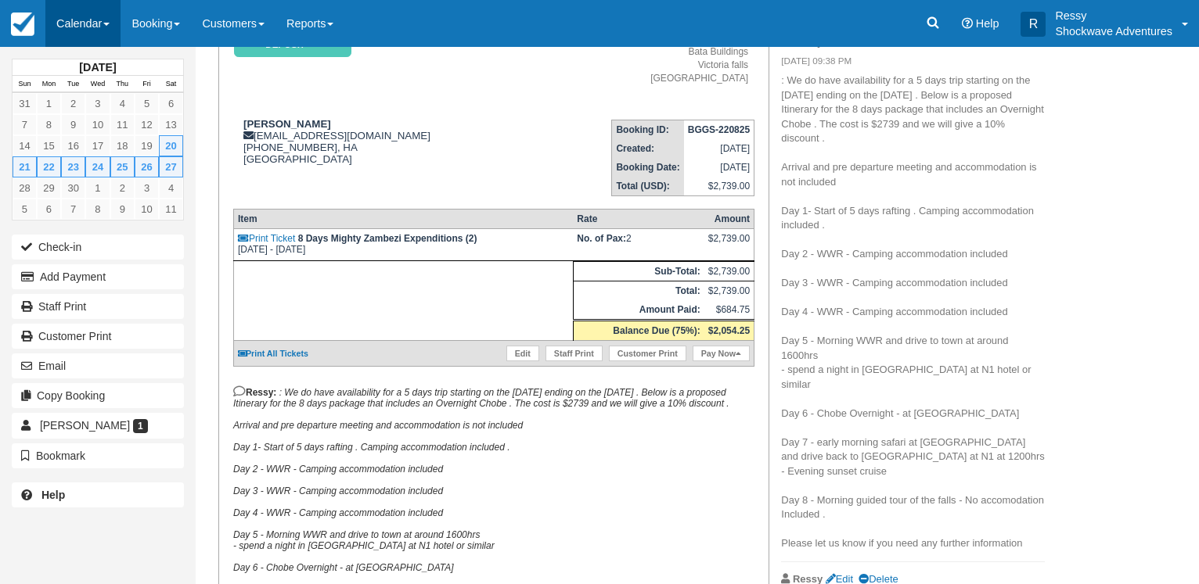
click at [86, 28] on link "Calendar" at bounding box center [82, 23] width 75 height 47
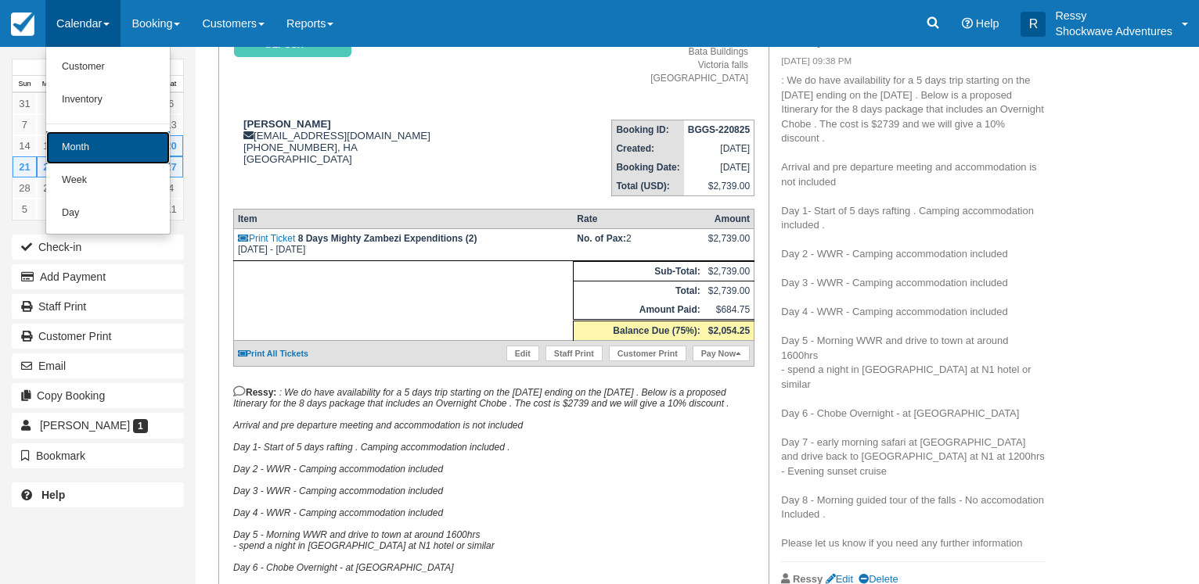
click at [89, 156] on link "Month" at bounding box center [108, 147] width 124 height 33
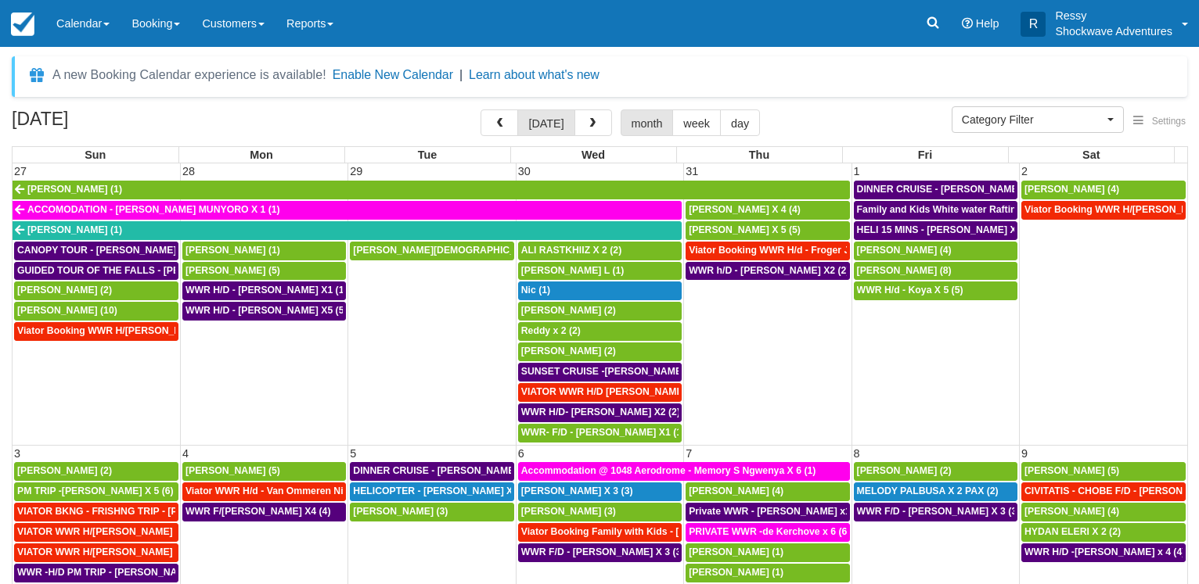
select select
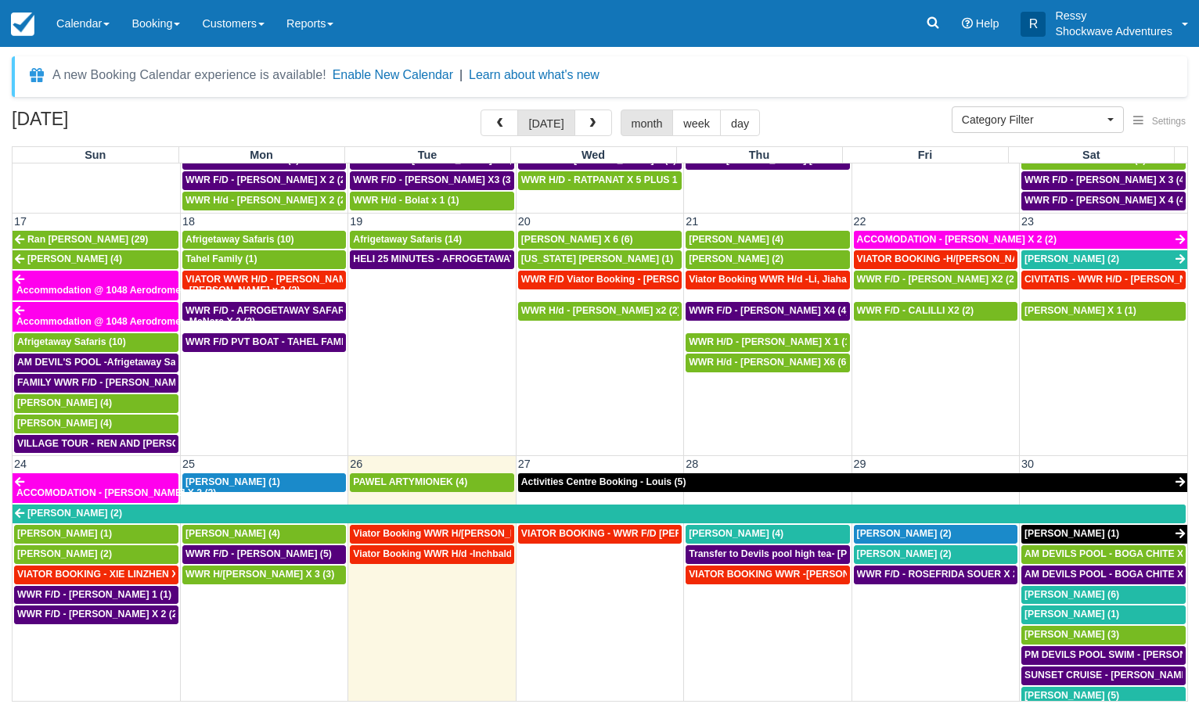
scroll to position [826, 0]
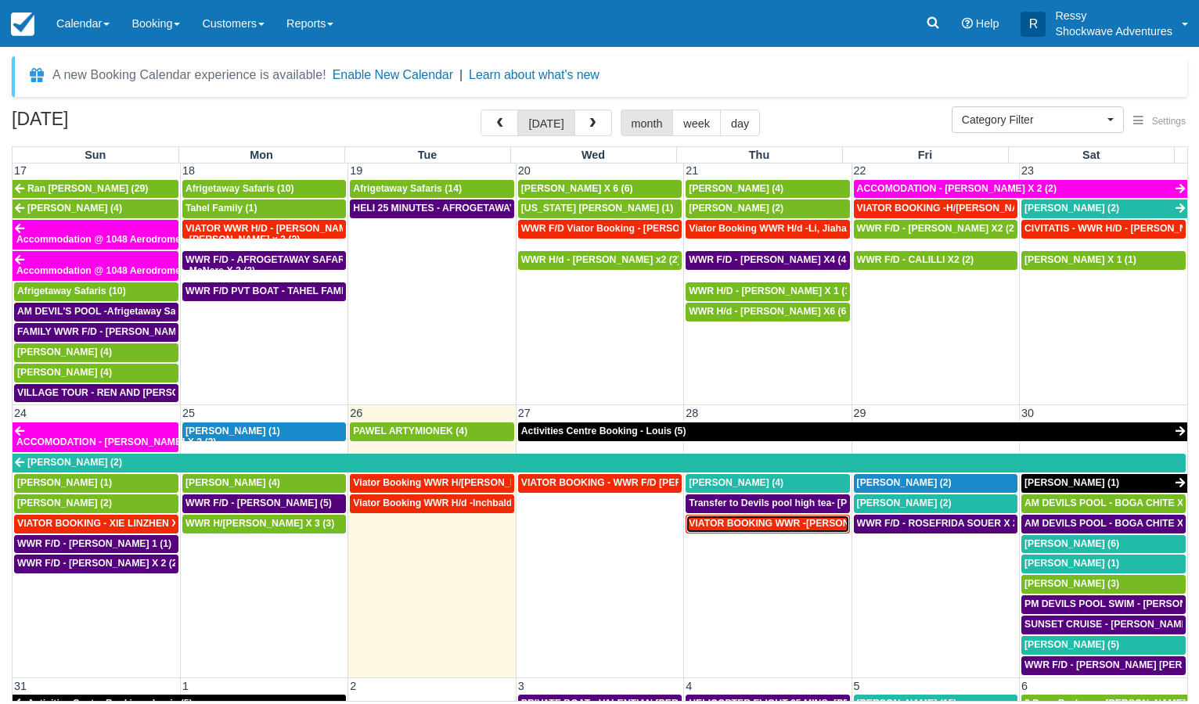
click at [767, 523] on span "VIATOR BOOKING WWR -[PERSON_NAME] X2 (2)" at bounding box center [802, 523] width 226 height 11
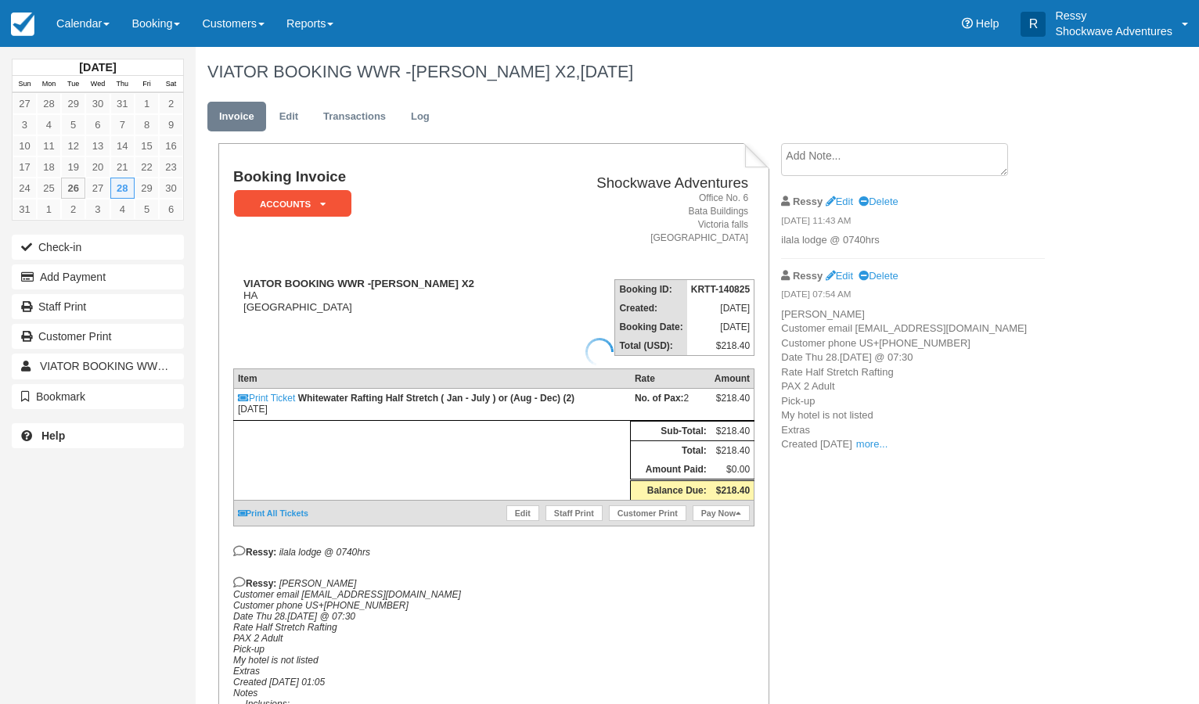
click at [92, 23] on div at bounding box center [599, 352] width 1199 height 704
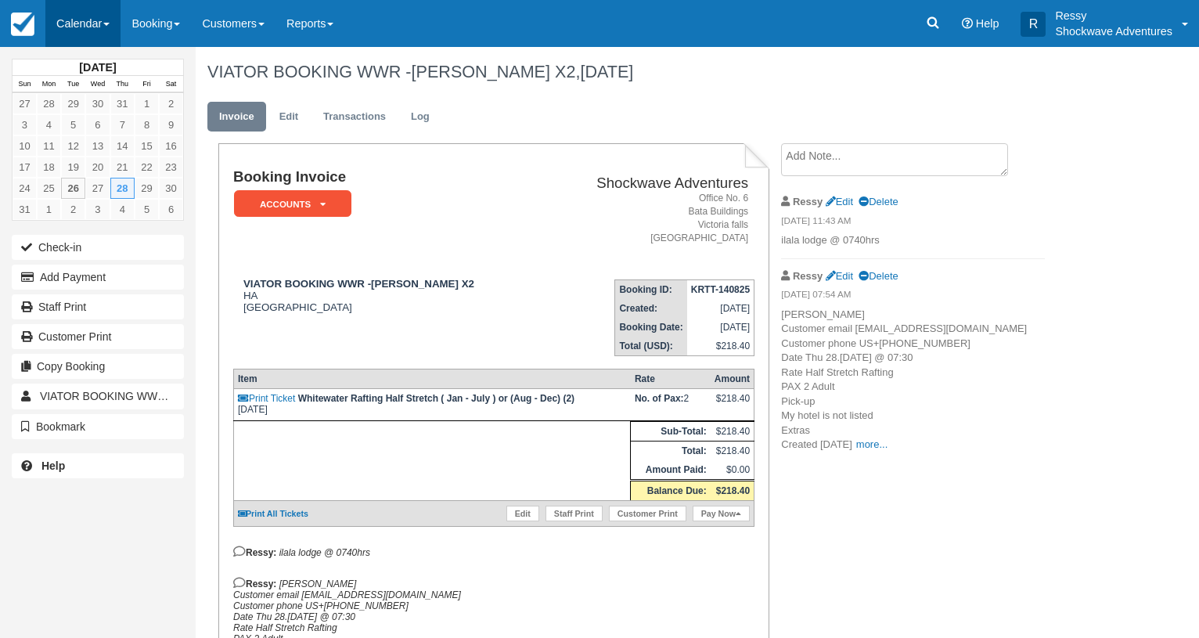
click at [85, 22] on link "Calendar" at bounding box center [82, 23] width 75 height 47
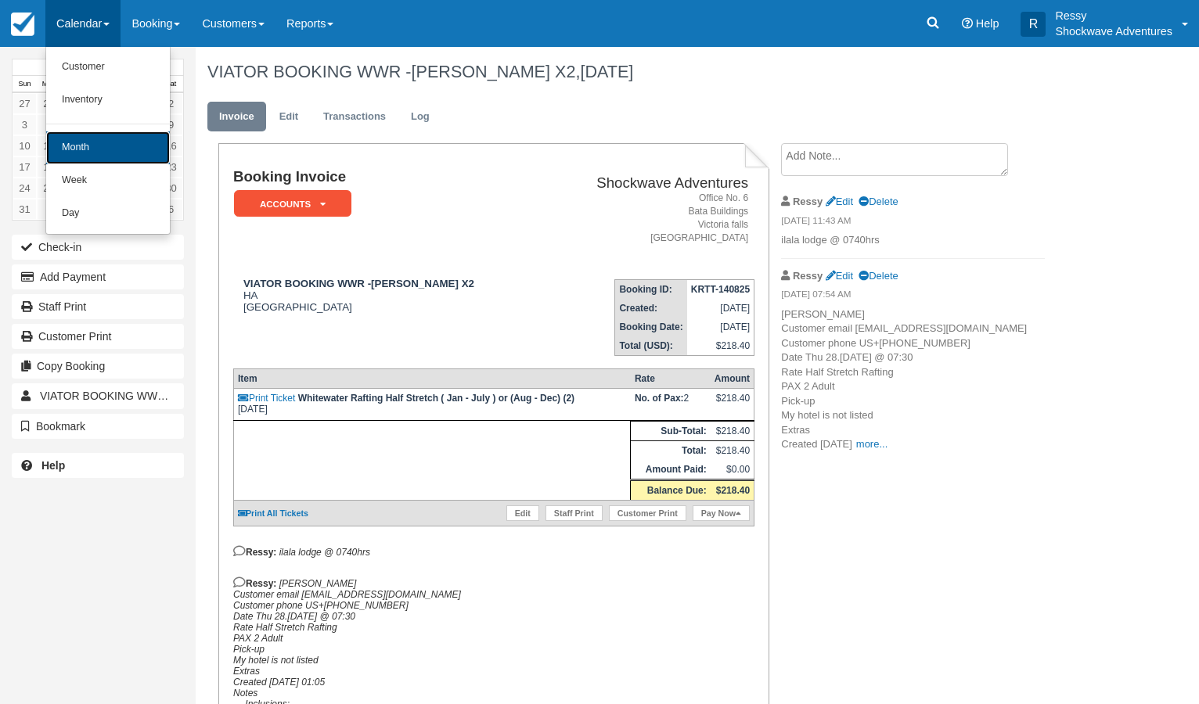
click at [108, 142] on link "Month" at bounding box center [108, 147] width 124 height 33
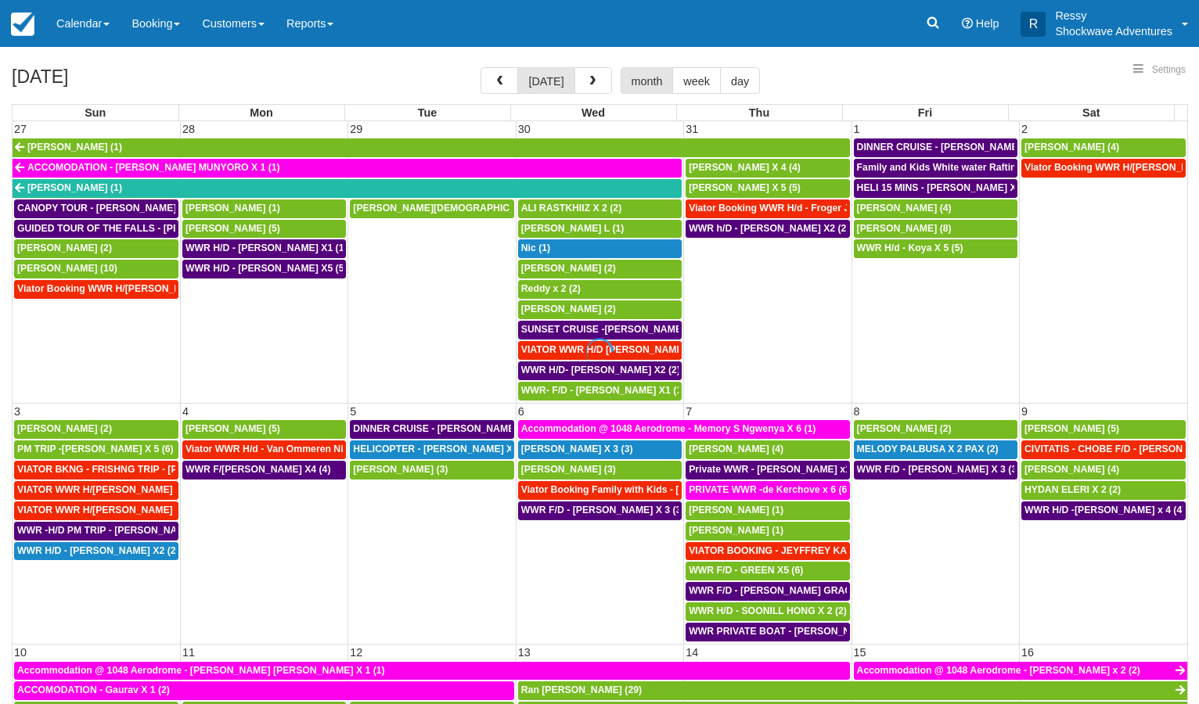
select select
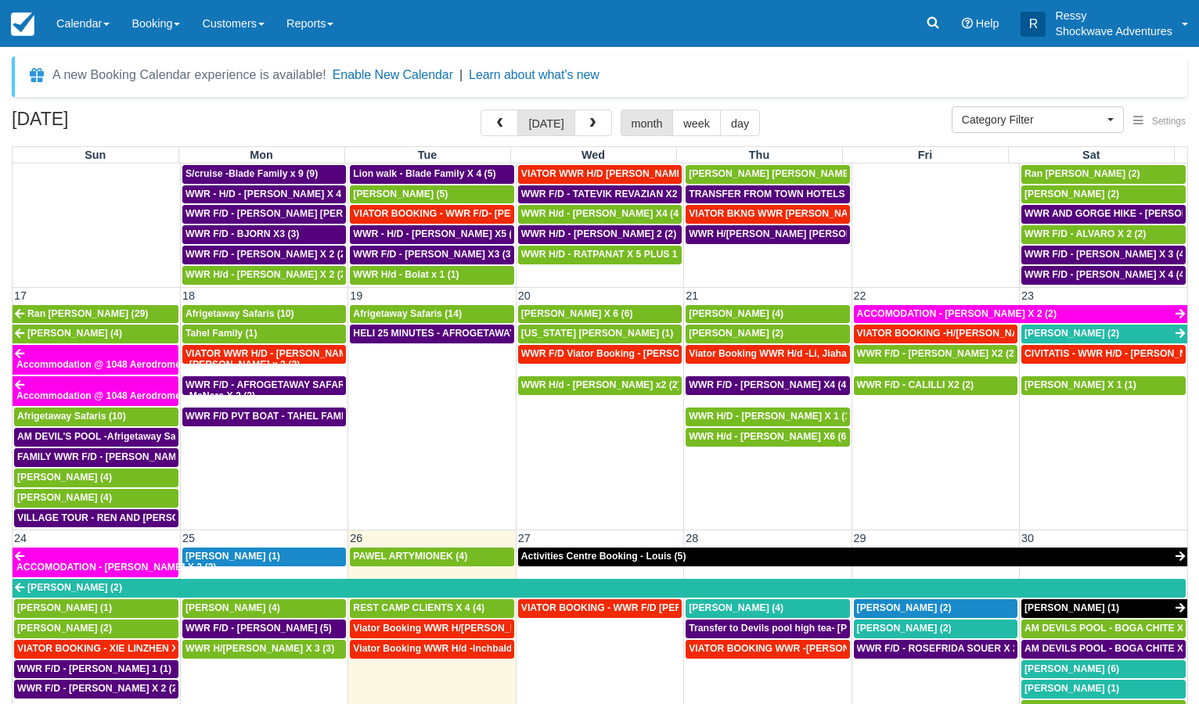
scroll to position [826, 0]
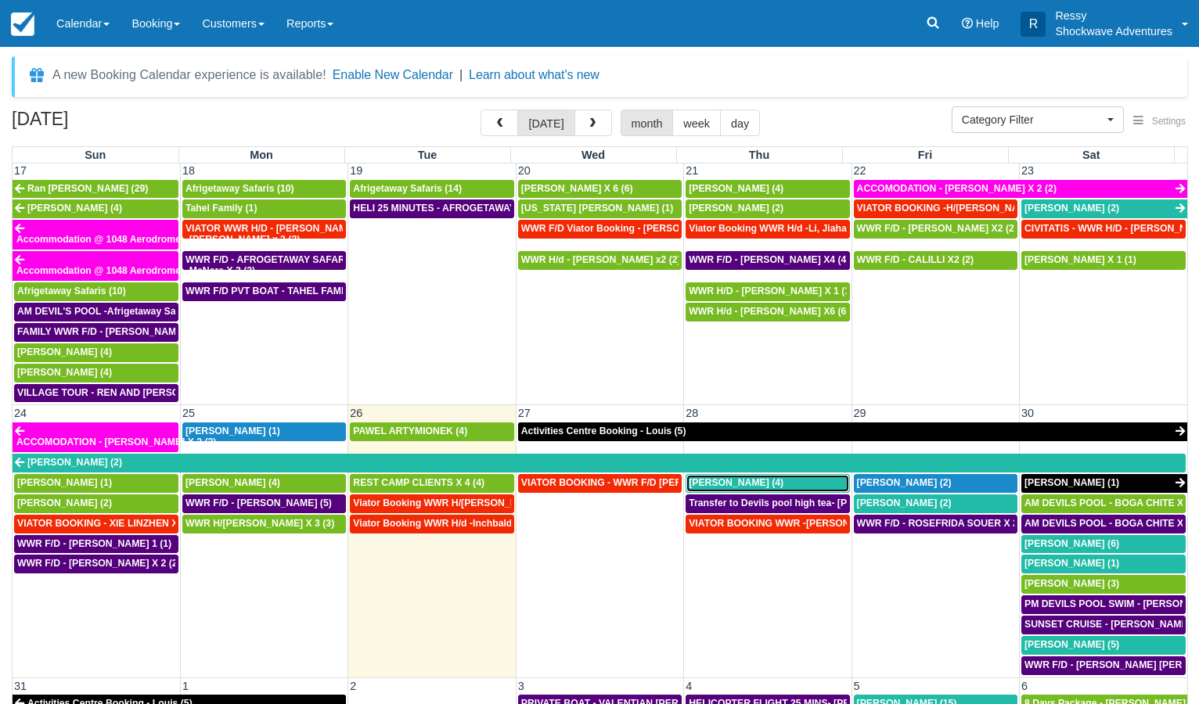
click at [747, 485] on span "Baskar Masilamani (4)" at bounding box center [736, 482] width 95 height 11
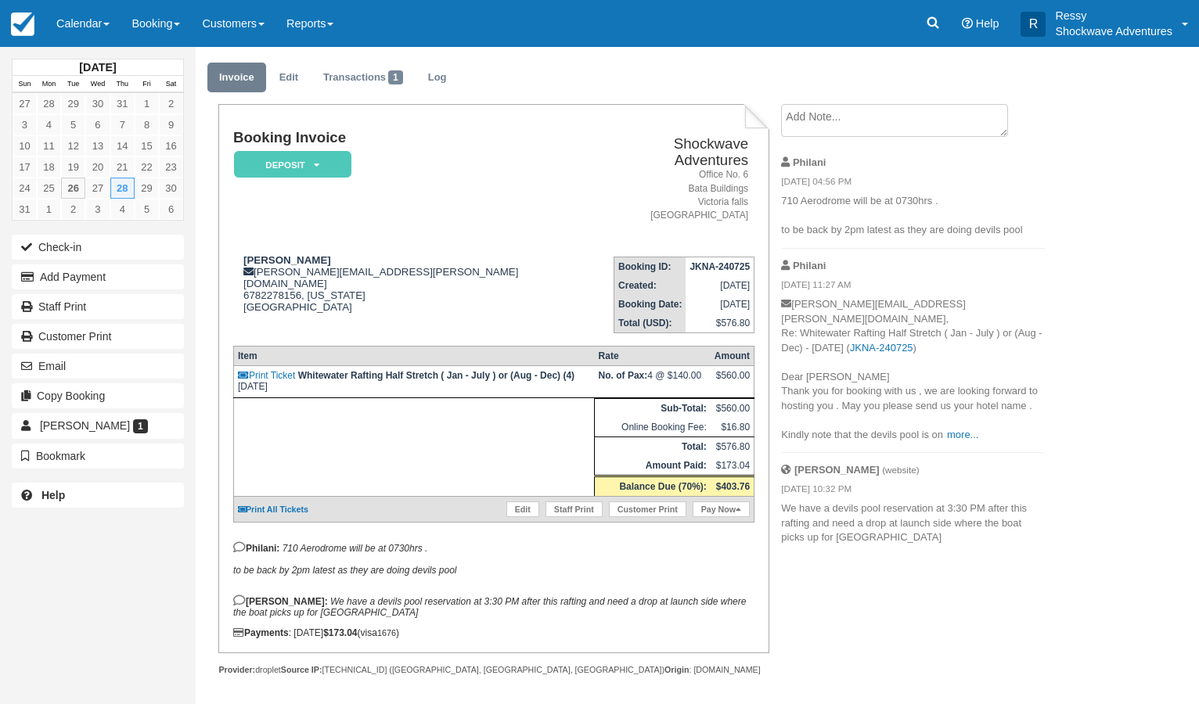
scroll to position [45, 0]
